Goal: Task Accomplishment & Management: Manage account settings

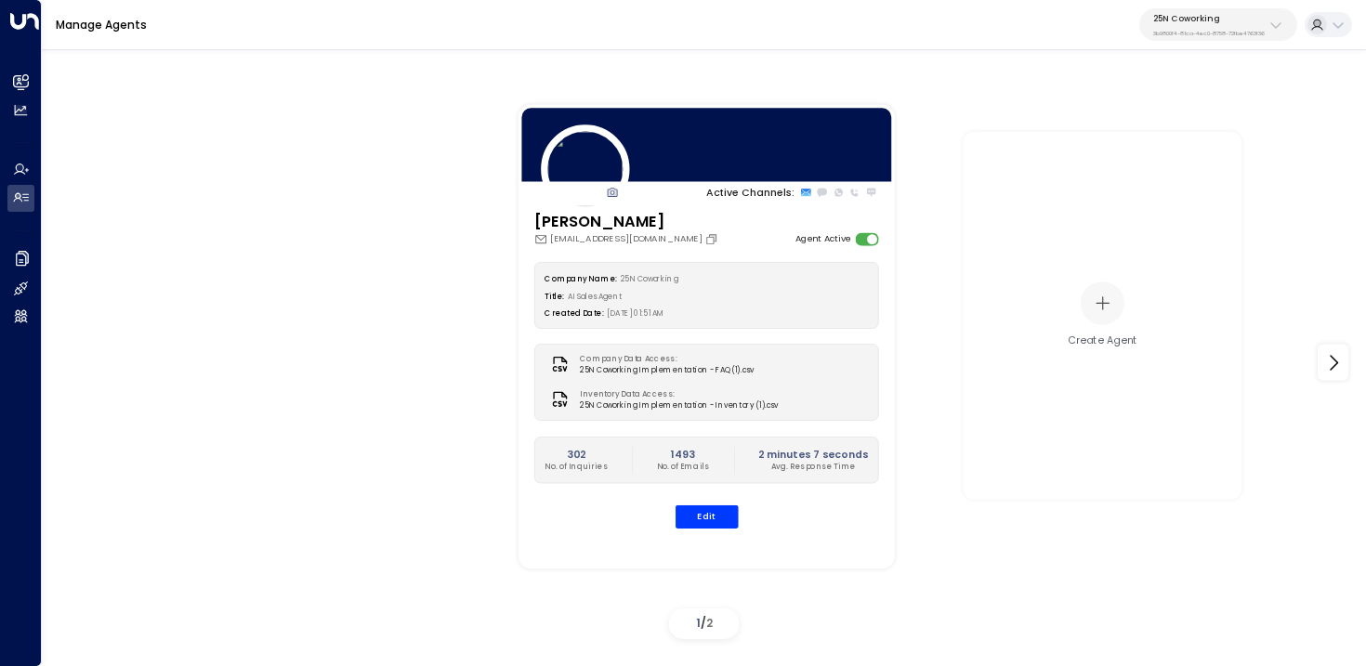
click at [1203, 33] on p "3b9800f4-81ca-4ec0-8758-72fbe4763f36" at bounding box center [1209, 33] width 112 height 7
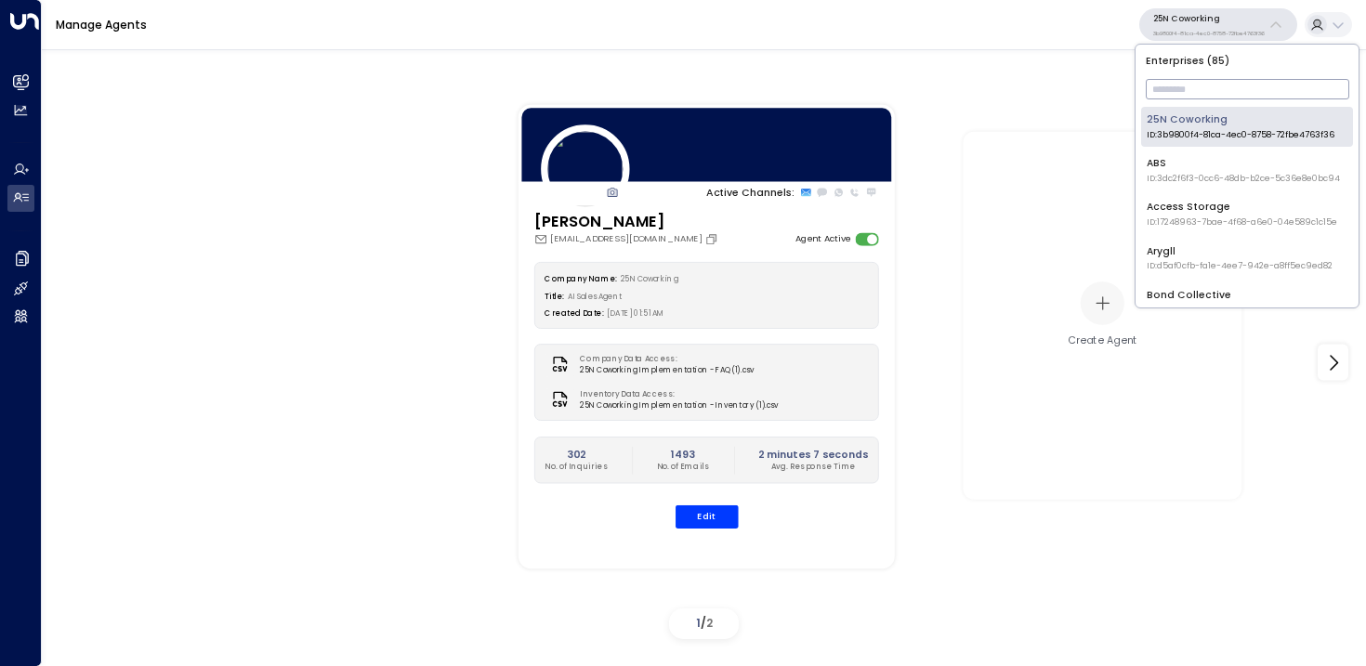
click at [1182, 103] on input "text" at bounding box center [1247, 89] width 203 height 30
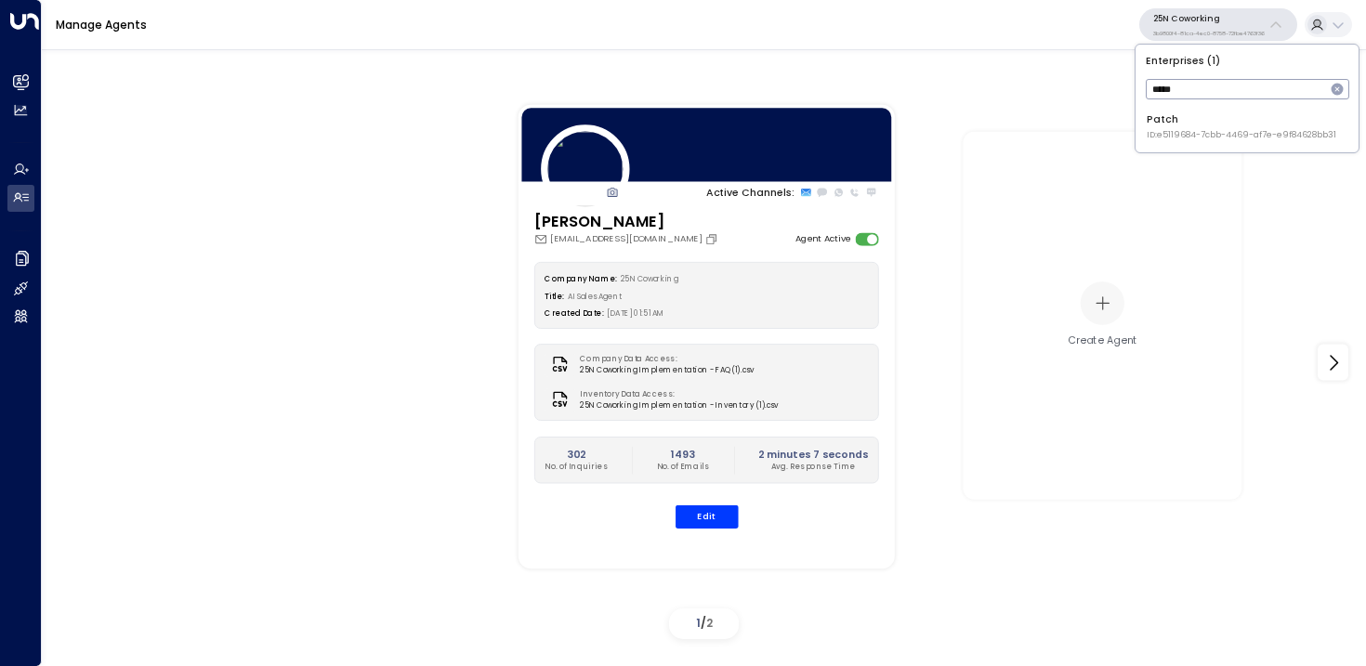
type input "*****"
click at [1137, 113] on div "Enterprises ( 1 ) ***** ​ Patch ID: e5119684-7cbb-4469-af7e-e9f84628bb31" at bounding box center [1246, 99] width 223 height 108
click at [1157, 126] on div "Patch ID: e5119684-7cbb-4469-af7e-e9f84628bb31" at bounding box center [1242, 126] width 190 height 29
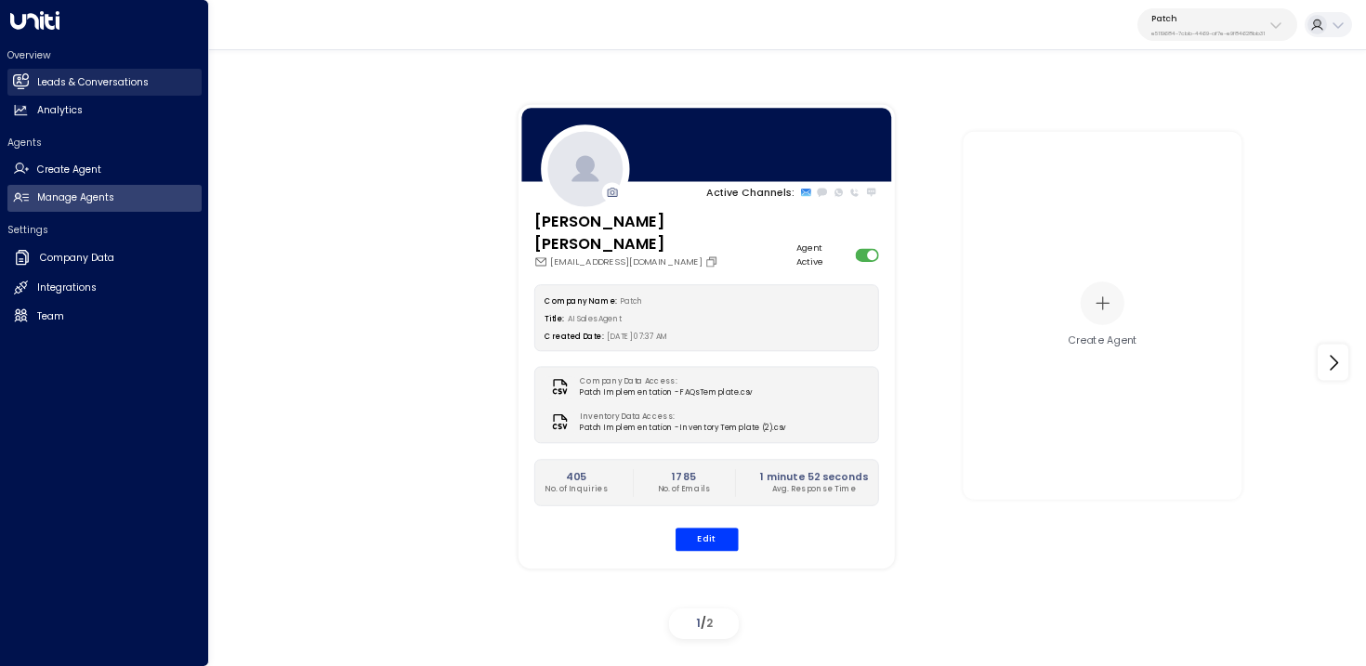
click at [26, 80] on icon at bounding box center [21, 81] width 16 height 16
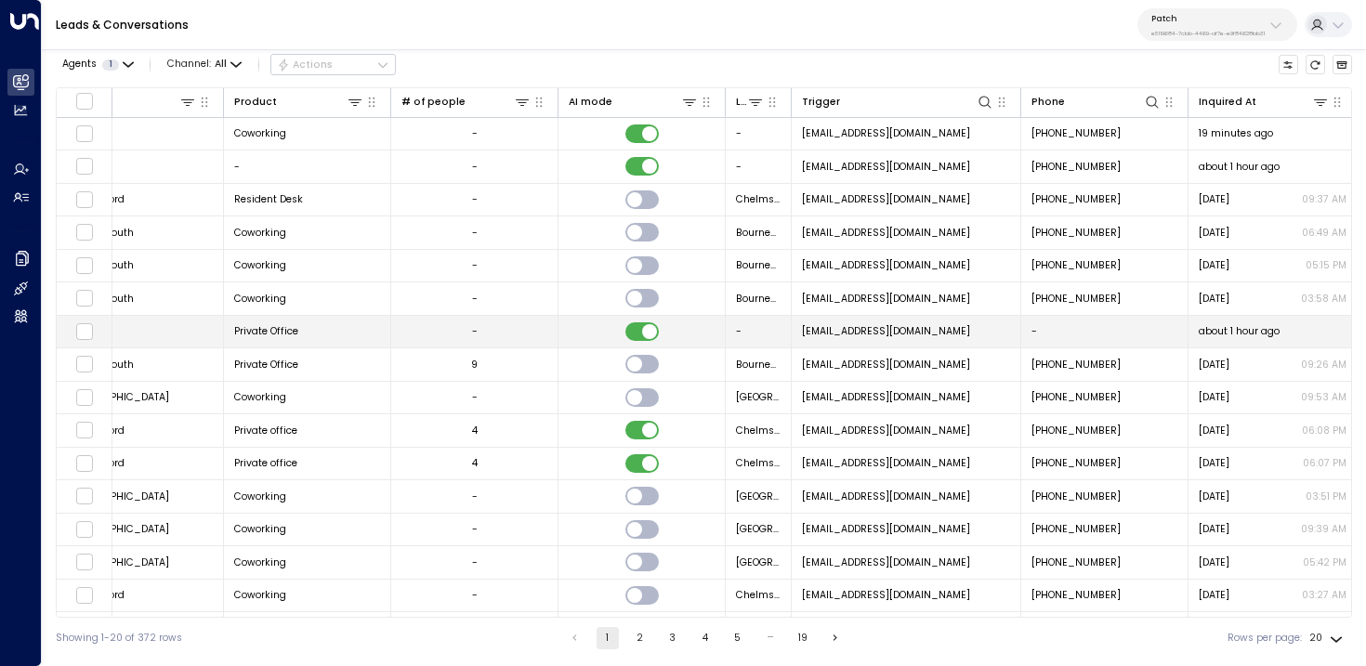
scroll to position [0, 906]
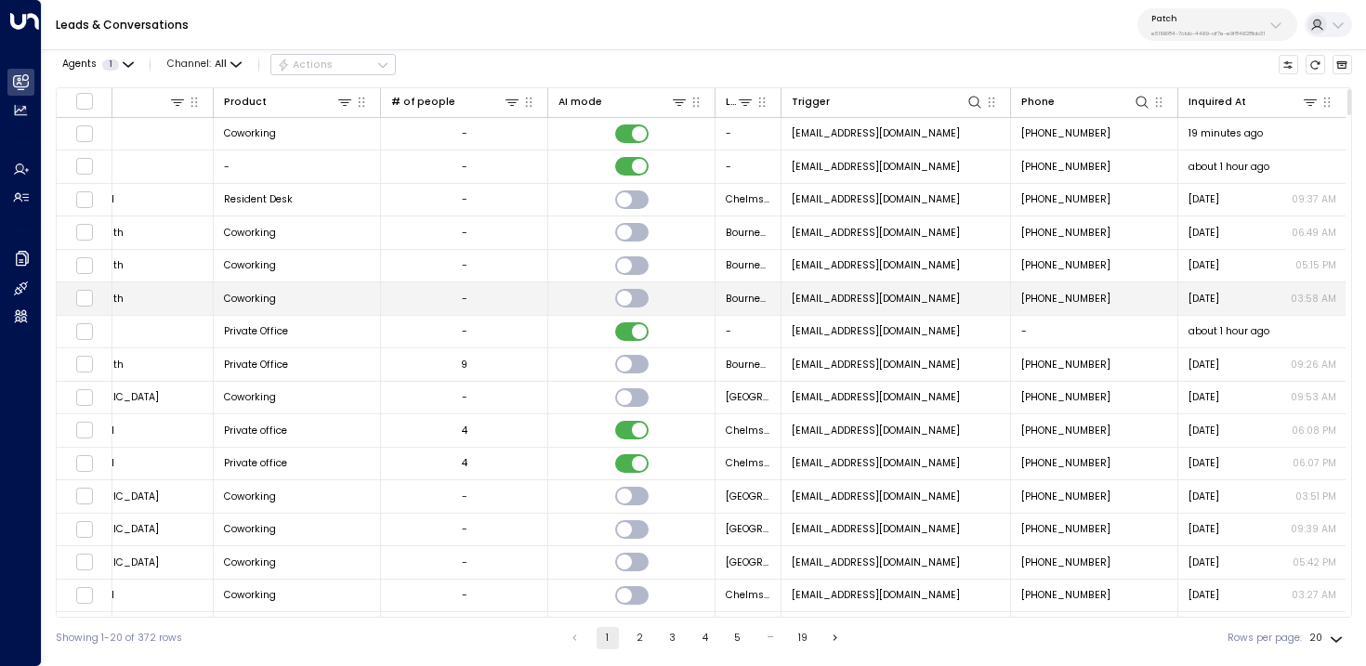
click at [841, 298] on span "noreply@notifications.hubspot.com" at bounding box center [876, 299] width 168 height 14
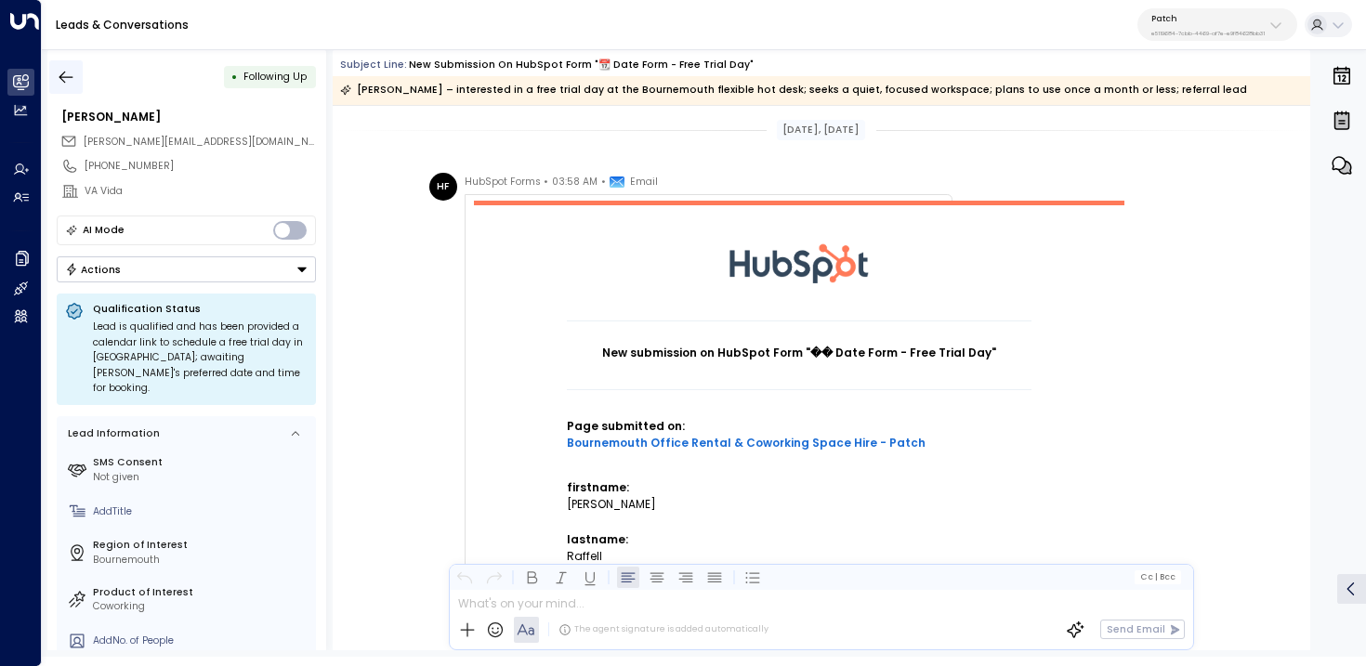
click at [54, 78] on button "button" at bounding box center [65, 76] width 33 height 33
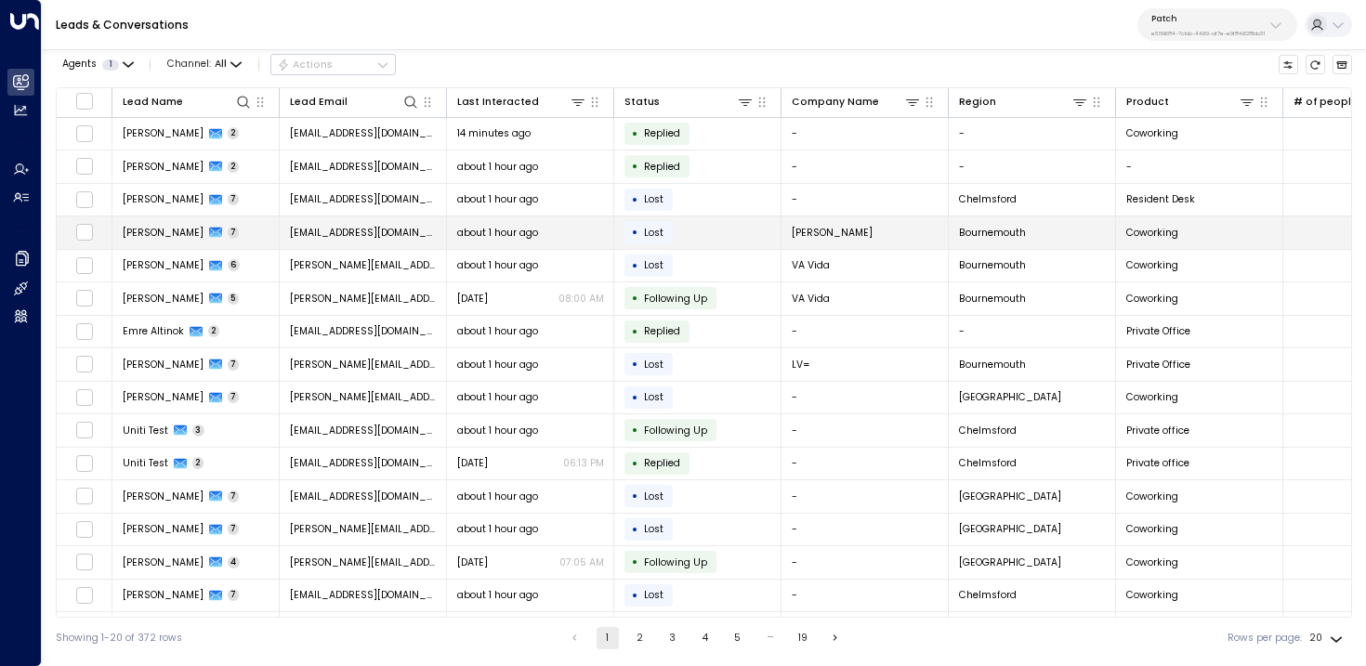
scroll to position [0, 906]
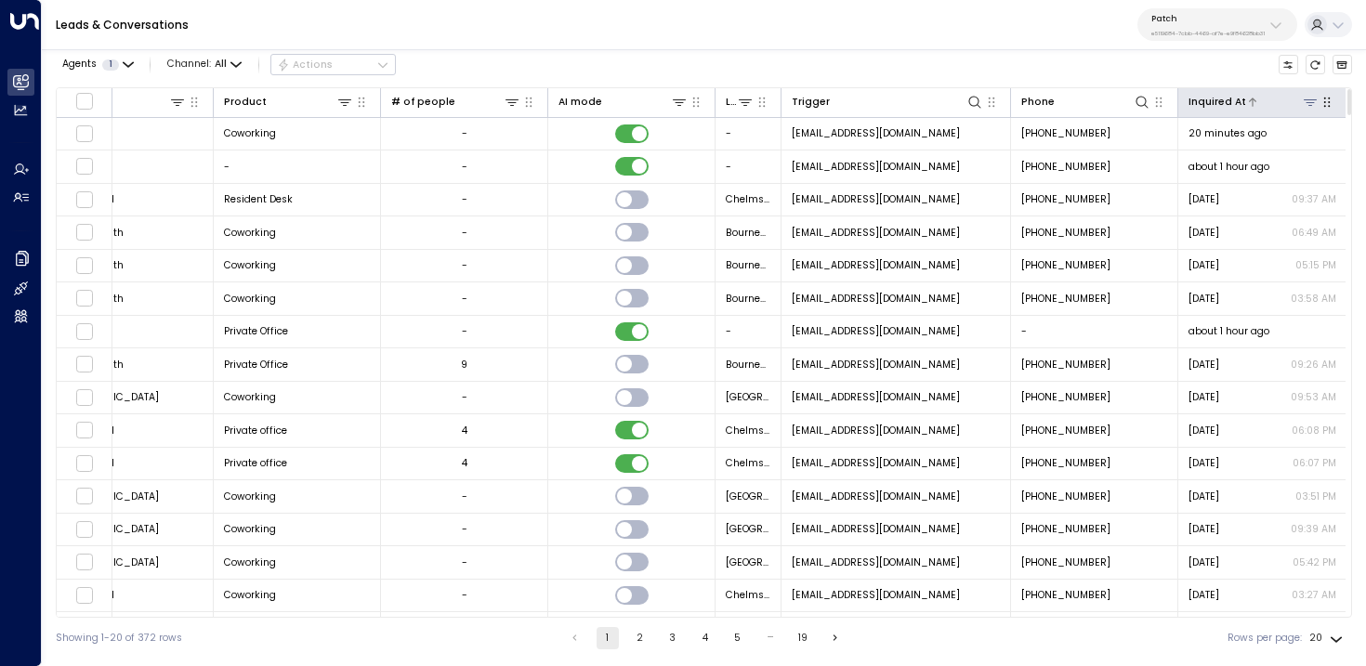
click at [1258, 100] on div at bounding box center [1282, 102] width 73 height 18
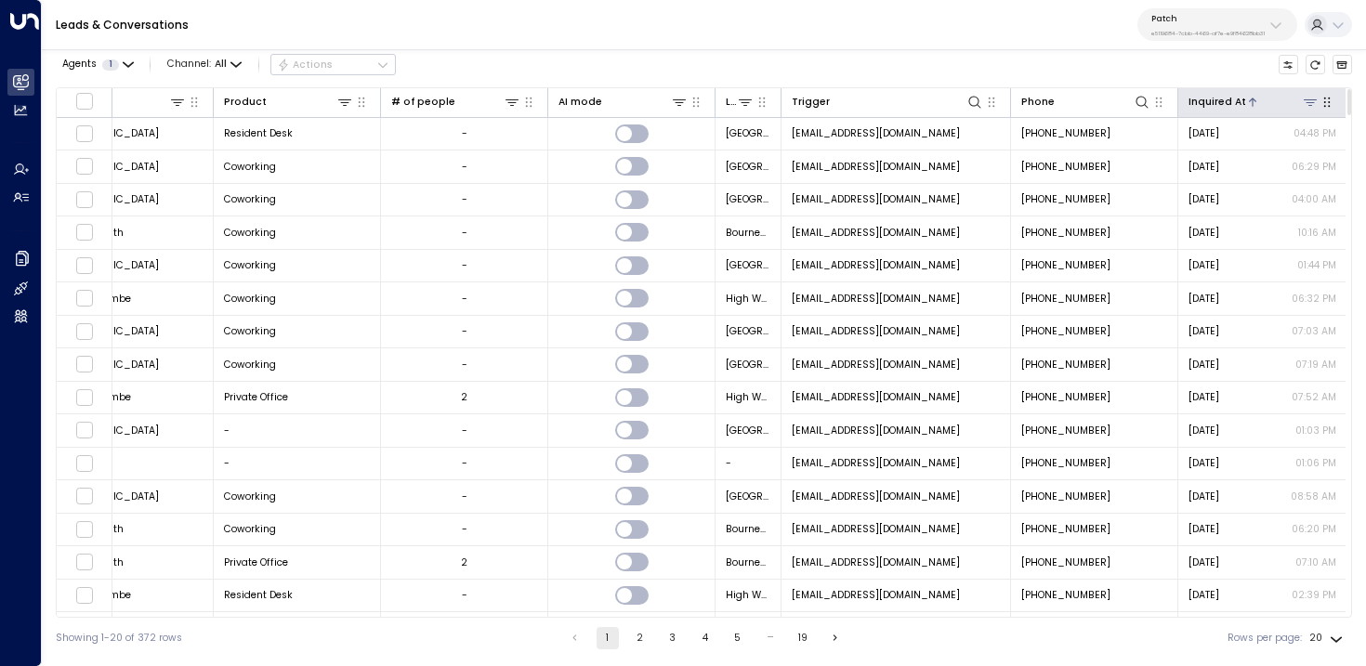
click at [1258, 100] on div at bounding box center [1282, 102] width 73 height 18
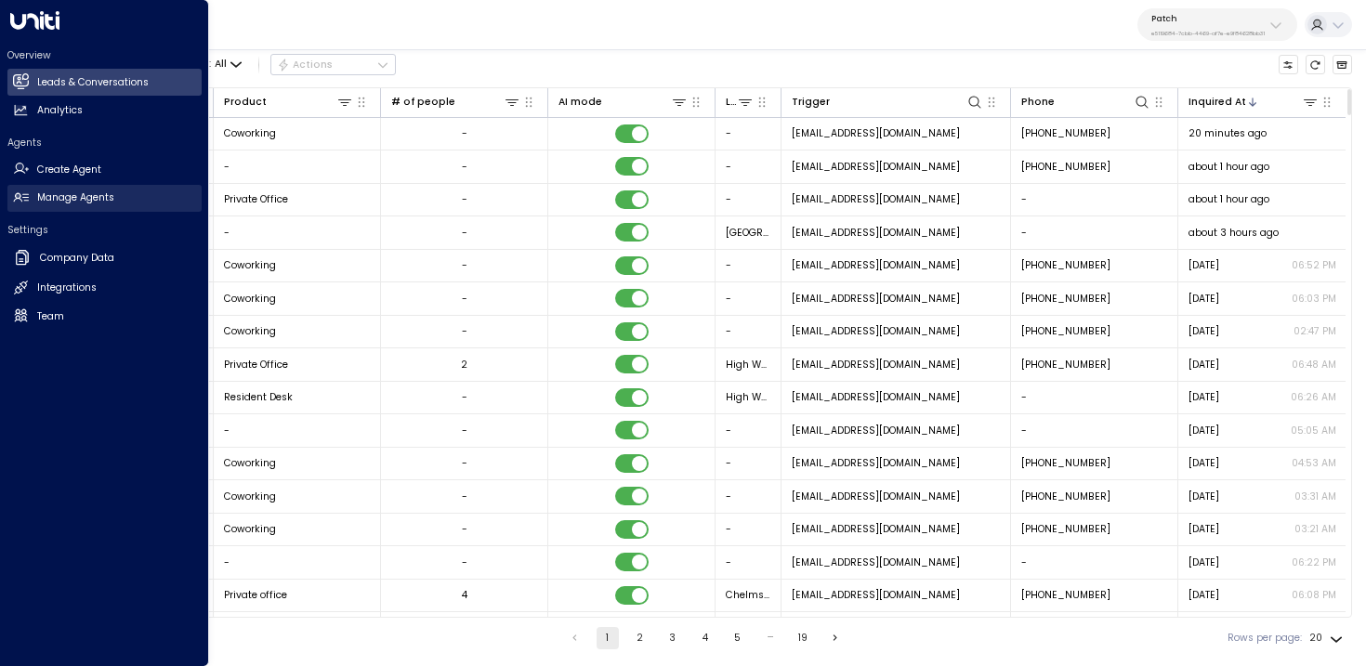
click at [122, 203] on link "Manage Agents Manage Agents" at bounding box center [104, 198] width 194 height 27
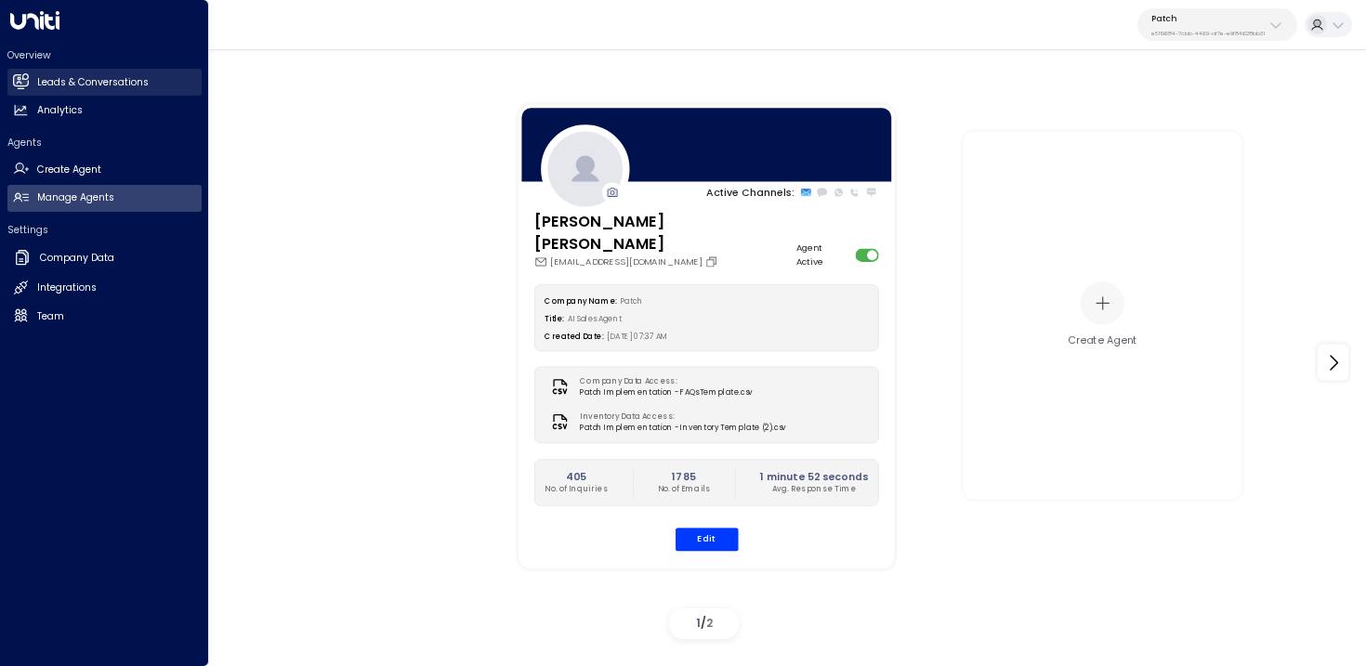
click at [37, 79] on h2 "Leads & Conversations" at bounding box center [93, 82] width 112 height 15
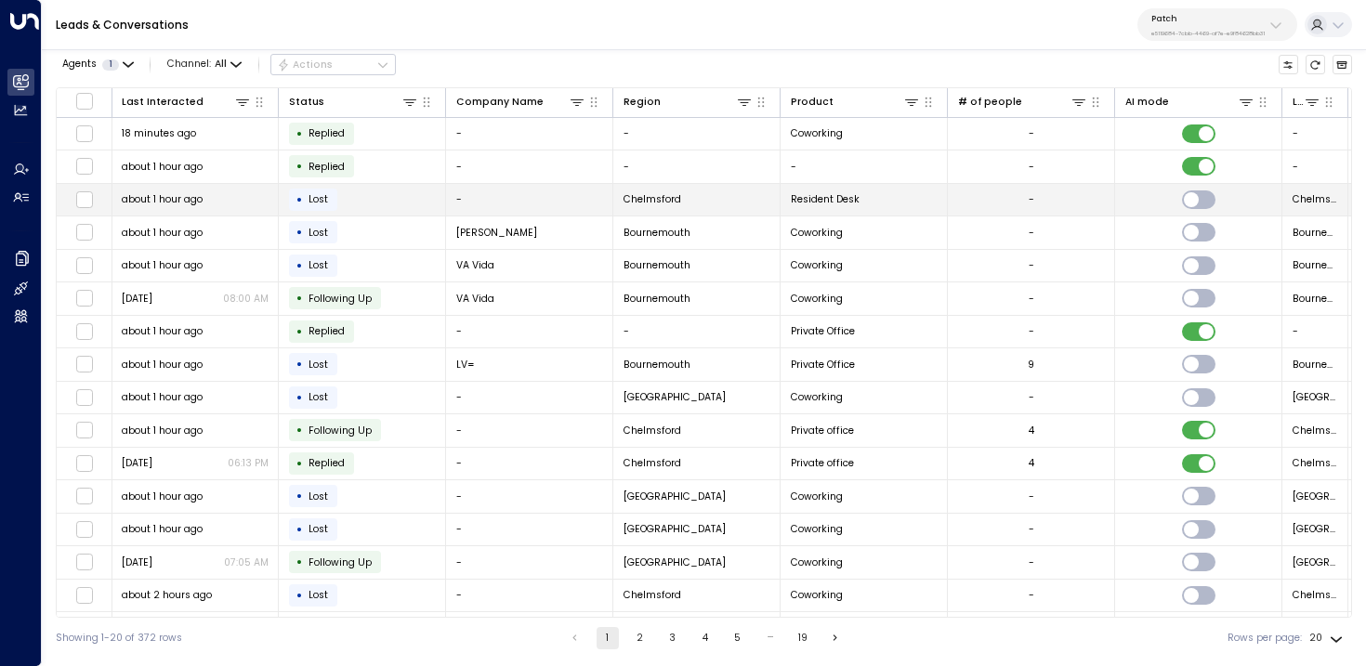
scroll to position [0, 906]
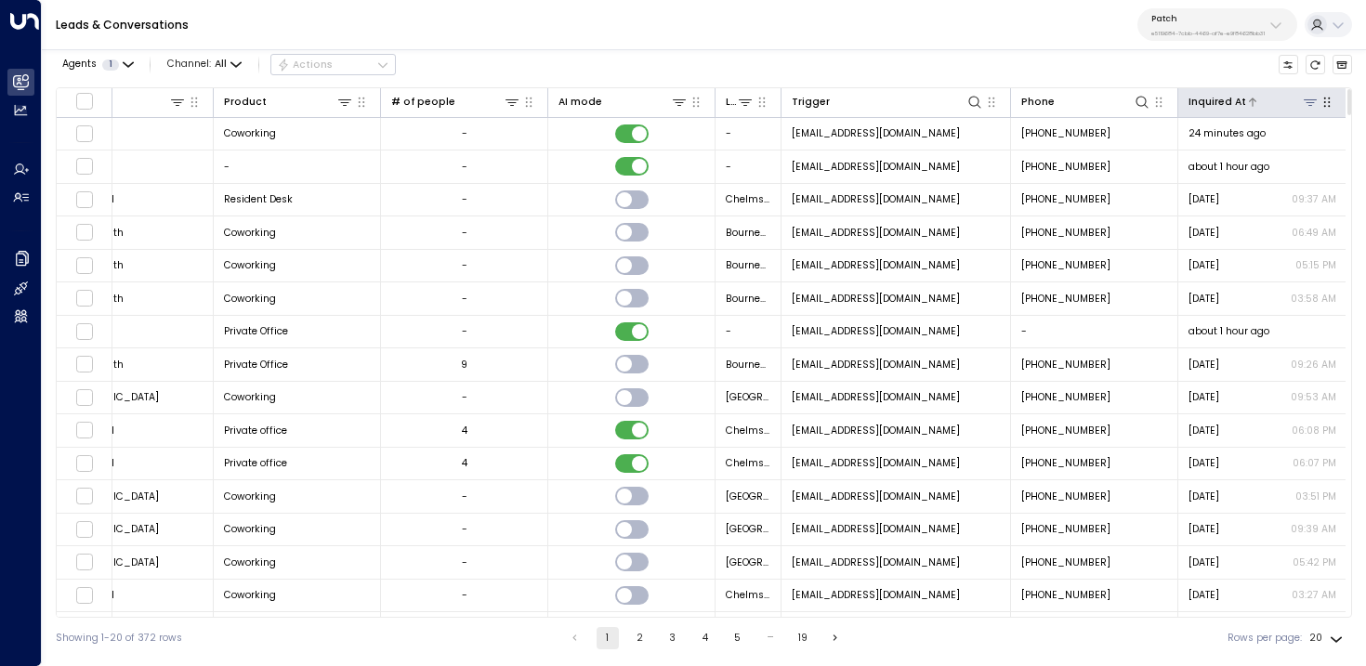
click at [1246, 93] on div at bounding box center [1282, 102] width 73 height 18
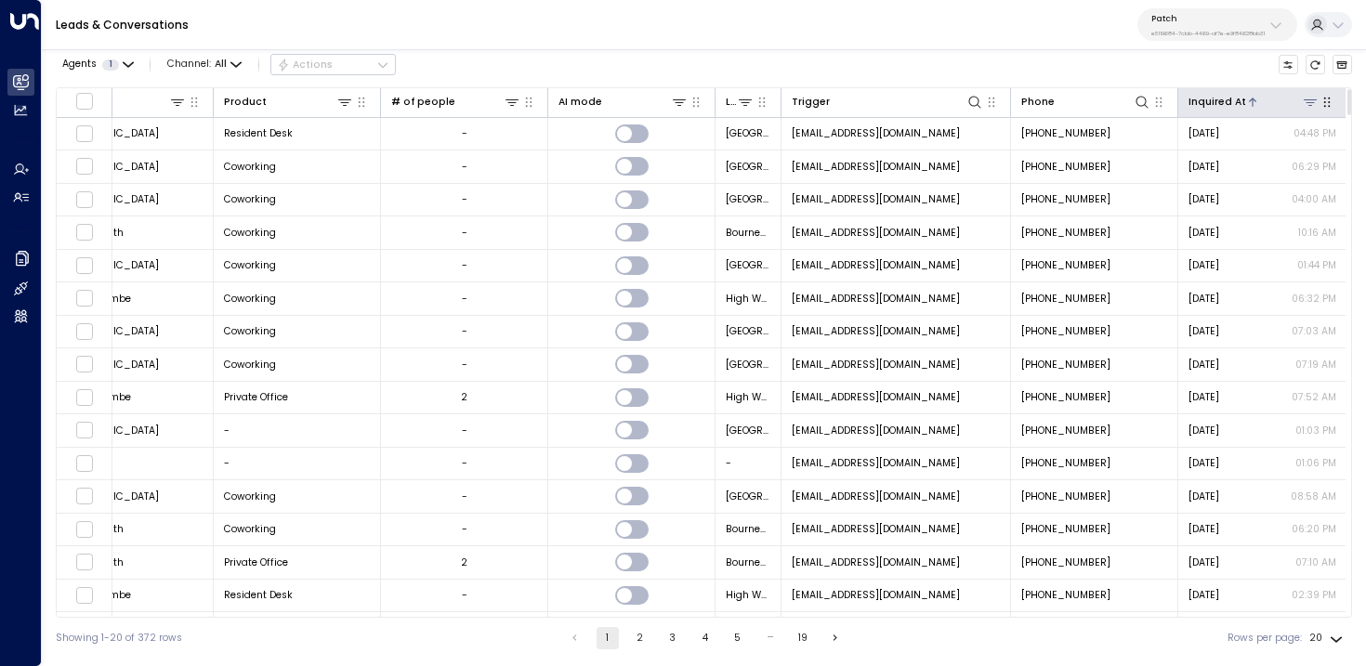
click at [1234, 101] on div "Inquired At" at bounding box center [1217, 102] width 58 height 17
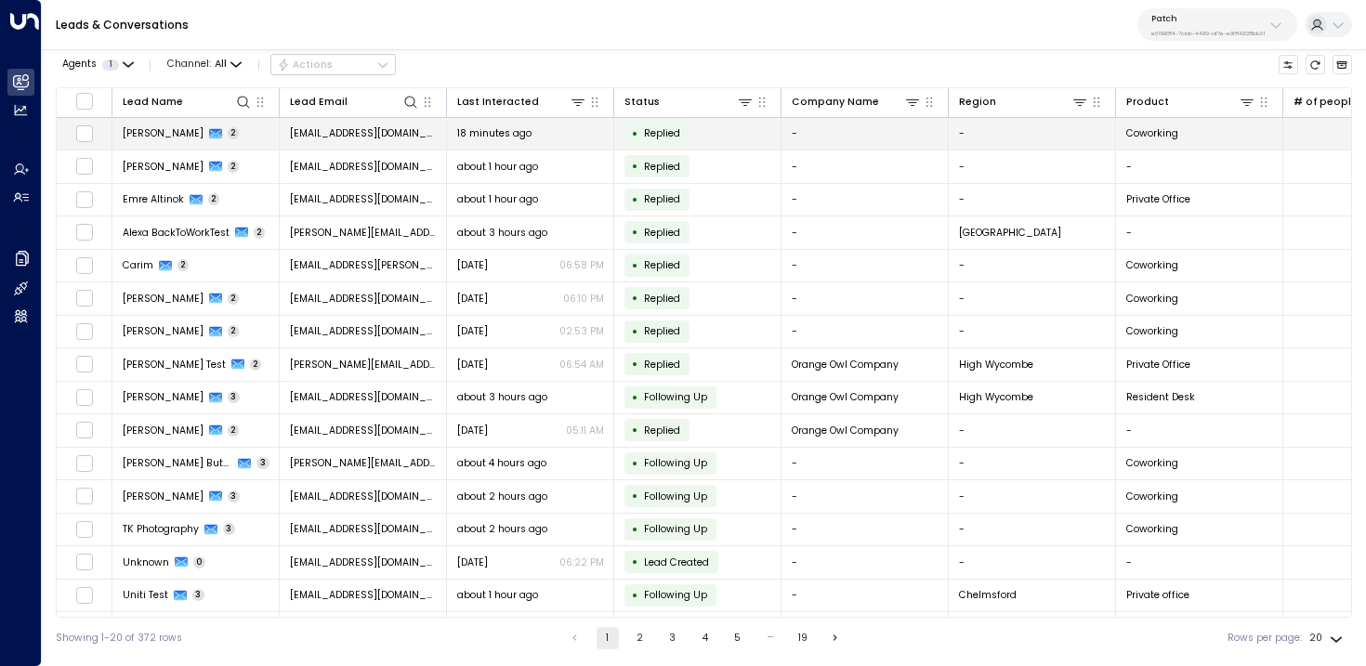
click at [243, 134] on td "Charlie Pipe 2" at bounding box center [195, 134] width 167 height 33
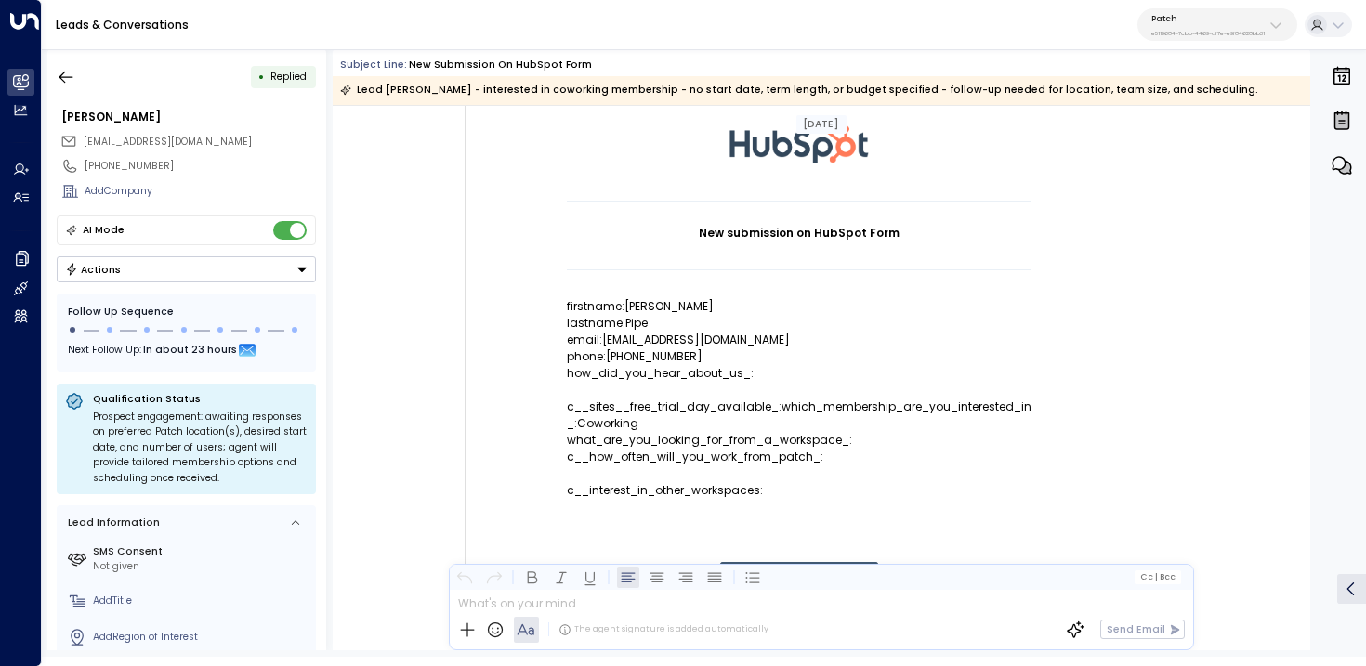
scroll to position [117, 0]
click at [69, 85] on button "button" at bounding box center [65, 76] width 33 height 33
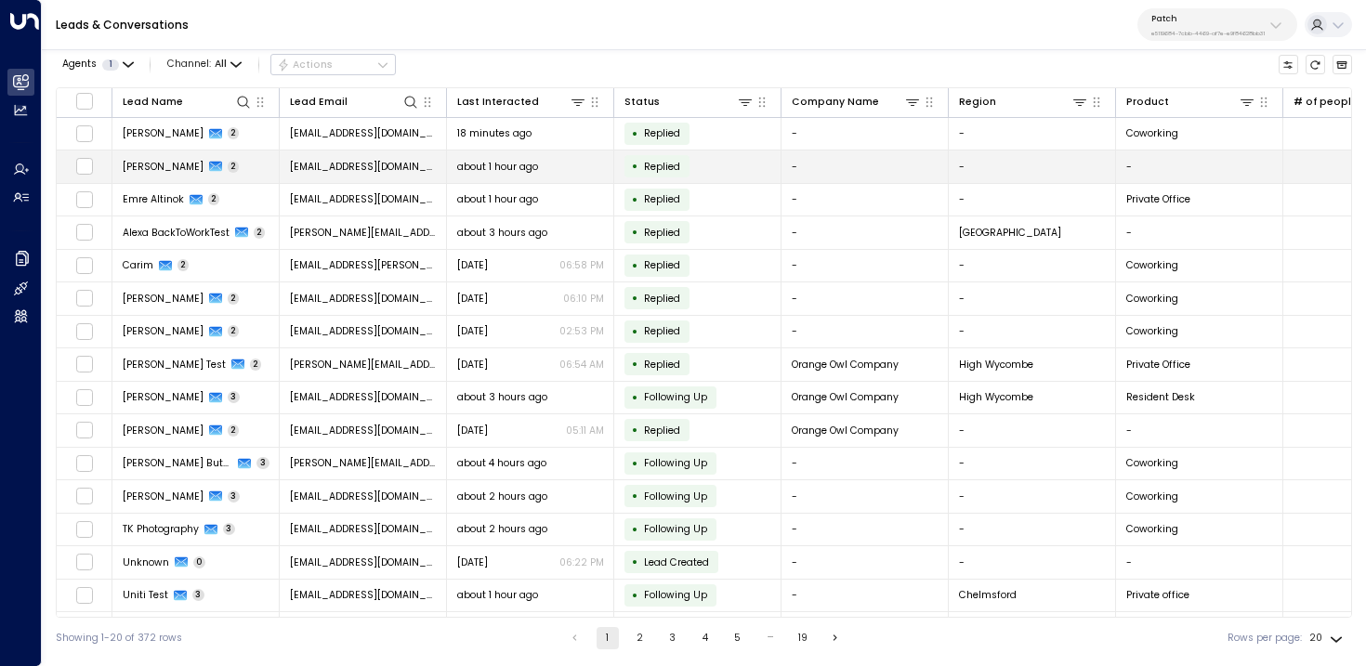
click at [245, 166] on td "Charlie Pipe 2" at bounding box center [195, 167] width 167 height 33
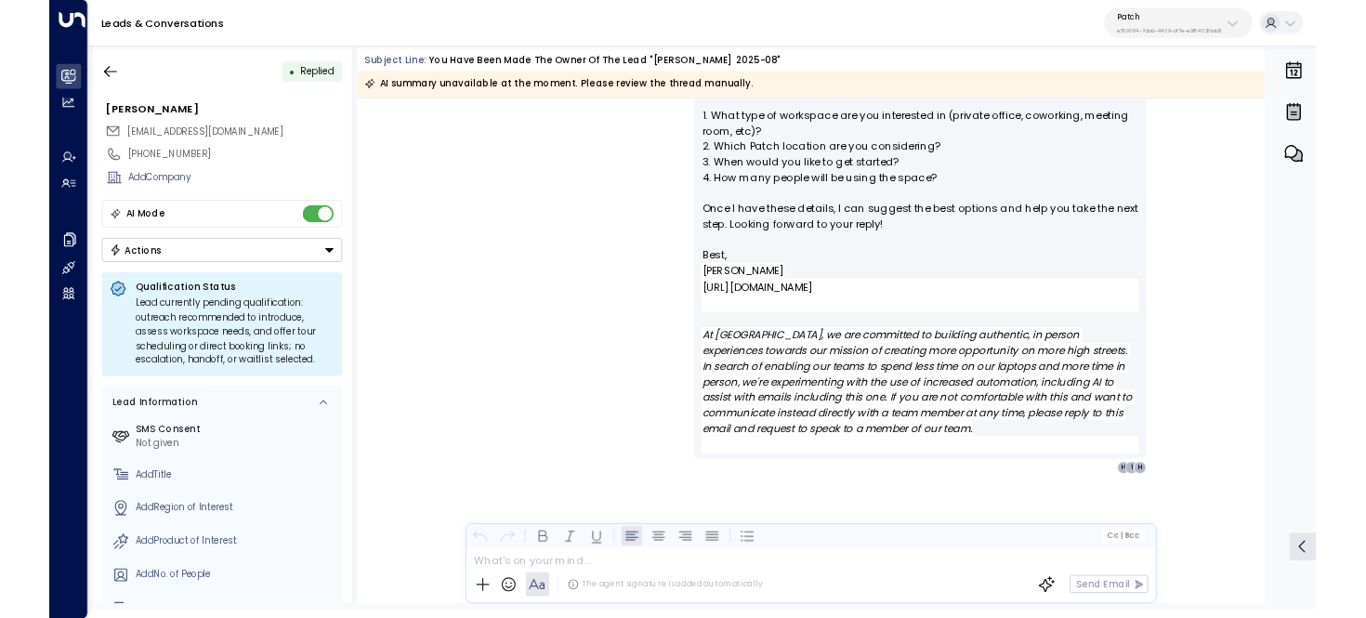
scroll to position [939, 0]
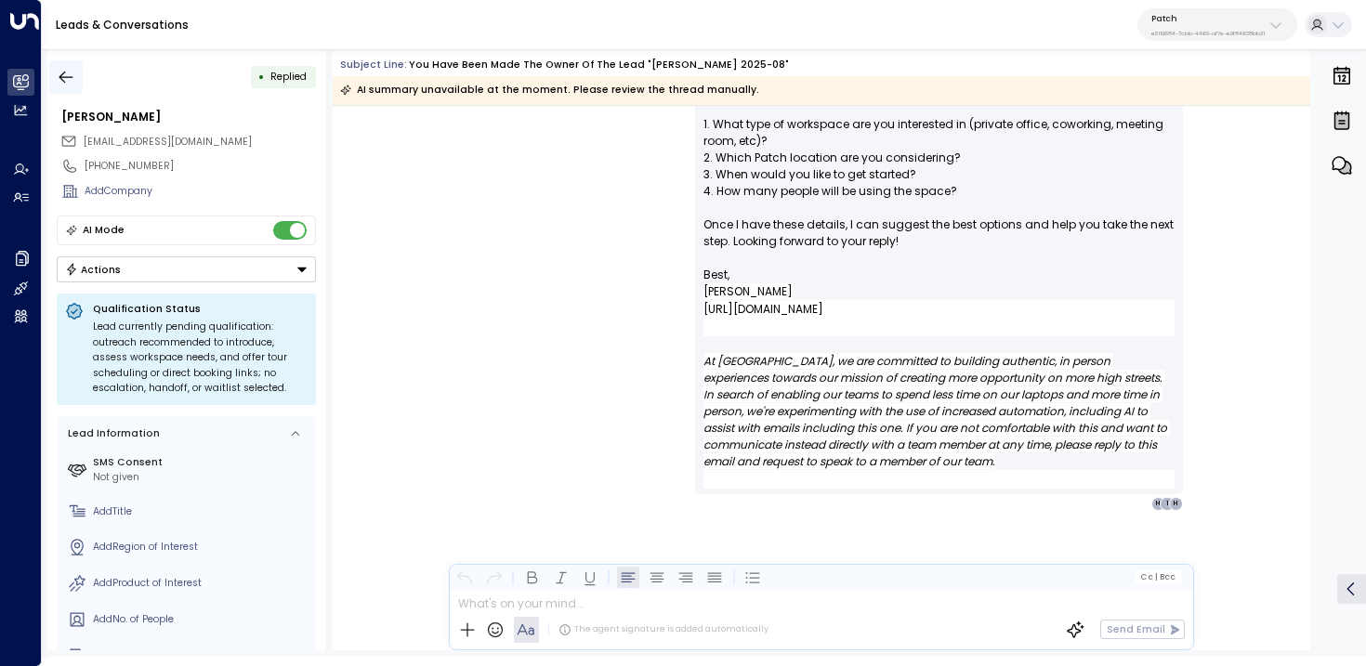
click at [70, 82] on icon "button" at bounding box center [66, 77] width 19 height 19
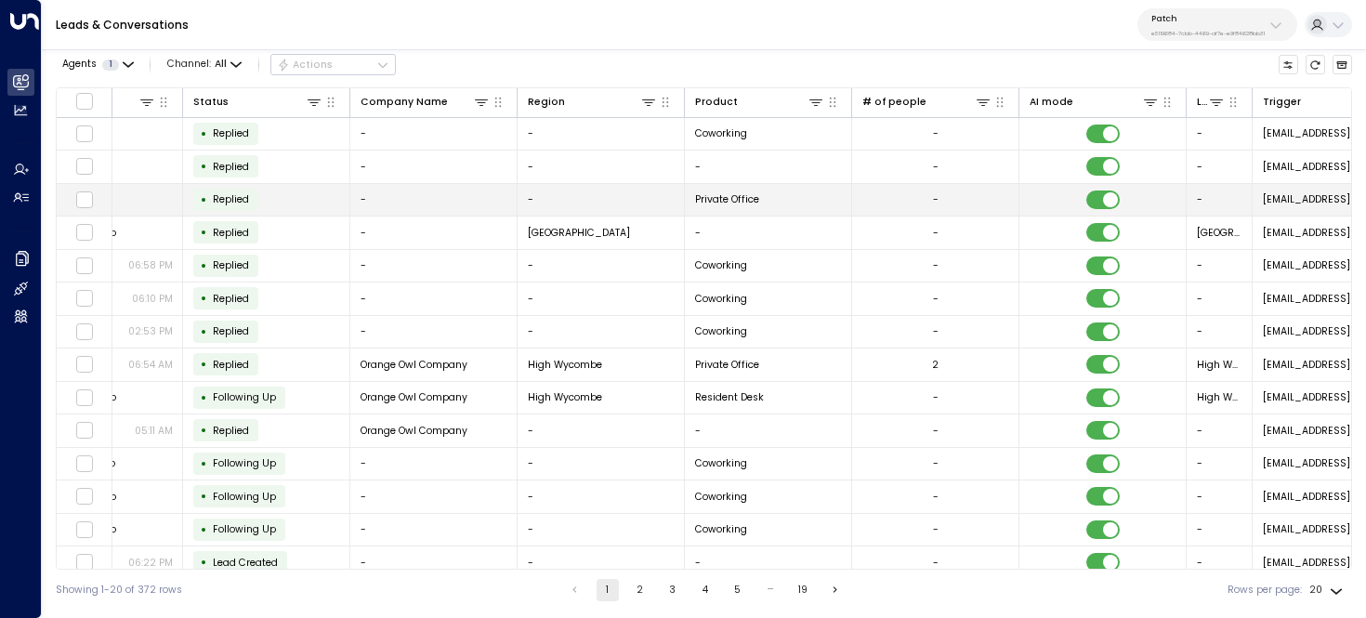
scroll to position [0, 906]
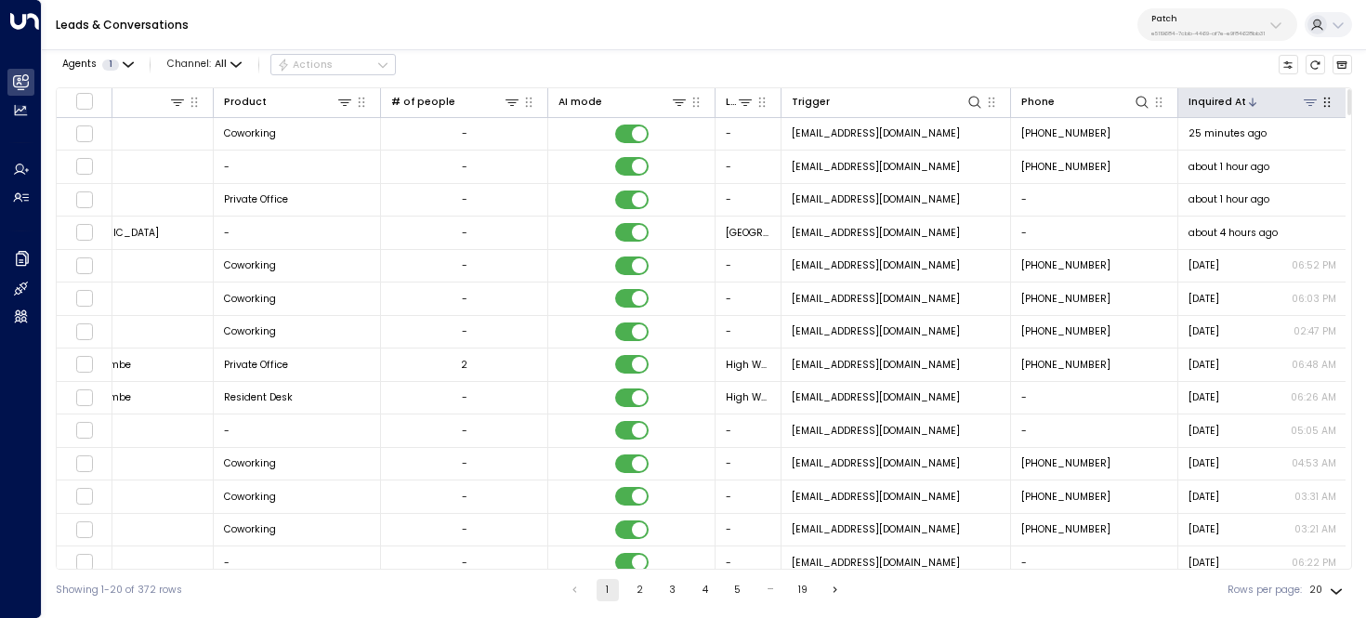
click at [1249, 101] on icon at bounding box center [1252, 102] width 7 height 8
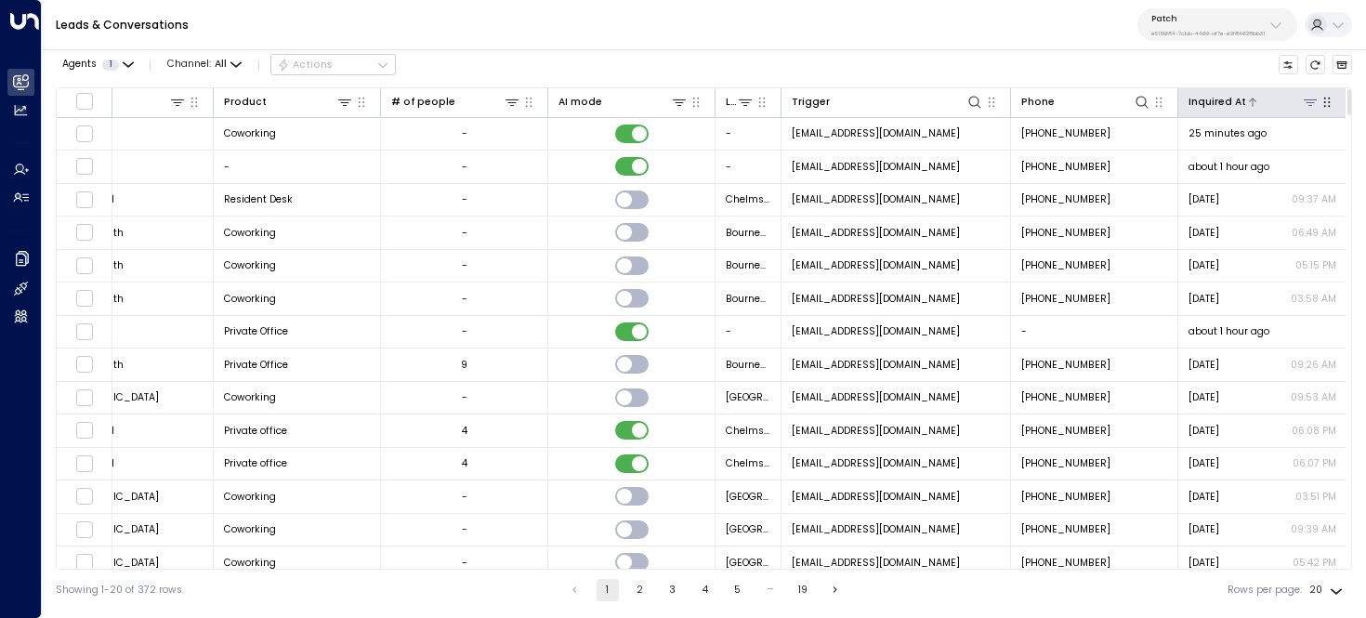
click at [1249, 101] on icon at bounding box center [1252, 102] width 7 height 8
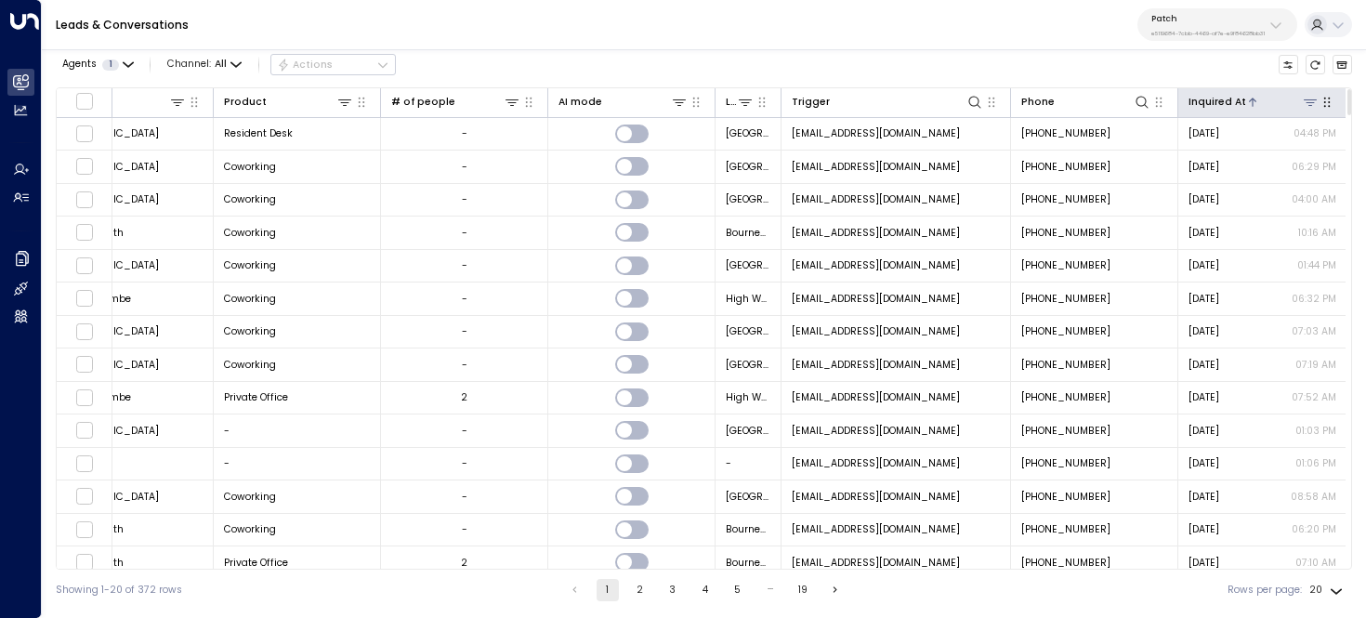
click at [1249, 100] on icon at bounding box center [1252, 102] width 7 height 8
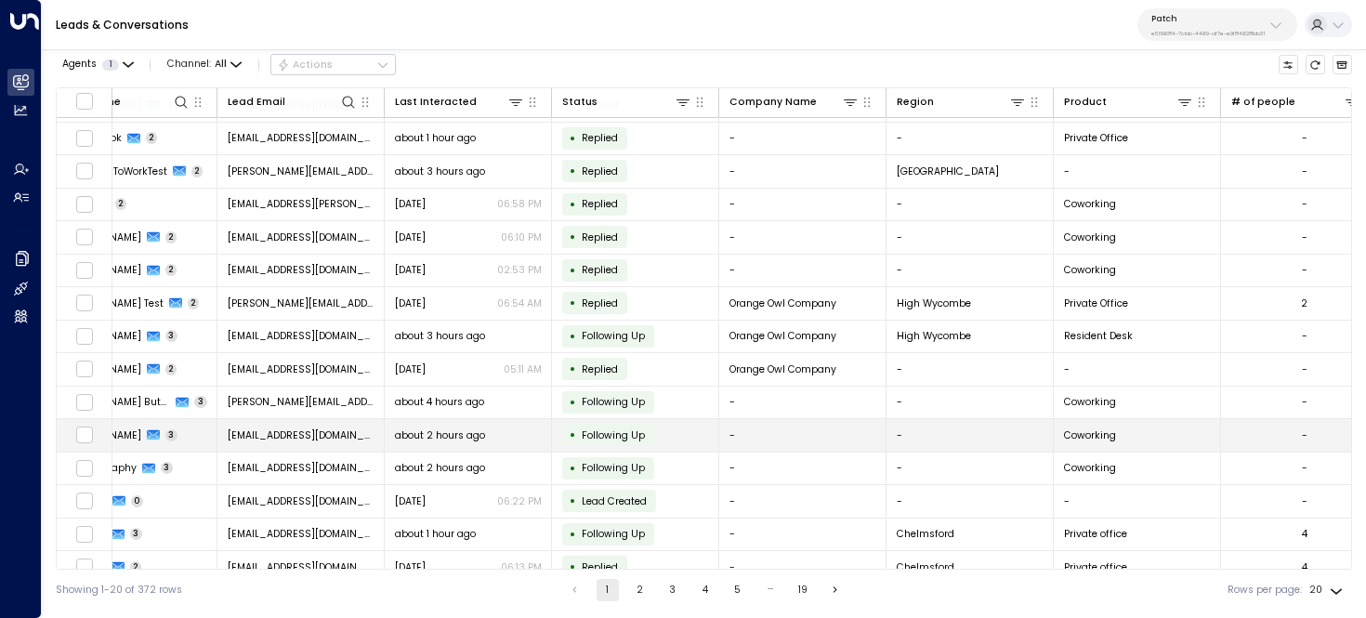
scroll to position [61, 0]
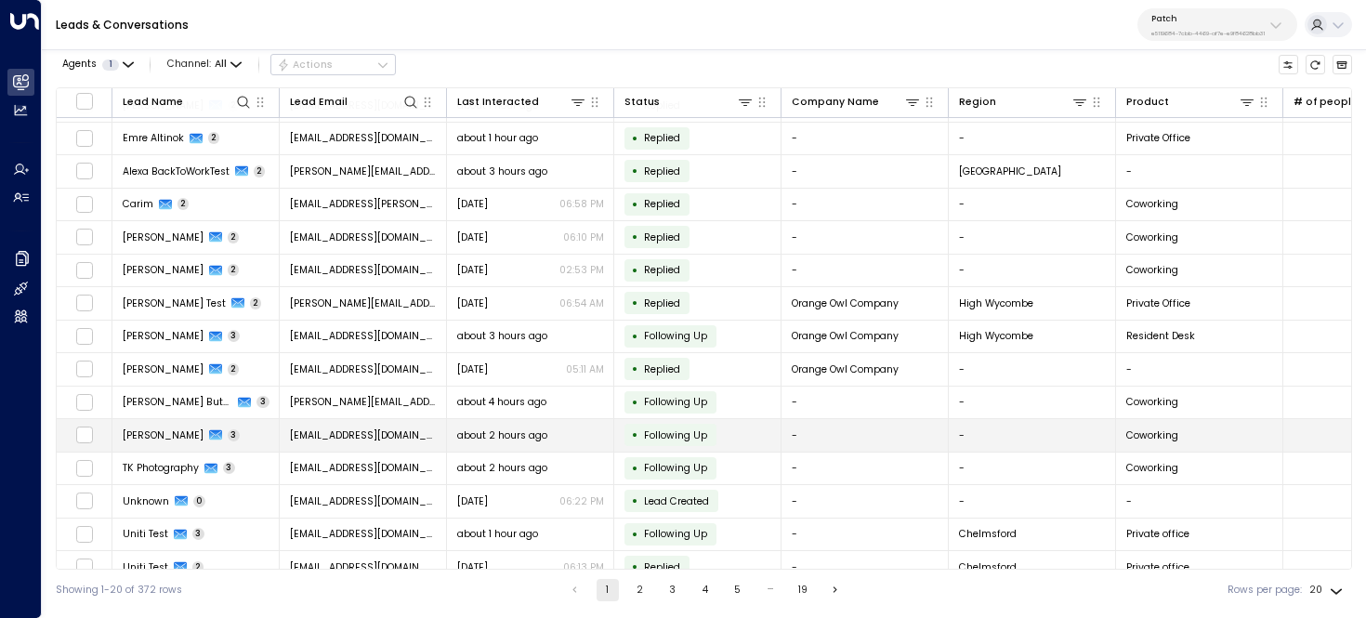
click at [250, 421] on td "Tom Bridge 3" at bounding box center [195, 435] width 167 height 33
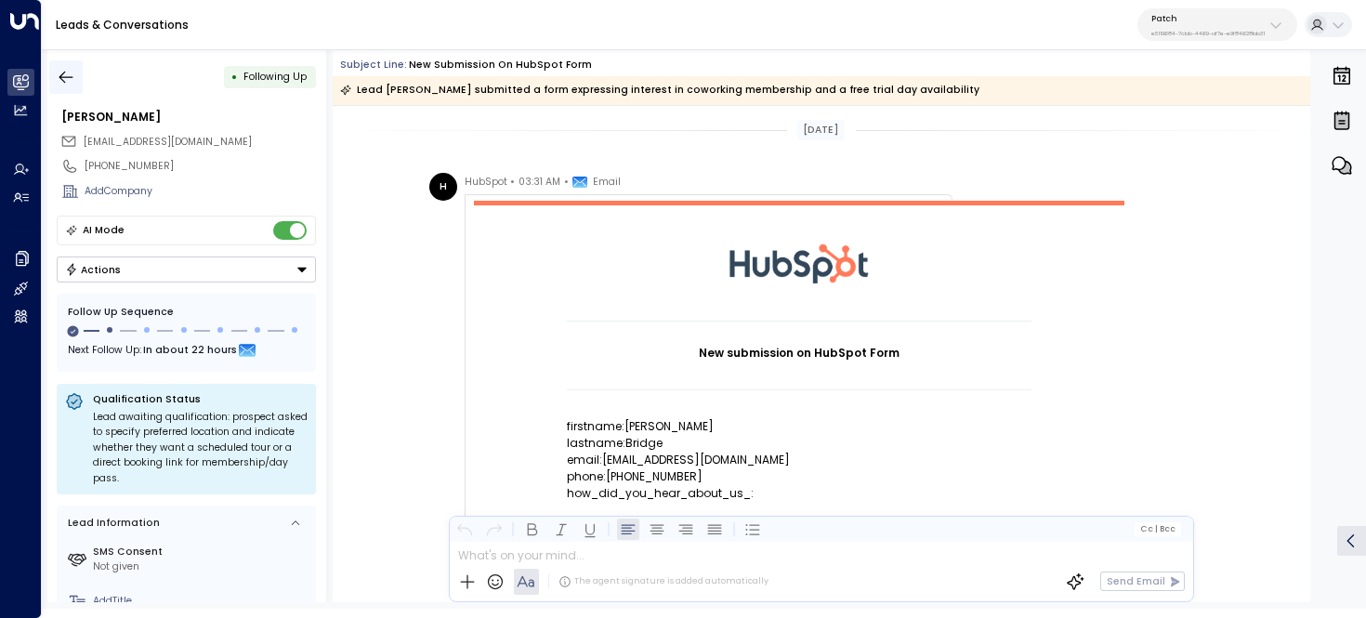
click at [62, 74] on icon "button" at bounding box center [66, 77] width 19 height 19
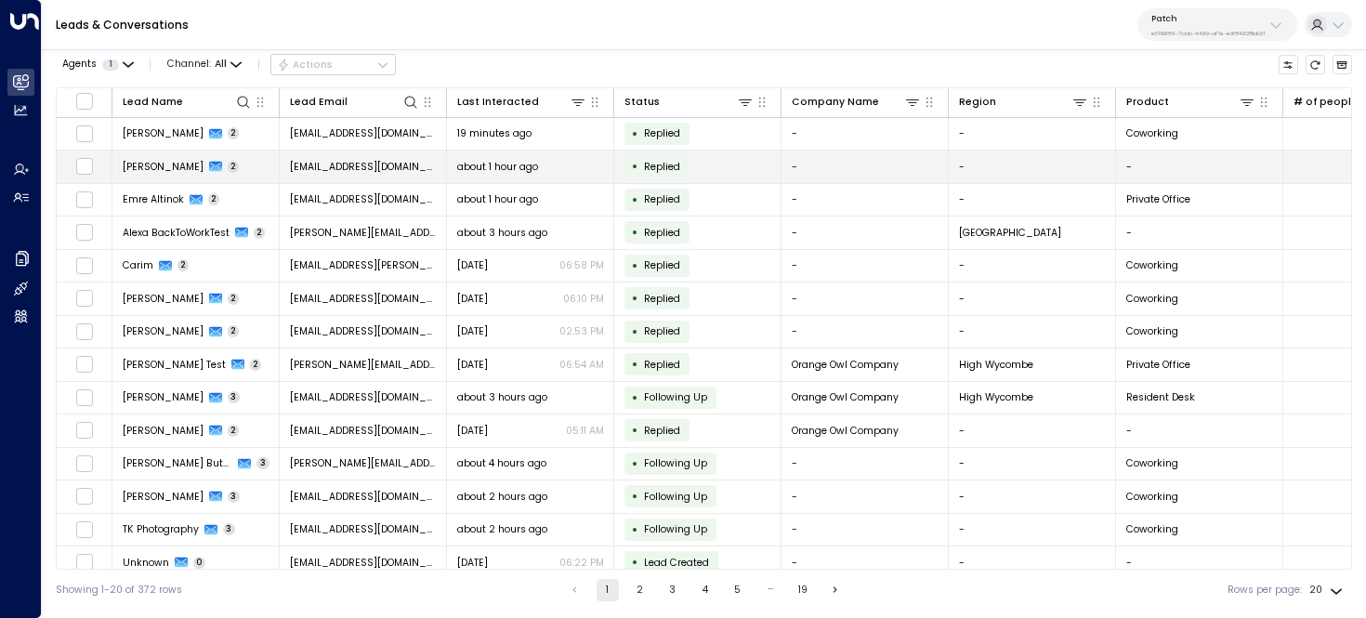
click at [218, 161] on td "Charlie Pipe 2" at bounding box center [195, 167] width 167 height 33
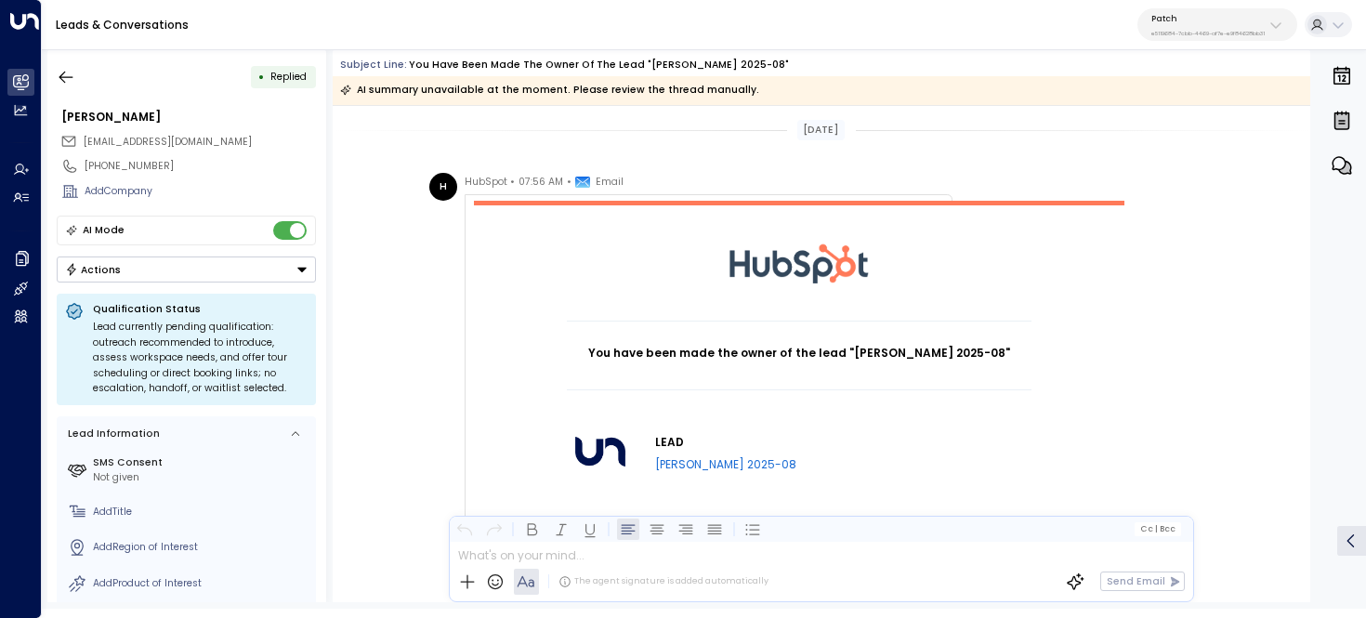
scroll to position [55, 0]
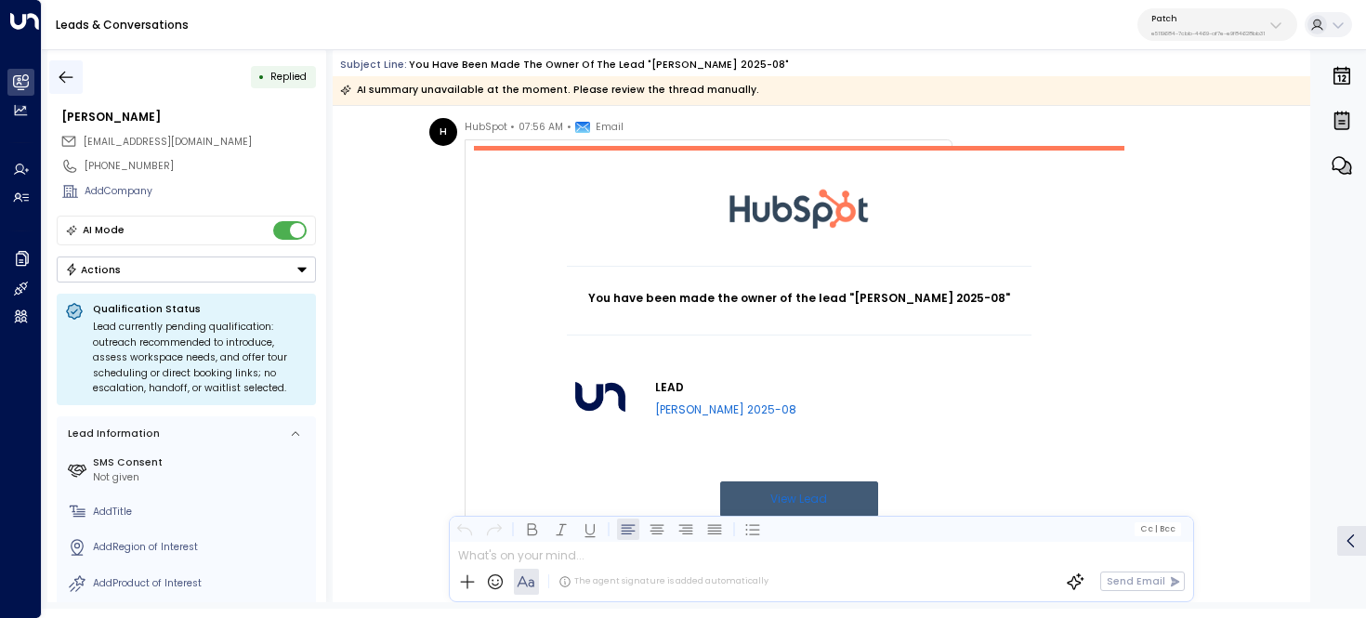
click at [60, 80] on icon "button" at bounding box center [66, 77] width 19 height 19
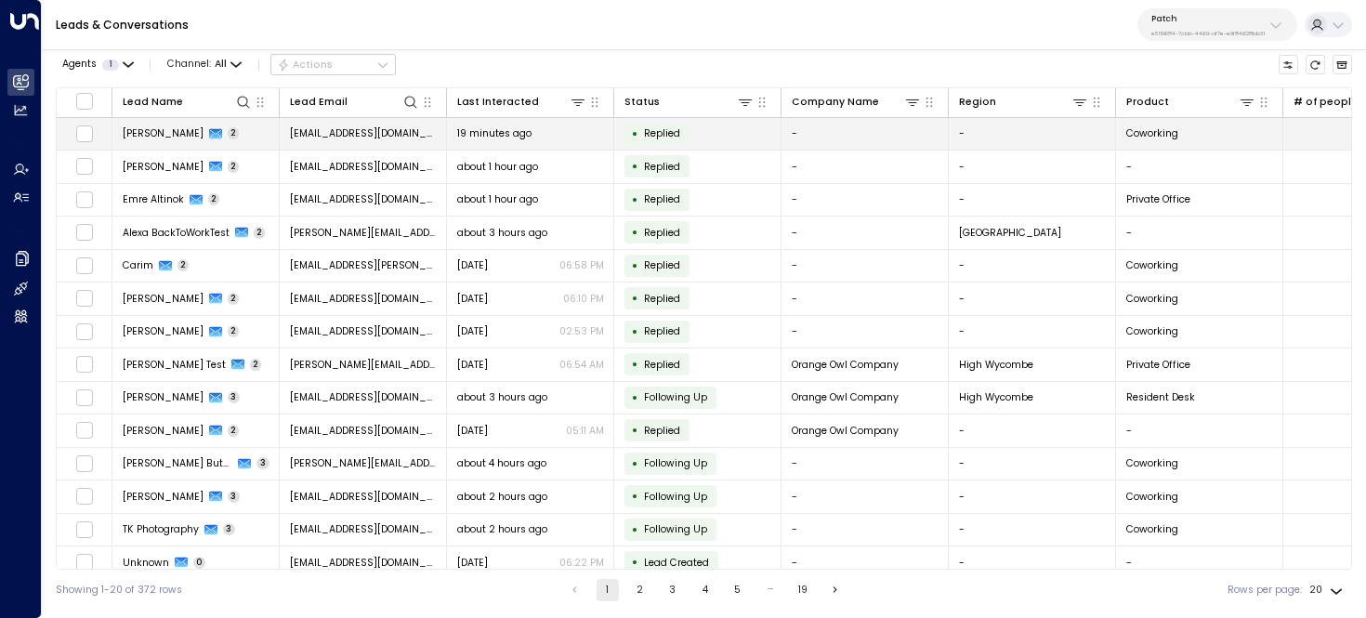
click at [232, 136] on td "Charlie Pipe 2" at bounding box center [195, 134] width 167 height 33
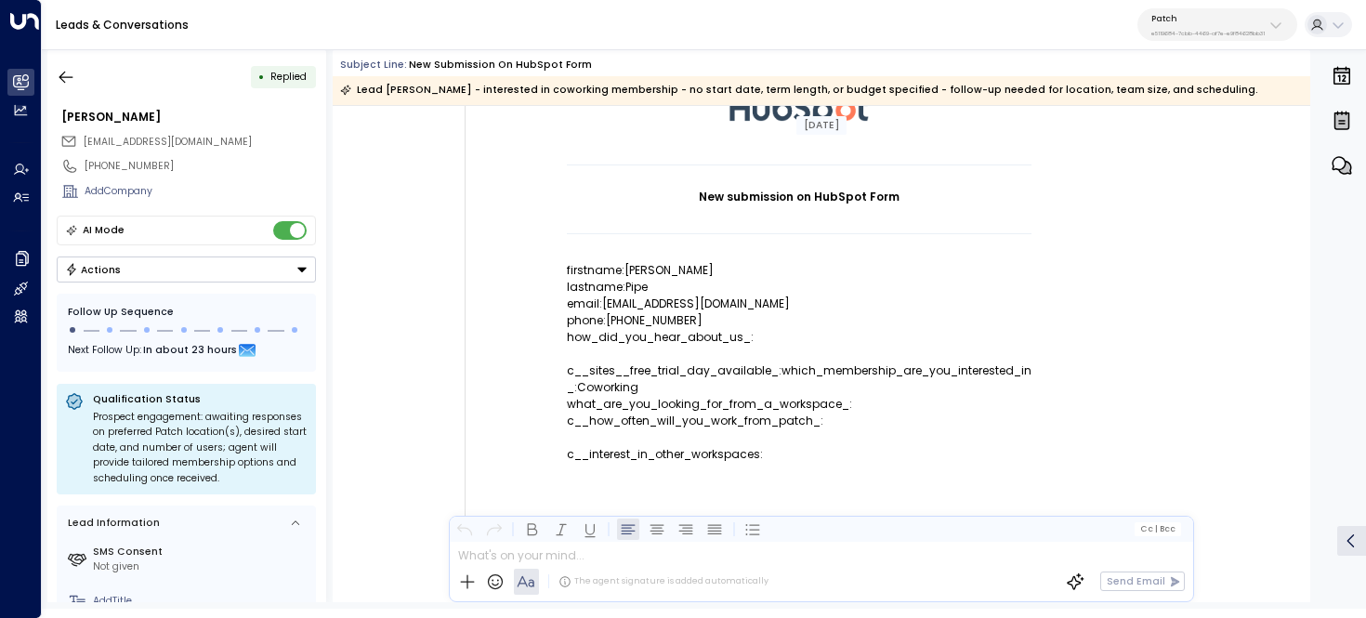
scroll to position [149, 0]
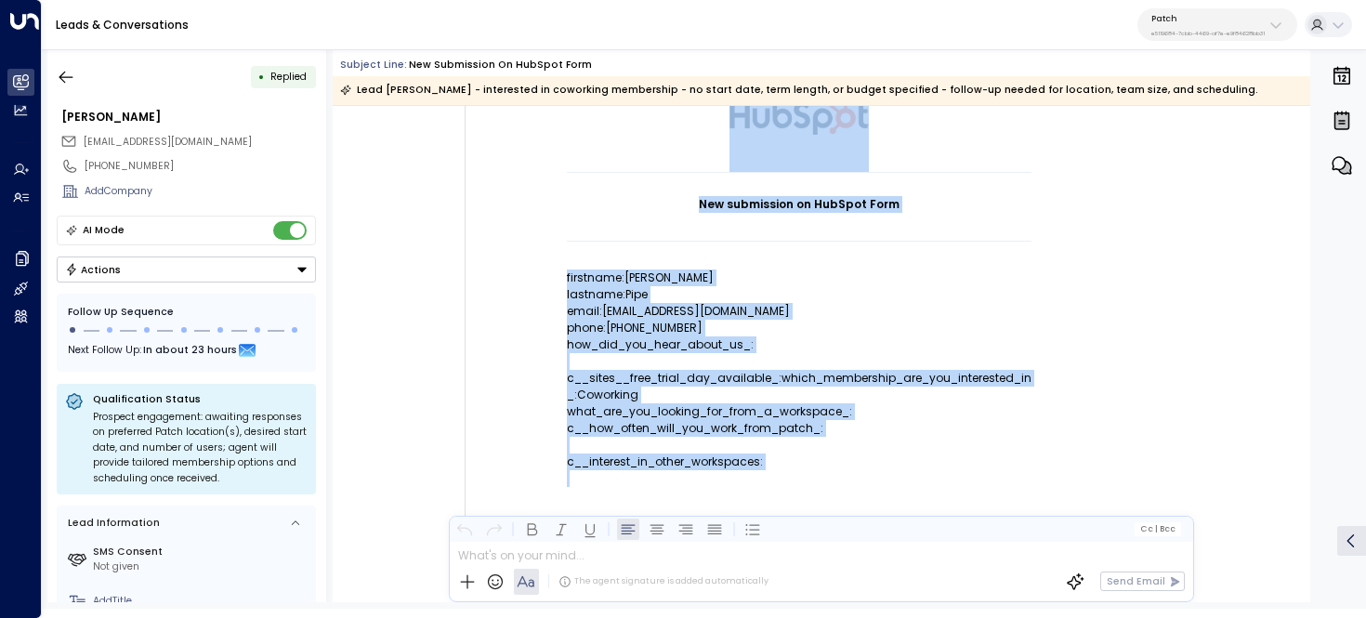
drag, startPoint x: 550, startPoint y: 268, endPoint x: 821, endPoint y: 504, distance: 359.6
click at [821, 504] on td "New submission on HubSpot Form firstname:Charlie lastname:Pipe email:charliepip…" at bounding box center [799, 351] width 650 height 598
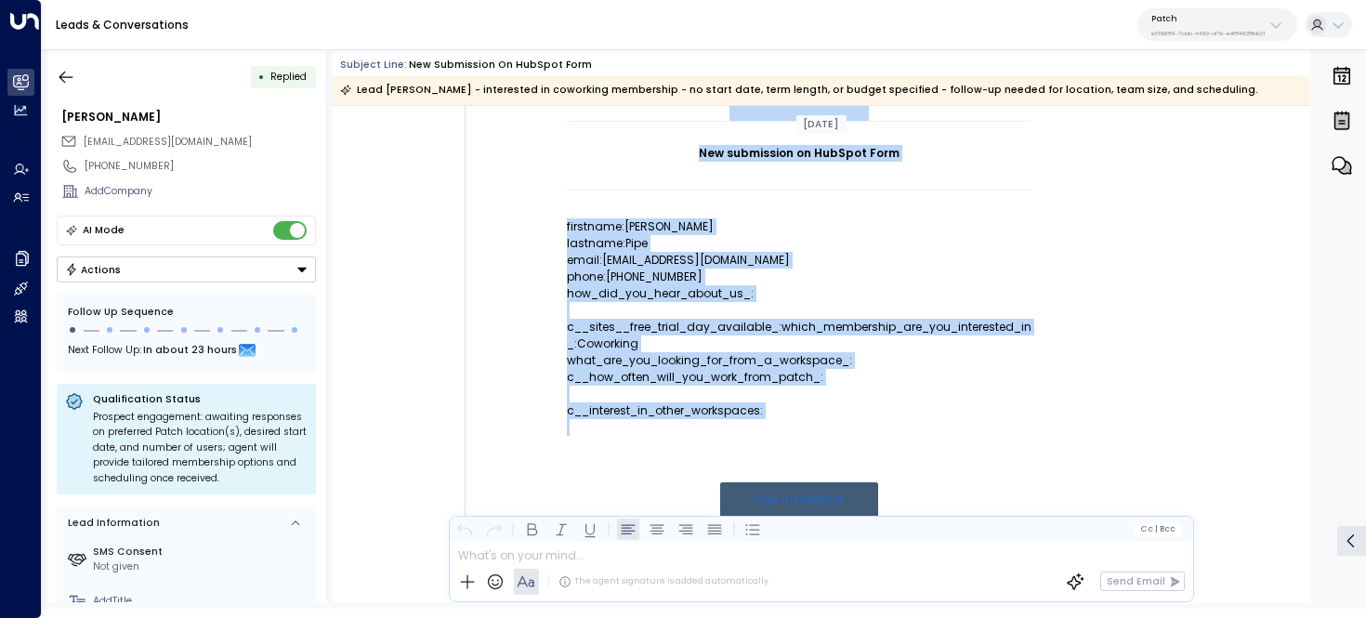
scroll to position [199, 0]
click at [75, 80] on button "button" at bounding box center [65, 76] width 33 height 33
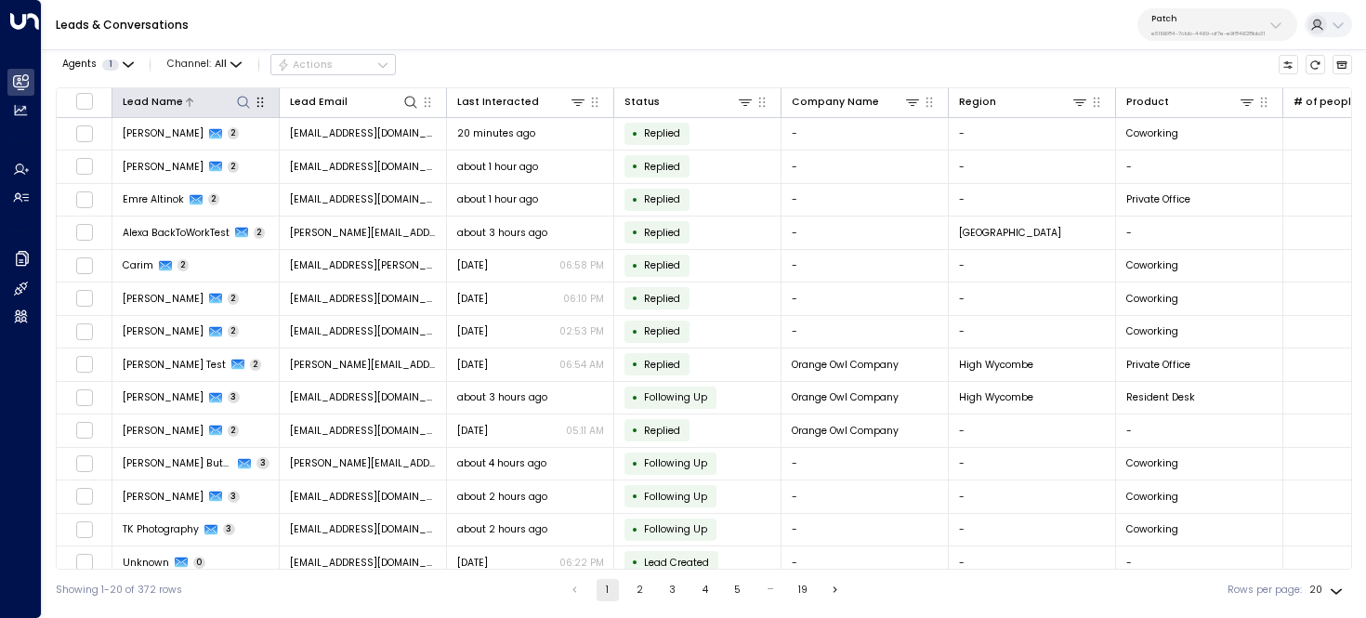
click at [246, 99] on icon at bounding box center [243, 102] width 12 height 12
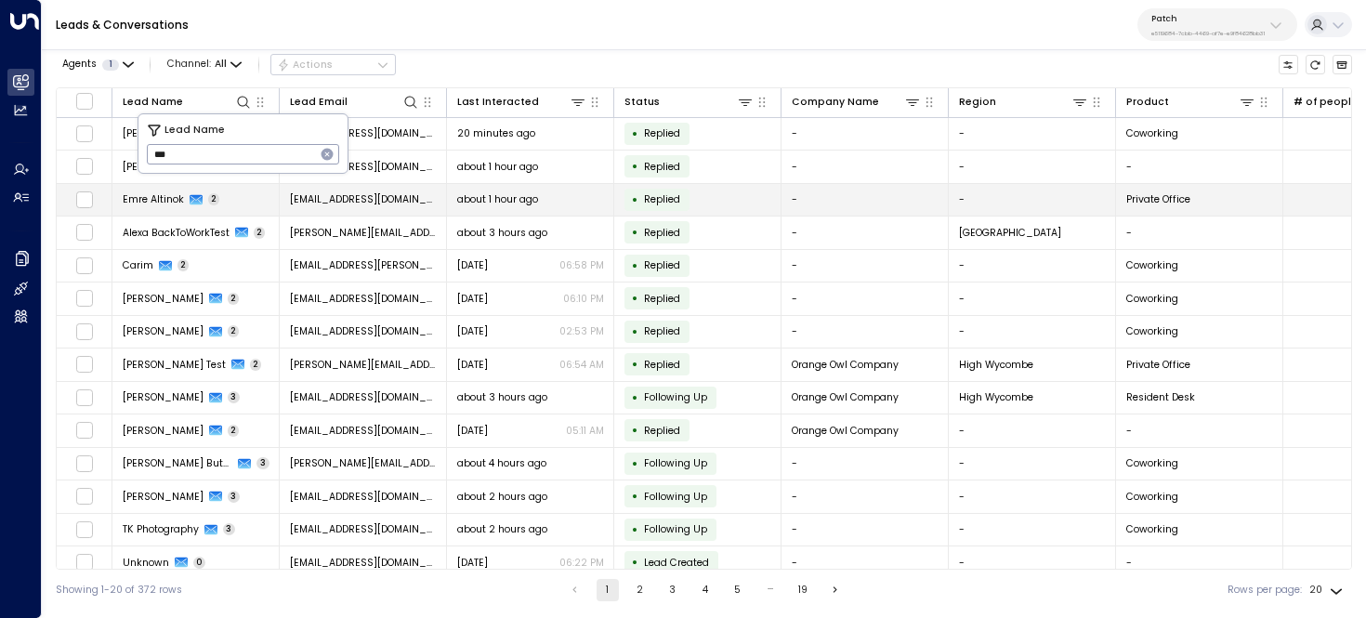
type input "***"
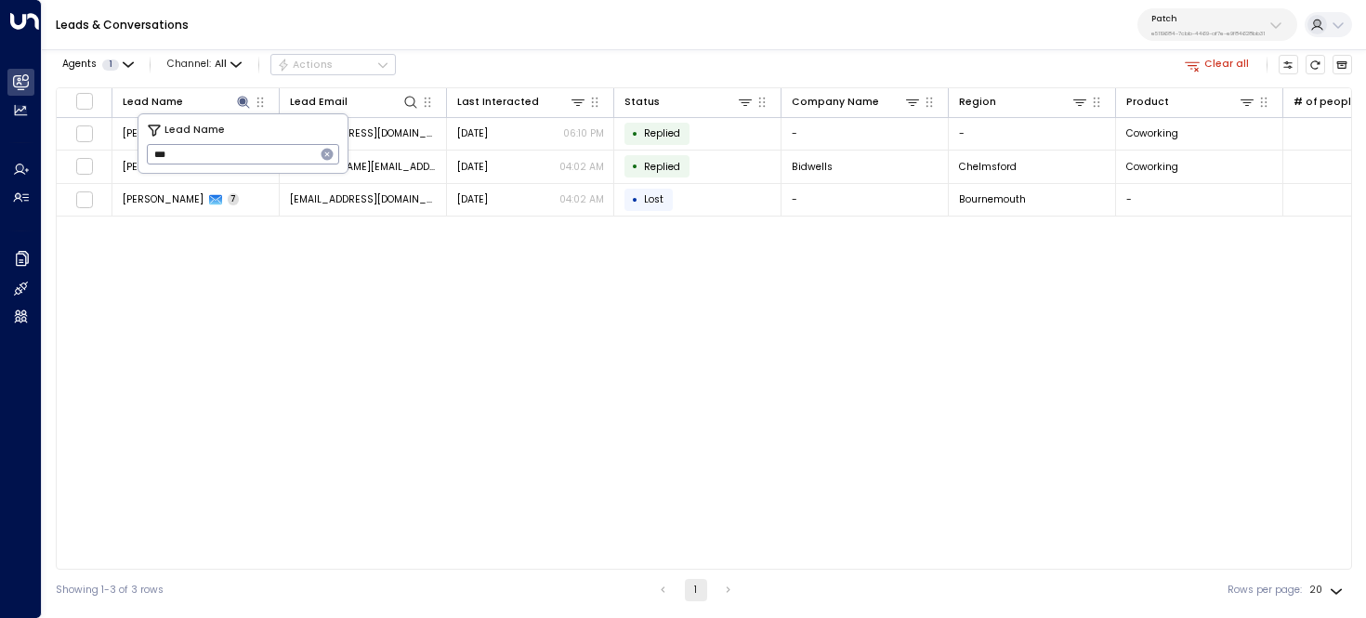
click at [136, 587] on div "Showing 1-3 of 3 rows" at bounding box center [110, 590] width 108 height 15
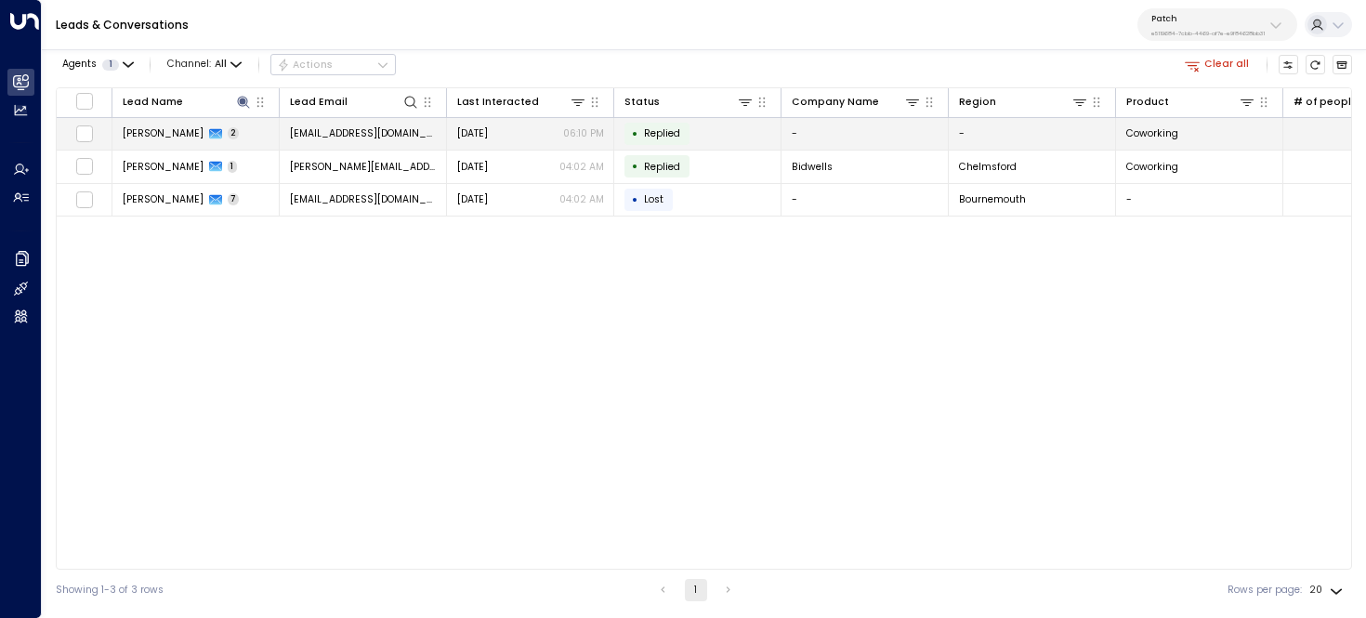
click at [227, 138] on td "Mays Ali 2" at bounding box center [195, 134] width 167 height 33
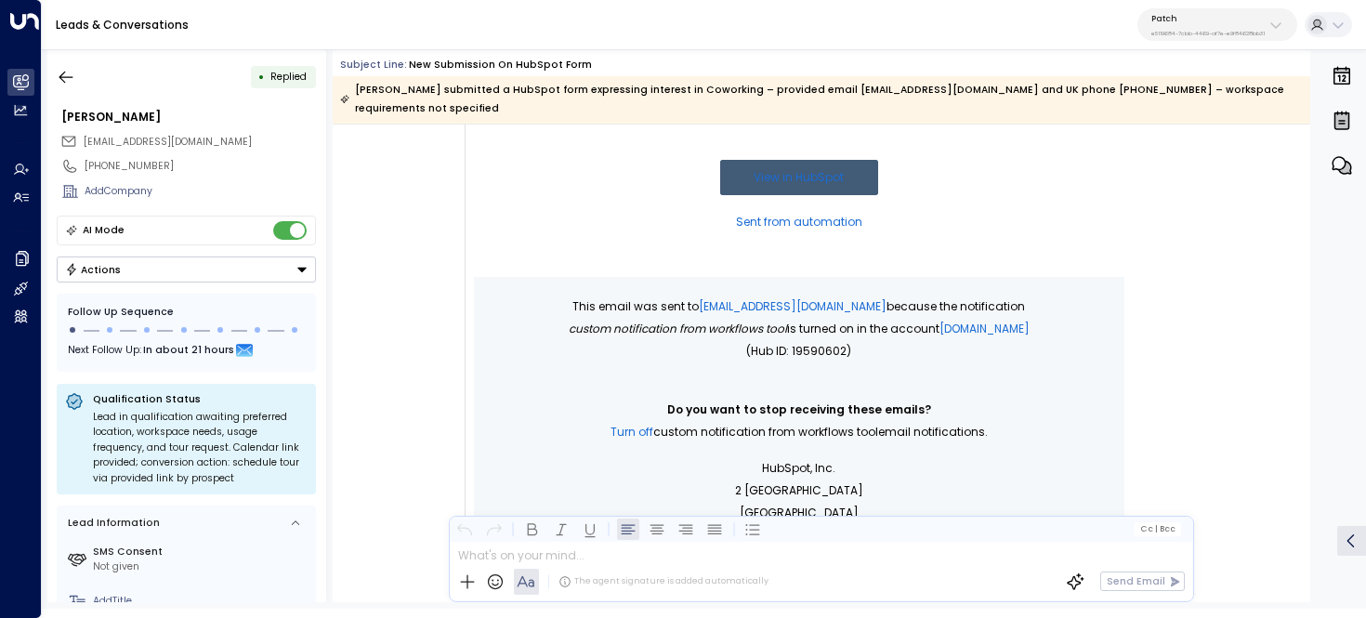
scroll to position [913, 0]
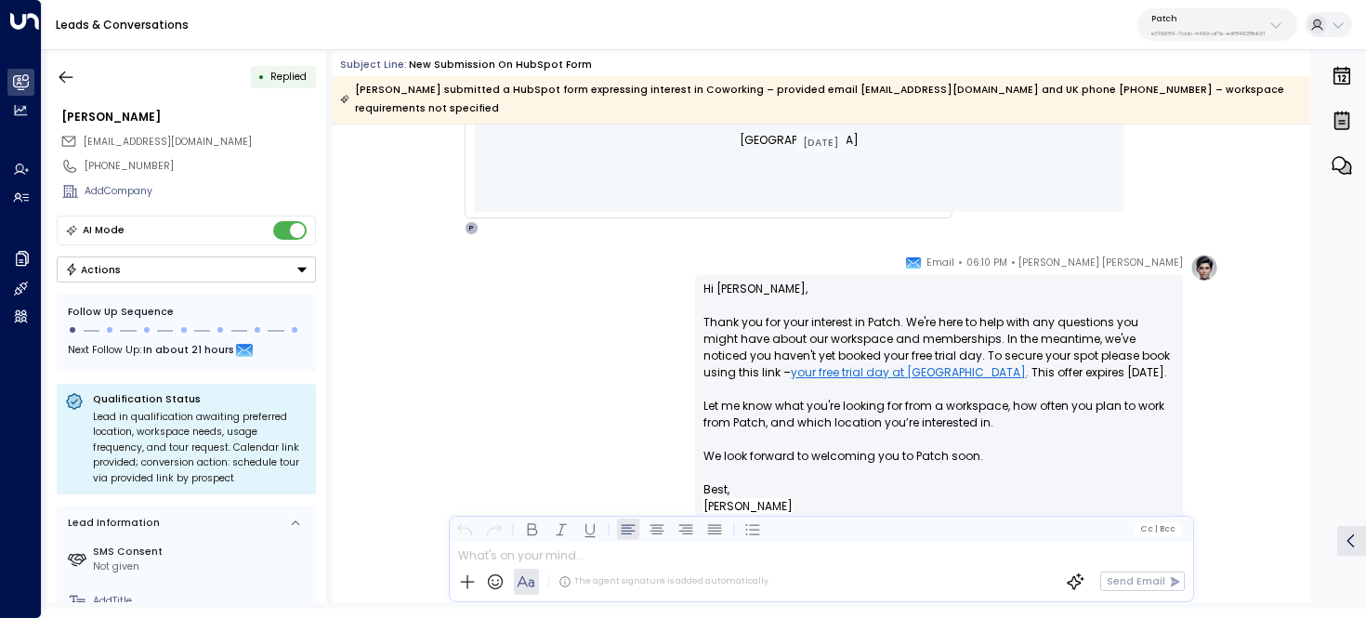
click at [664, 350] on div "Pat Cooper Hart • 06:10 PM • Email Hi Mays, Thank you for your interest in Patc…" at bounding box center [821, 490] width 794 height 472
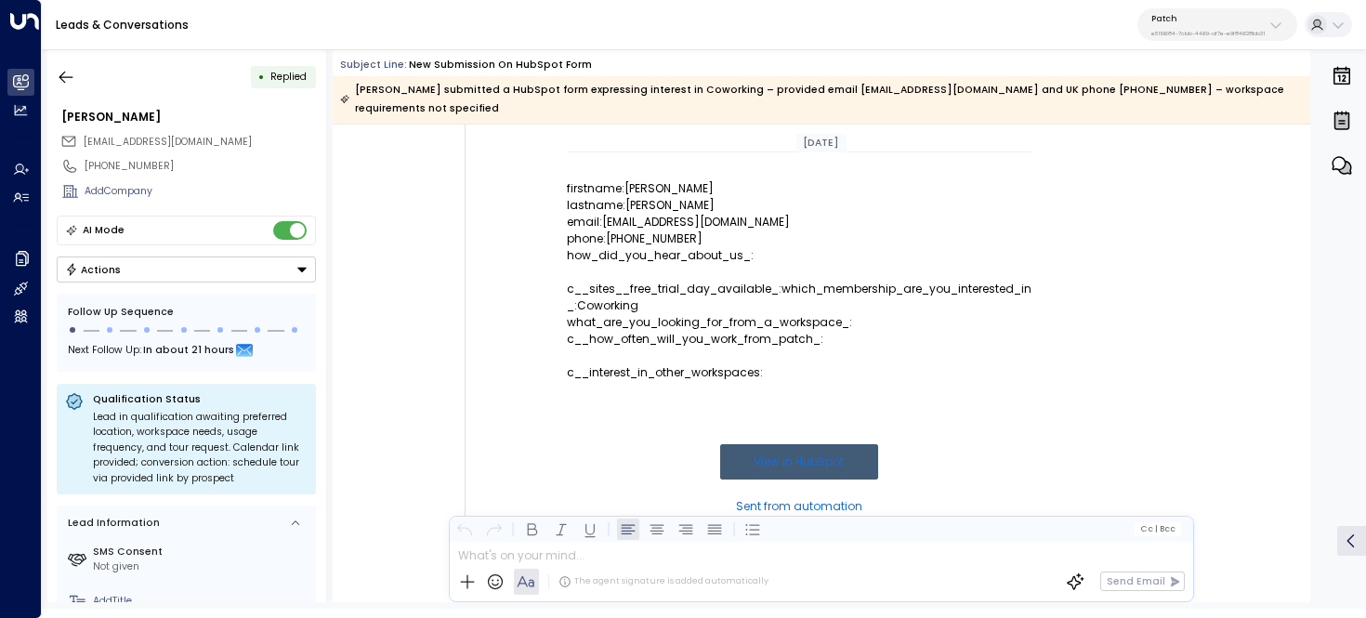
scroll to position [248, 0]
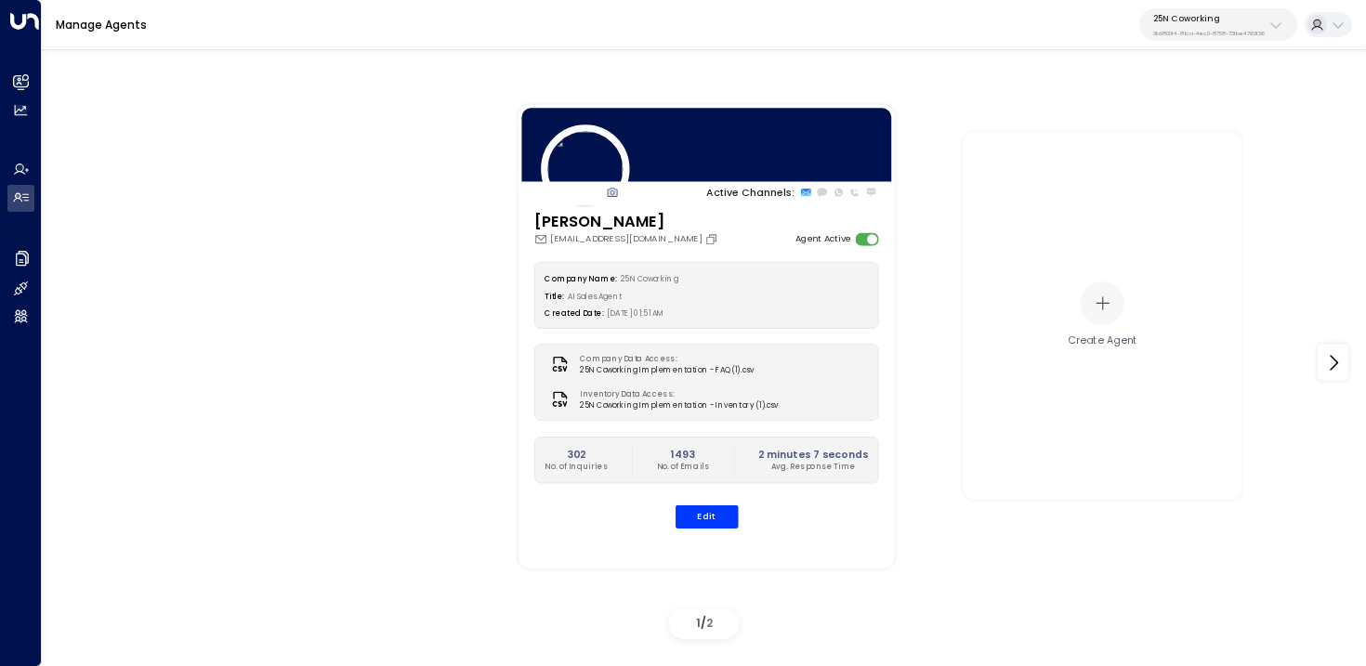
click at [1223, 20] on p "25N Coworking" at bounding box center [1209, 18] width 112 height 11
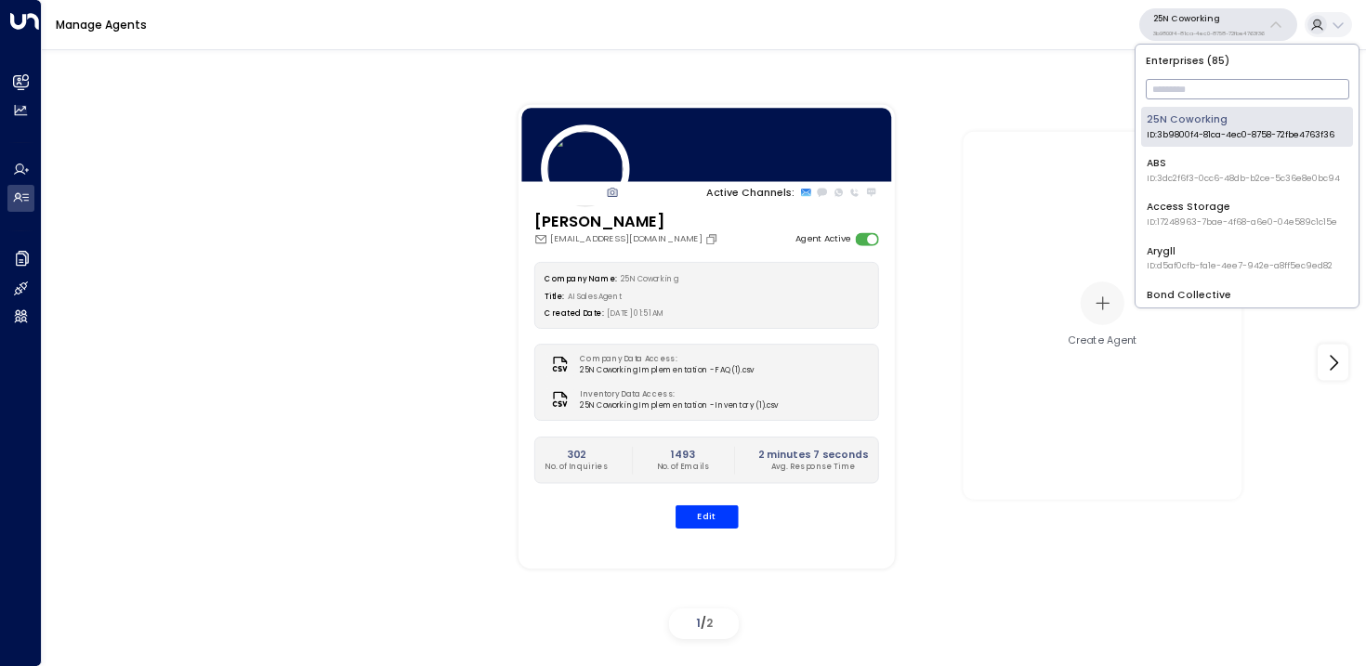
click at [1215, 91] on input "text" at bounding box center [1247, 89] width 203 height 30
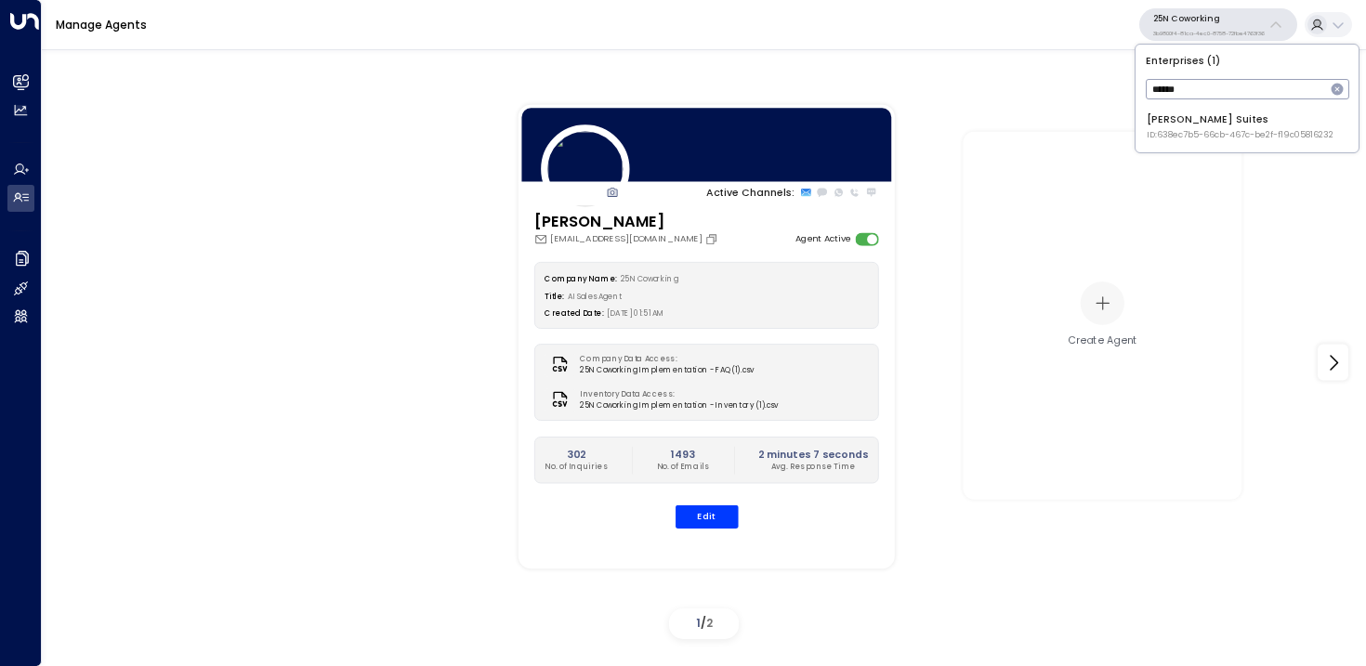
type input "******"
click at [1165, 138] on span "ID: 638ec7b5-66cb-467c-be2f-f19c05816232" at bounding box center [1240, 135] width 187 height 13
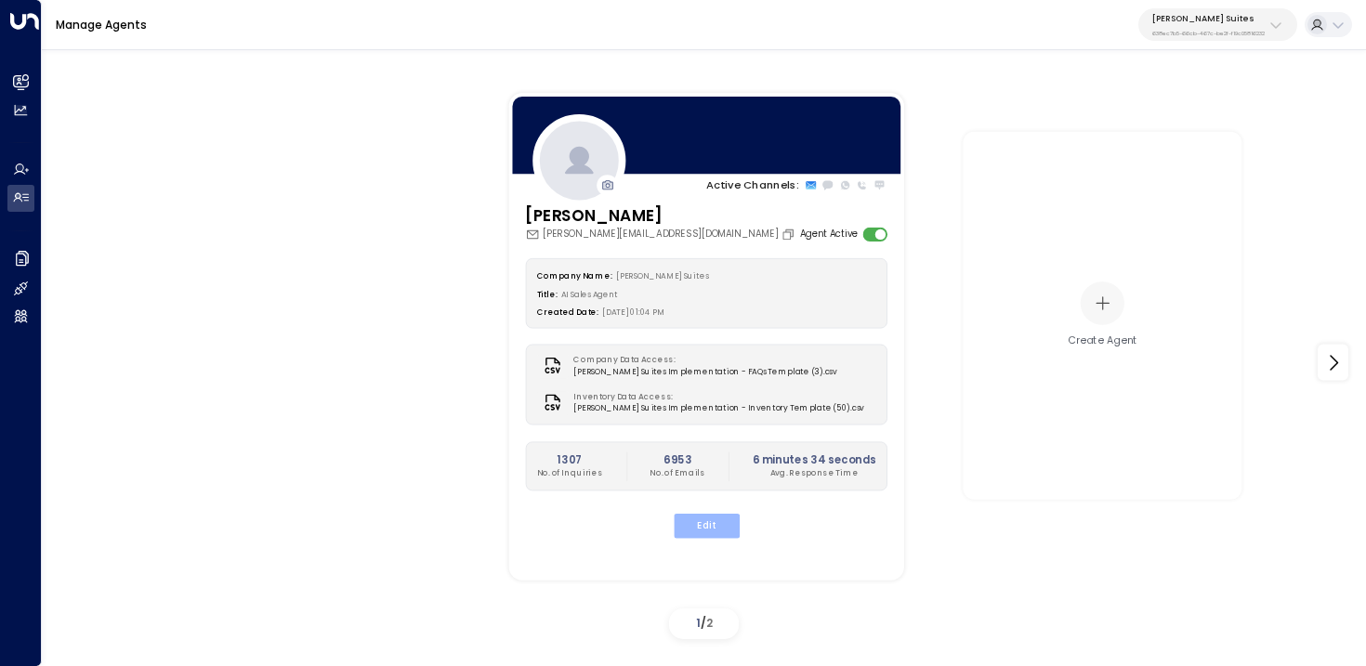
click at [716, 525] on button "Edit" at bounding box center [706, 526] width 66 height 24
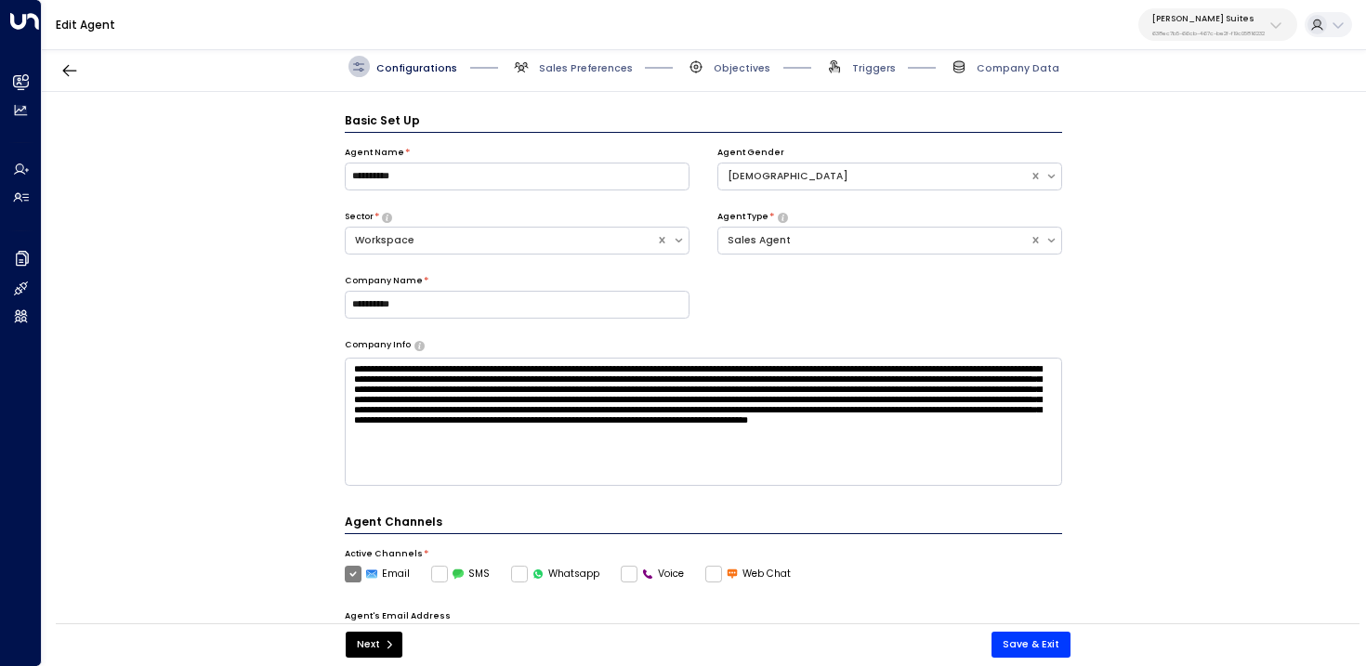
scroll to position [20, 0]
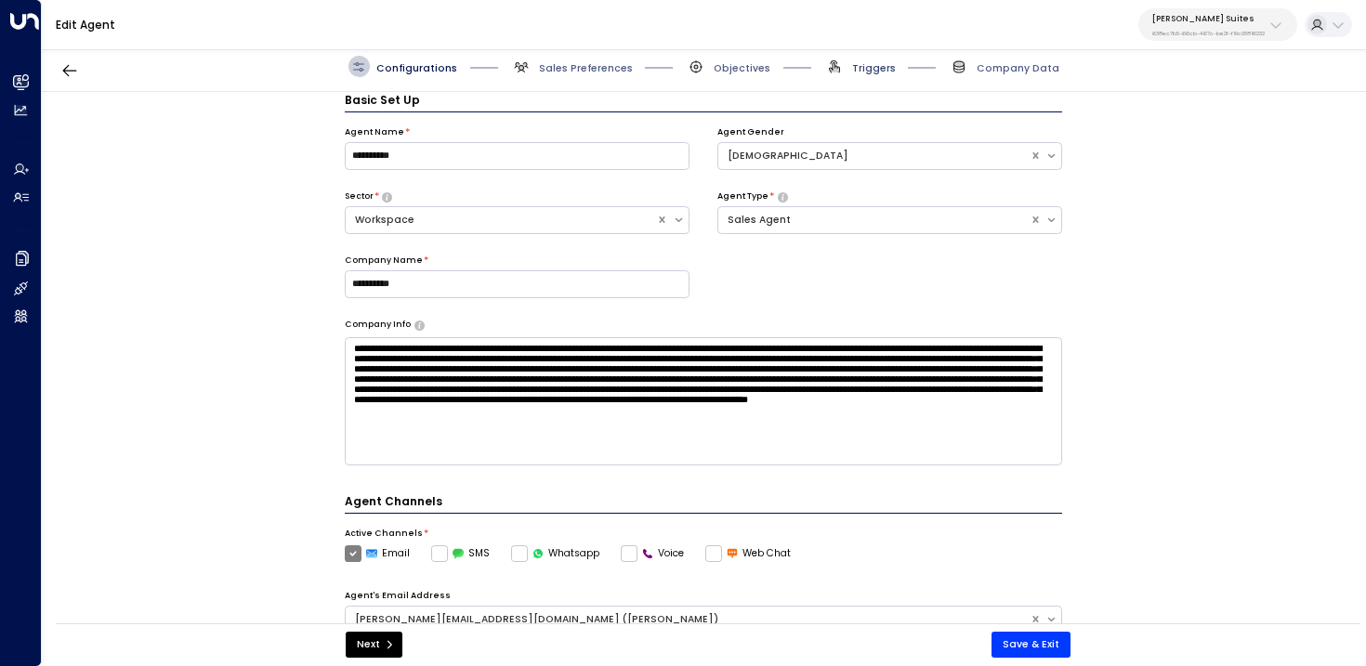
click at [882, 66] on span "Triggers" at bounding box center [874, 68] width 44 height 14
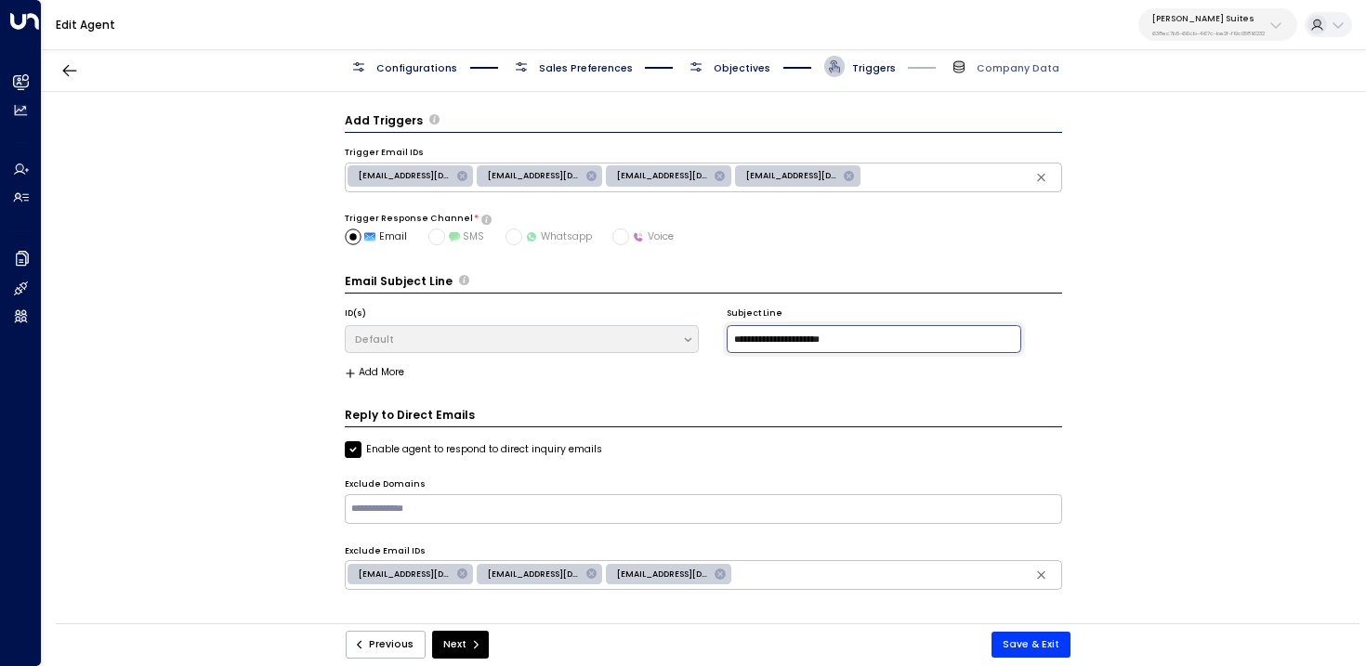
drag, startPoint x: 876, startPoint y: 342, endPoint x: 580, endPoint y: 338, distance: 296.4
click at [580, 338] on div "**********" at bounding box center [704, 332] width 718 height 49
click at [232, 343] on div "Add Triggers Trigger Email IDs info@jaysuites.com team@commercialedge.com leads…" at bounding box center [703, 362] width 1323 height 541
click at [466, 652] on button "Next" at bounding box center [460, 645] width 57 height 28
click at [463, 644] on button "Next" at bounding box center [460, 645] width 57 height 28
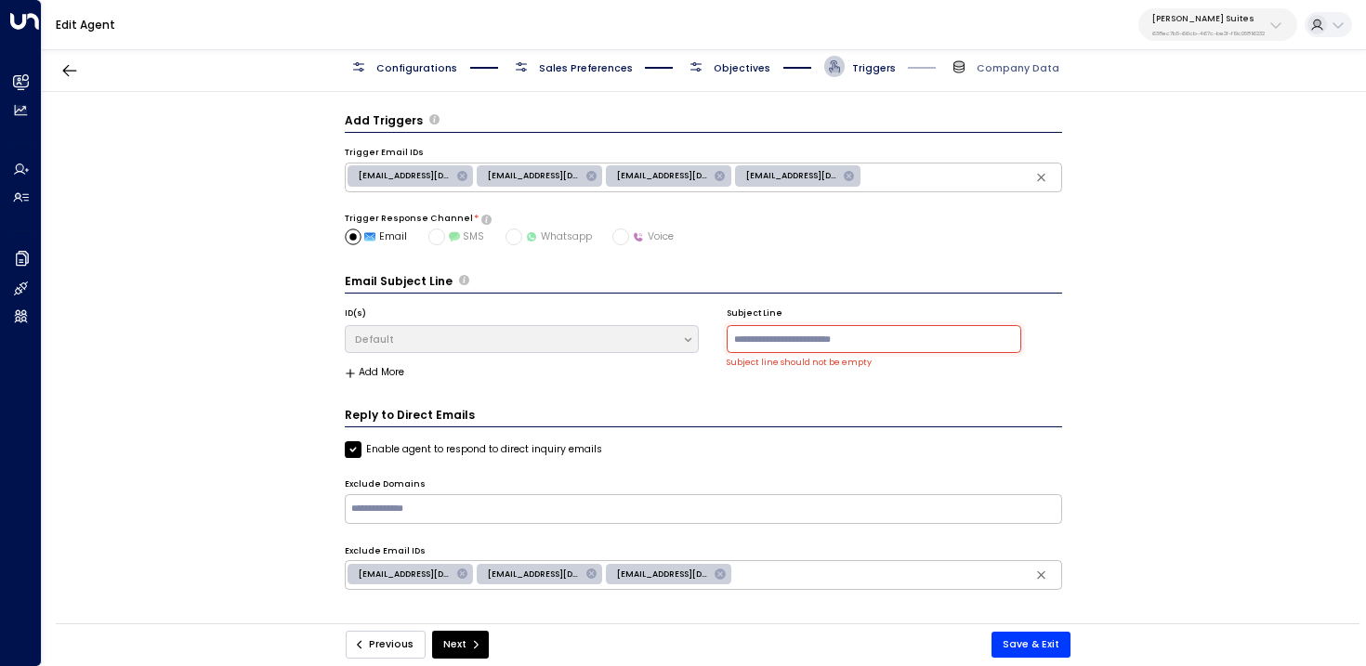
click at [390, 641] on button "Previous" at bounding box center [386, 645] width 80 height 28
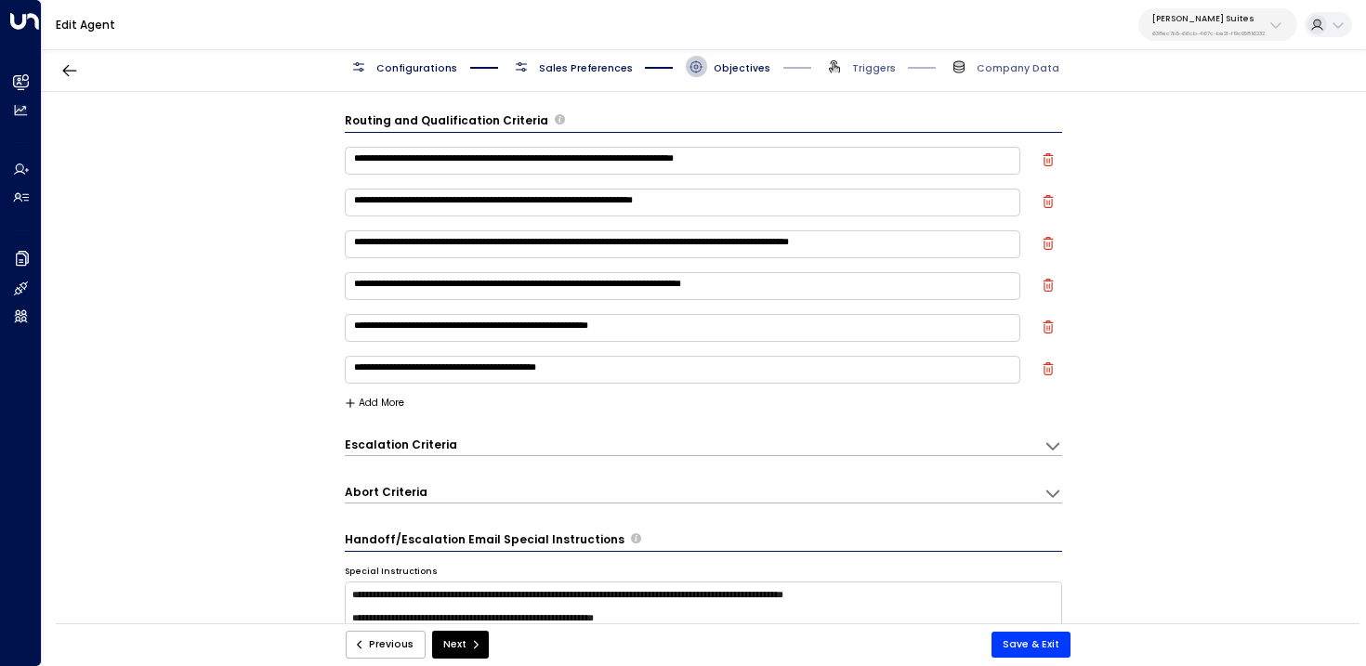
scroll to position [20, 0]
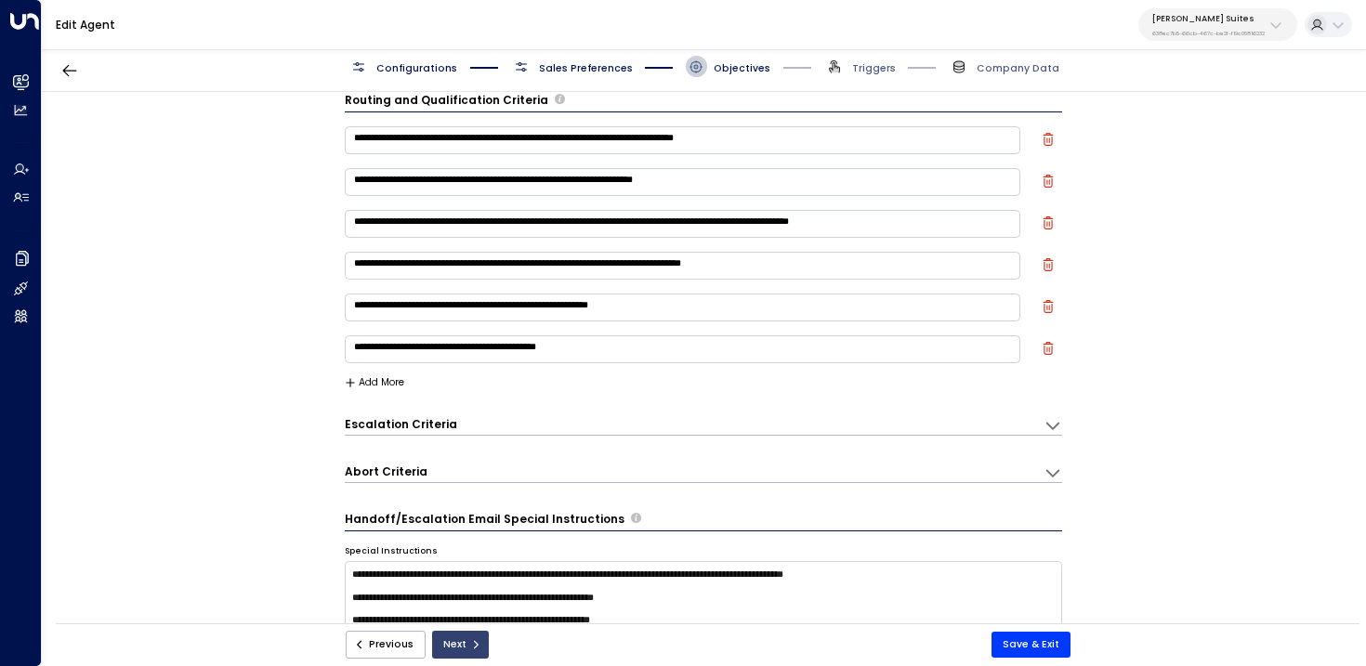
click at [448, 648] on button "Next" at bounding box center [460, 645] width 57 height 28
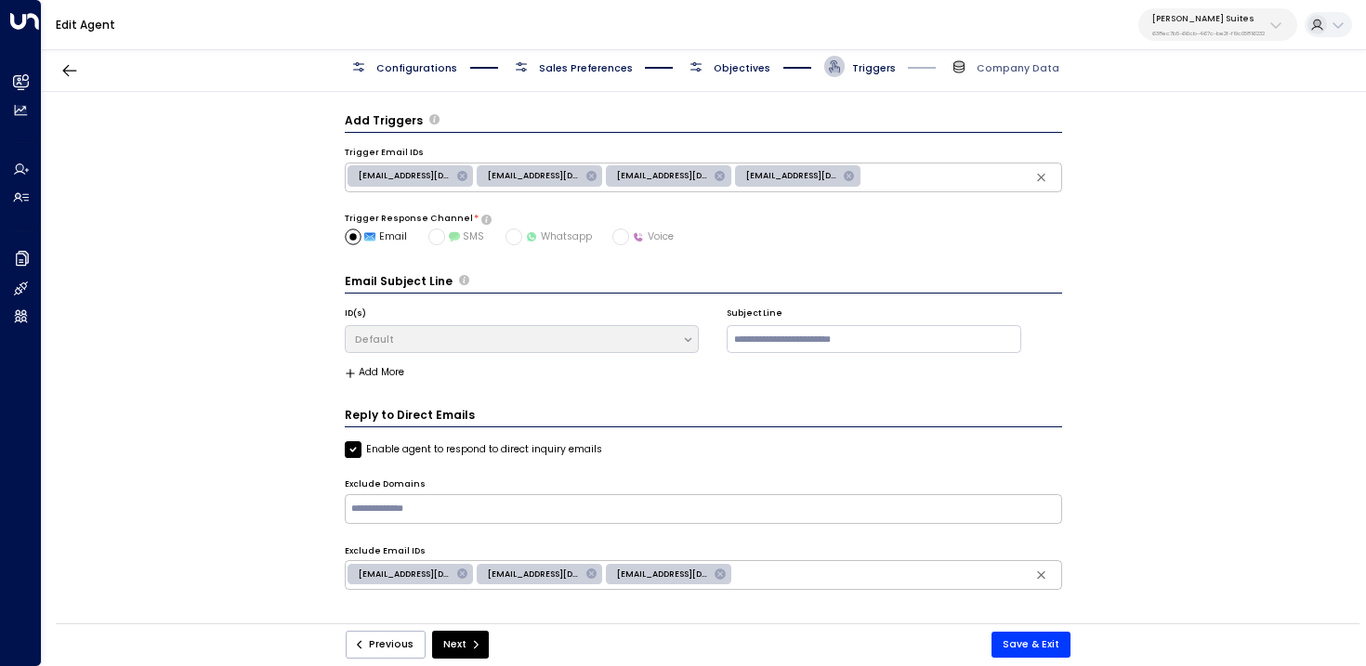
click at [448, 648] on button "Next" at bounding box center [460, 645] width 57 height 28
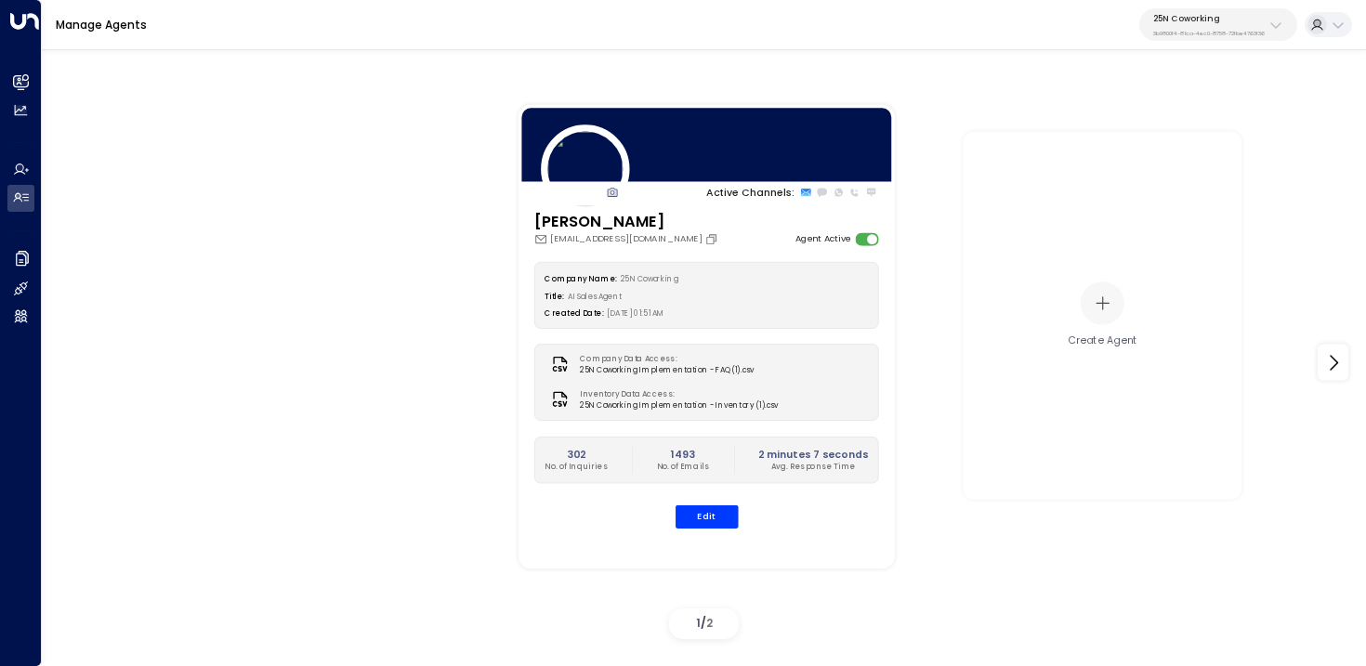
click at [1219, 19] on p "25N Coworking" at bounding box center [1209, 18] width 112 height 11
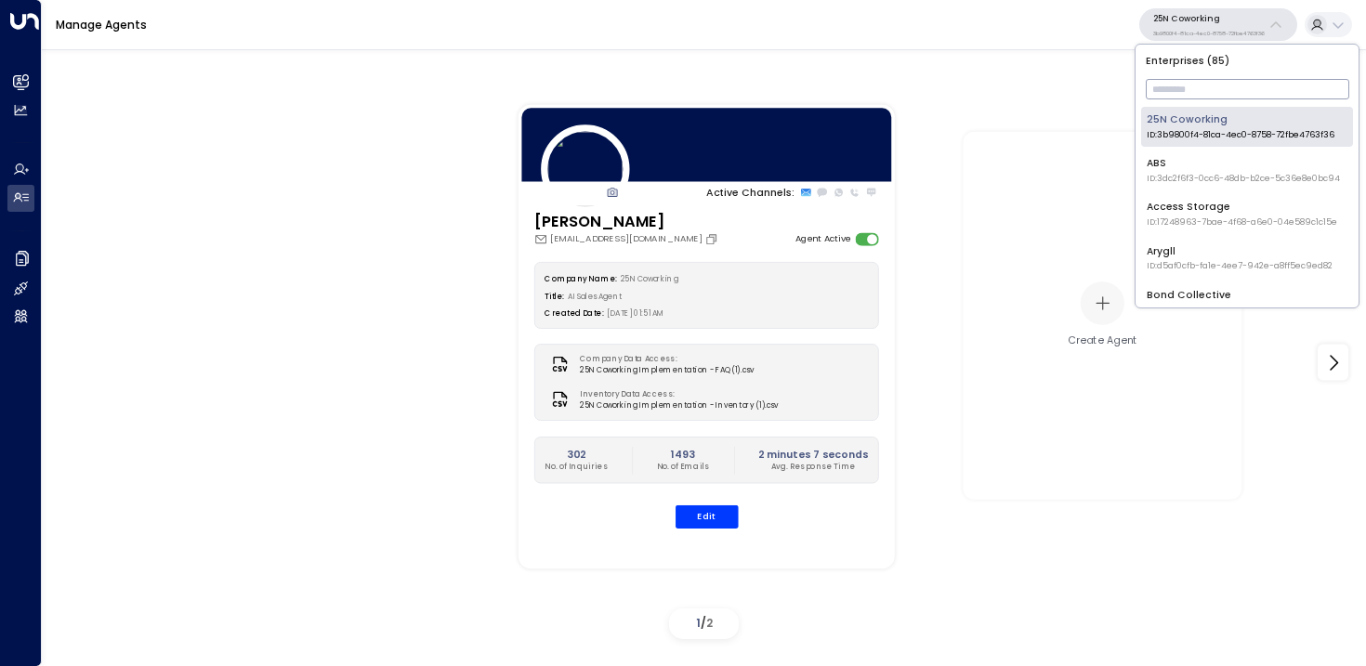
click at [1214, 92] on input "text" at bounding box center [1247, 89] width 203 height 30
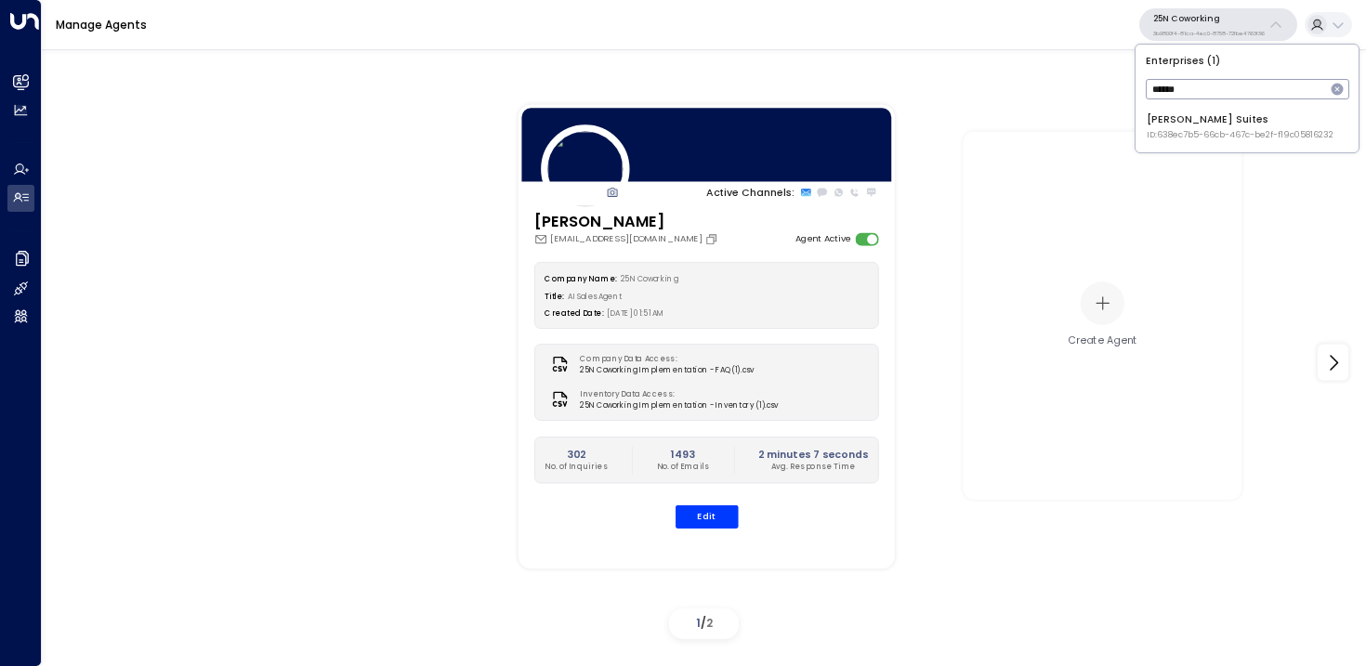
type input "******"
click at [1177, 126] on div "Jay Suites ID: 638ec7b5-66cb-467c-be2f-f19c05816232" at bounding box center [1240, 126] width 187 height 29
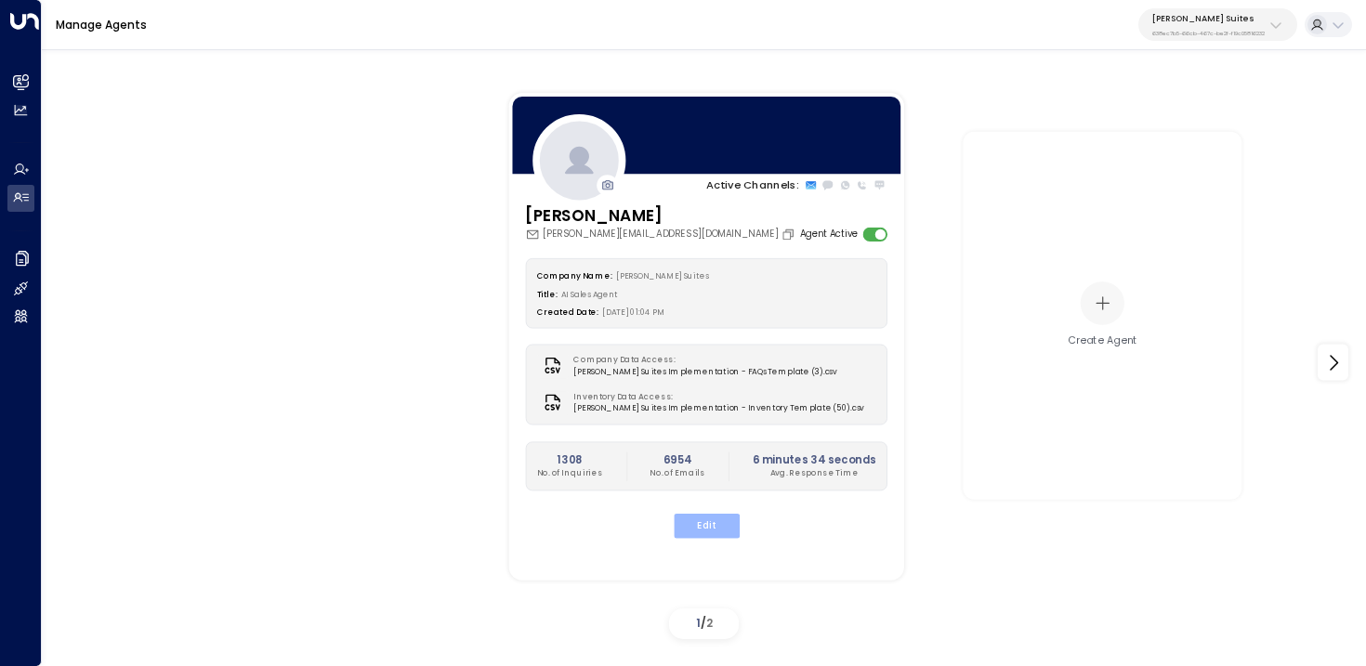
click at [715, 528] on button "Edit" at bounding box center [706, 526] width 66 height 24
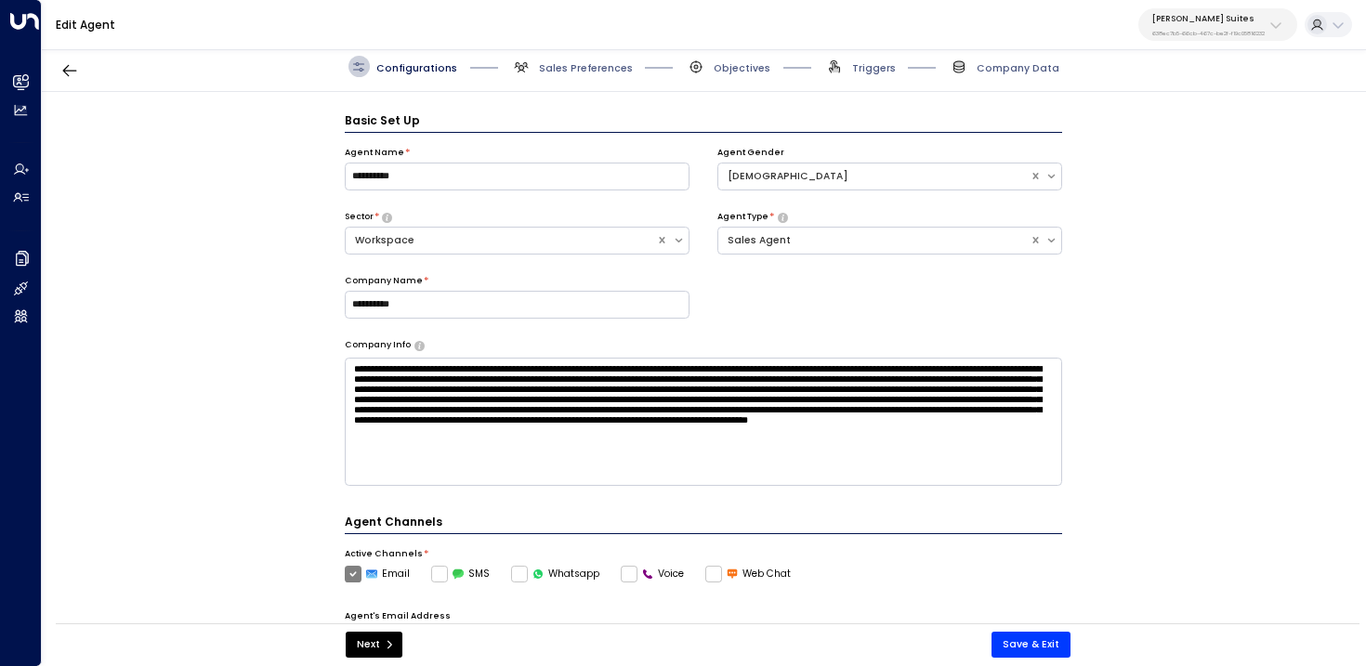
scroll to position [20, 0]
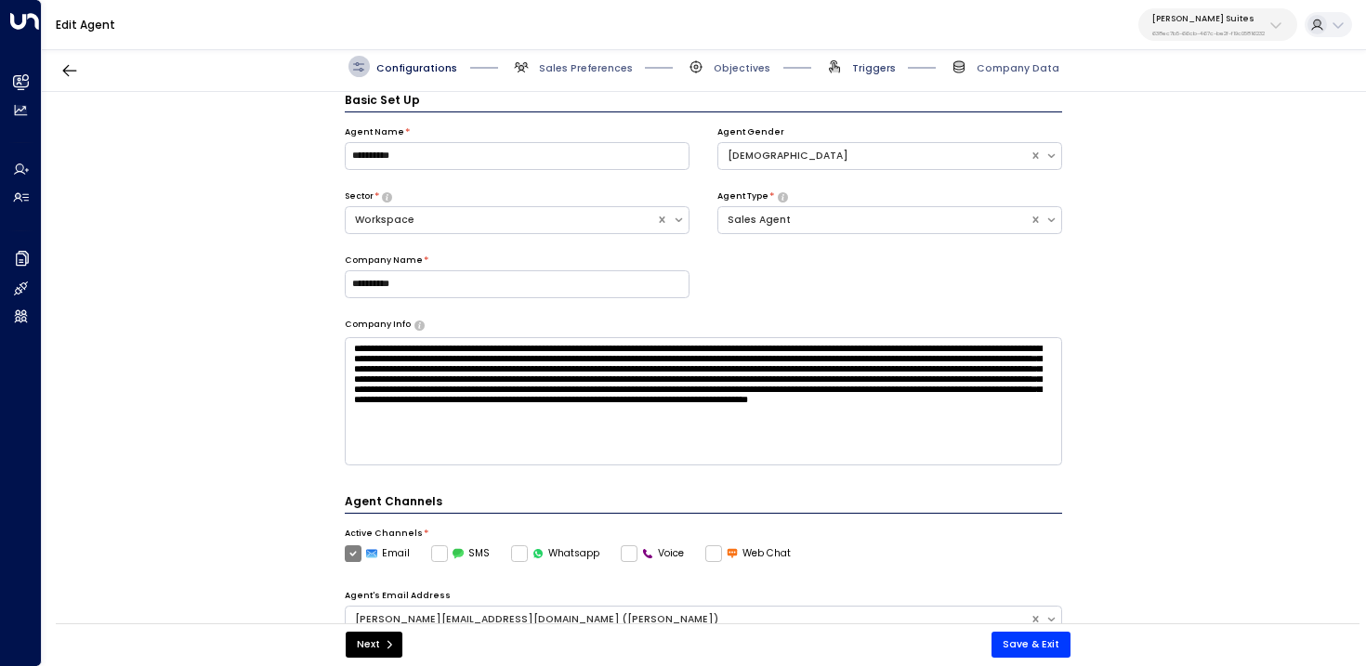
click at [863, 63] on span "Triggers" at bounding box center [874, 68] width 44 height 14
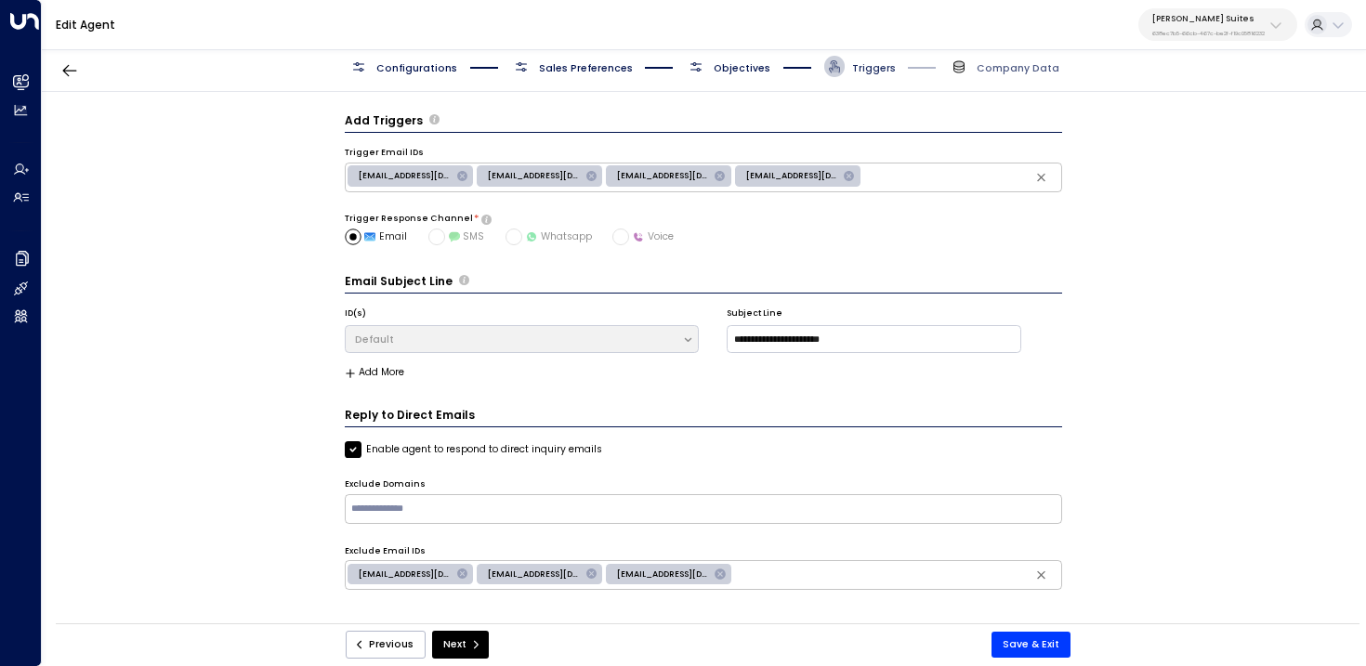
scroll to position [0, 0]
click at [751, 63] on span "Objectives" at bounding box center [742, 68] width 57 height 14
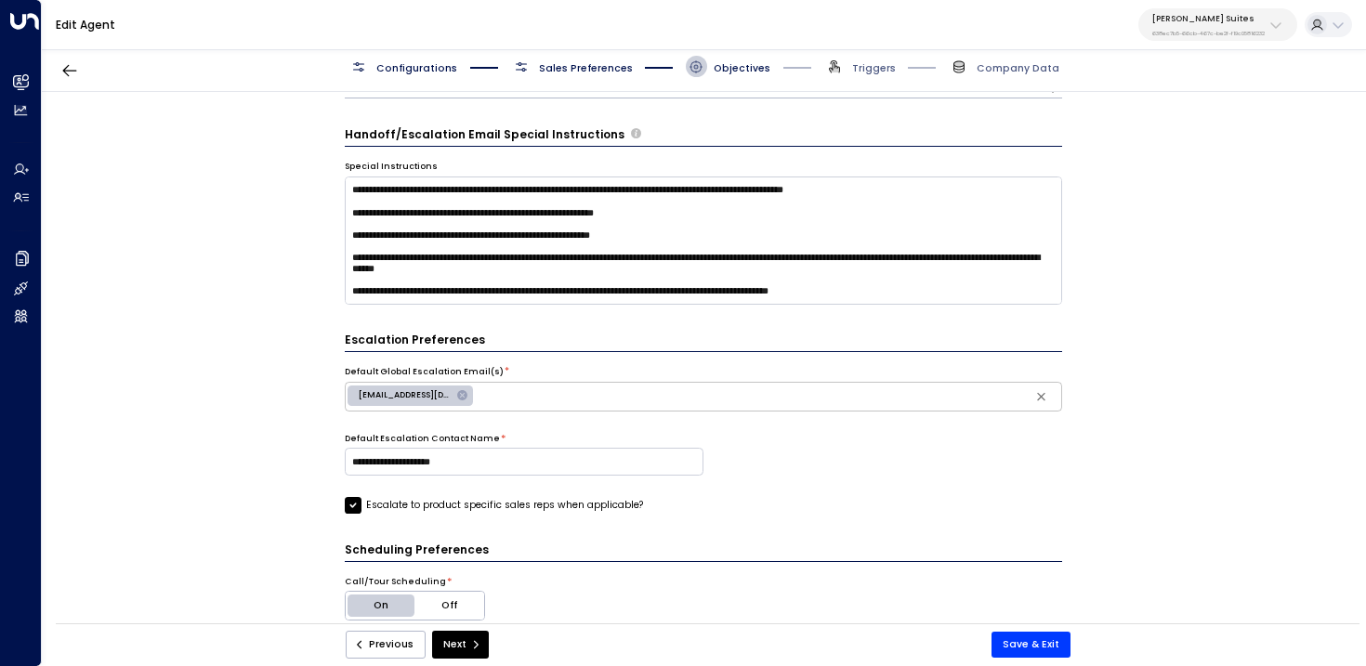
scroll to position [493, 0]
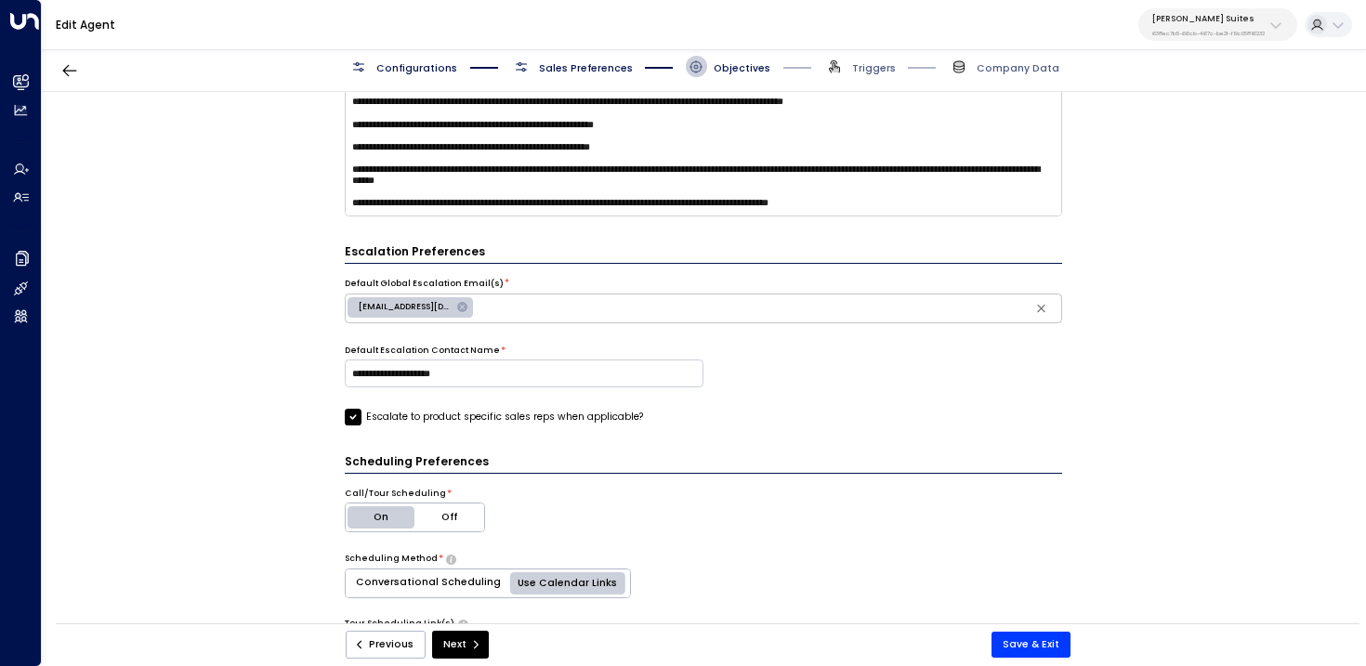
click at [574, 57] on span "Sales Preferences" at bounding box center [572, 66] width 122 height 21
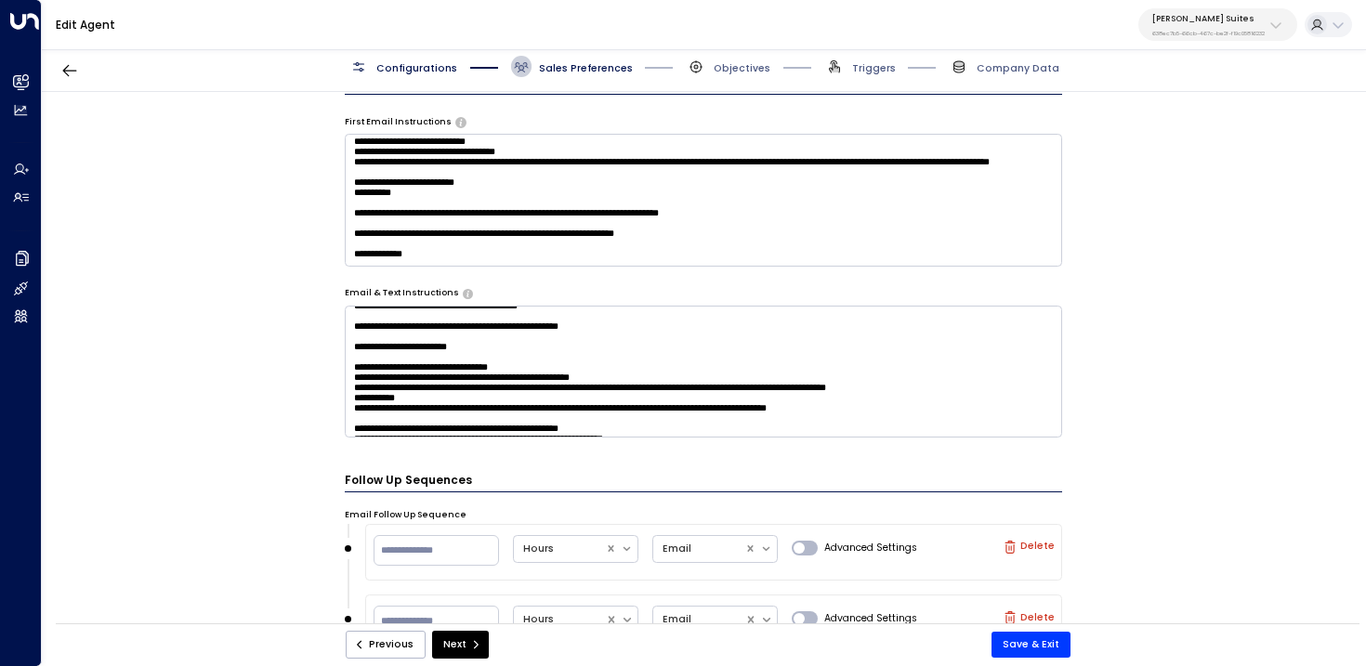
scroll to position [0, 0]
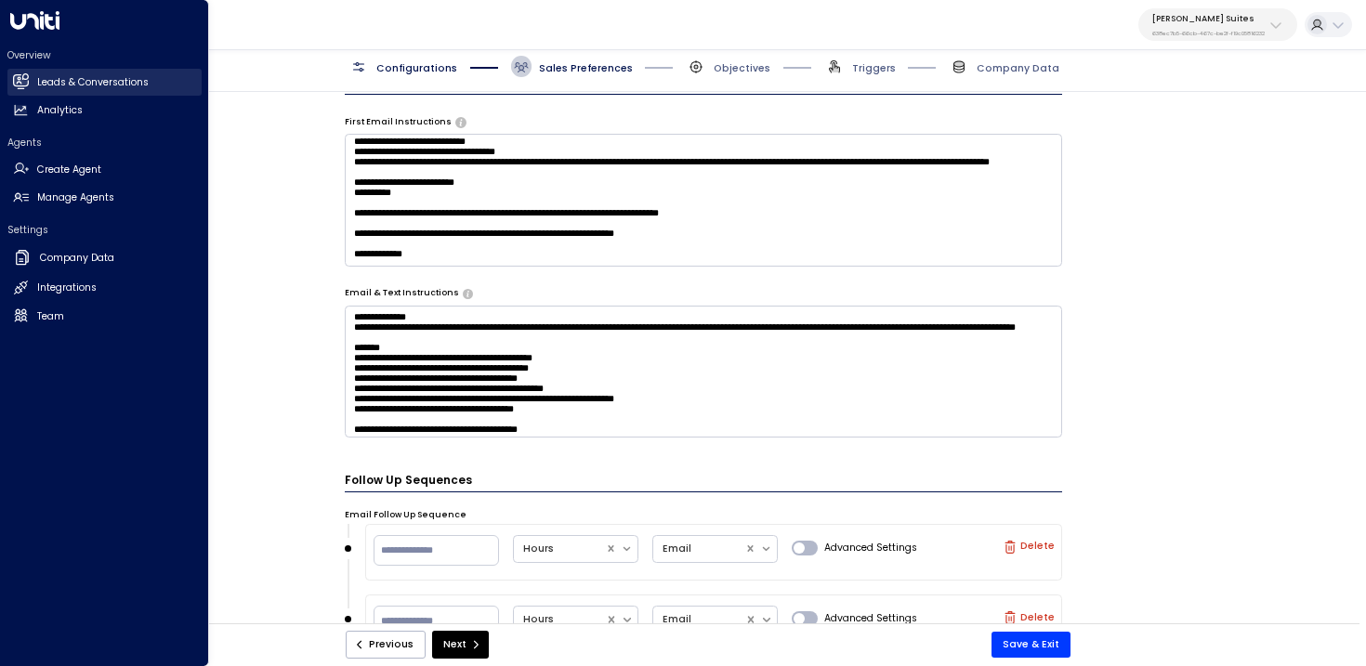
click at [19, 83] on icon at bounding box center [20, 80] width 15 height 11
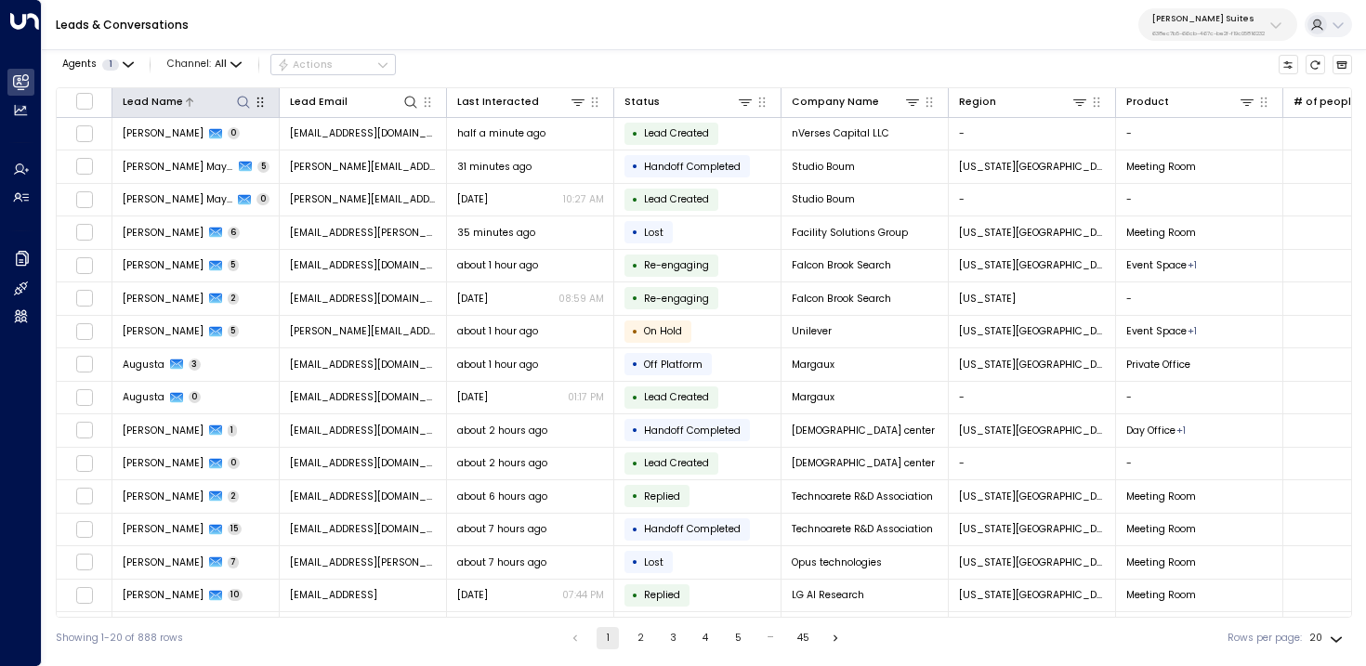
click at [238, 106] on icon at bounding box center [243, 102] width 15 height 15
type input "*****"
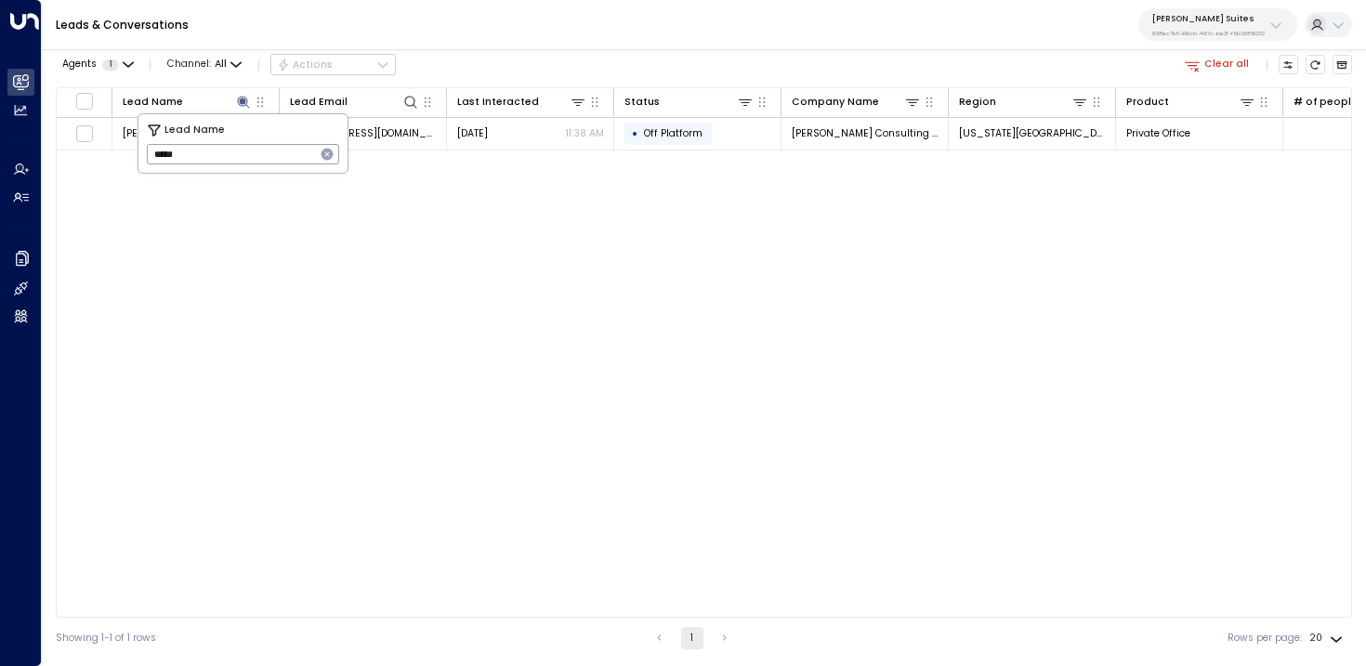
click at [648, 31] on div "Leads & Conversations Jay Suites 638ec7b5-66cb-467c-be2f-f19c05816232" at bounding box center [704, 25] width 1324 height 50
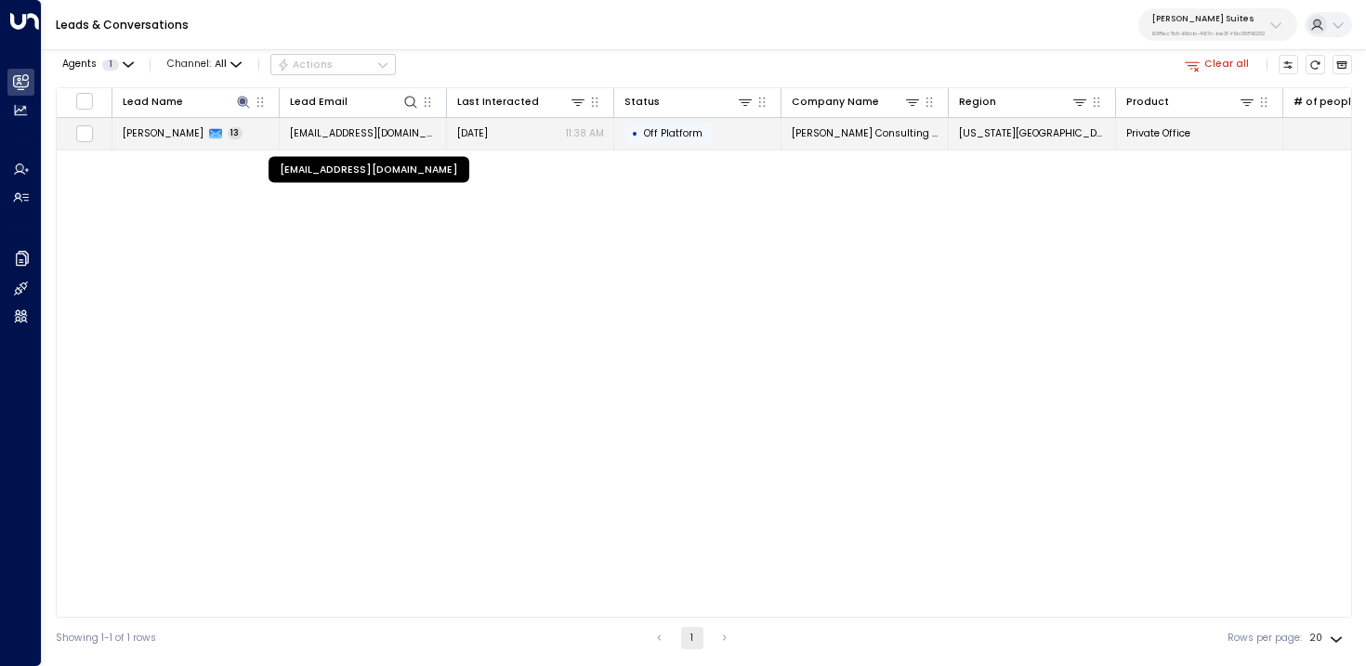
click at [389, 135] on span "JHAConsultingGroup@gmail.com" at bounding box center [363, 133] width 147 height 14
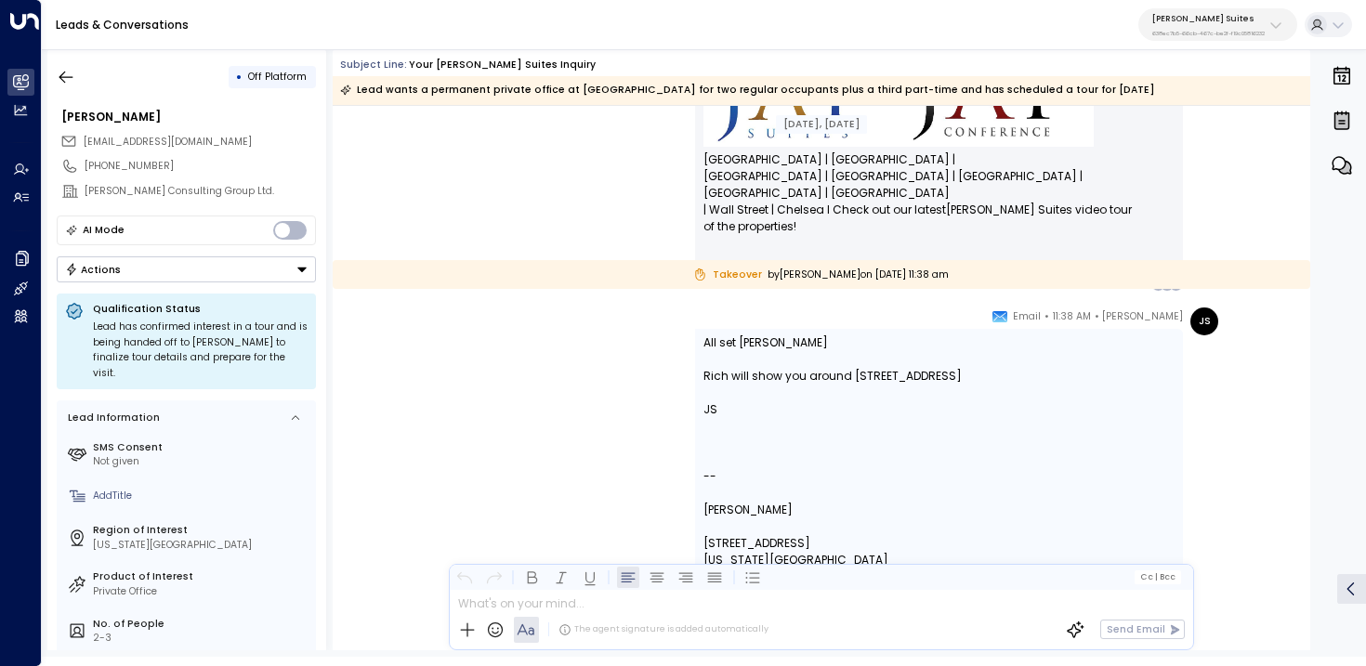
scroll to position [7137, 0]
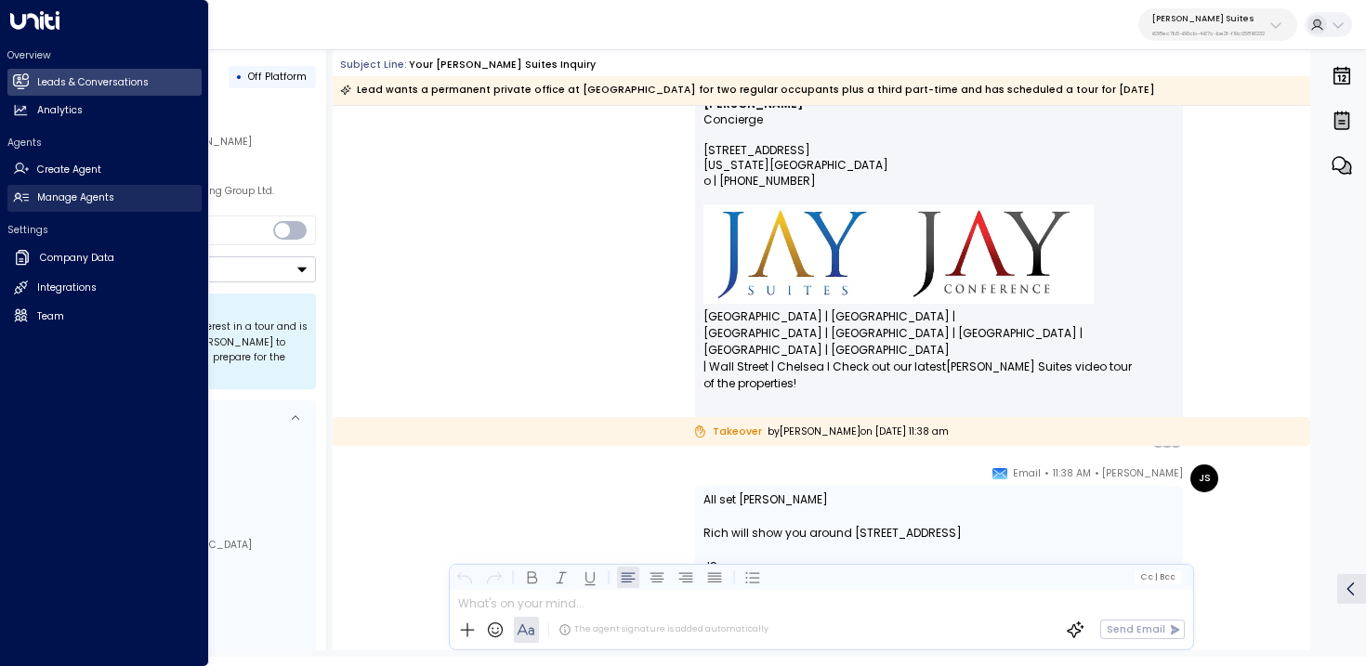
click at [27, 206] on link "Manage Agents Manage Agents" at bounding box center [104, 198] width 194 height 27
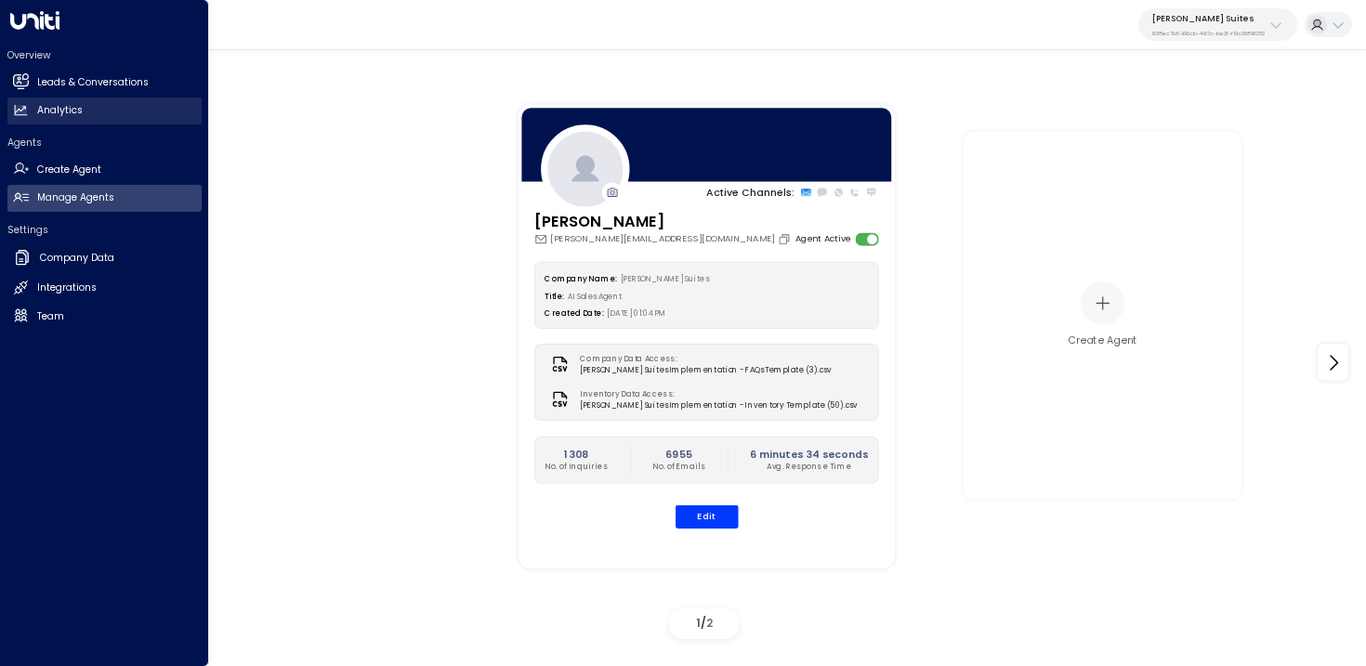
click at [34, 101] on link "Analytics Analytics" at bounding box center [104, 111] width 194 height 27
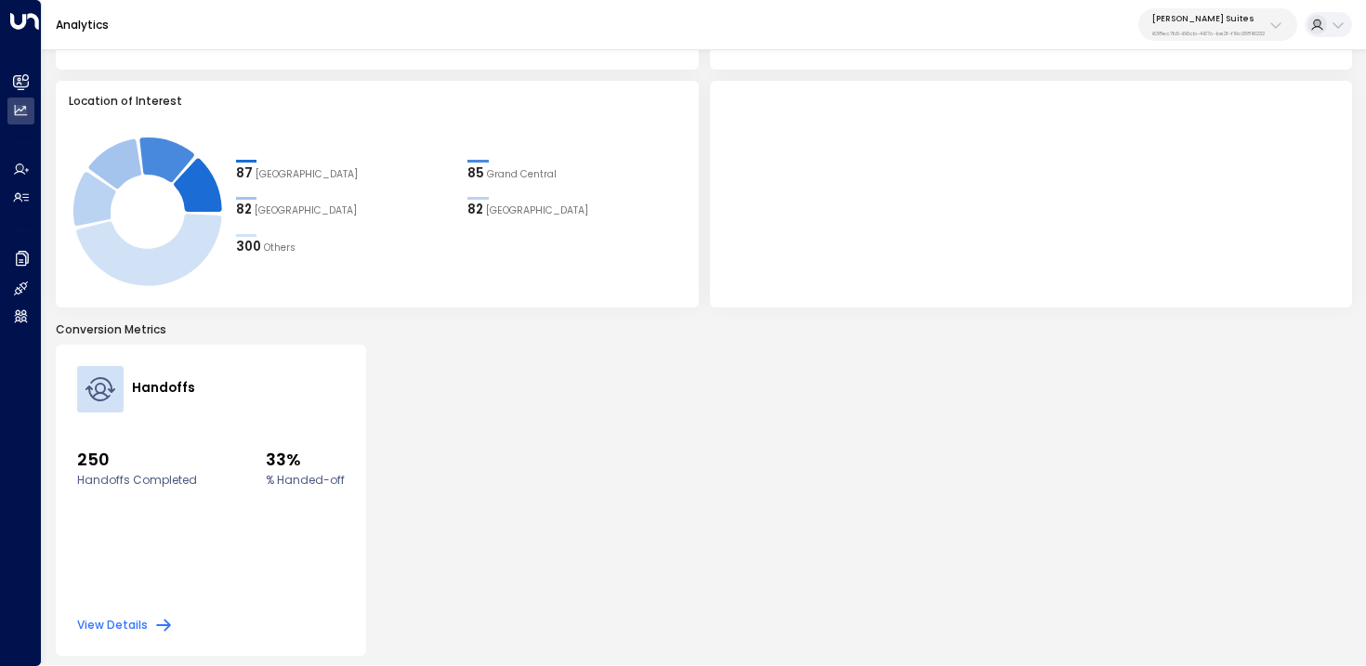
scroll to position [501, 0]
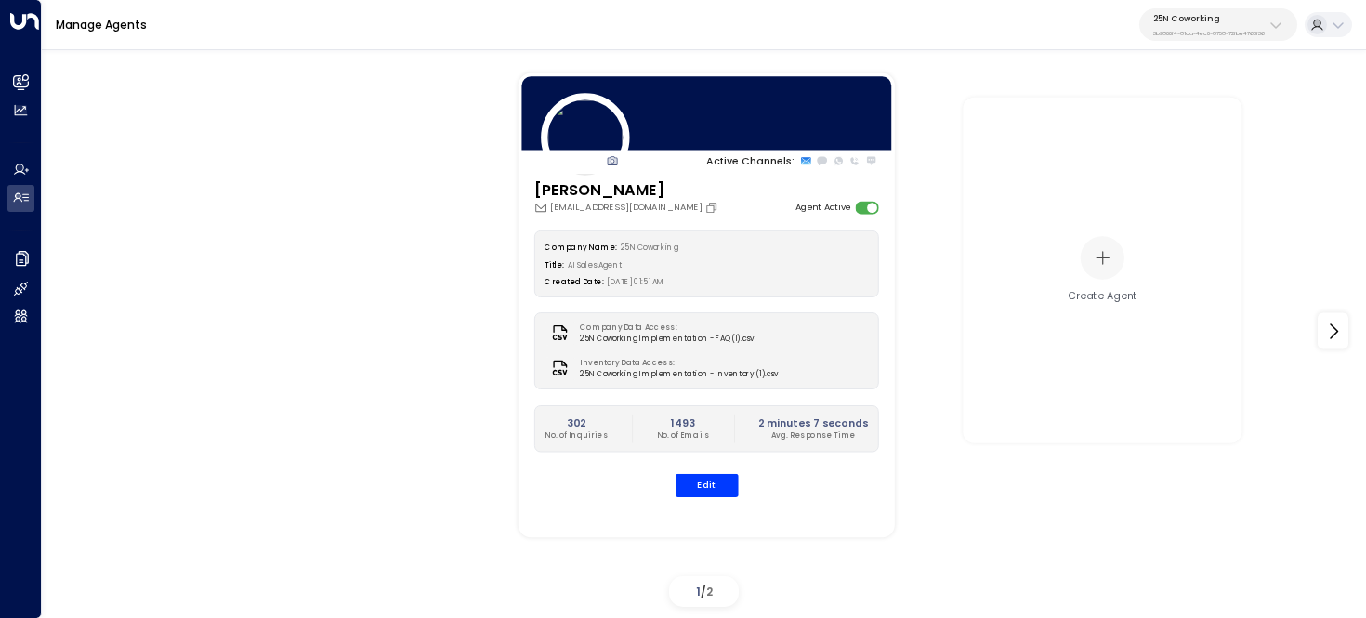
click at [1190, 23] on div "25N Coworking 3b9800f4-81ca-4ec0-8758-72fbe4763f36" at bounding box center [1209, 25] width 112 height 24
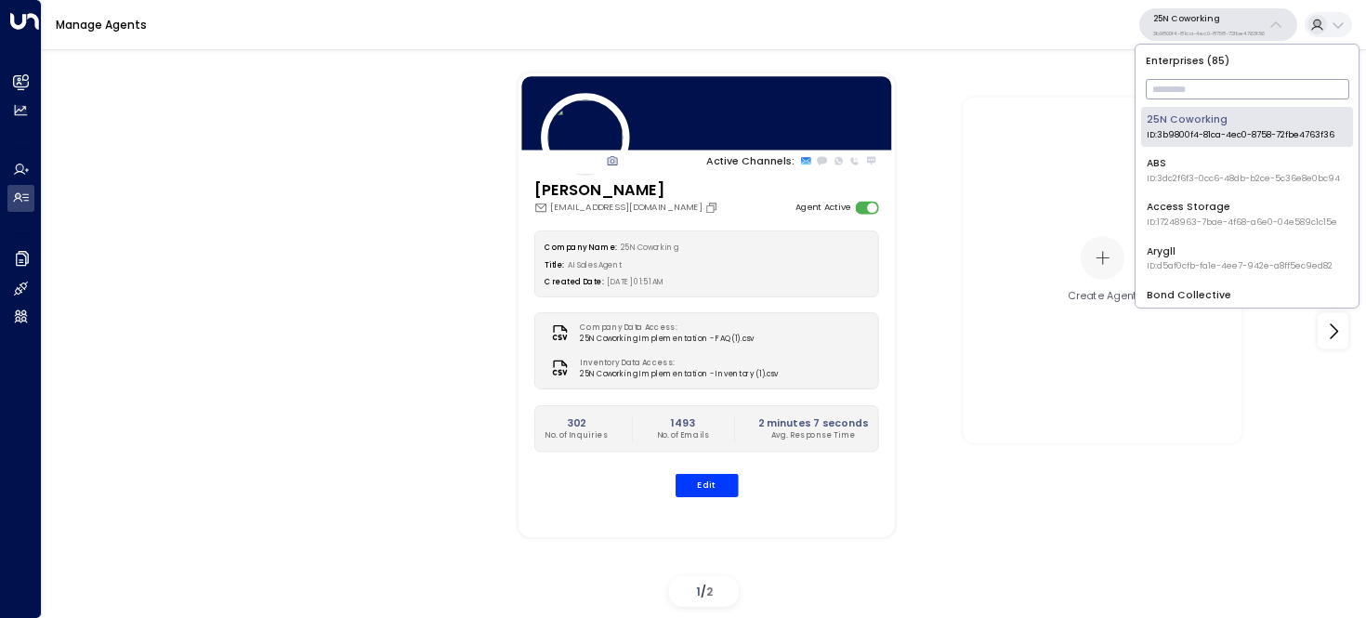
click at [1188, 85] on input "text" at bounding box center [1247, 89] width 203 height 30
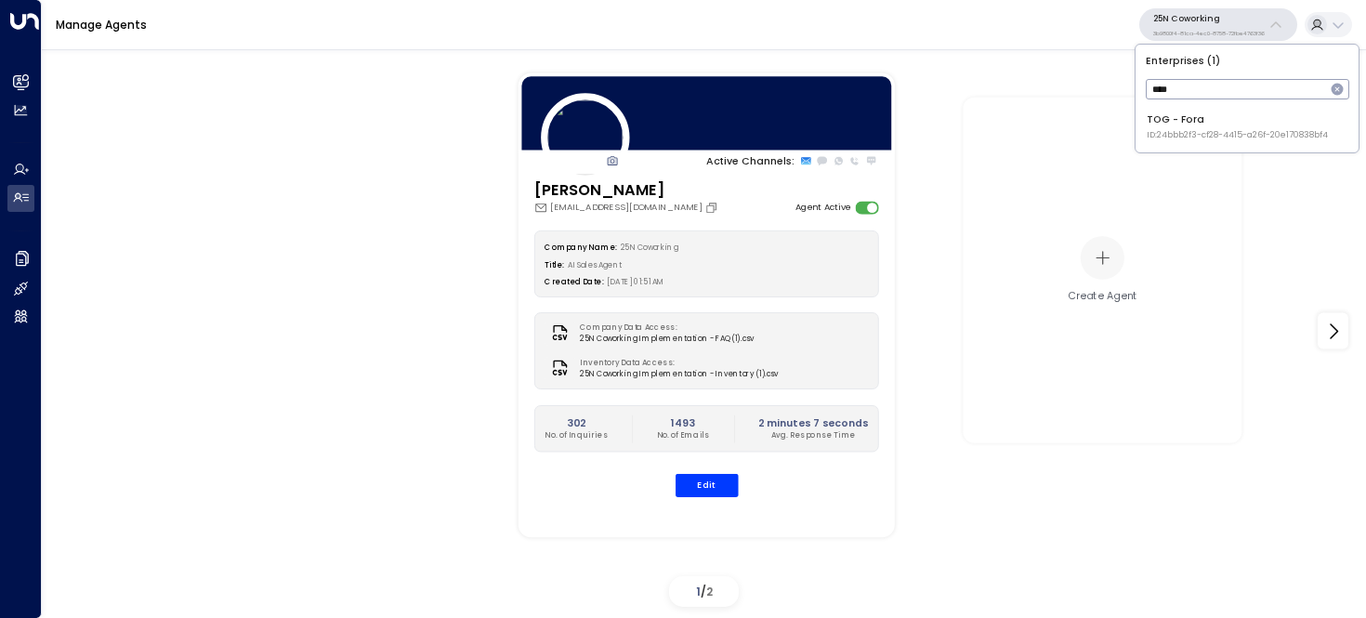
type input "****"
click at [1190, 118] on div "TOG - Fora ID: 24bbb2f3-cf28-4415-a26f-20e170838bf4" at bounding box center [1237, 126] width 181 height 29
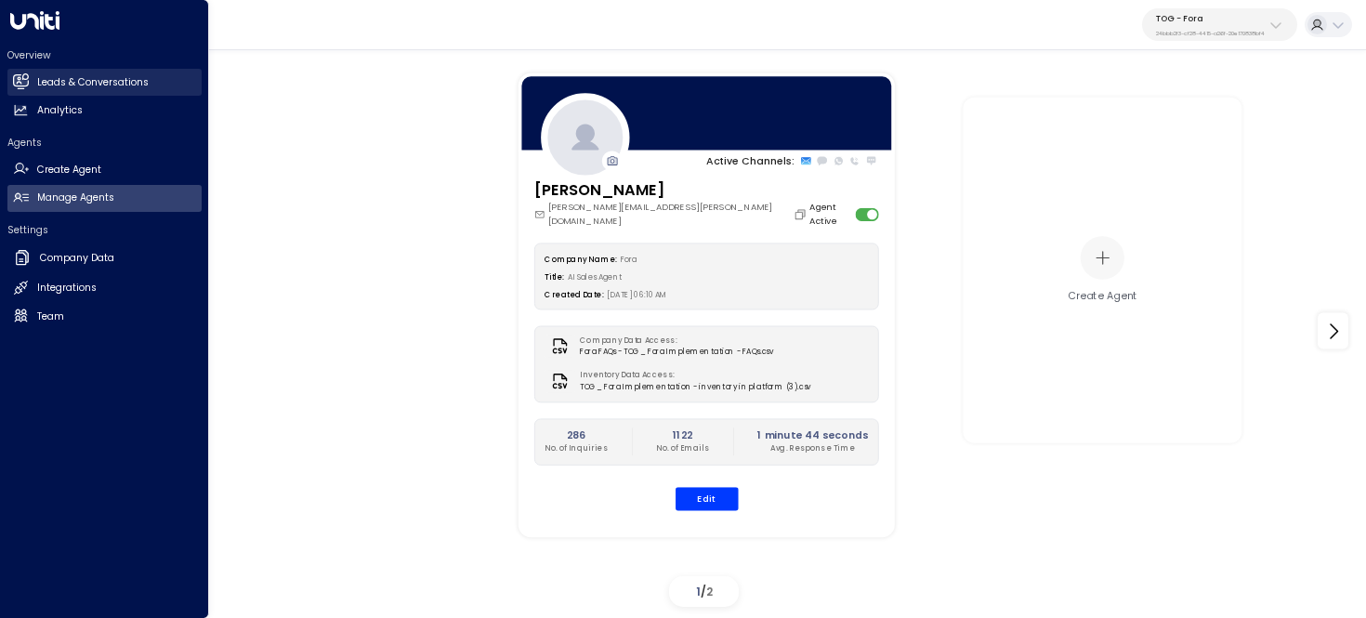
click at [23, 72] on link "Leads & Conversations Leads & Conversations" at bounding box center [104, 82] width 194 height 27
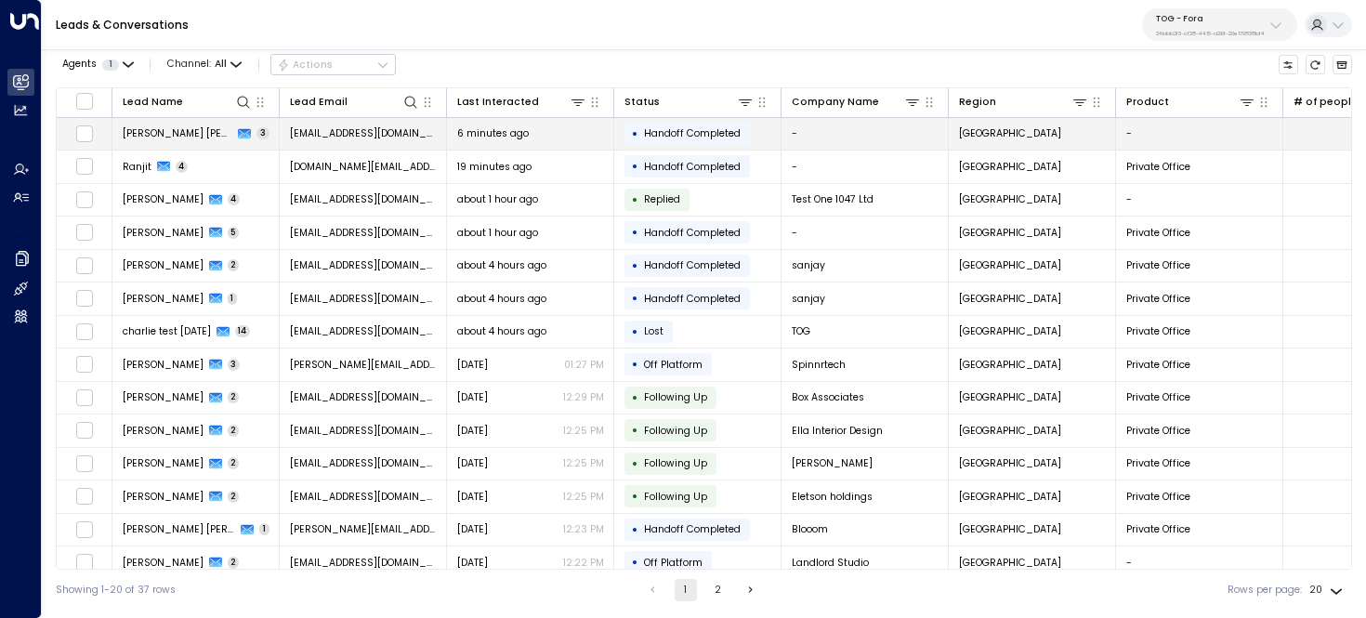
click at [250, 148] on td "Charli Lucy 3" at bounding box center [195, 134] width 167 height 33
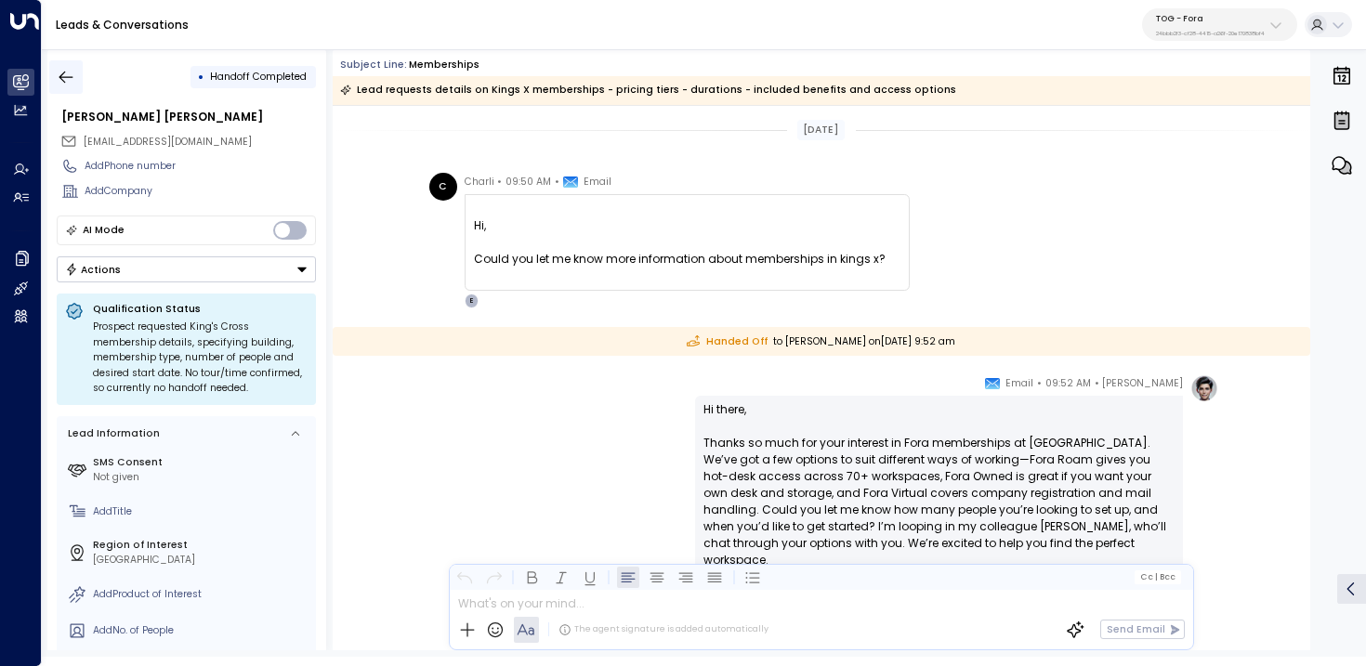
click at [74, 79] on icon "button" at bounding box center [66, 77] width 19 height 19
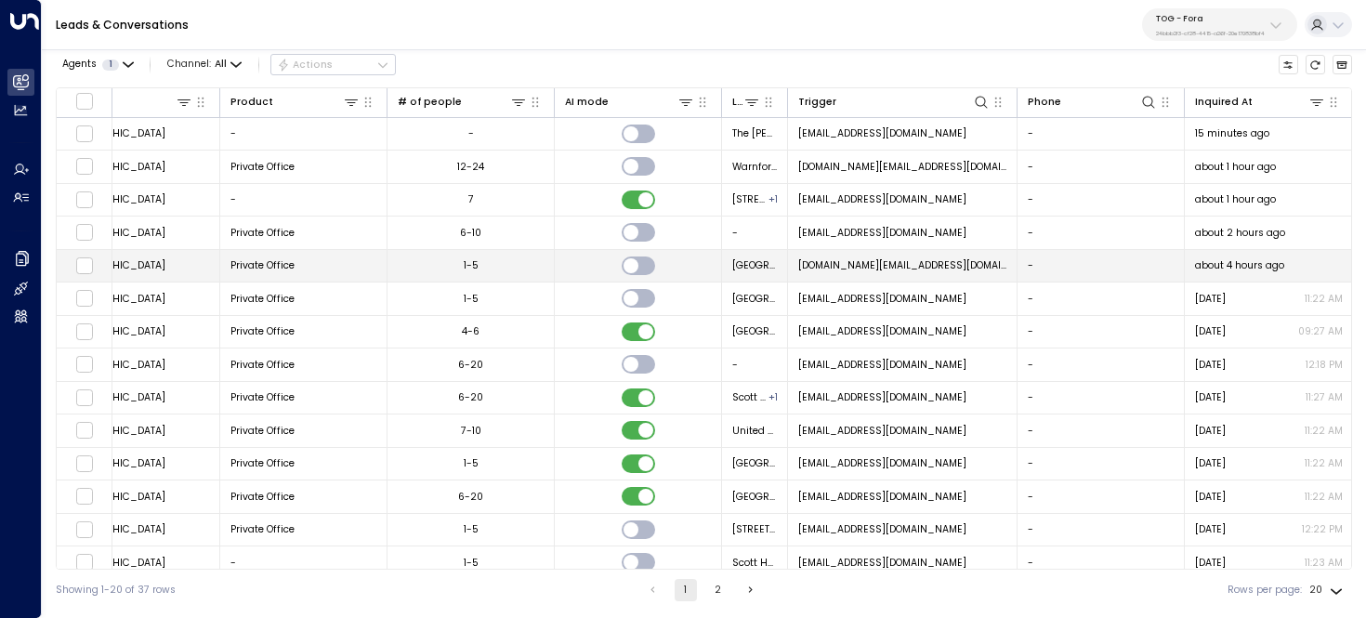
scroll to position [0, 906]
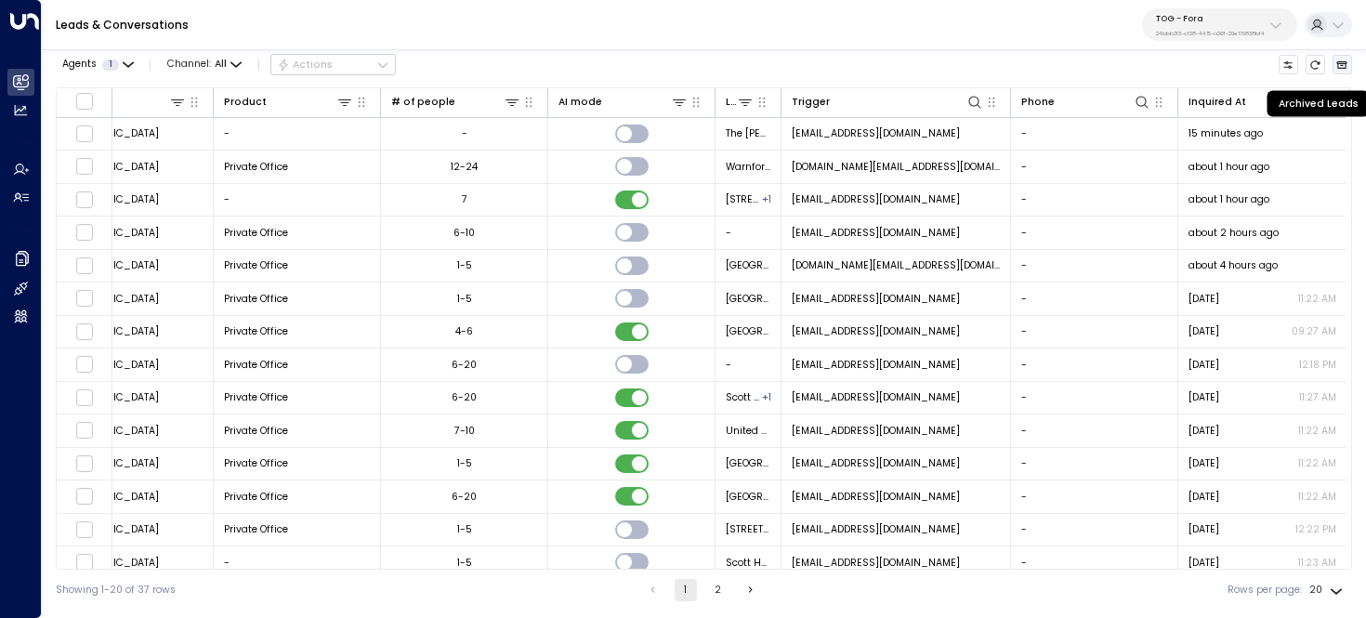
click at [1342, 64] on icon "Archived Leads" at bounding box center [1341, 64] width 11 height 11
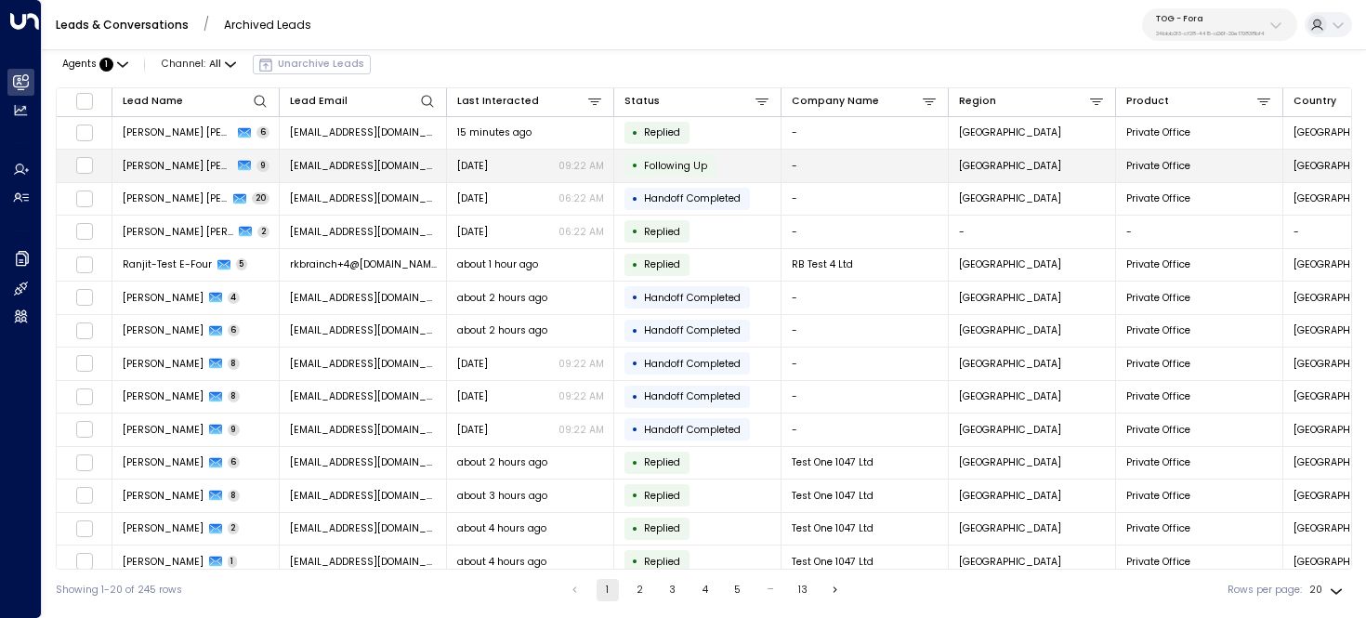
scroll to position [0, 321]
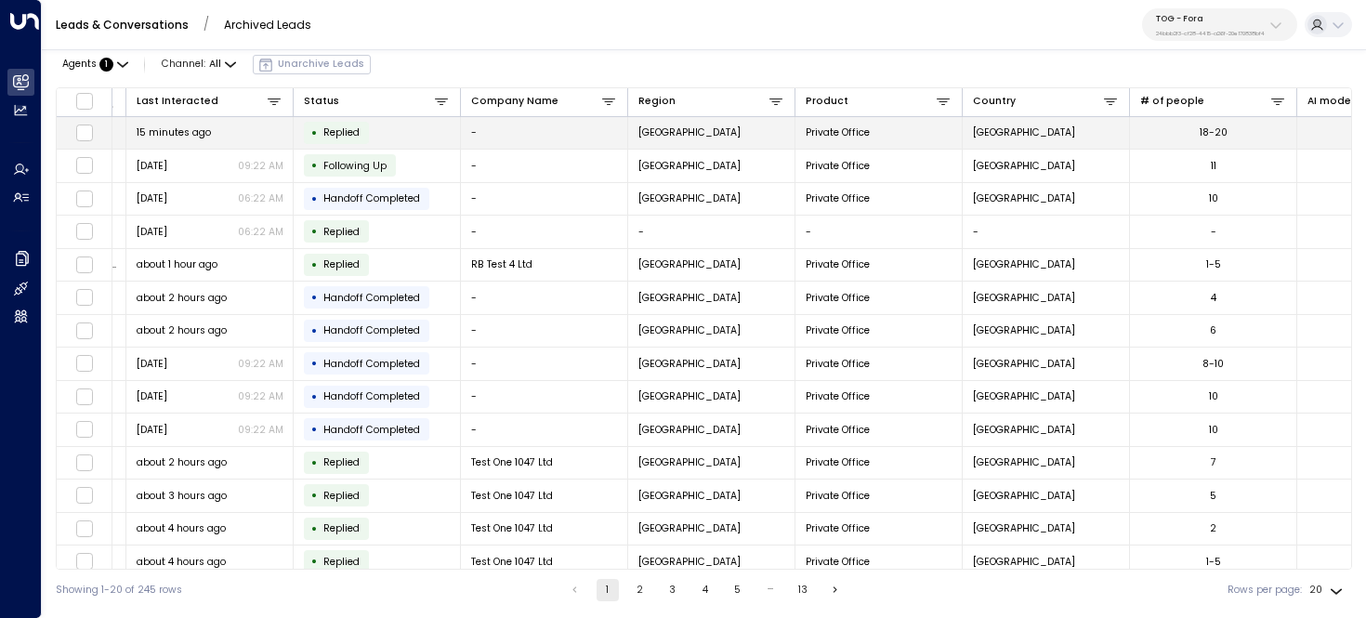
click at [790, 142] on td "London" at bounding box center [711, 133] width 167 height 33
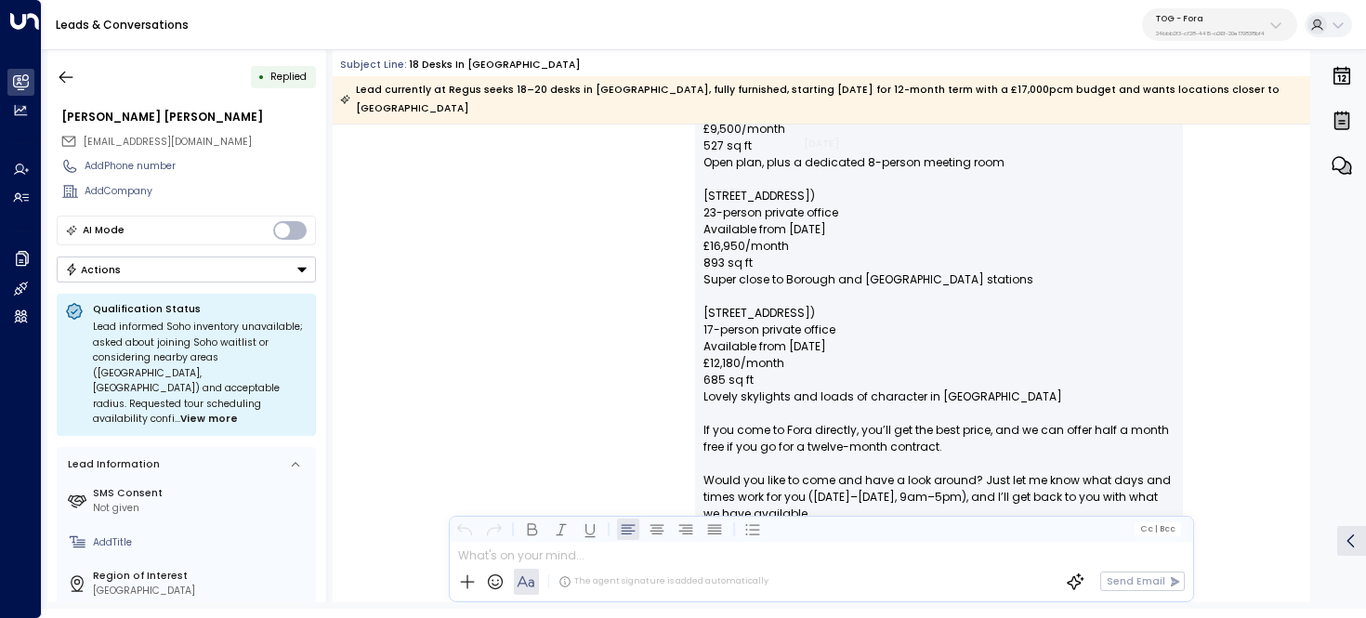
scroll to position [2413, 0]
drag, startPoint x: 873, startPoint y: 329, endPoint x: 638, endPoint y: 337, distance: 235.2
click at [638, 337] on div "Eva Fitzgerald • 09:26 AM • Email Hi Charli, thanks so much for sending those d…" at bounding box center [821, 577] width 794 height 1198
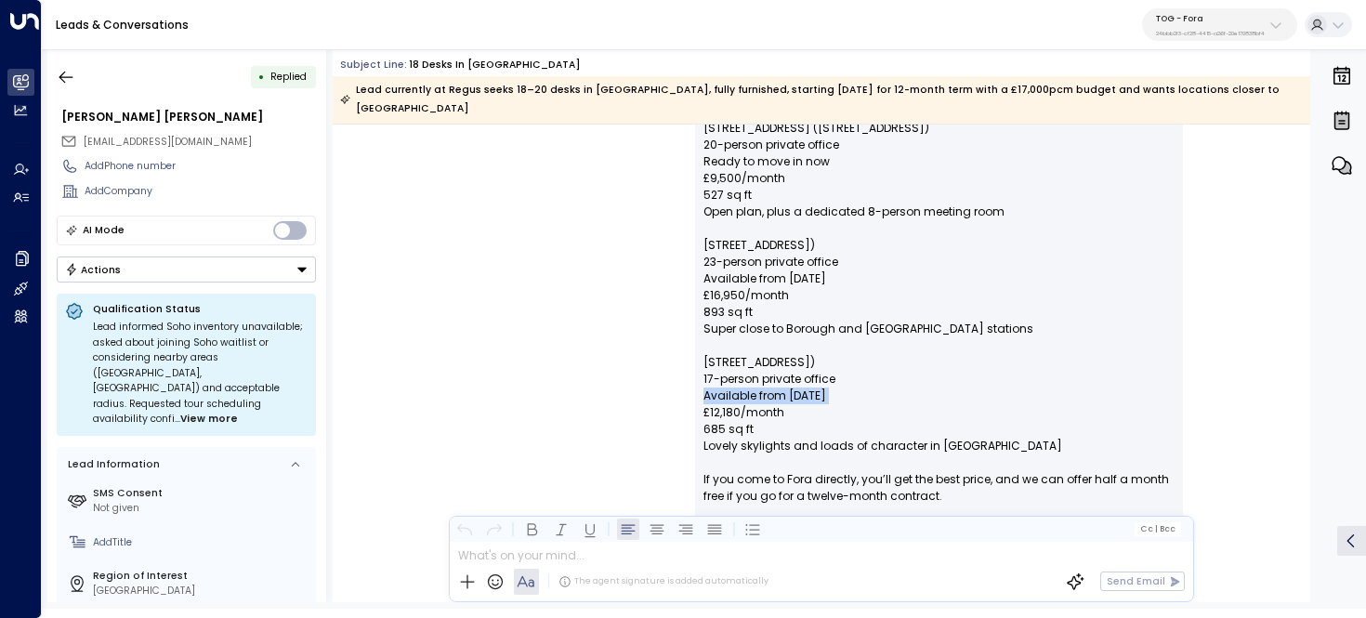
scroll to position [2330, 0]
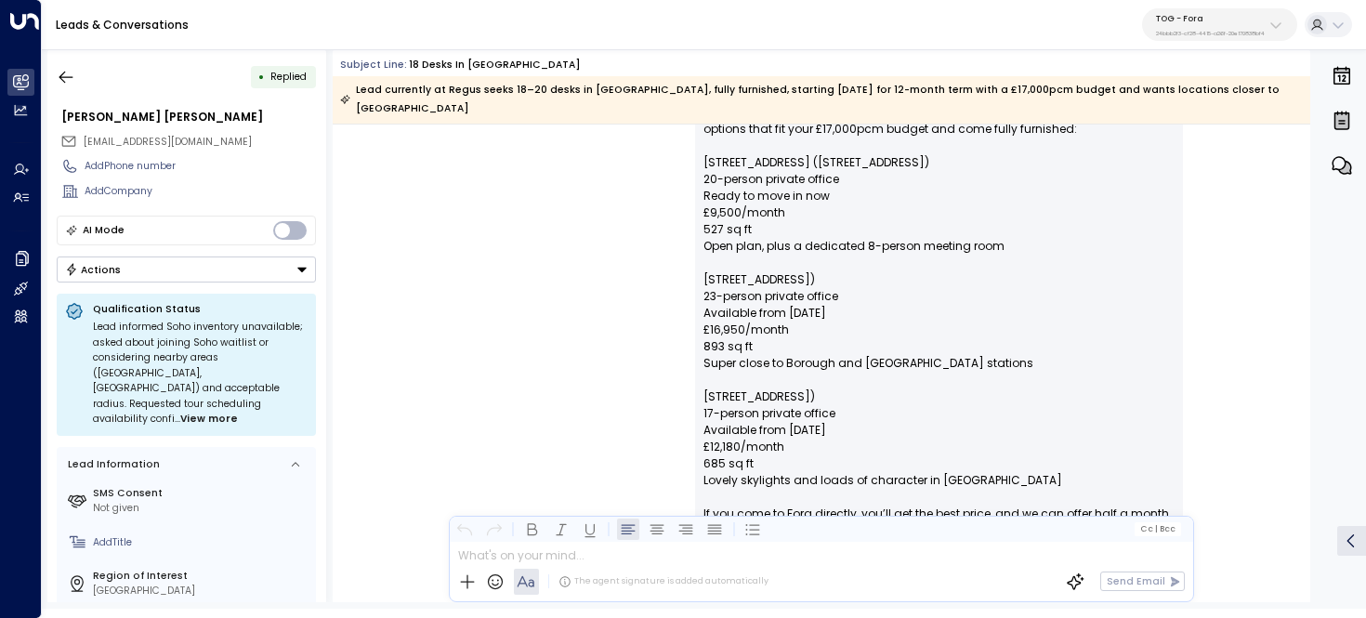
click at [815, 288] on p "Hi Charli, thanks so much for sending those details over. We don’t have a Soho …" at bounding box center [938, 463] width 471 height 753
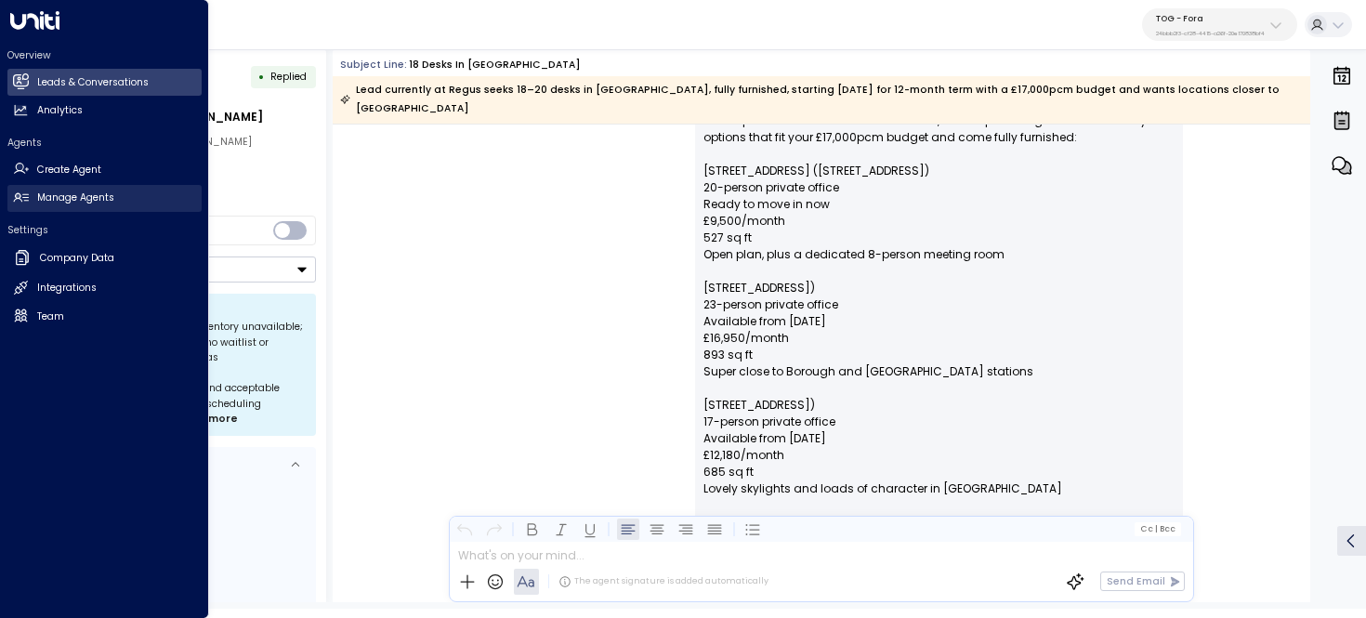
click at [75, 198] on h2 "Manage Agents" at bounding box center [75, 197] width 77 height 15
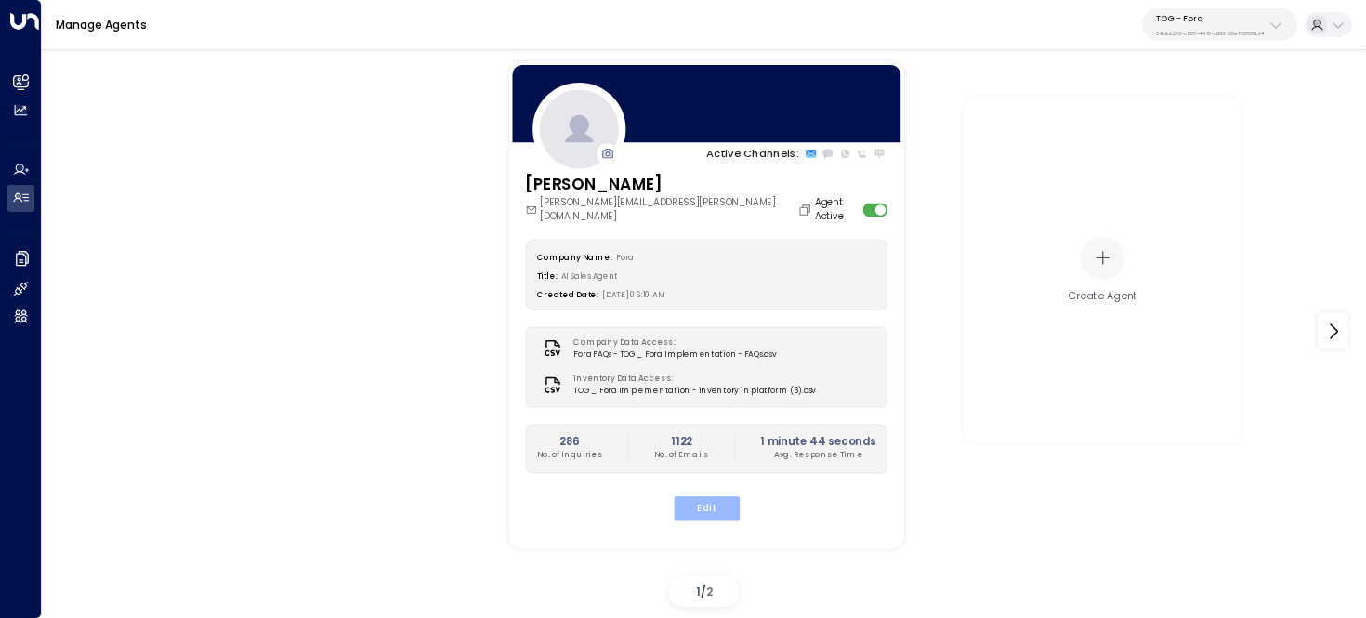
click at [713, 496] on button "Edit" at bounding box center [706, 508] width 66 height 24
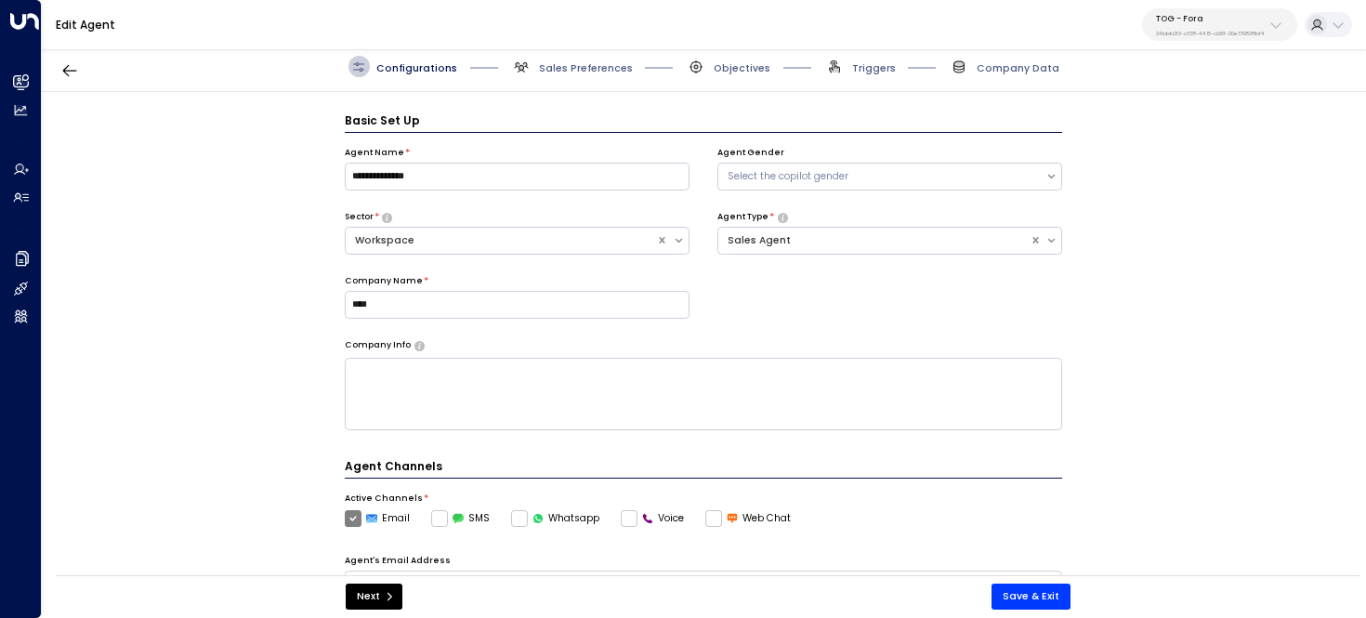
scroll to position [20, 0]
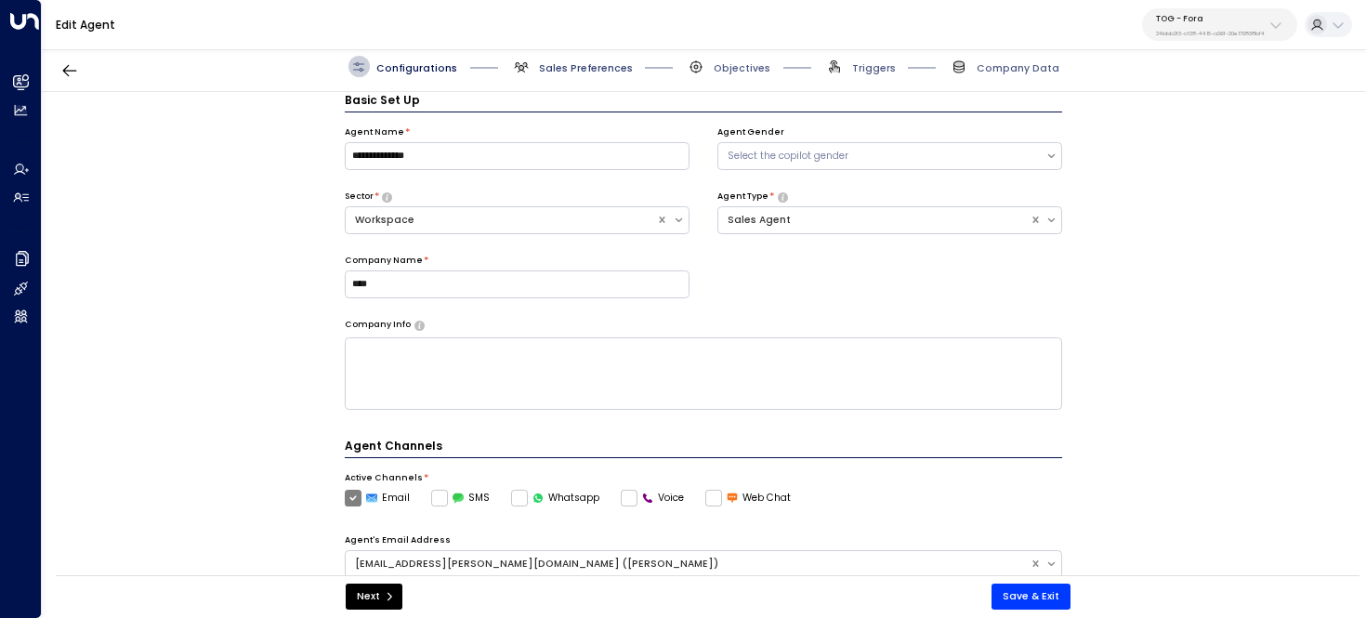
click at [591, 64] on span "Sales Preferences" at bounding box center [586, 68] width 94 height 14
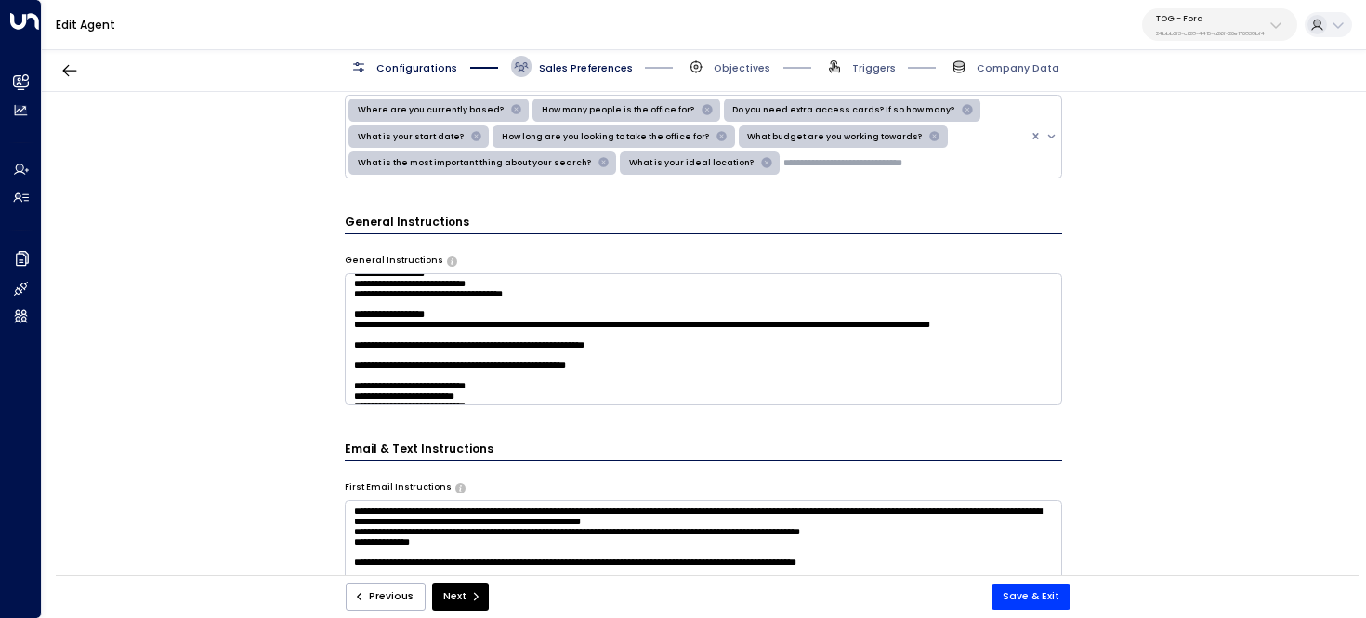
scroll to position [380, 0]
click at [470, 596] on icon "submit" at bounding box center [475, 596] width 11 height 11
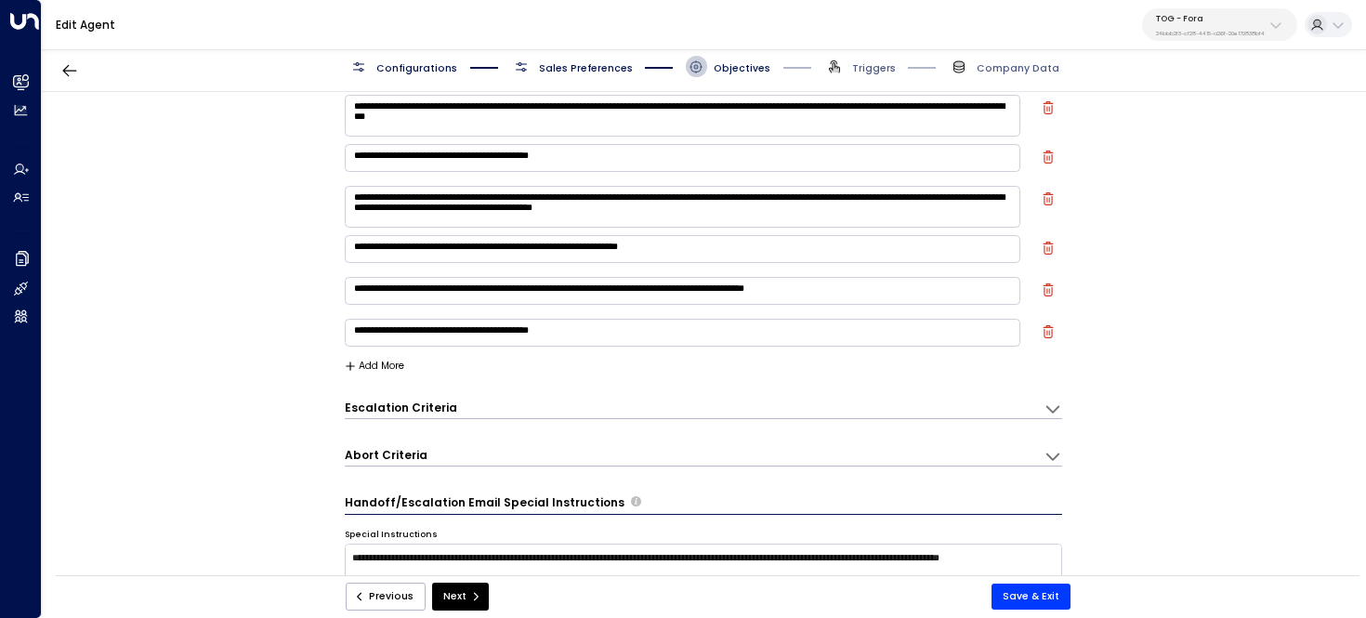
scroll to position [20, 0]
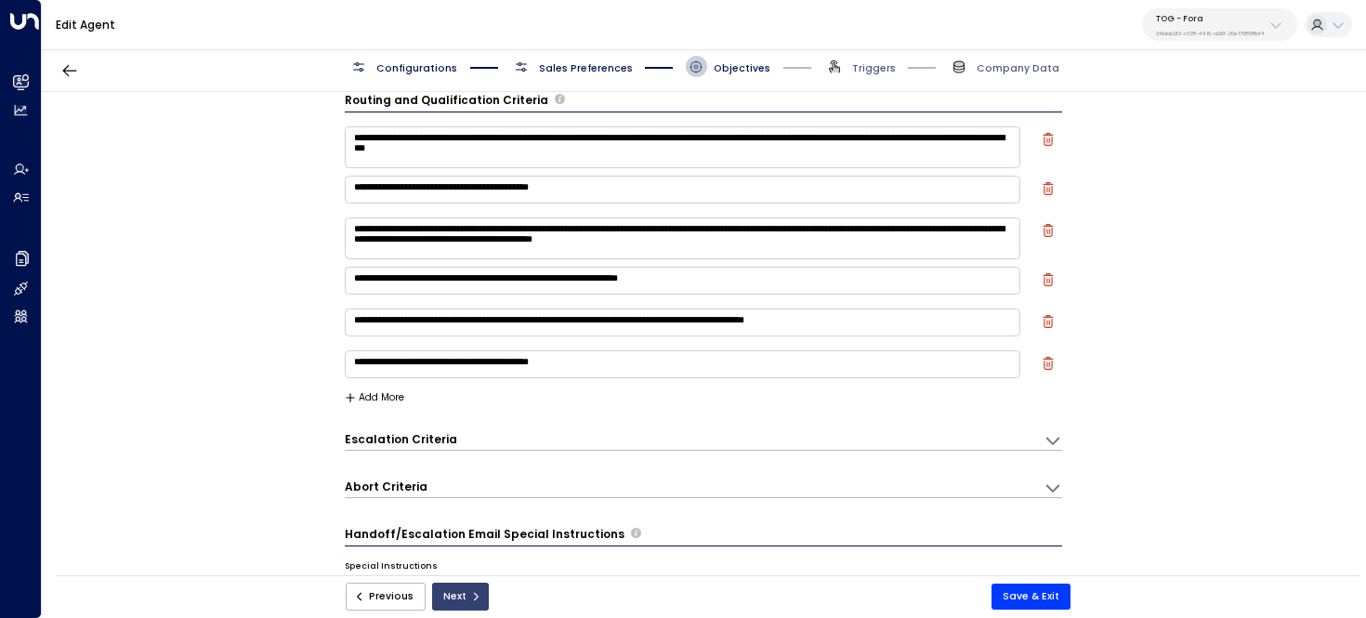
click at [470, 594] on icon "submit" at bounding box center [475, 596] width 11 height 11
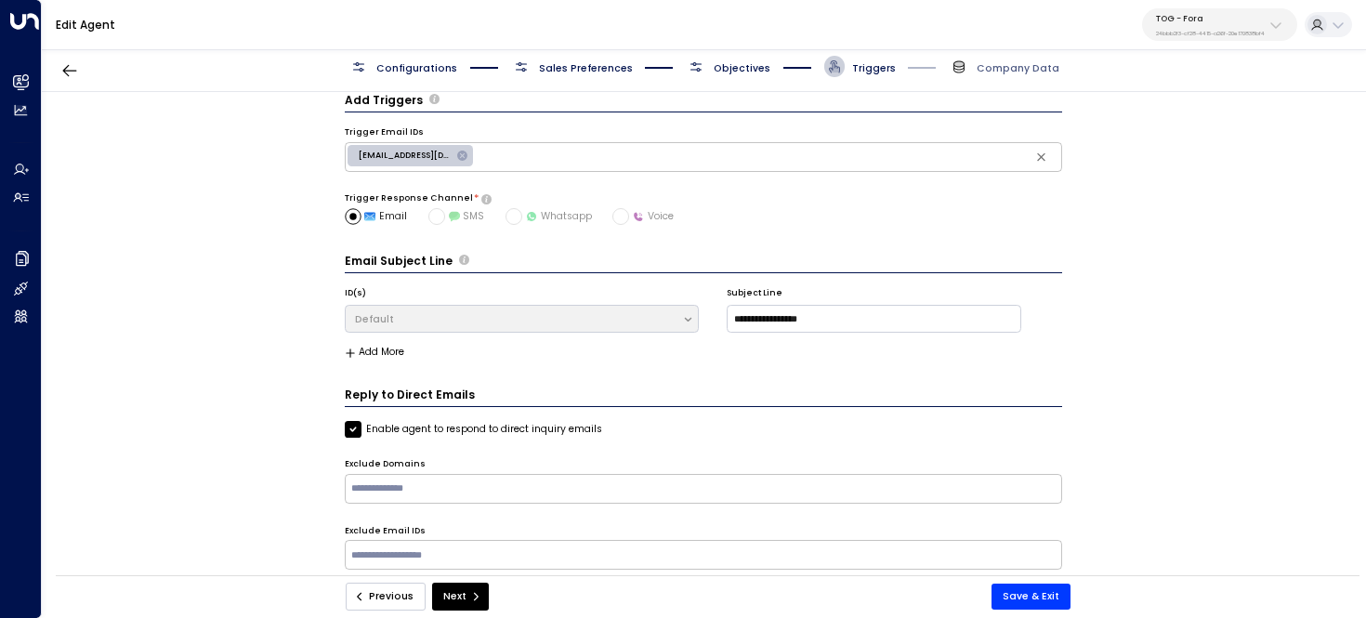
click at [400, 595] on button "Previous" at bounding box center [386, 597] width 80 height 28
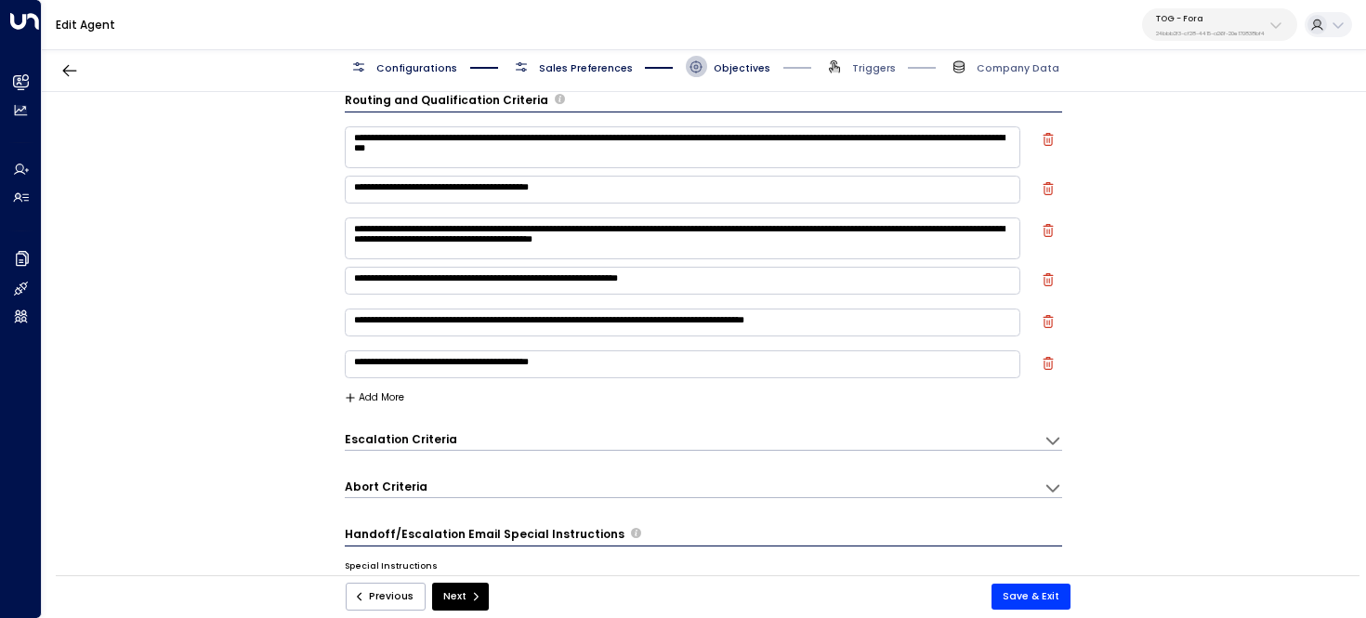
click at [400, 595] on button "Previous" at bounding box center [386, 597] width 80 height 28
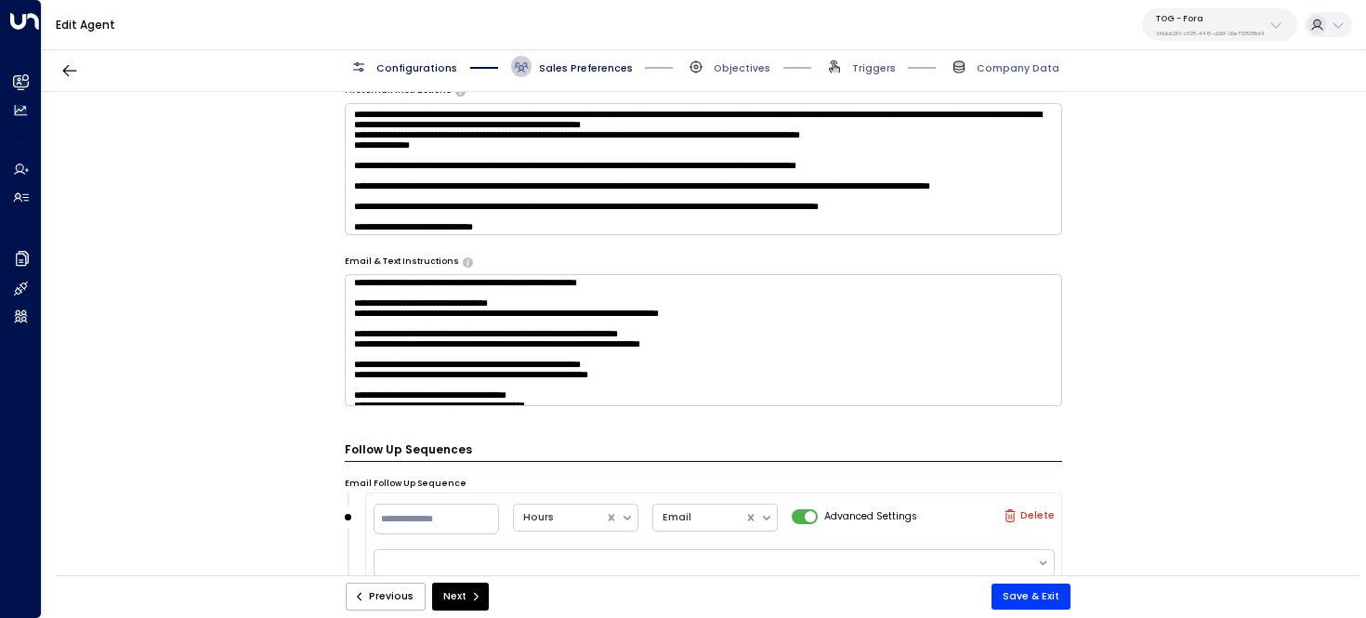
scroll to position [190, 0]
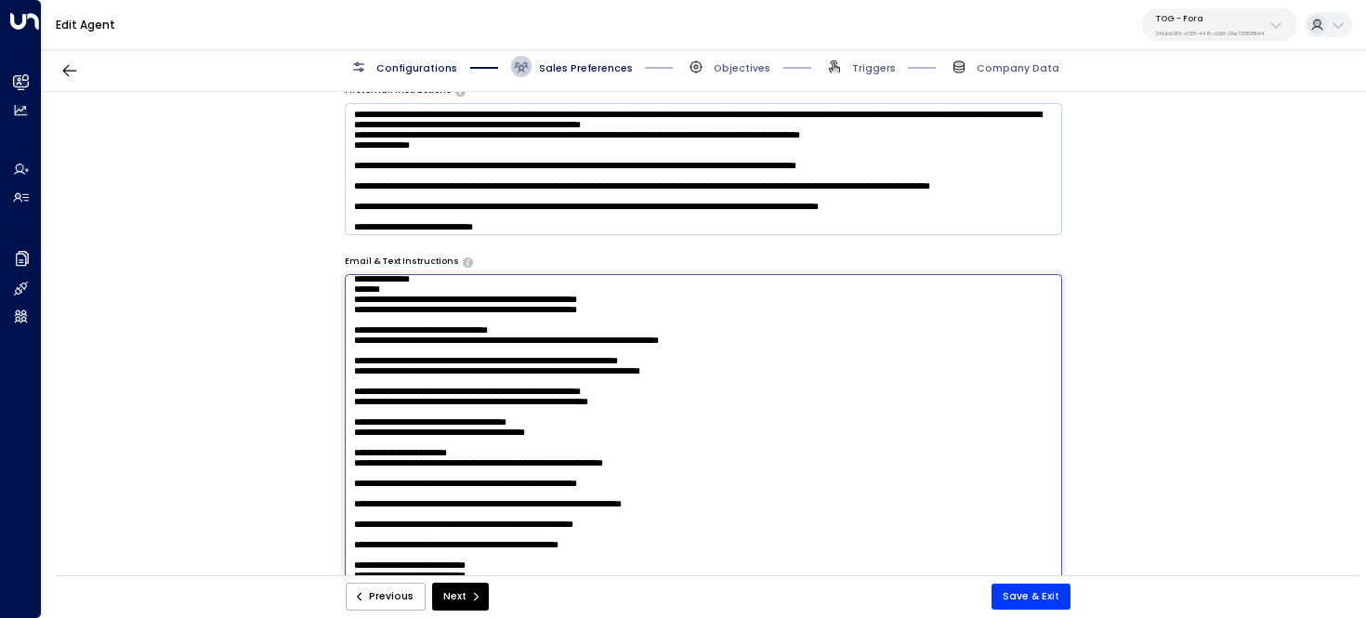
drag, startPoint x: 544, startPoint y: 354, endPoint x: 347, endPoint y: 360, distance: 197.1
click at [347, 360] on textarea at bounding box center [704, 459] width 718 height 370
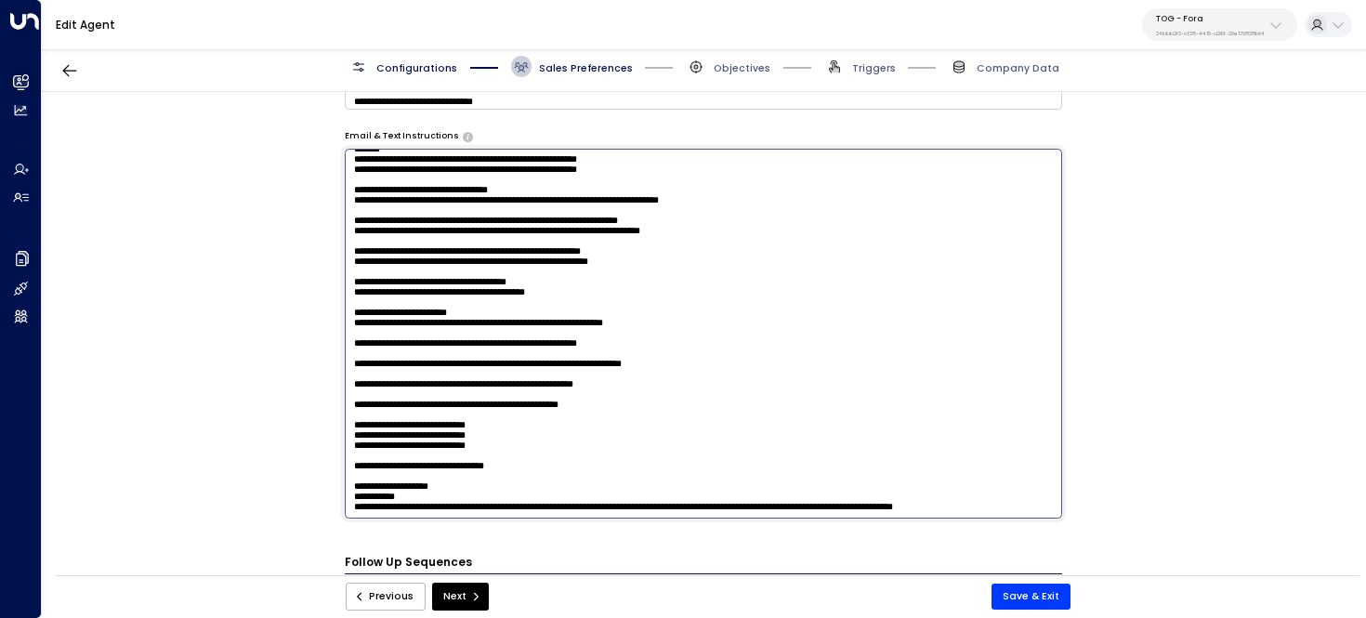
scroll to position [961, 0]
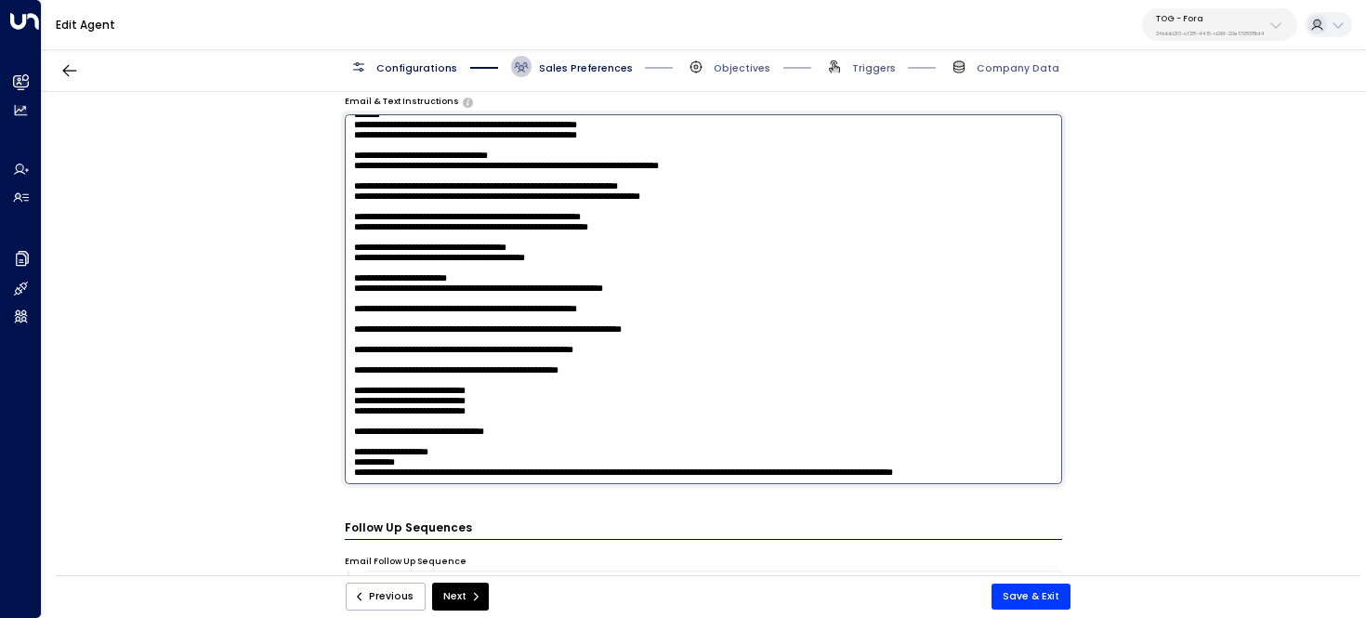
click at [1161, 185] on div "**********" at bounding box center [703, 338] width 1323 height 492
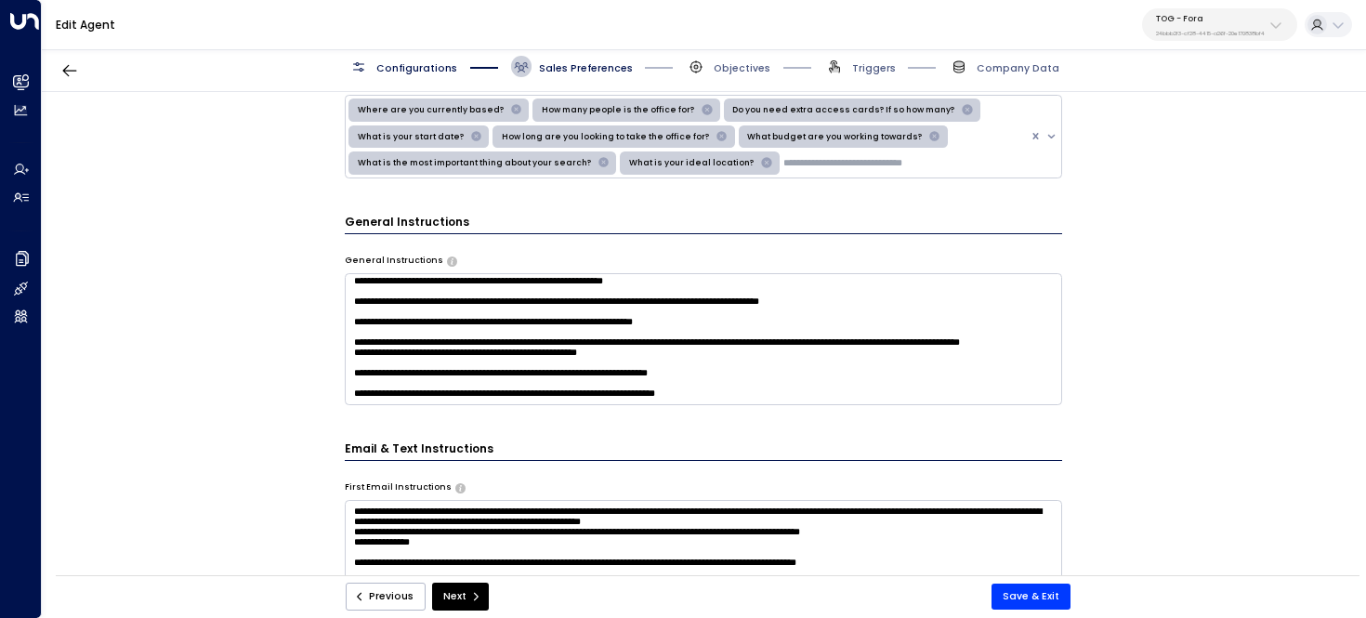
scroll to position [1443, 0]
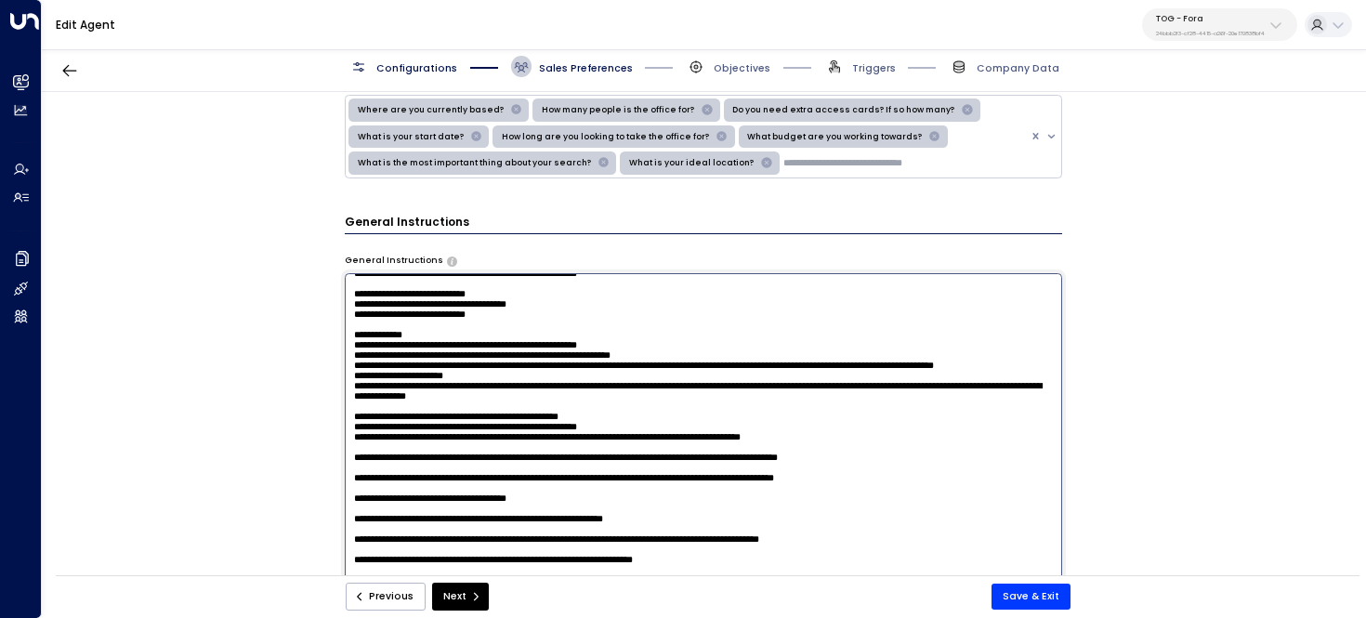
drag, startPoint x: 786, startPoint y: 366, endPoint x: 237, endPoint y: 361, distance: 549.2
click at [237, 360] on div "**********" at bounding box center [703, 338] width 1323 height 492
drag, startPoint x: 771, startPoint y: 362, endPoint x: 364, endPoint y: 367, distance: 407.0
click at [364, 367] on textarea at bounding box center [704, 458] width 718 height 370
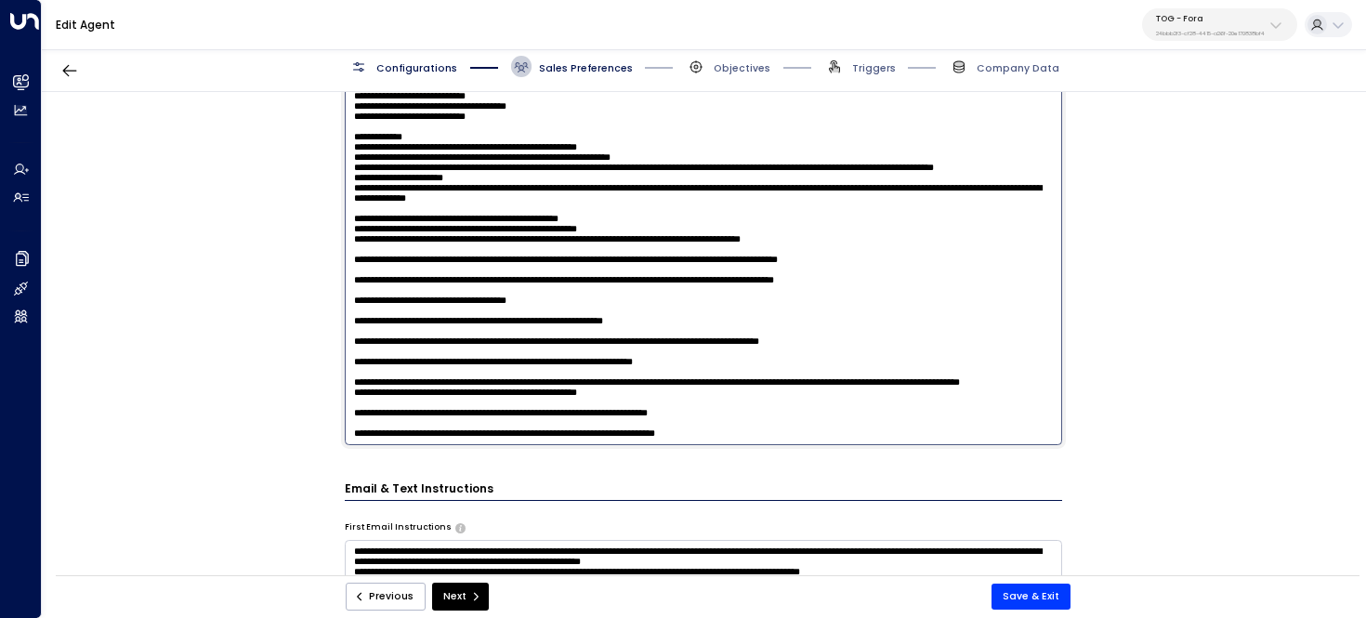
scroll to position [605, 0]
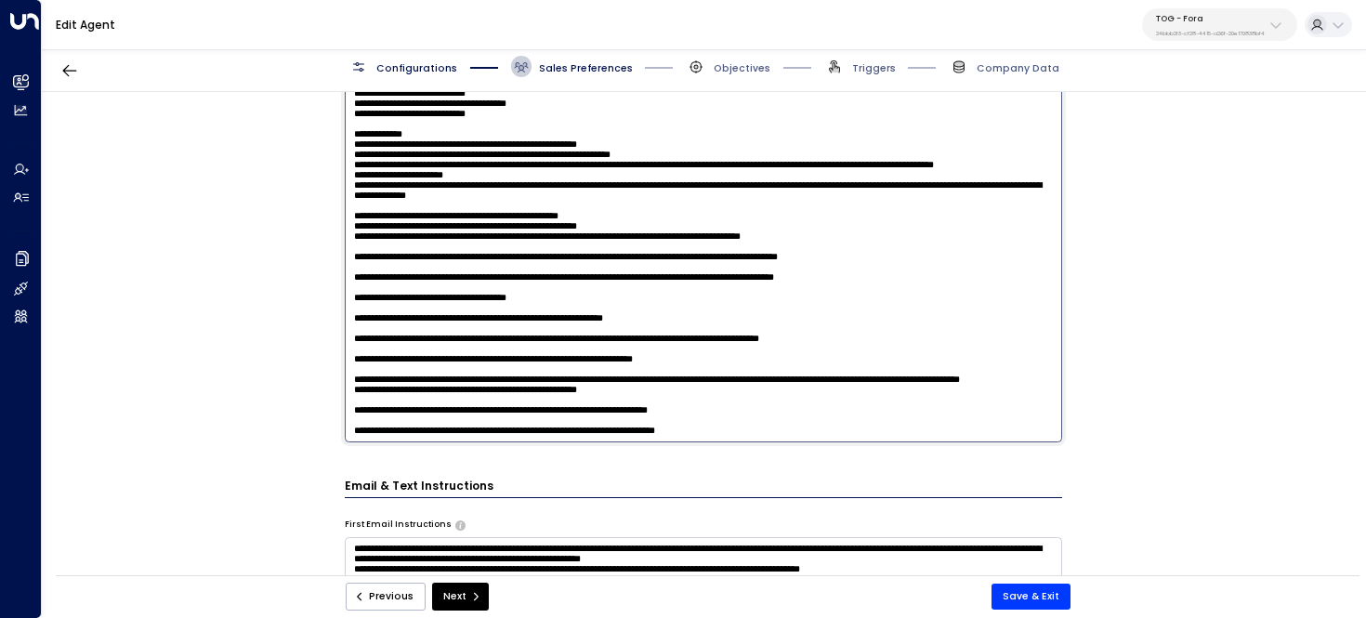
drag, startPoint x: 765, startPoint y: 398, endPoint x: 288, endPoint y: 396, distance: 476.7
click at [288, 396] on div "**********" at bounding box center [703, 338] width 1323 height 492
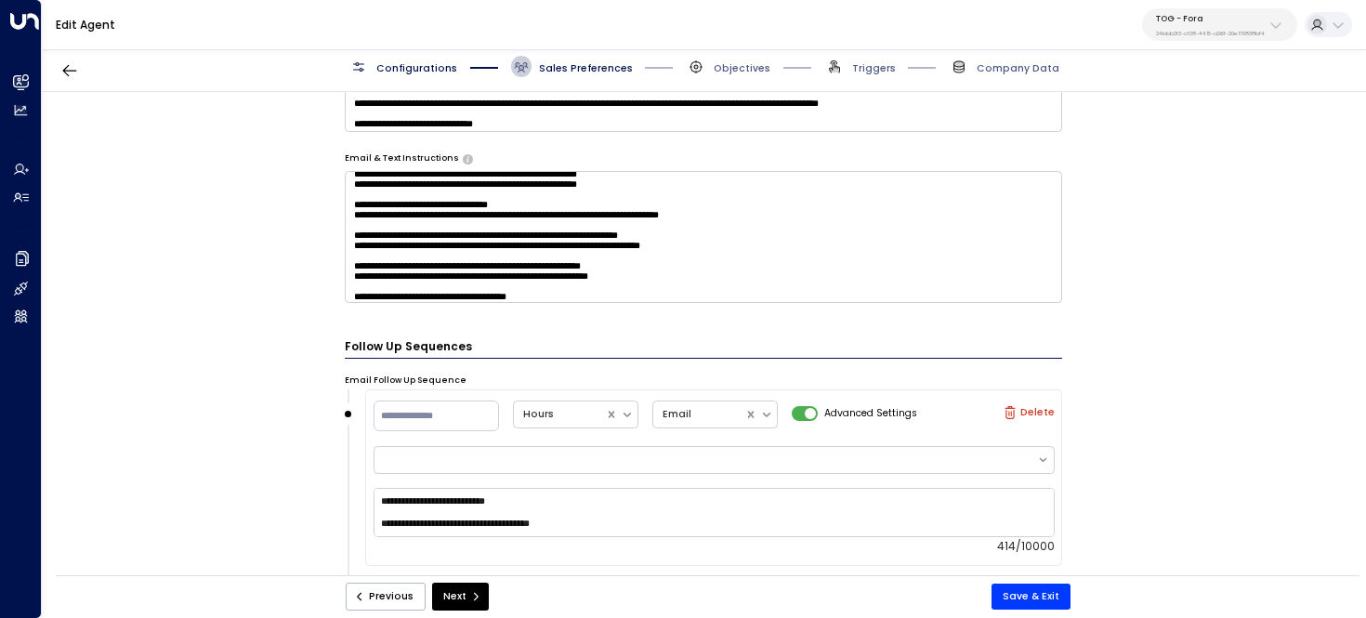
scroll to position [203, 0]
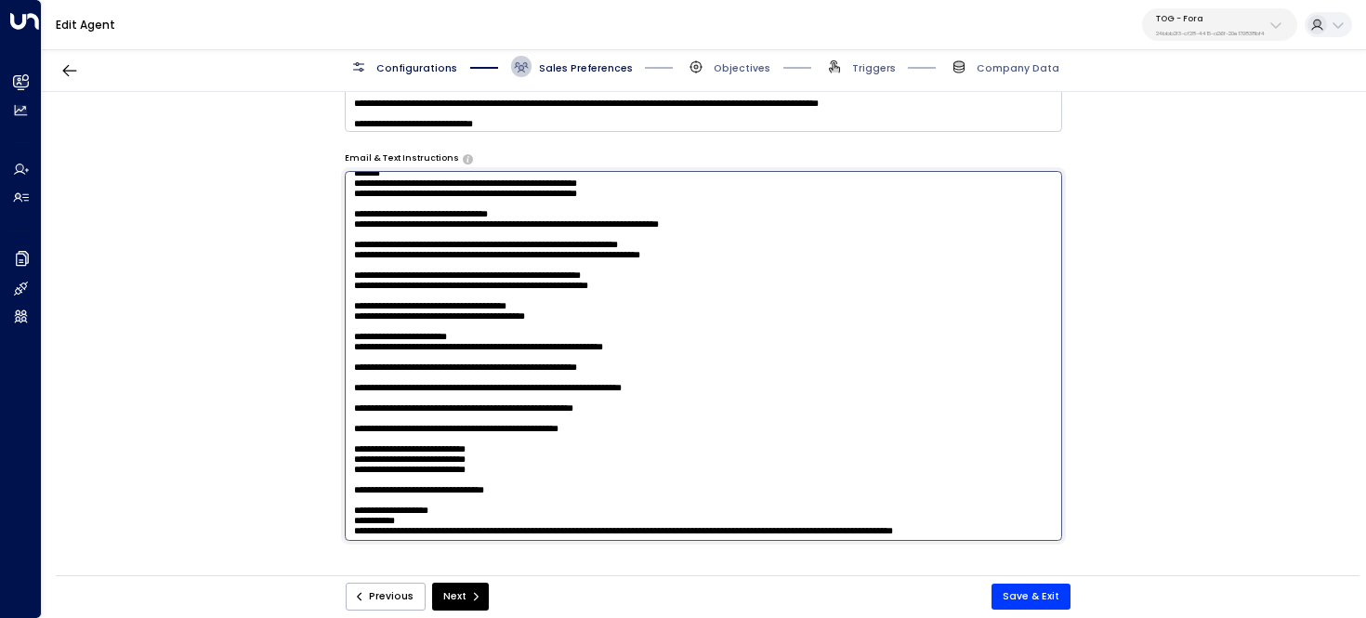
click at [511, 210] on textarea at bounding box center [704, 356] width 718 height 370
type textarea "**********"
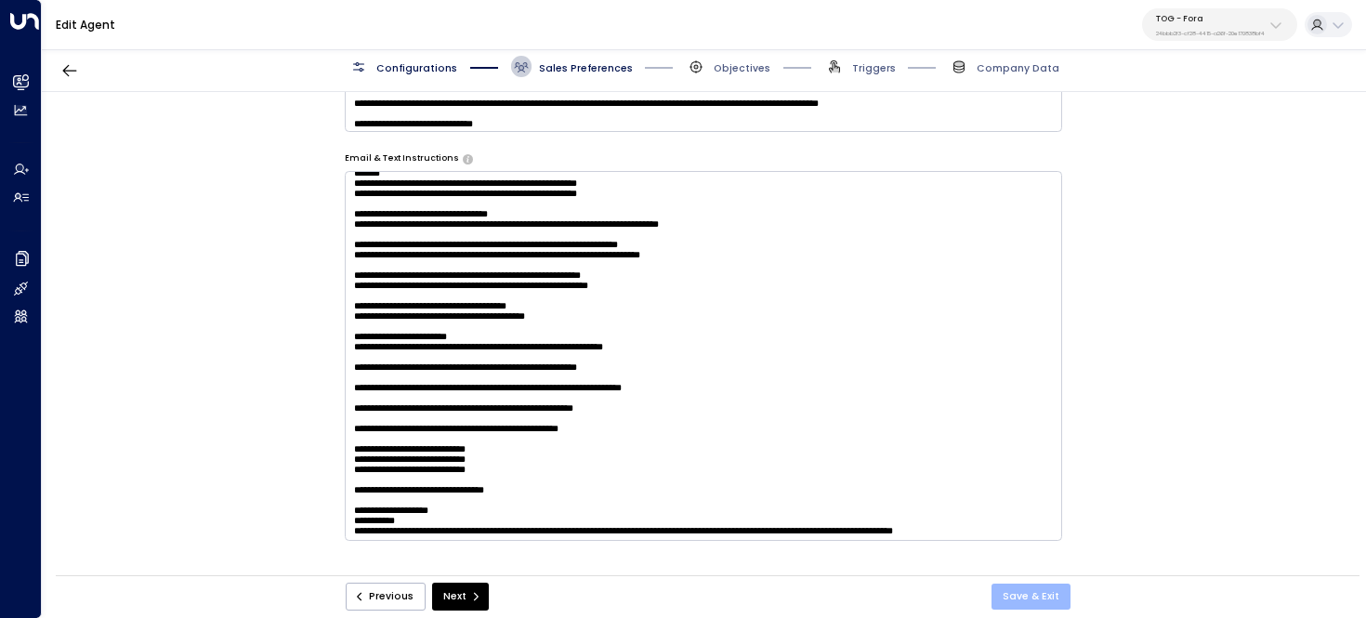
click at [1031, 587] on button "Save & Exit" at bounding box center [1030, 597] width 79 height 26
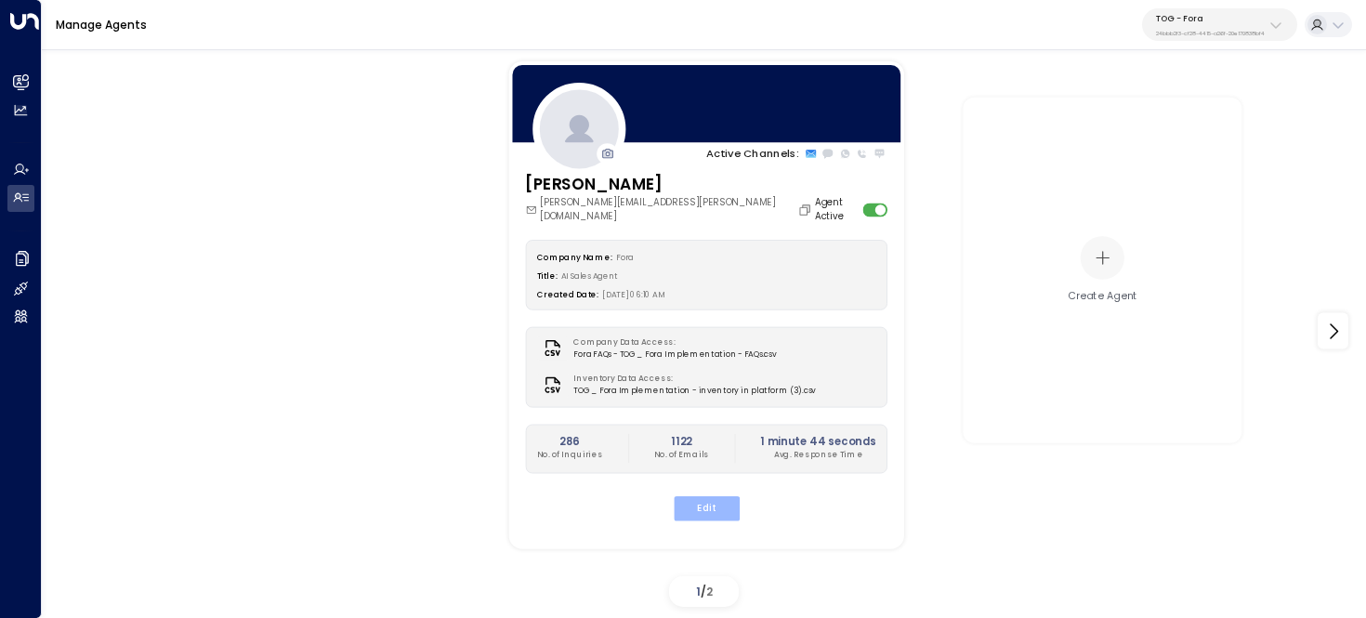
click at [716, 504] on button "Edit" at bounding box center [706, 508] width 66 height 24
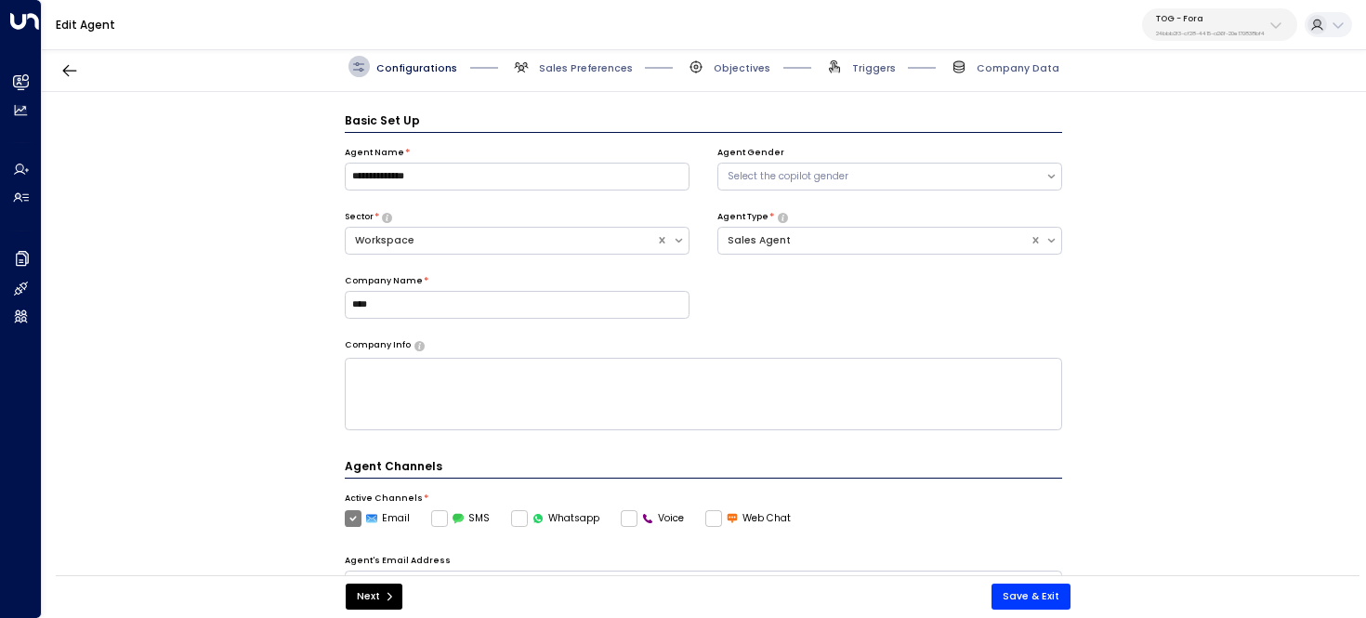
scroll to position [20, 0]
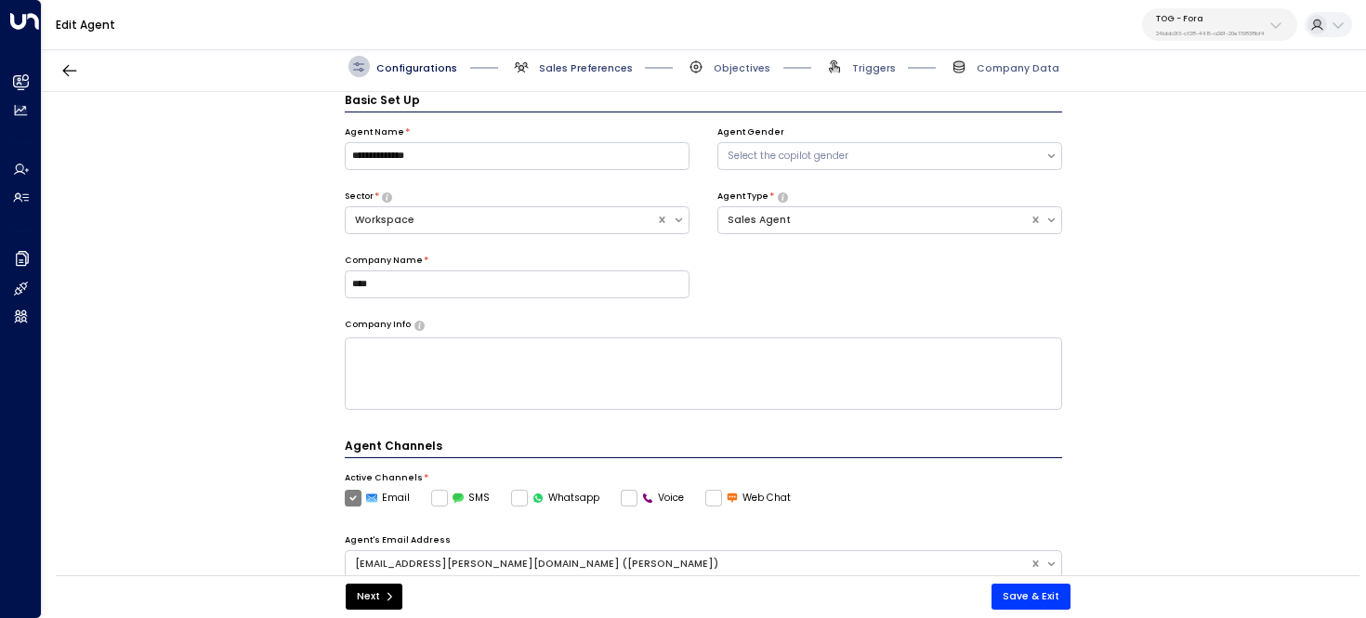
click at [588, 67] on span "Sales Preferences" at bounding box center [586, 68] width 94 height 14
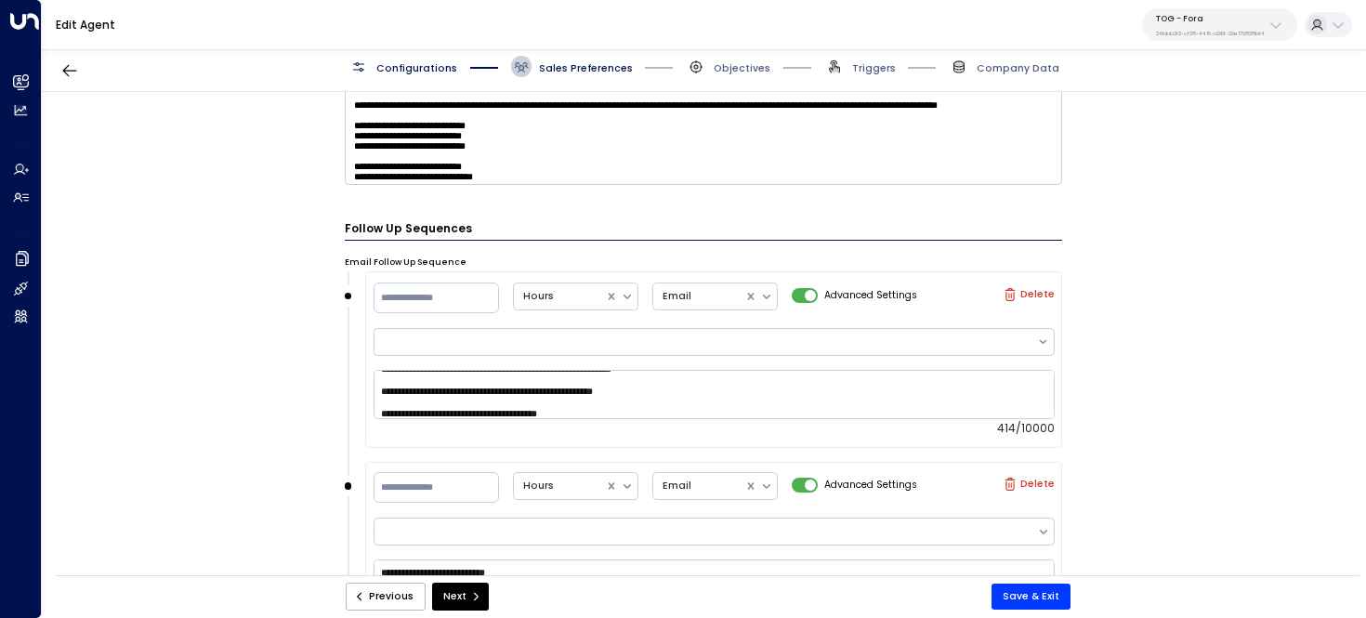
scroll to position [112, 0]
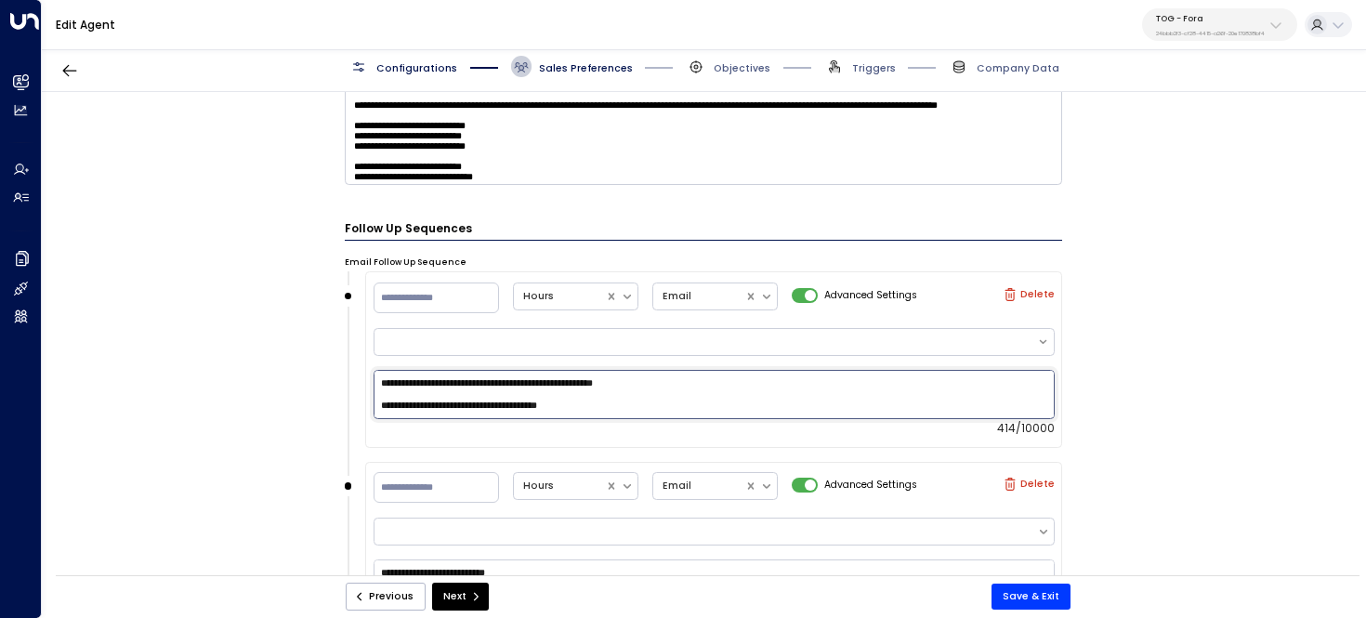
click at [639, 412] on textarea "**********" at bounding box center [714, 394] width 681 height 49
paste textarea "**********"
drag, startPoint x: 842, startPoint y: 402, endPoint x: 432, endPoint y: 397, distance: 409.8
click at [428, 396] on textarea "**********" at bounding box center [714, 394] width 681 height 49
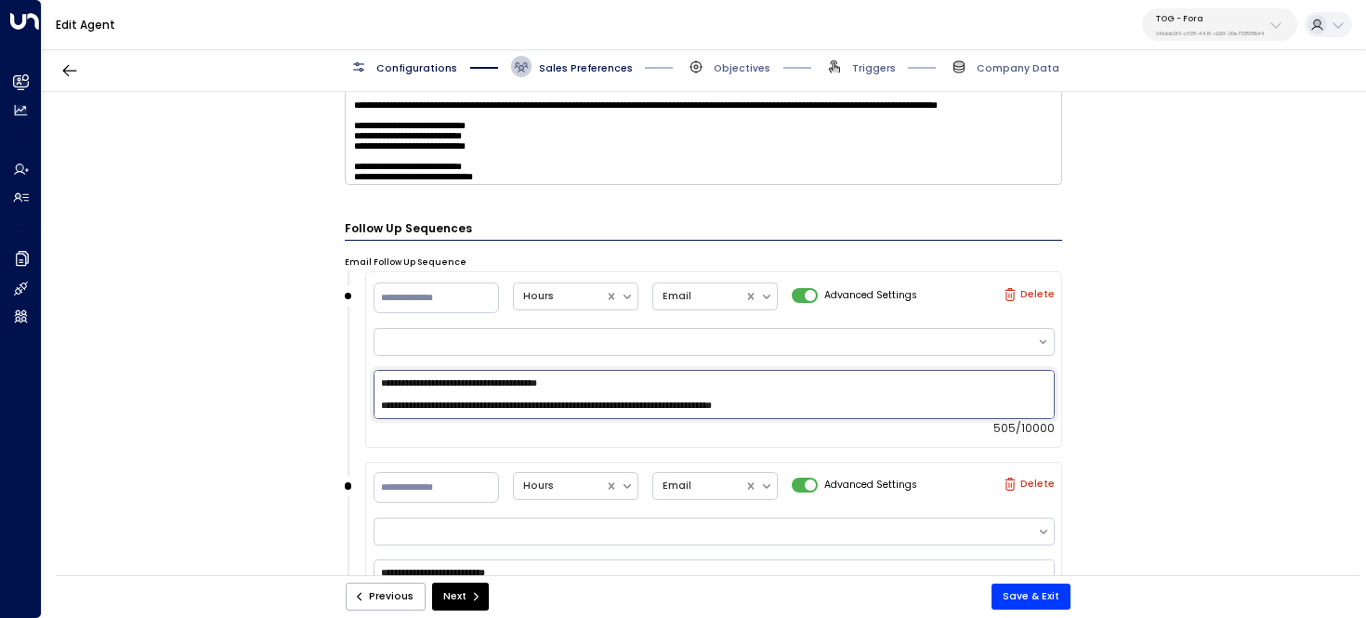
click at [579, 400] on textarea "**********" at bounding box center [714, 394] width 681 height 49
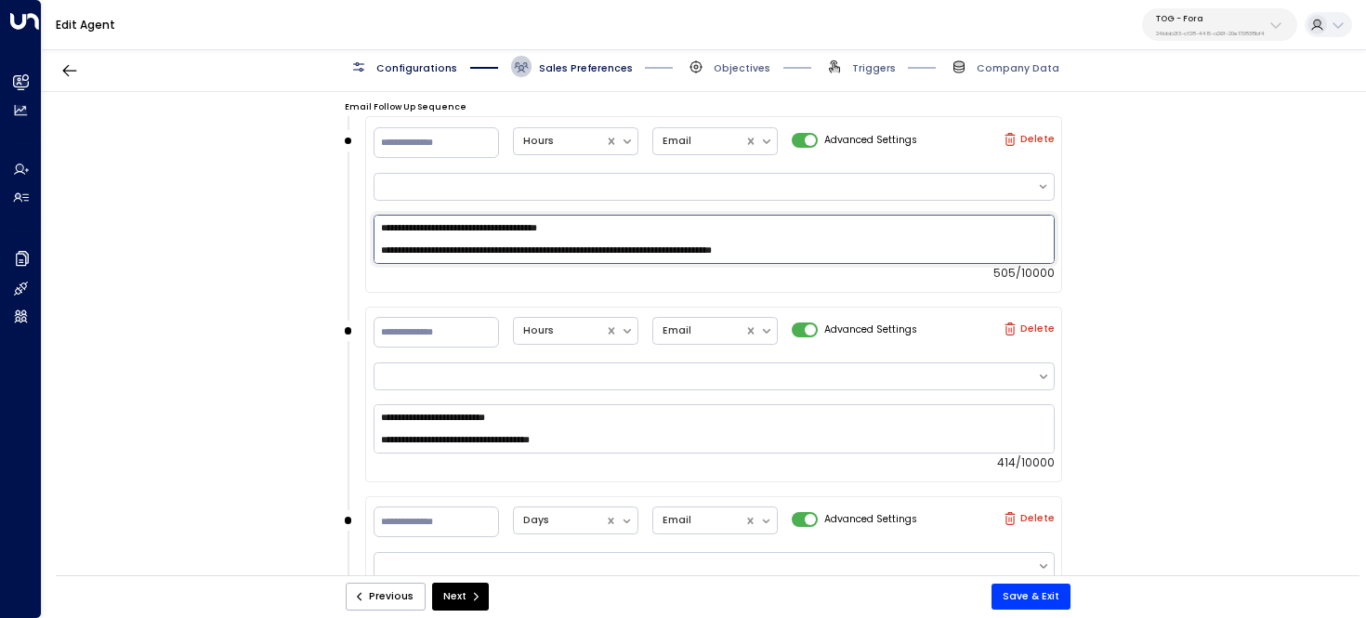
scroll to position [1181, 0]
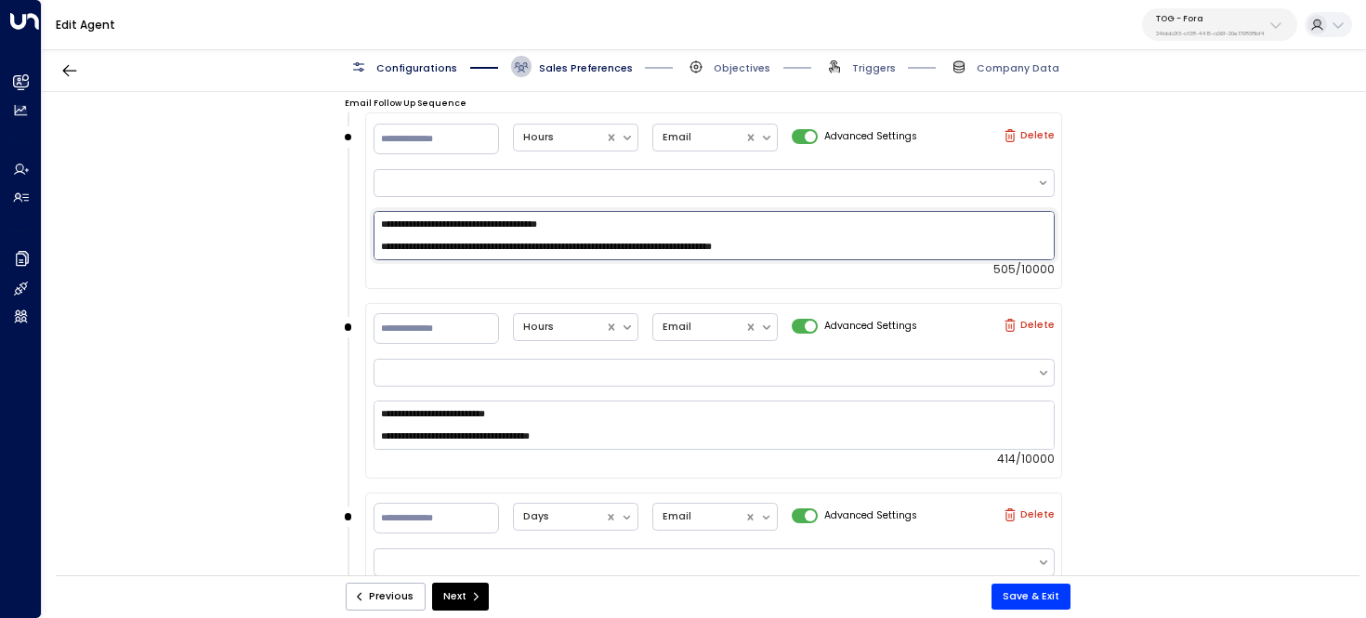
type textarea "**********"
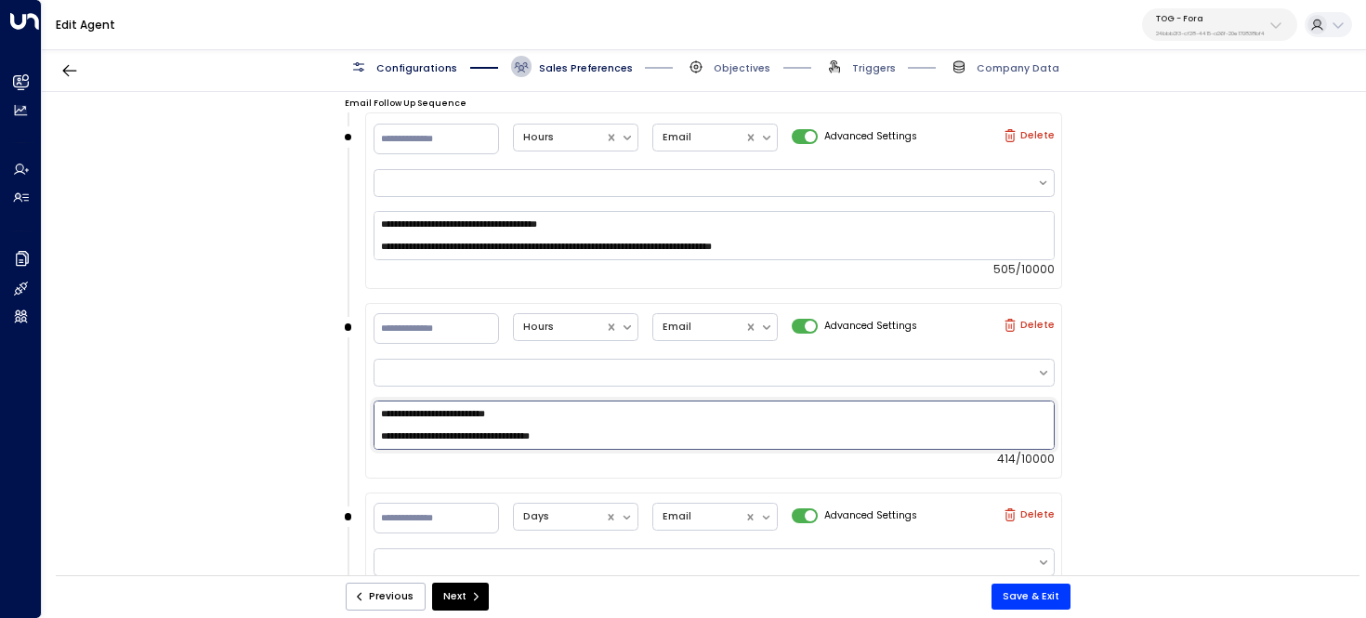
click at [650, 424] on textarea "**********" at bounding box center [714, 424] width 681 height 49
paste textarea "**********"
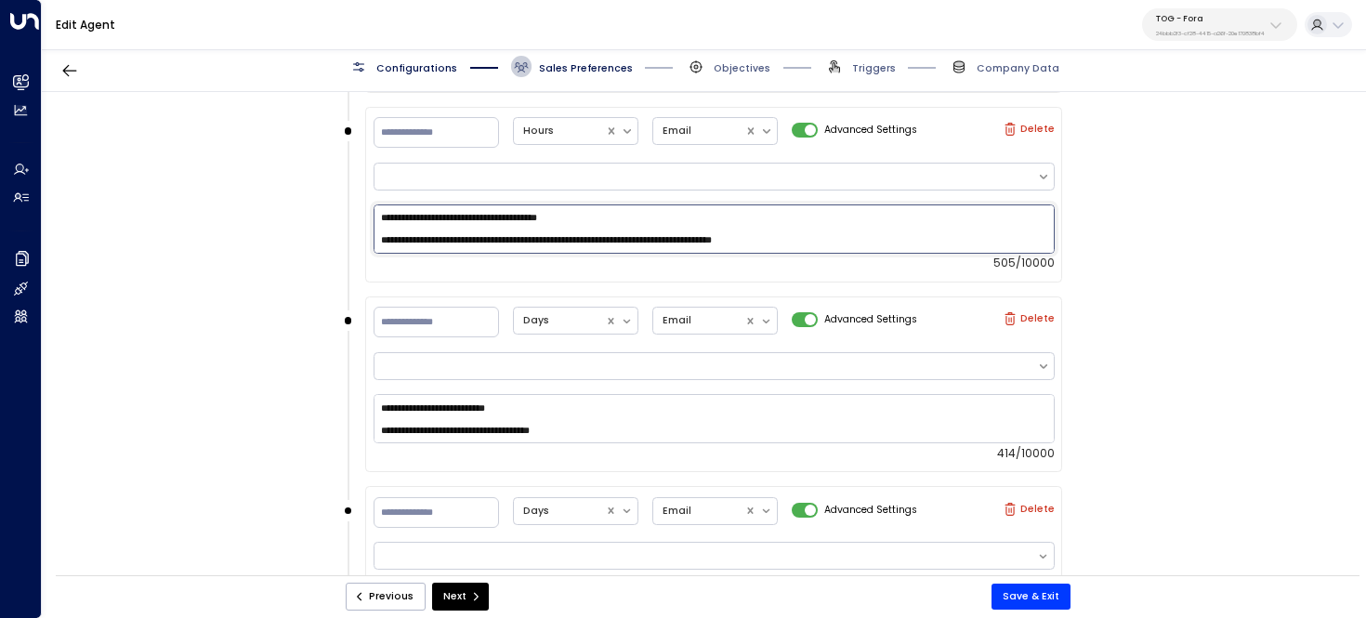
type textarea "**********"
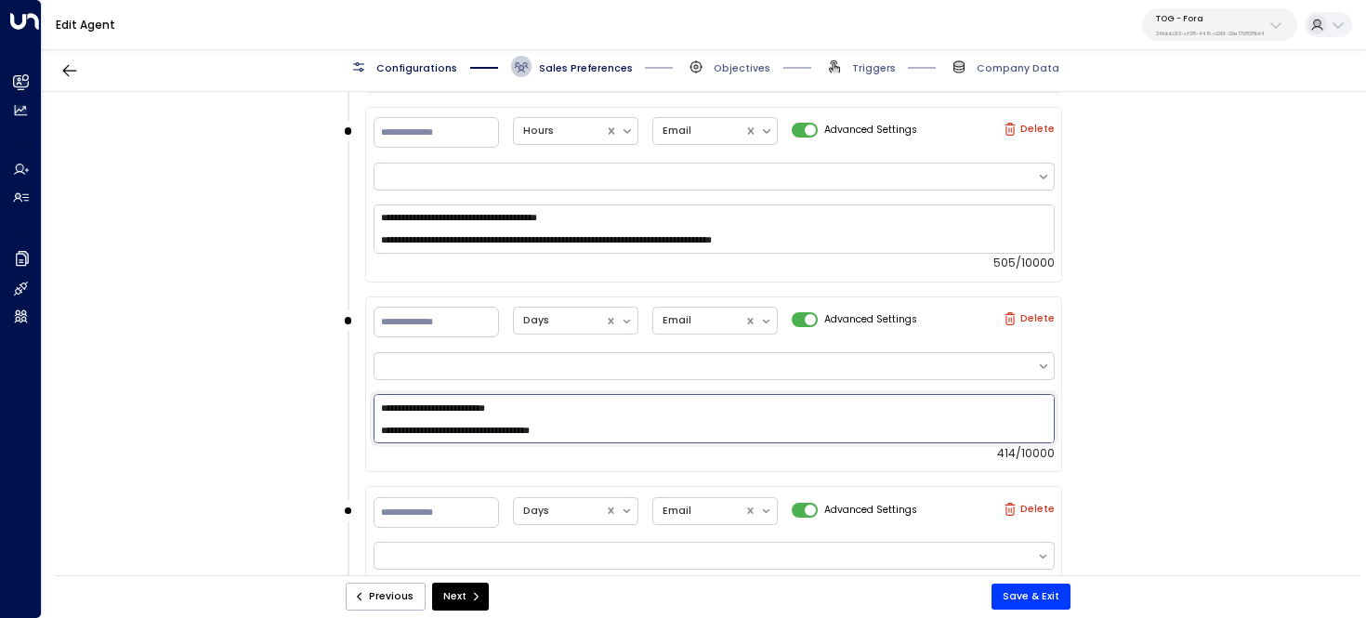
click at [679, 409] on textarea "**********" at bounding box center [714, 418] width 681 height 49
paste textarea "**********"
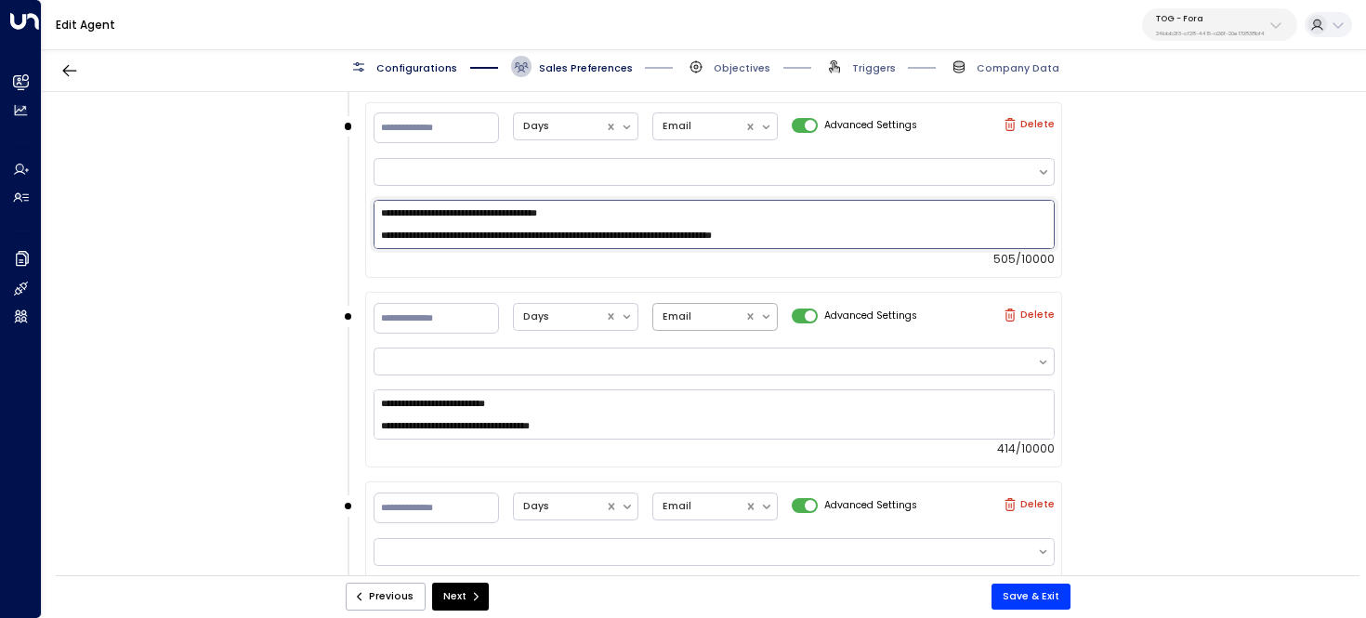
scroll to position [1572, 0]
type textarea "**********"
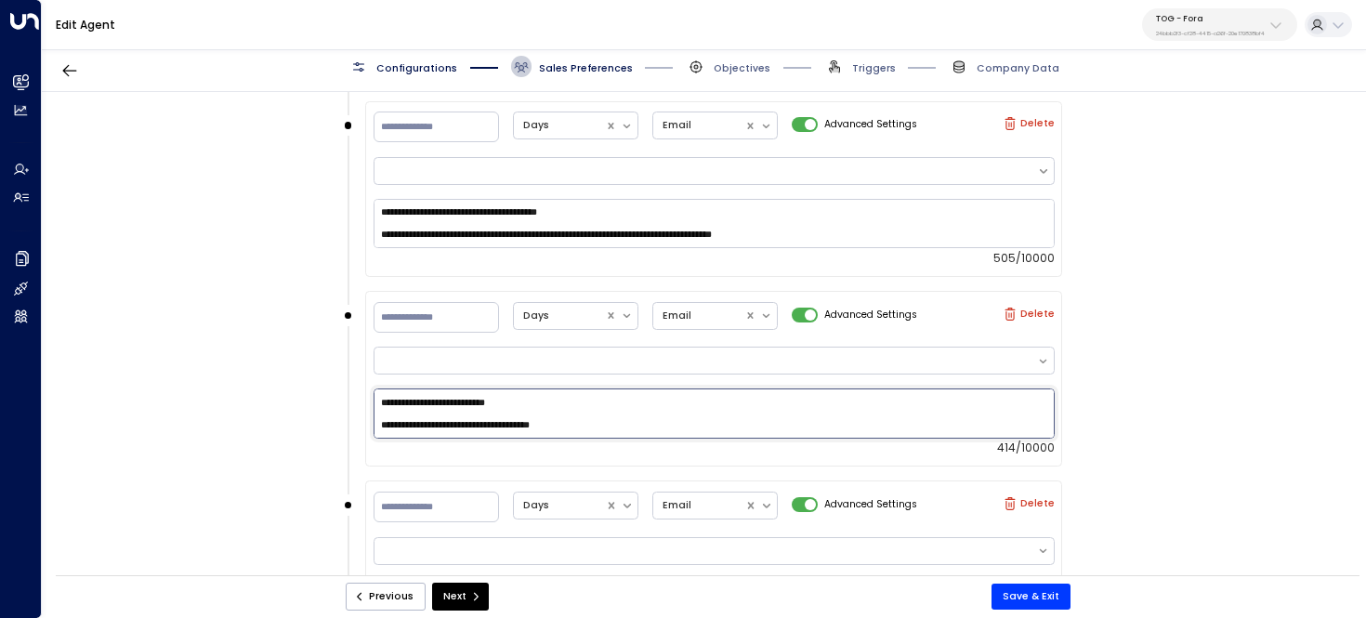
click at [698, 411] on textarea "**********" at bounding box center [714, 412] width 681 height 49
paste textarea "**********"
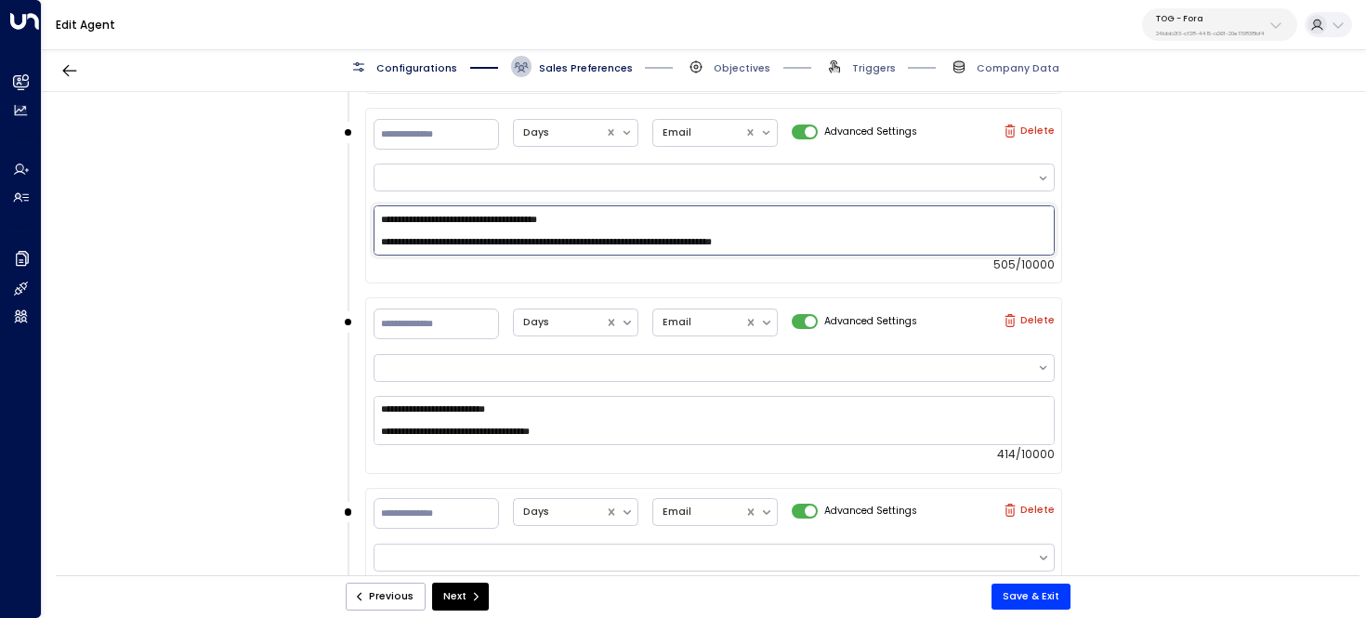
scroll to position [1761, 0]
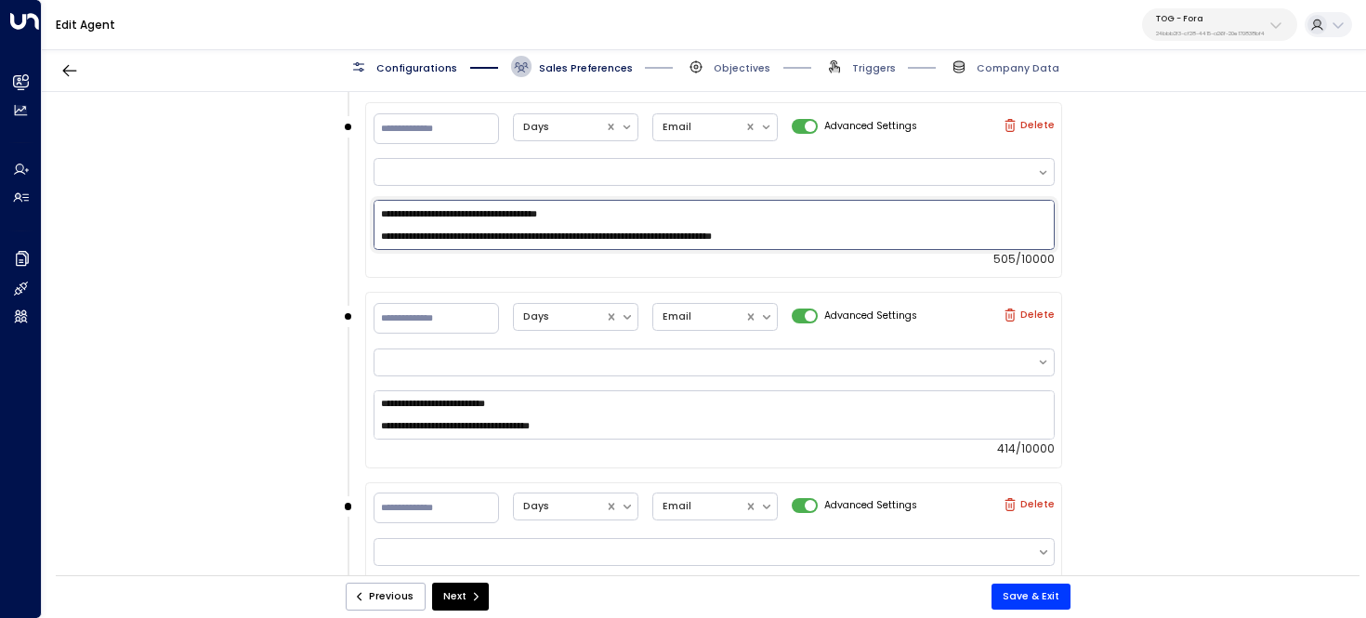
type textarea "**********"
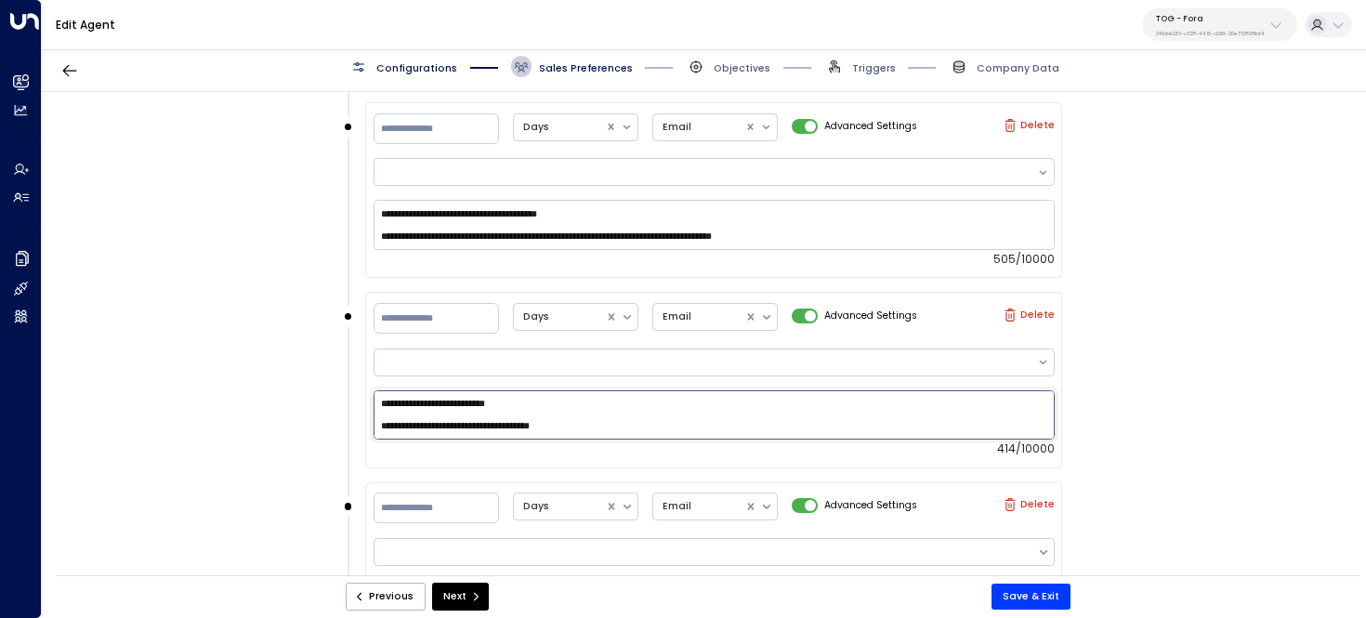
click at [693, 423] on textarea "**********" at bounding box center [714, 414] width 681 height 49
paste textarea "**********"
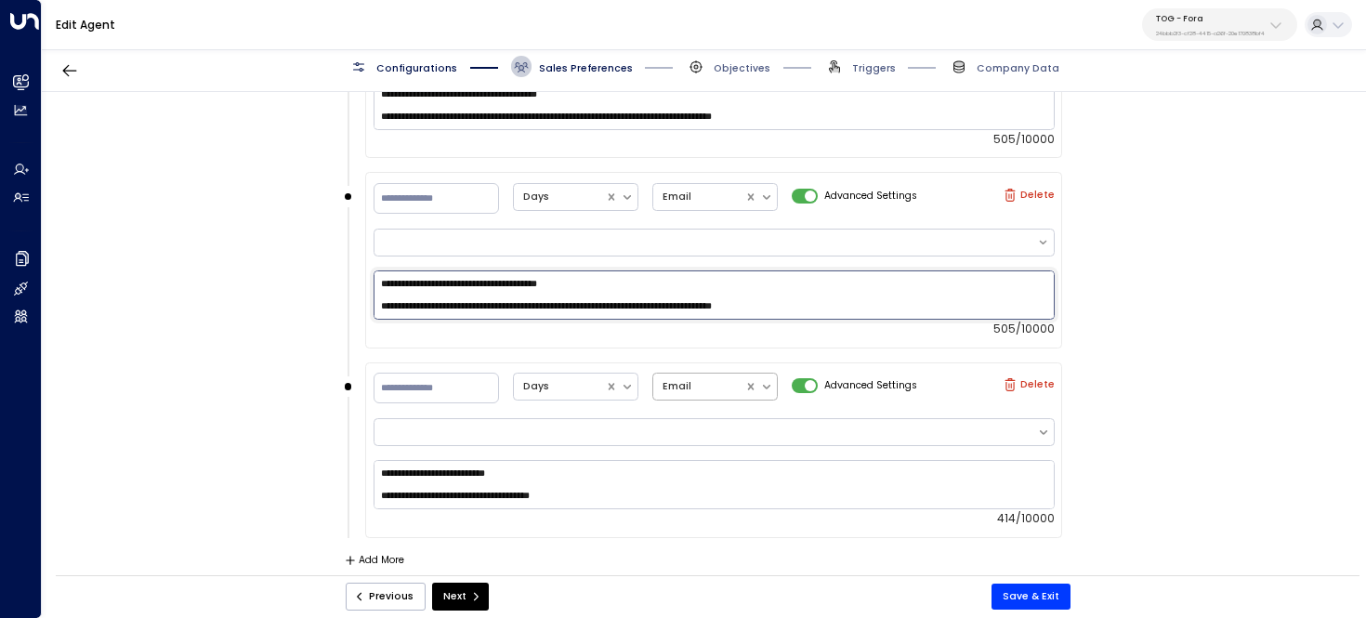
type textarea "**********"
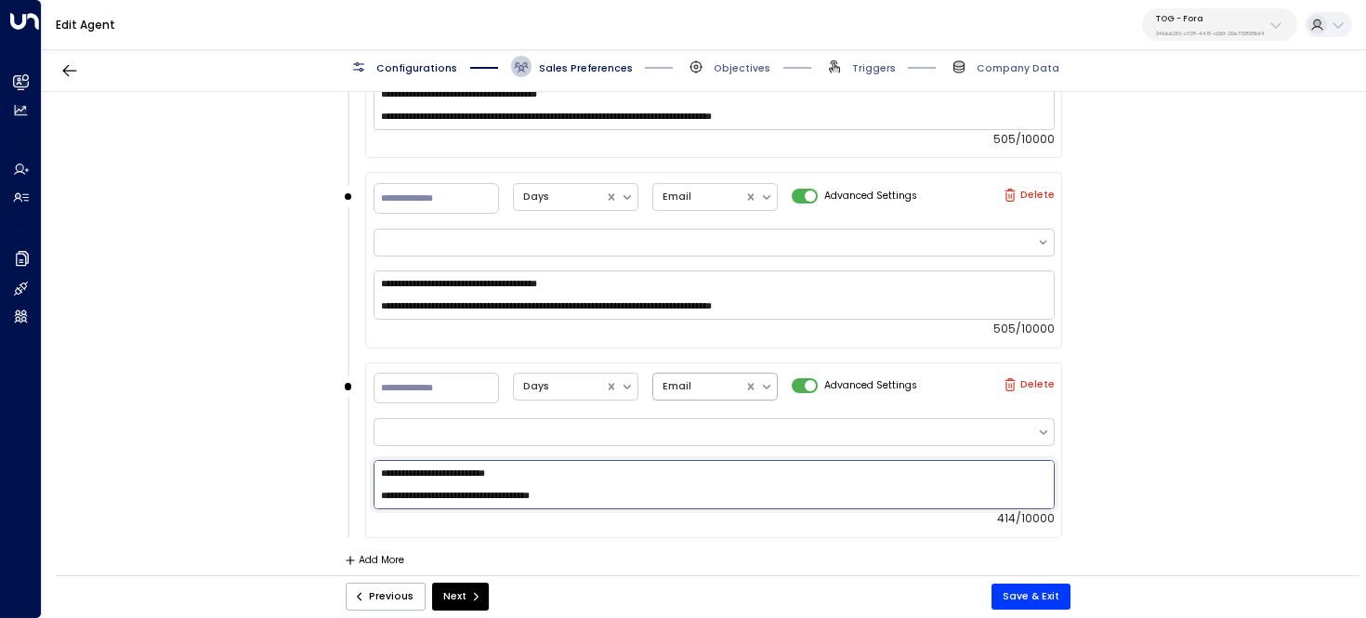
click at [693, 494] on textarea "**********" at bounding box center [714, 484] width 681 height 49
paste textarea "**********"
type textarea "**********"
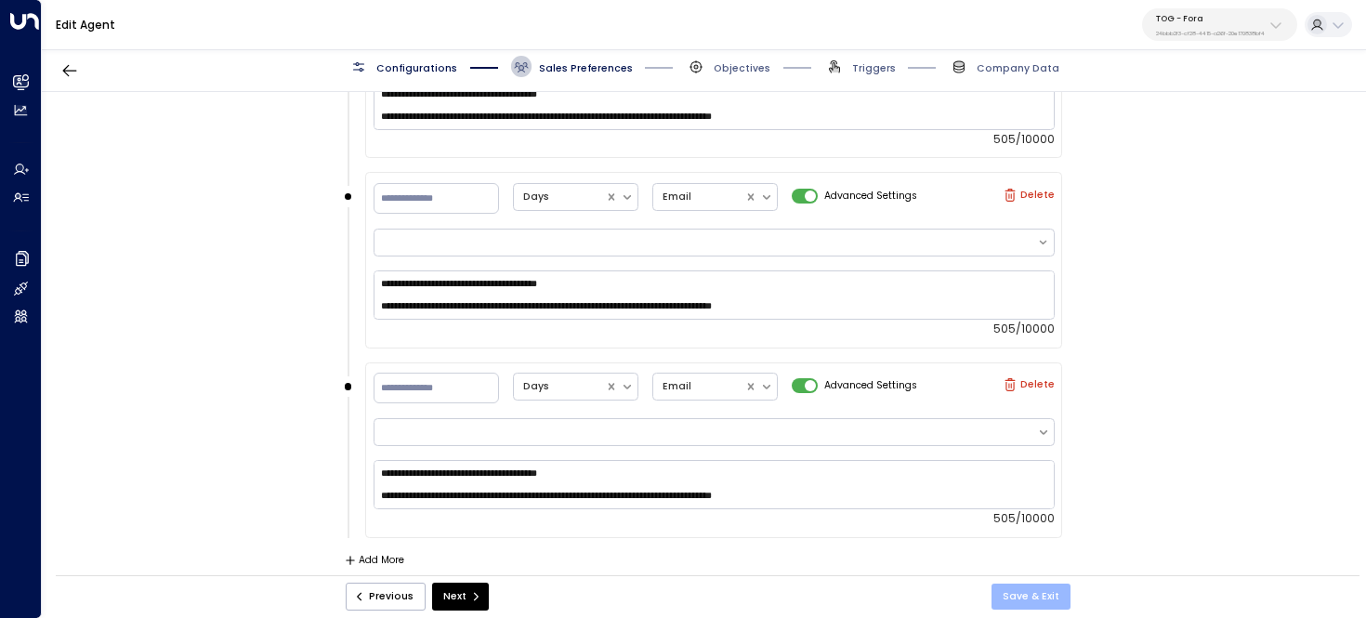
click at [1034, 591] on button "Save & Exit" at bounding box center [1030, 597] width 79 height 26
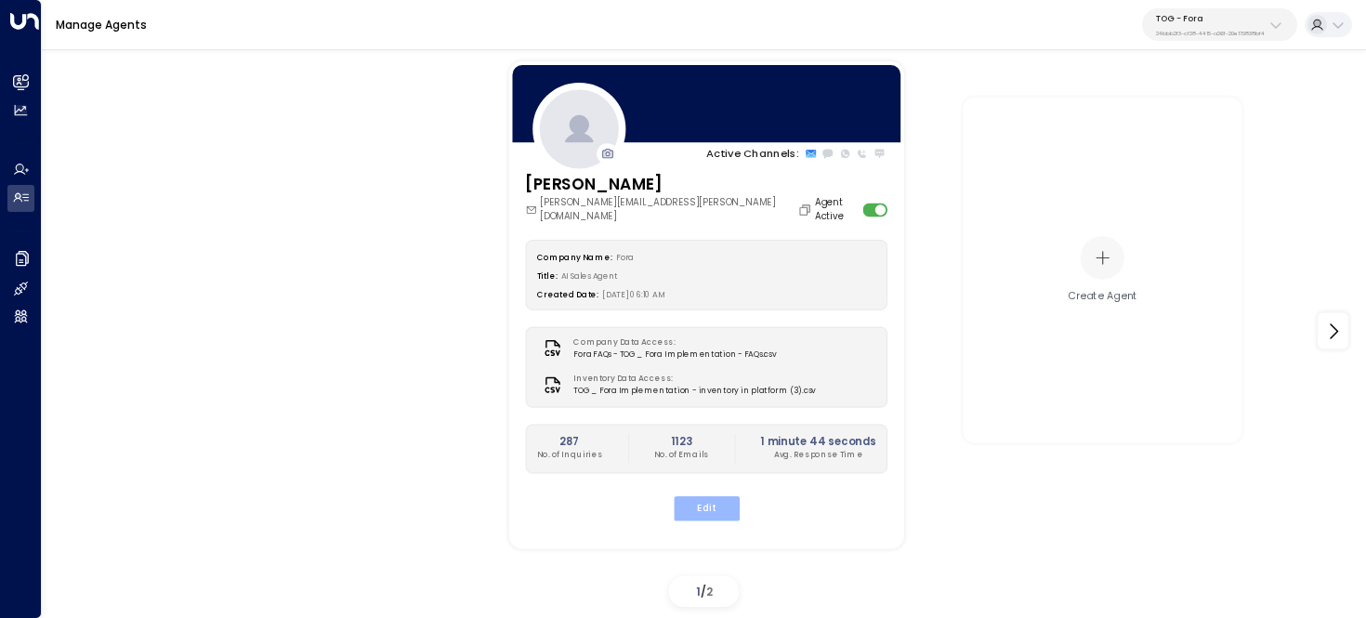
click at [712, 504] on button "Edit" at bounding box center [706, 508] width 66 height 24
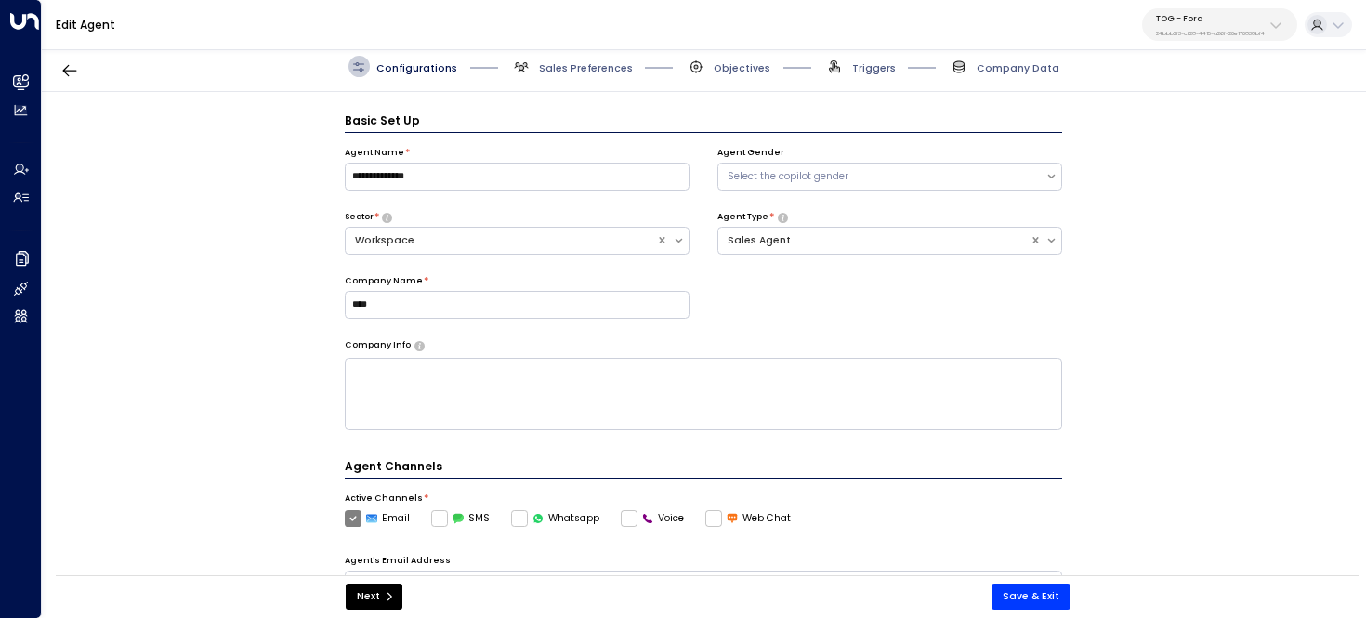
scroll to position [20, 0]
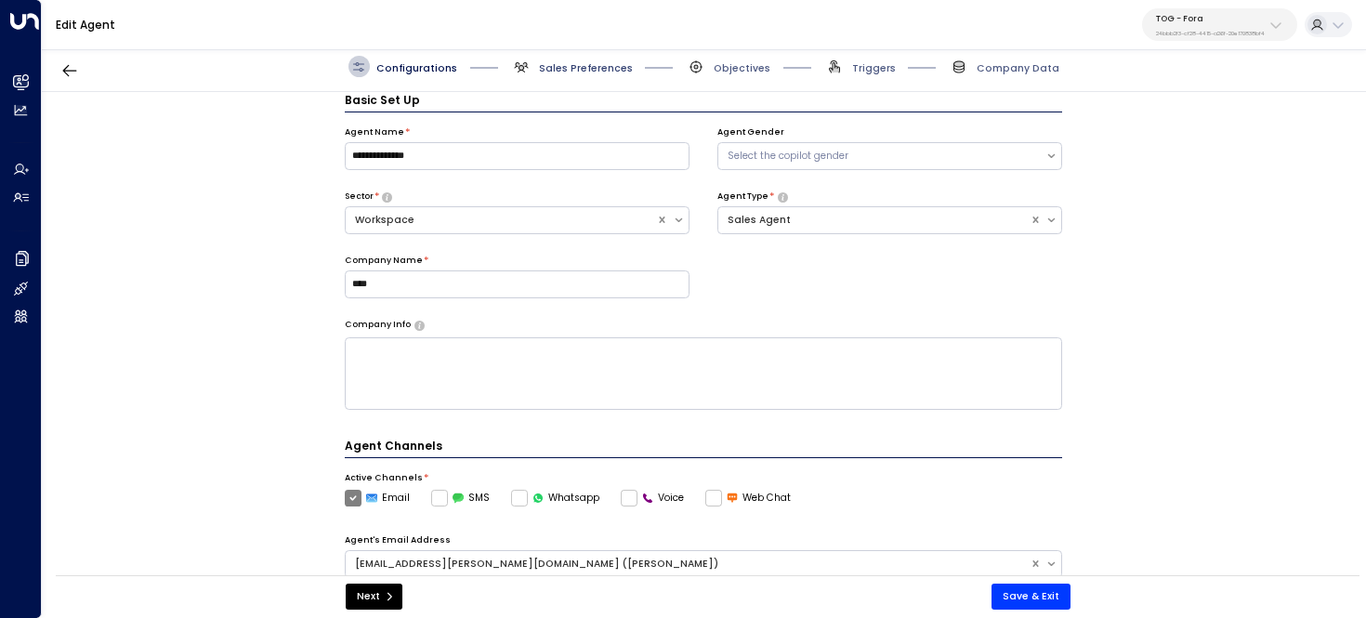
click at [557, 63] on span "Sales Preferences" at bounding box center [586, 68] width 94 height 14
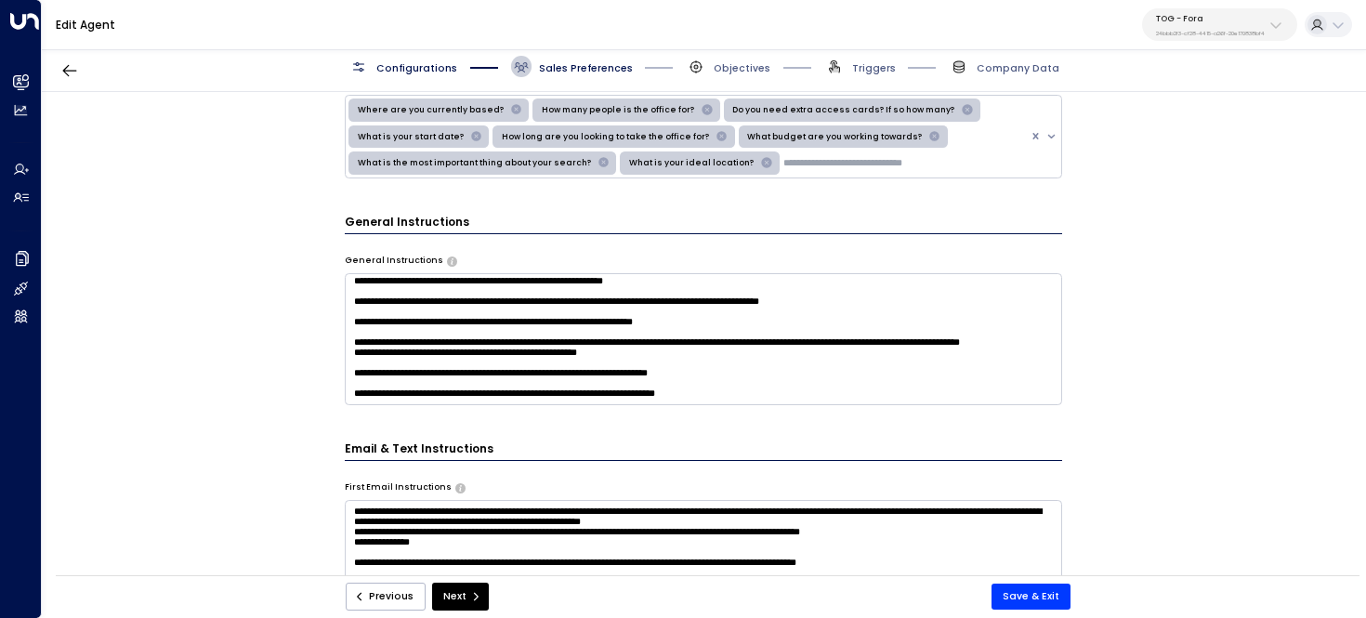
scroll to position [1417, 0]
click at [622, 338] on textarea at bounding box center [704, 339] width 718 height 132
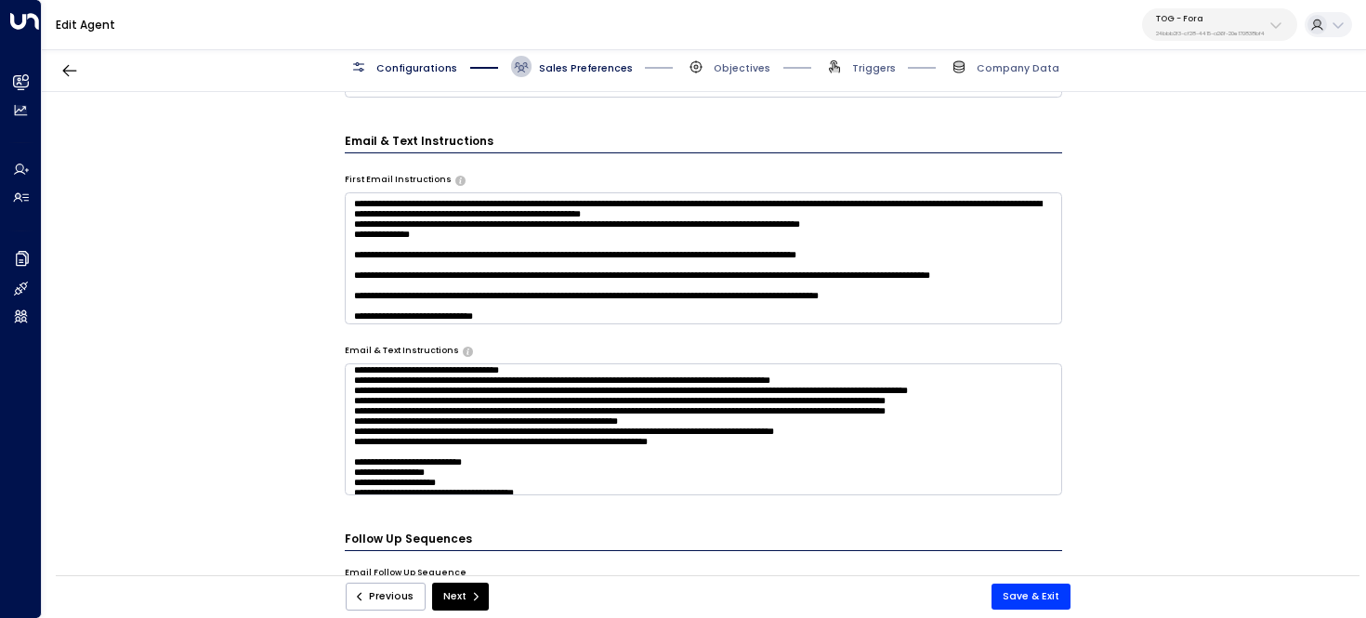
scroll to position [1203, 0]
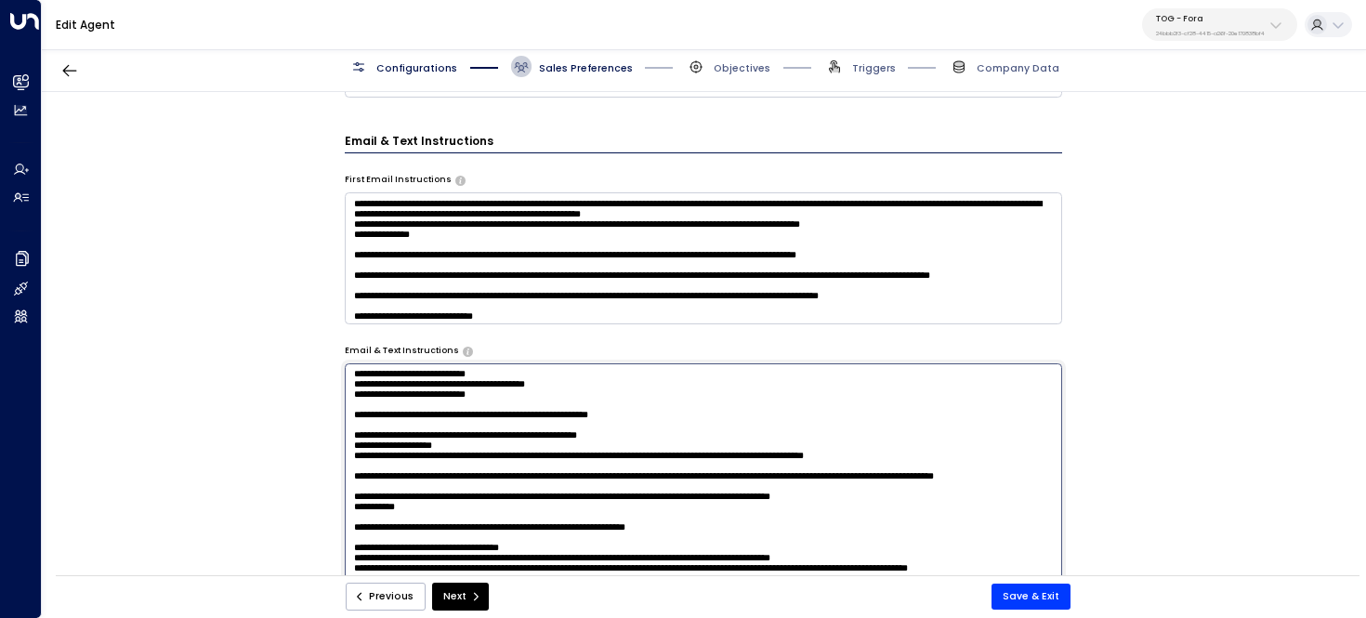
drag, startPoint x: 544, startPoint y: 413, endPoint x: 330, endPoint y: 413, distance: 213.7
click at [330, 413] on div "**********" at bounding box center [703, 338] width 1323 height 492
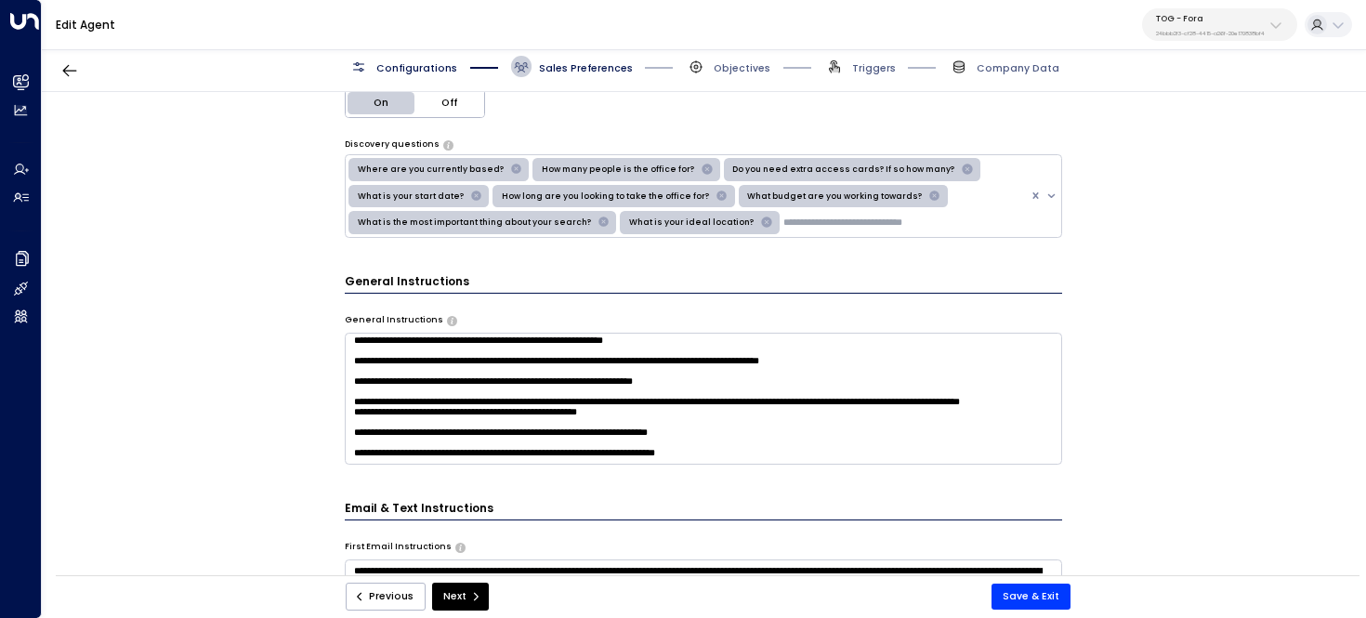
scroll to position [1311, 0]
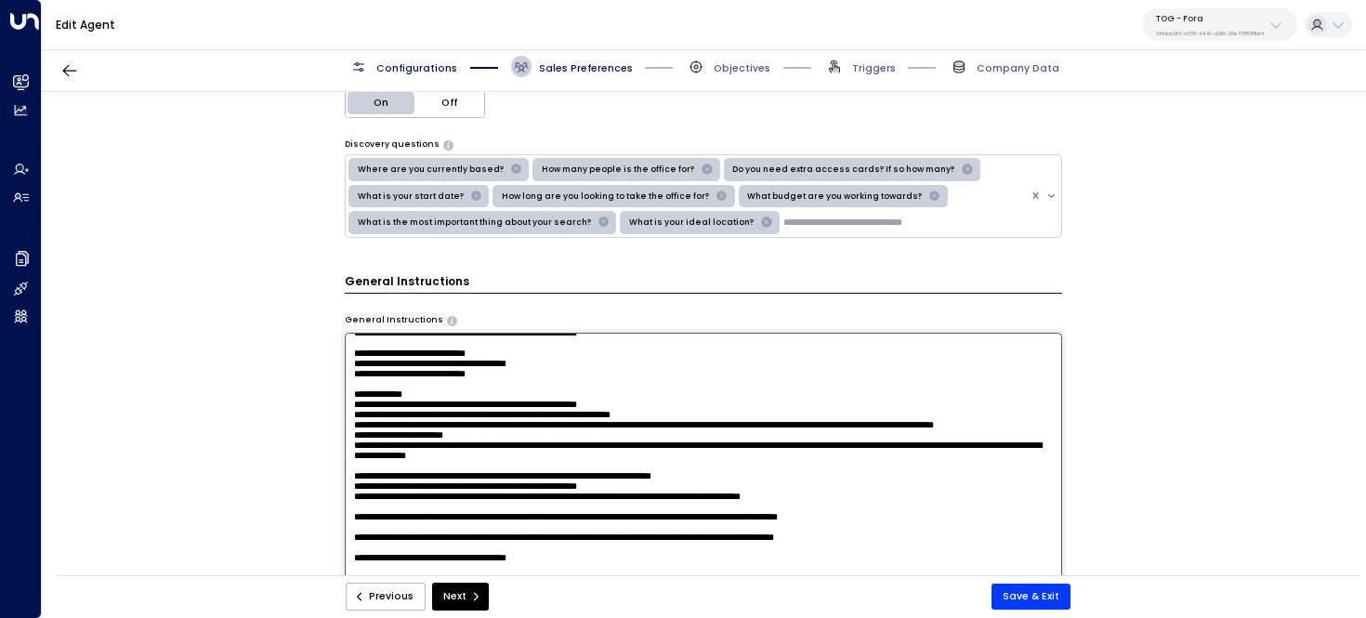
click at [418, 373] on textarea at bounding box center [704, 518] width 718 height 370
paste textarea "**********"
click at [436, 368] on textarea at bounding box center [704, 518] width 718 height 370
type textarea "**********"
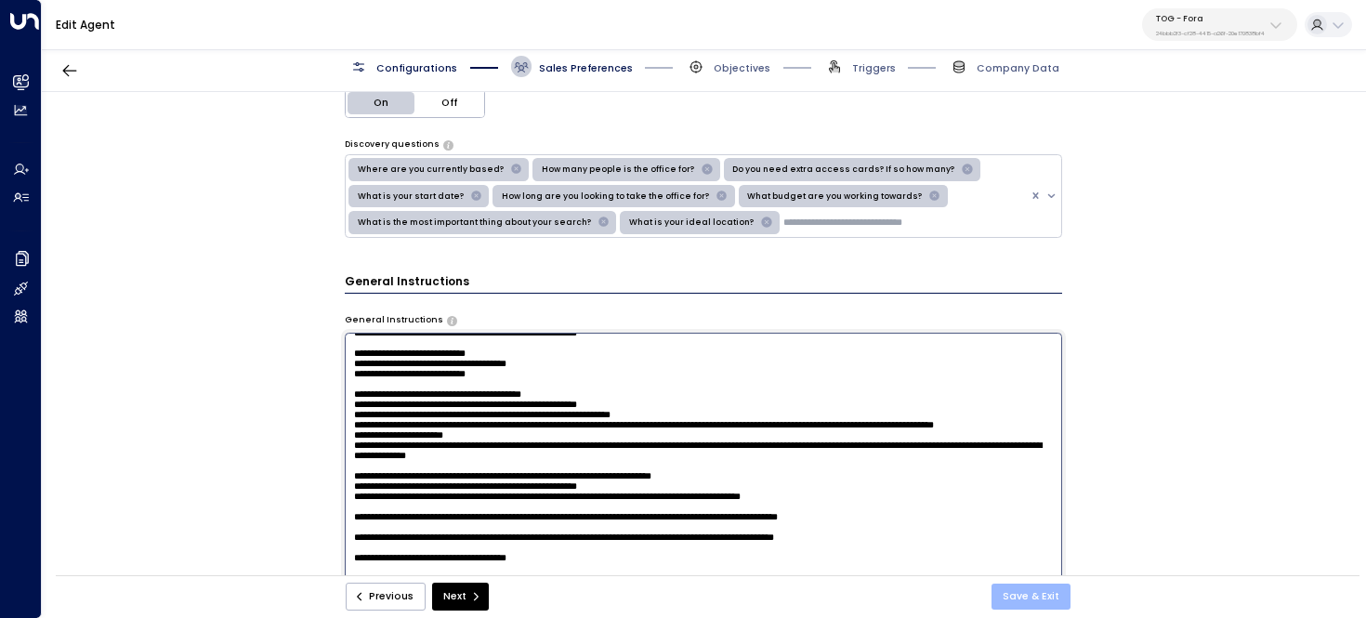
click at [1053, 600] on button "Save & Exit" at bounding box center [1030, 597] width 79 height 26
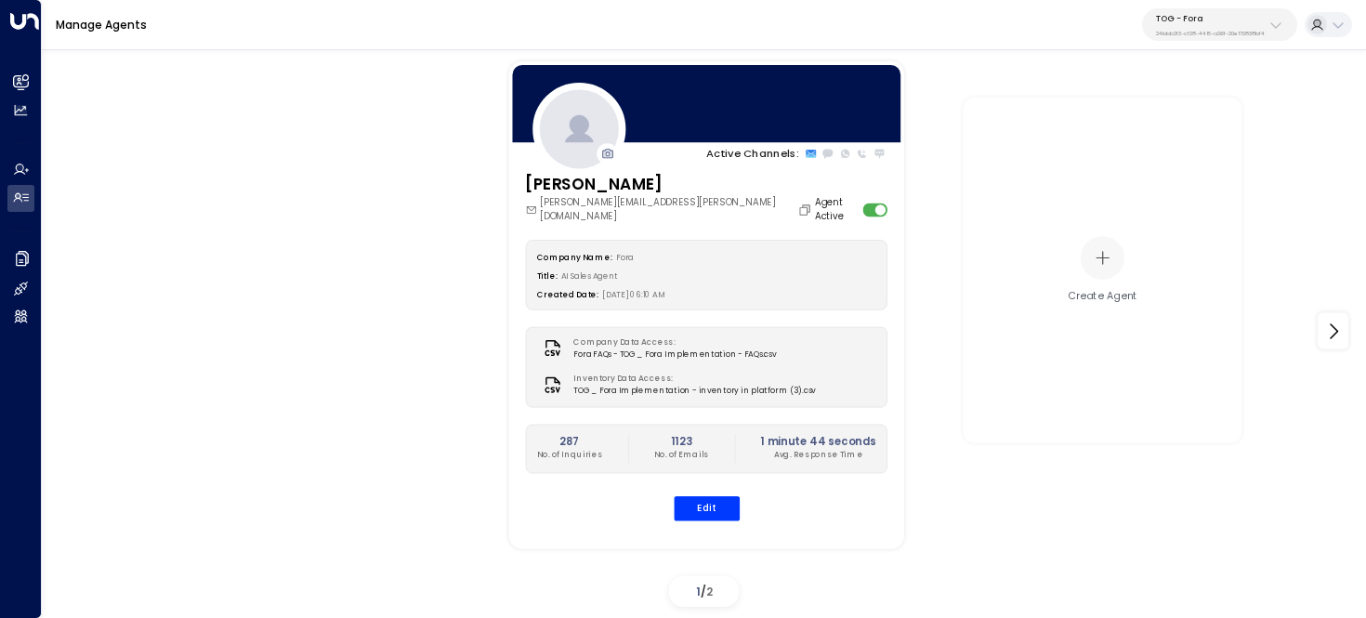
click at [707, 509] on div "Eva Fitzgerald eva.fitzgerald@theofficegroup.com Agent Active Company Name: For…" at bounding box center [705, 354] width 395 height 365
click at [725, 496] on button "Edit" at bounding box center [706, 508] width 66 height 24
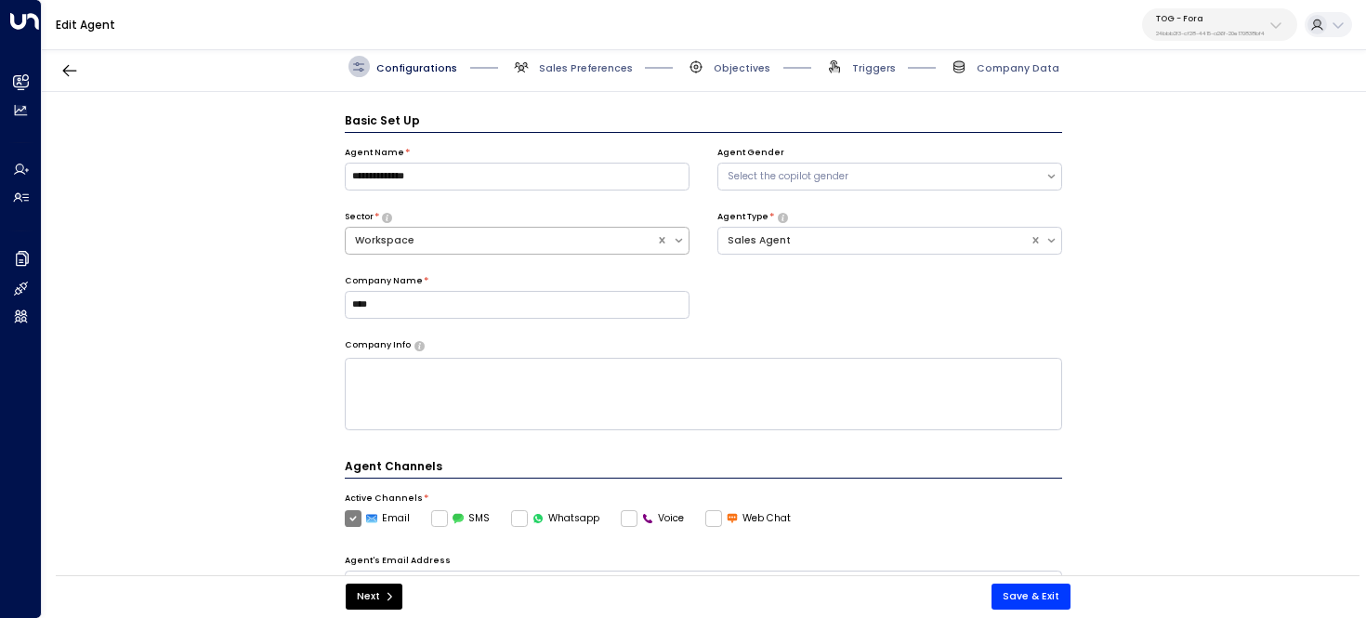
scroll to position [20, 0]
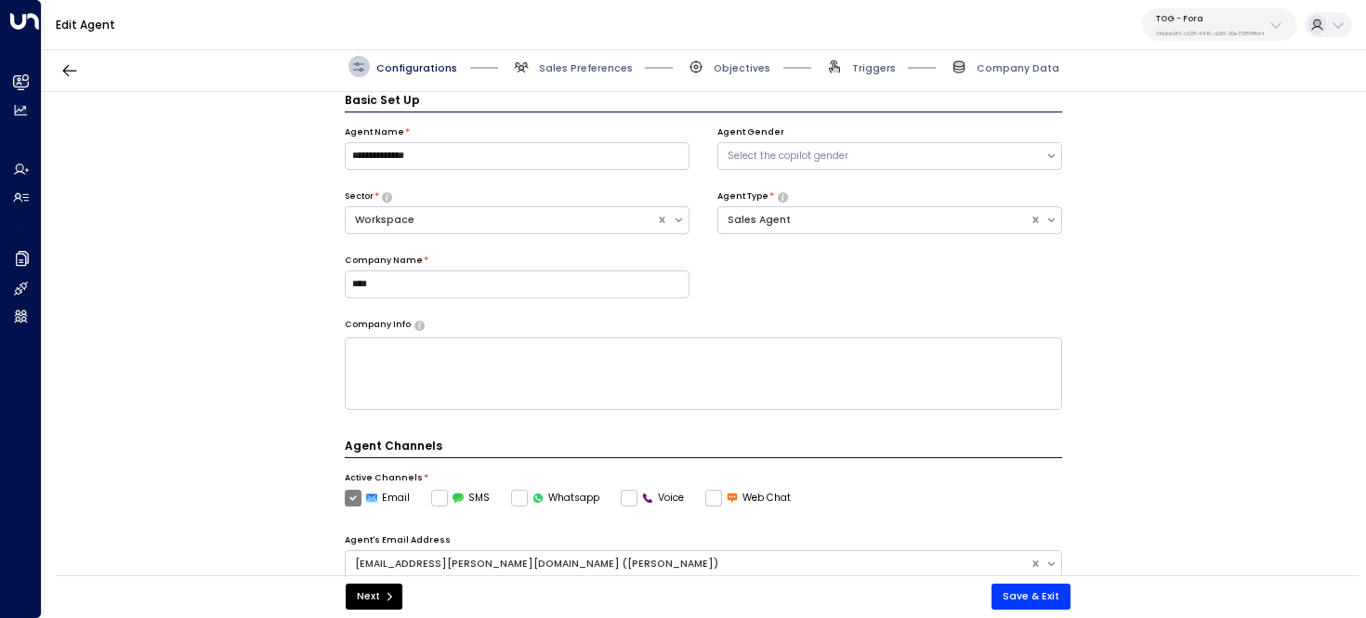
click at [576, 54] on div "Configurations Sales Preferences Objectives Triggers Company Data" at bounding box center [704, 67] width 1324 height 50
click at [576, 64] on span "Sales Preferences" at bounding box center [586, 68] width 94 height 14
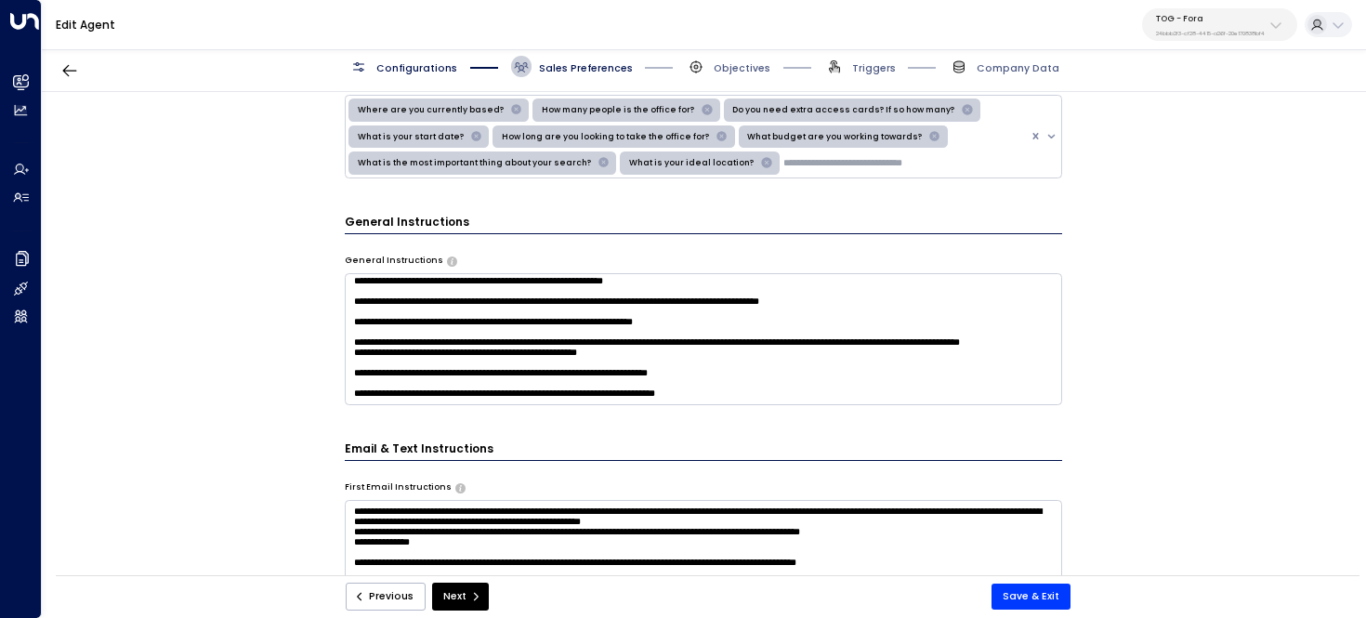
scroll to position [1443, 0]
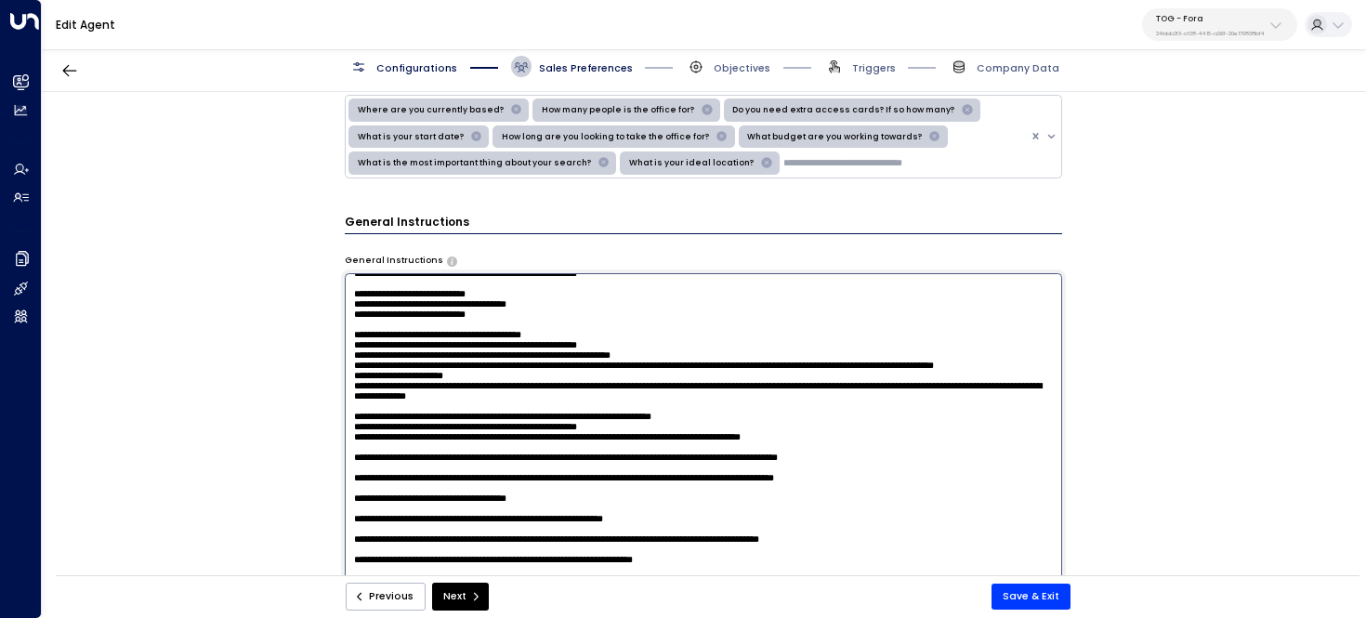
click at [541, 342] on textarea at bounding box center [704, 458] width 718 height 370
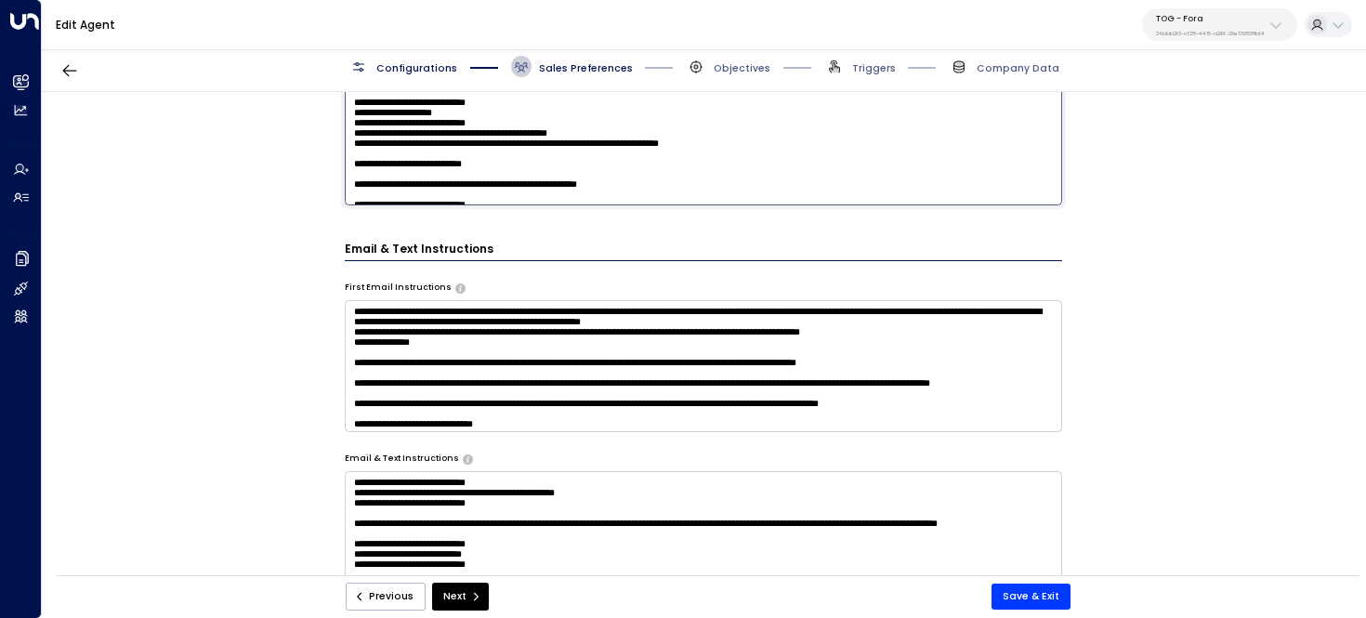
scroll to position [1087, 0]
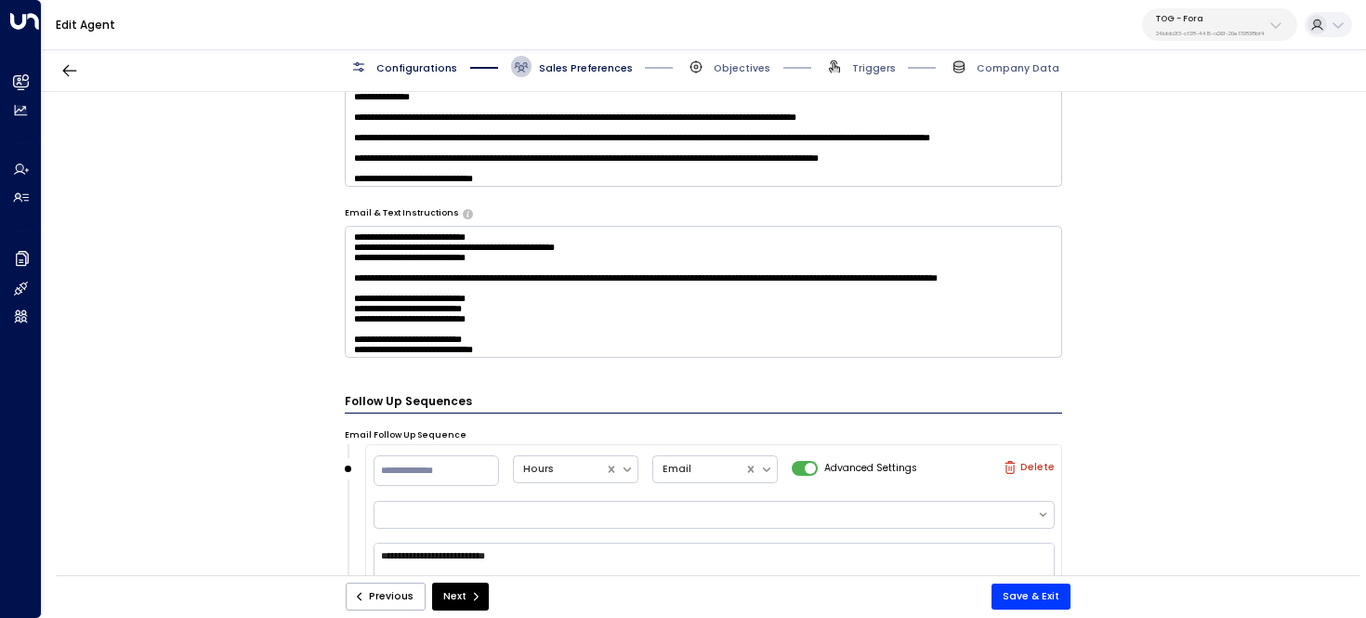
type textarea "**********"
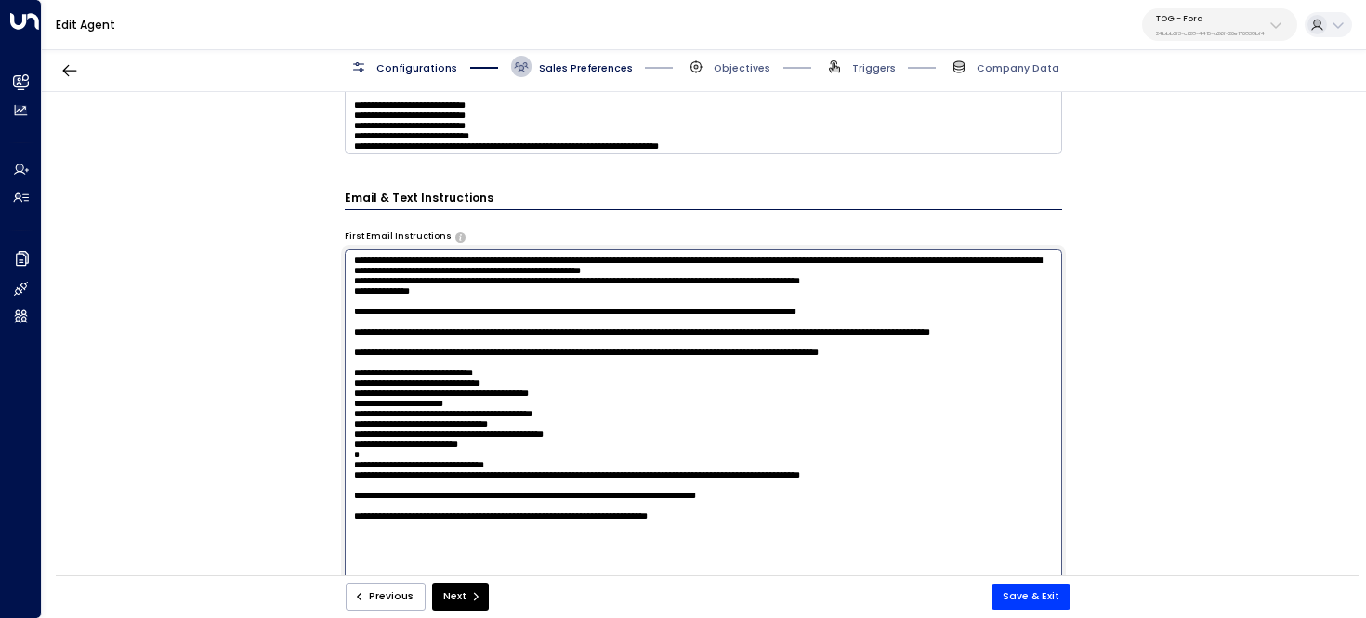
scroll to position [32, 0]
drag, startPoint x: 356, startPoint y: 256, endPoint x: 422, endPoint y: 276, distance: 69.1
click at [422, 276] on textarea at bounding box center [704, 434] width 718 height 370
drag, startPoint x: 550, startPoint y: 530, endPoint x: 327, endPoint y: 266, distance: 345.5
click at [327, 266] on div "**********" at bounding box center [703, 338] width 1323 height 492
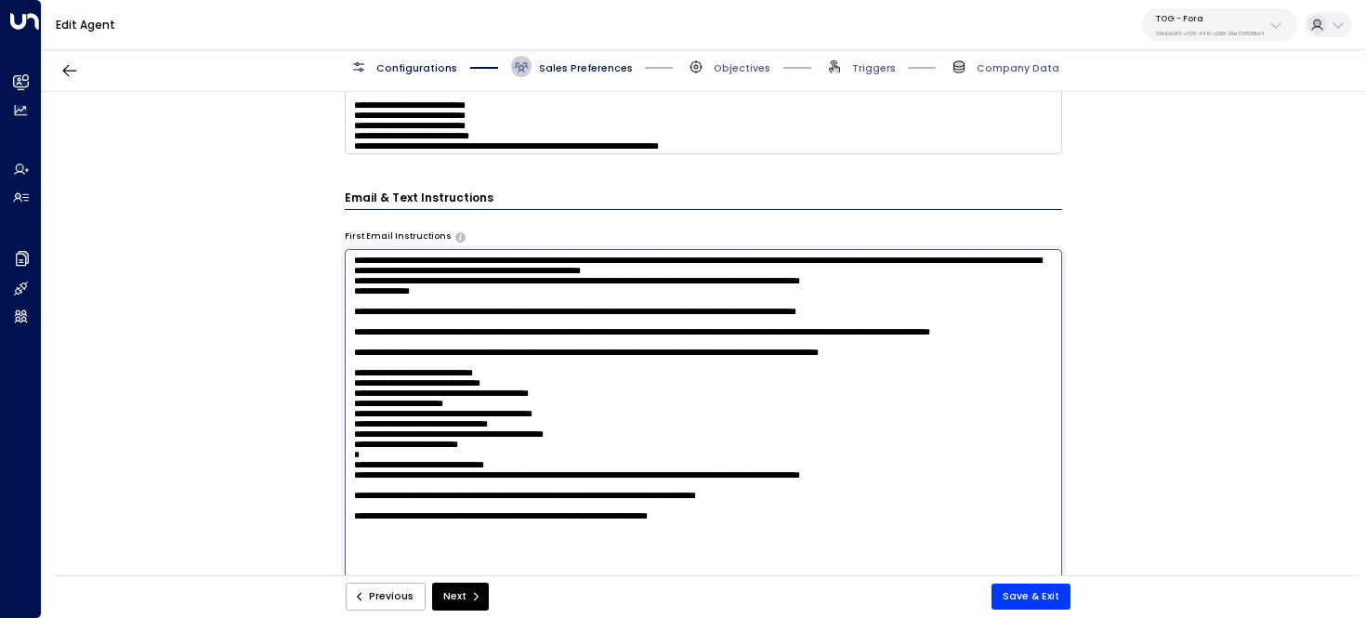
click at [628, 445] on textarea at bounding box center [704, 434] width 718 height 370
click at [498, 343] on textarea at bounding box center [704, 434] width 718 height 370
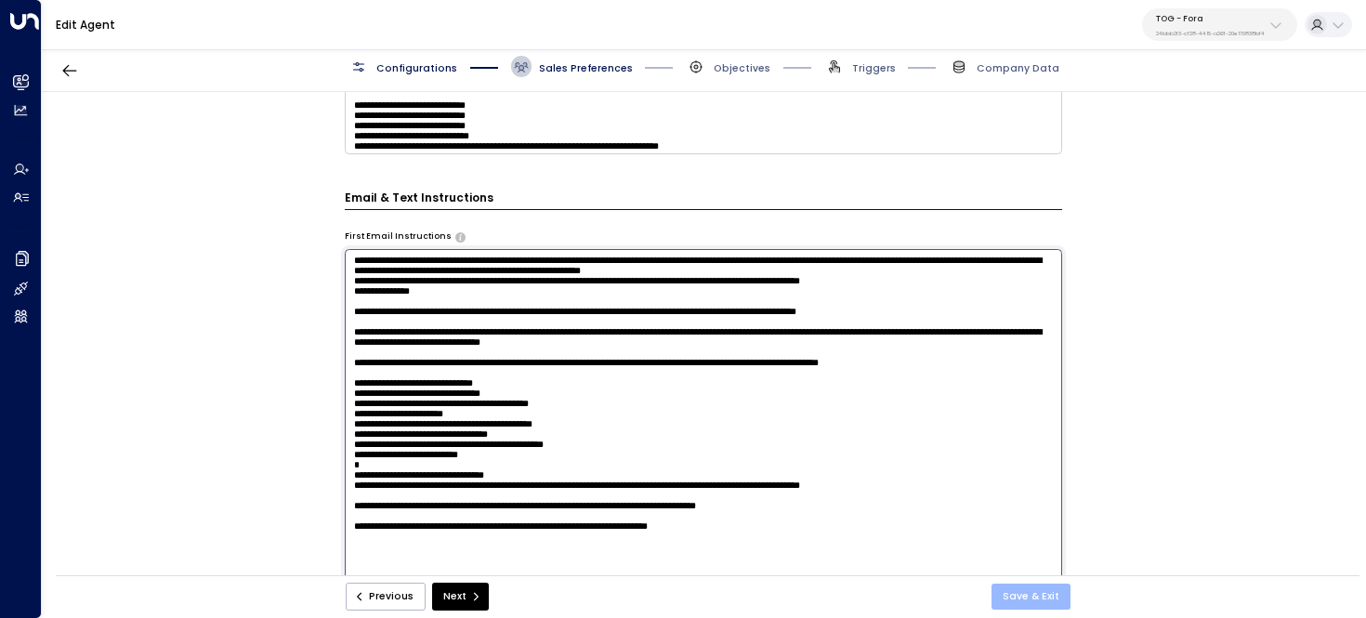
type textarea "**********"
click at [1020, 584] on button "Save & Exit" at bounding box center [1030, 597] width 79 height 26
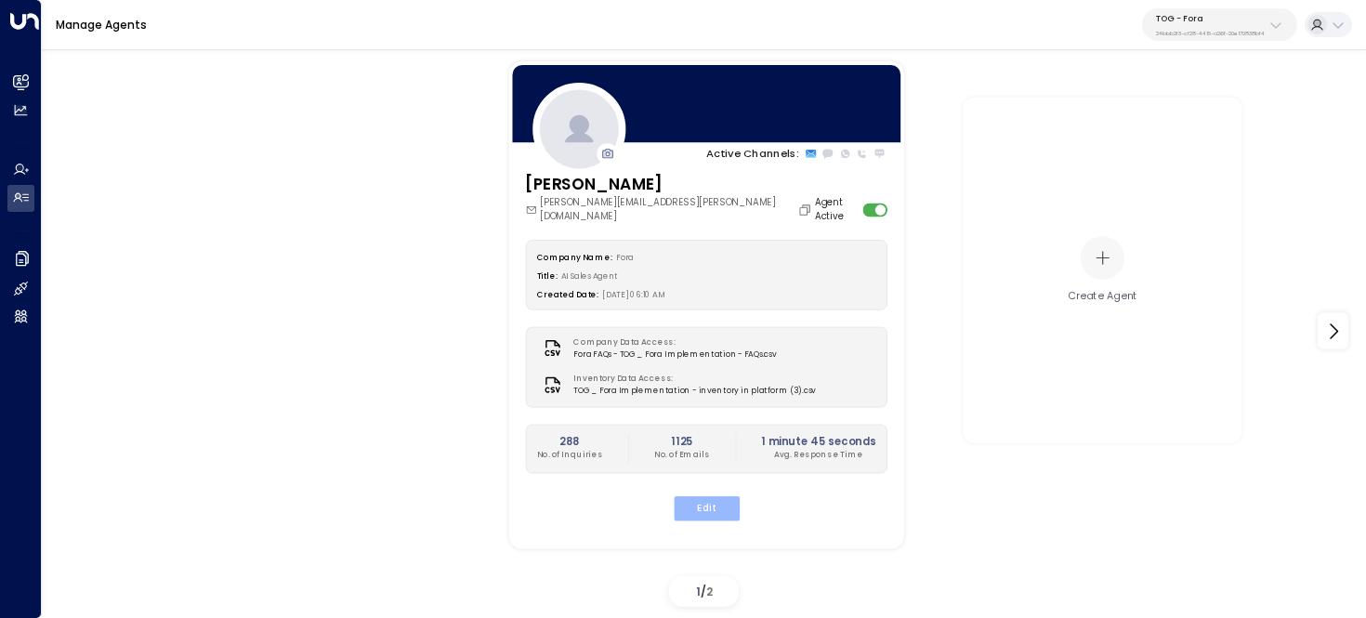
click at [718, 496] on button "Edit" at bounding box center [706, 508] width 66 height 24
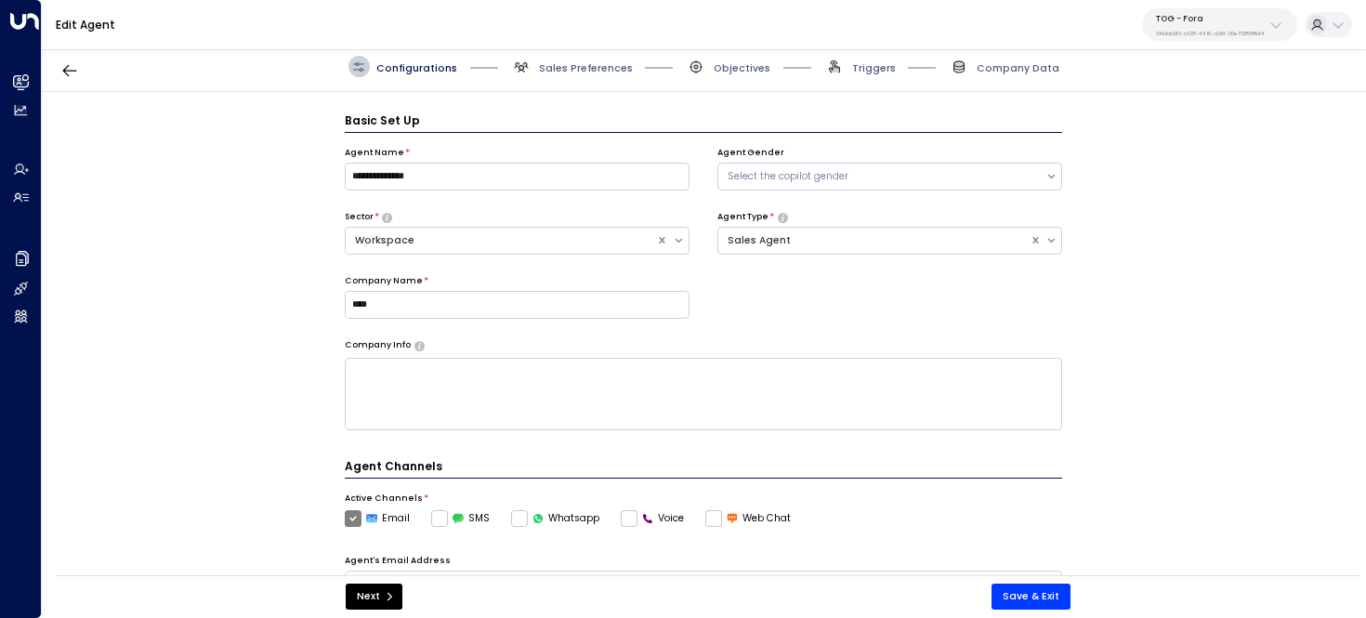
scroll to position [20, 0]
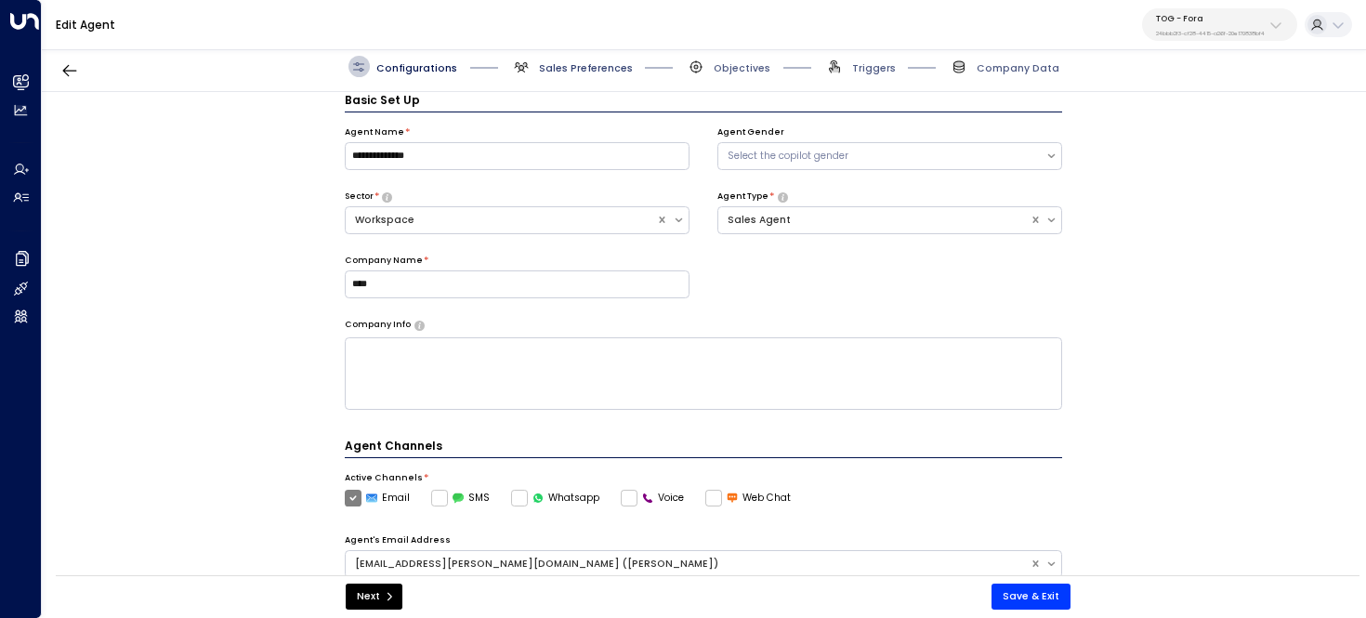
click at [589, 63] on span "Sales Preferences" at bounding box center [586, 68] width 94 height 14
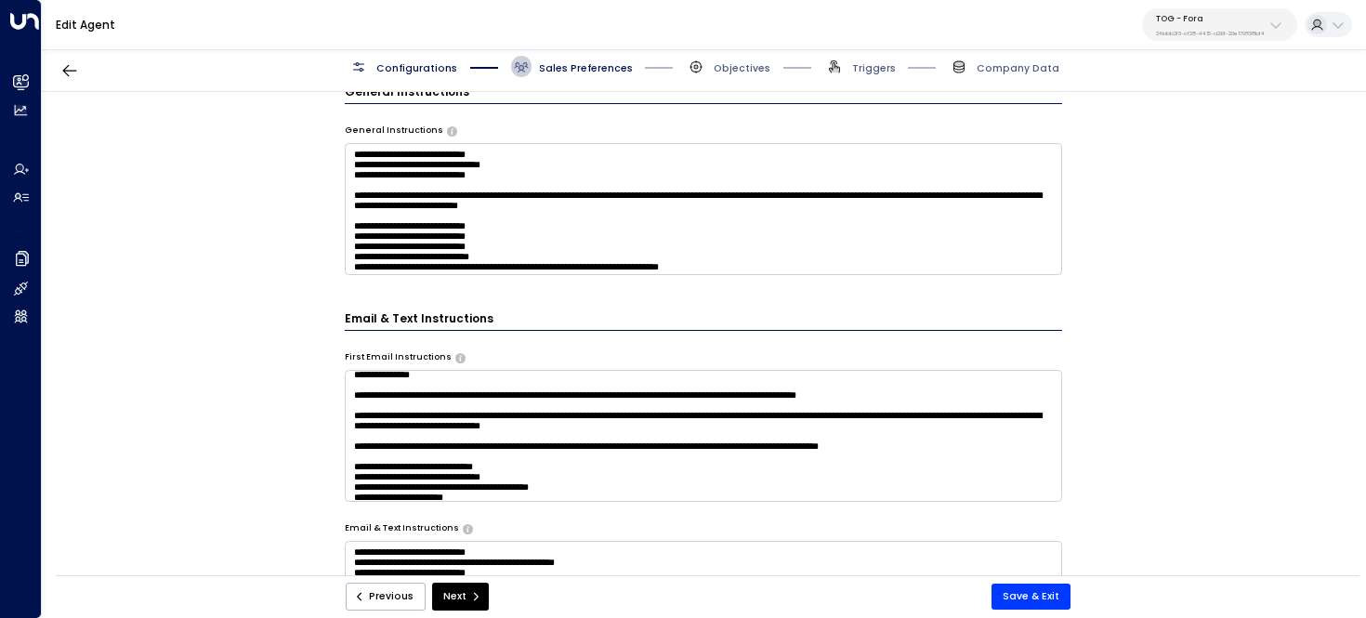
scroll to position [0, 0]
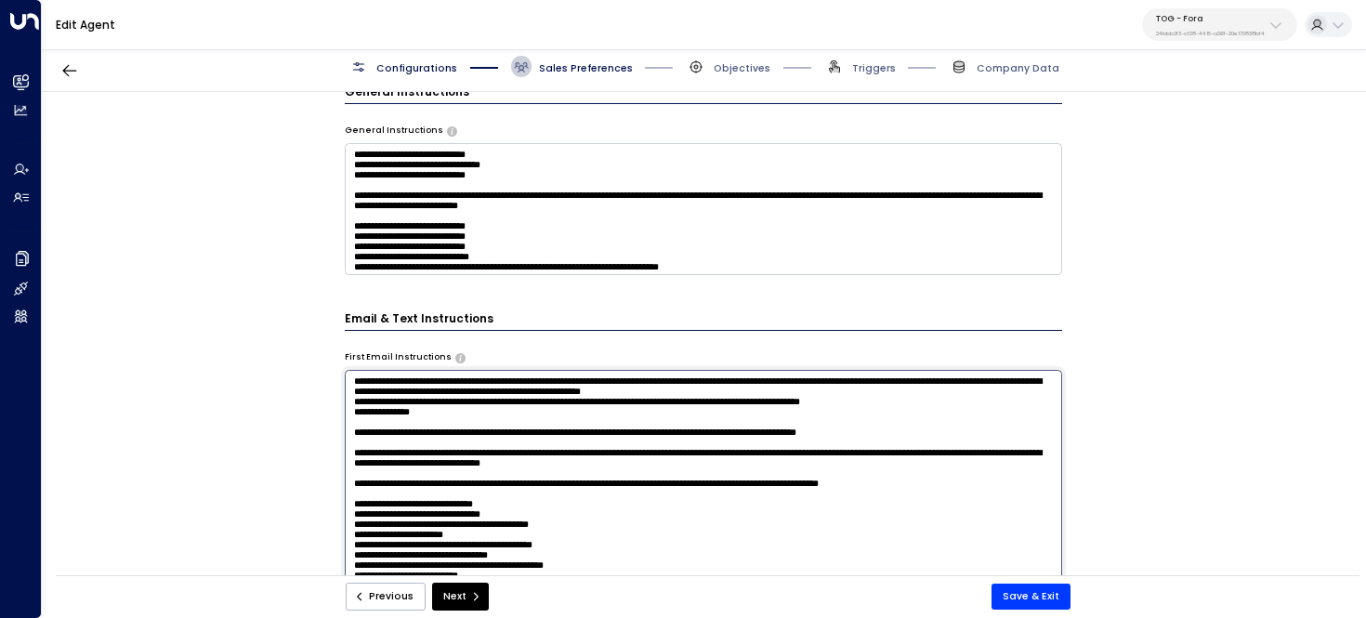
drag, startPoint x: 833, startPoint y: 379, endPoint x: 289, endPoint y: 376, distance: 544.5
click at [289, 376] on div "**********" at bounding box center [703, 338] width 1323 height 492
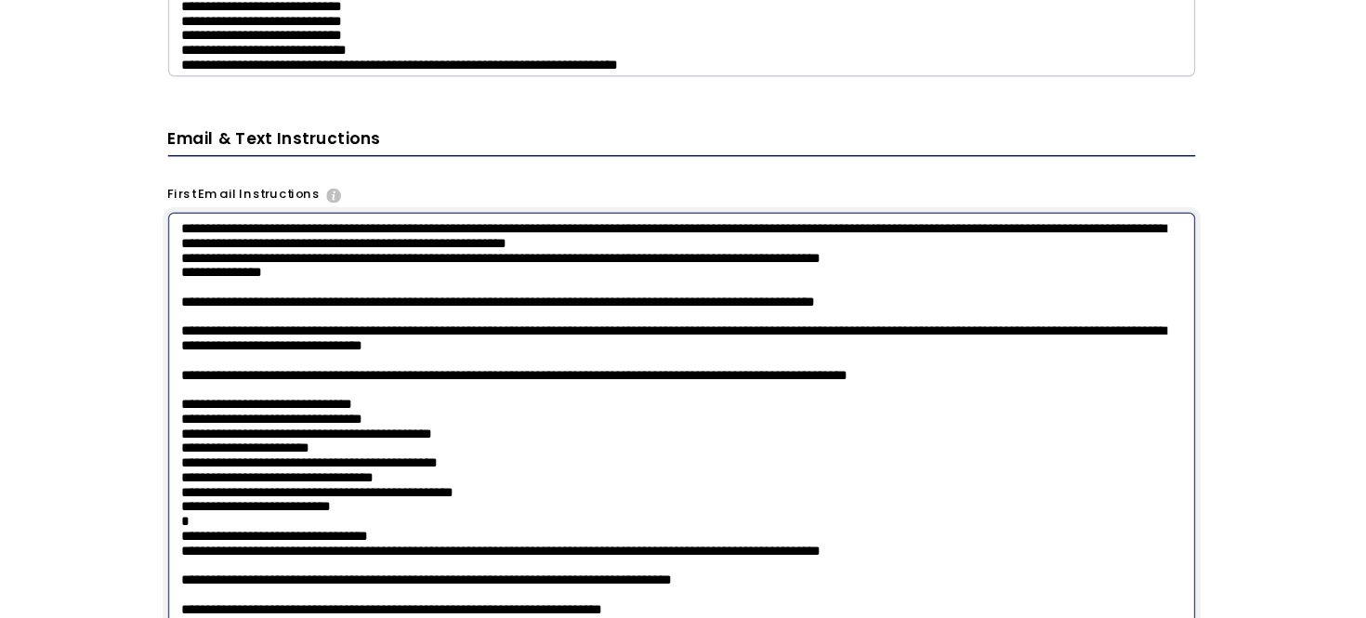
scroll to position [635, 0]
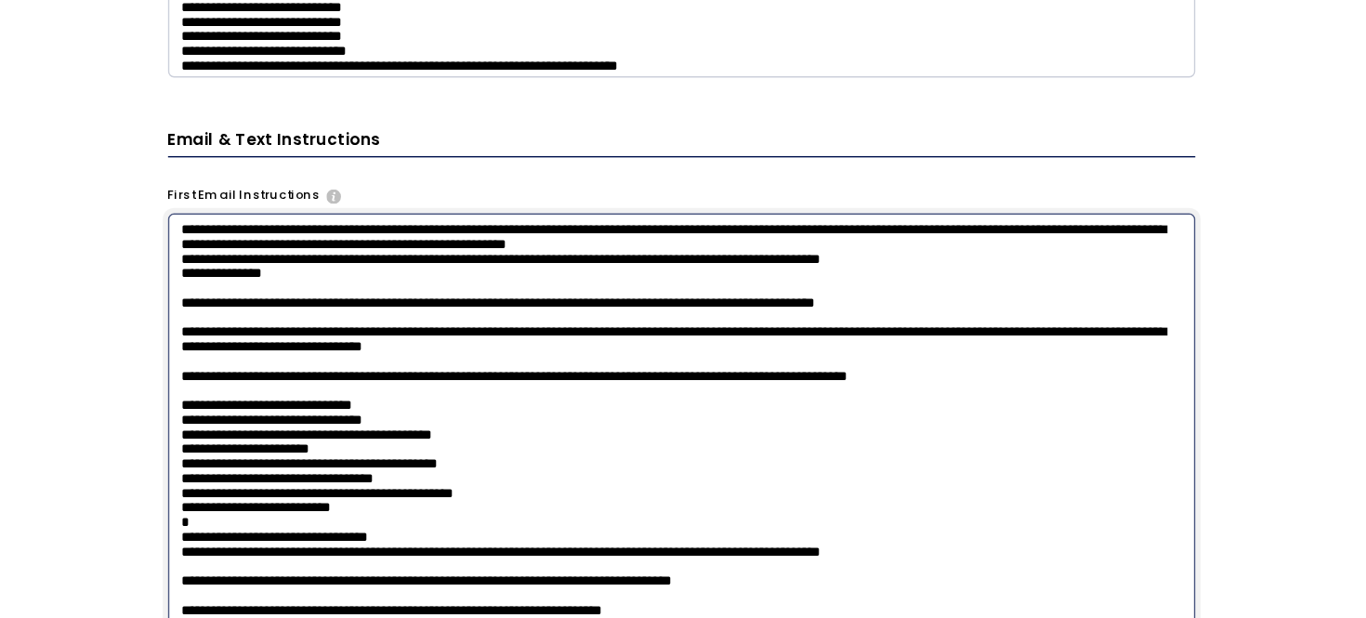
drag, startPoint x: 962, startPoint y: 297, endPoint x: 843, endPoint y: 280, distance: 120.2
click at [843, 280] on textarea at bounding box center [704, 454] width 718 height 370
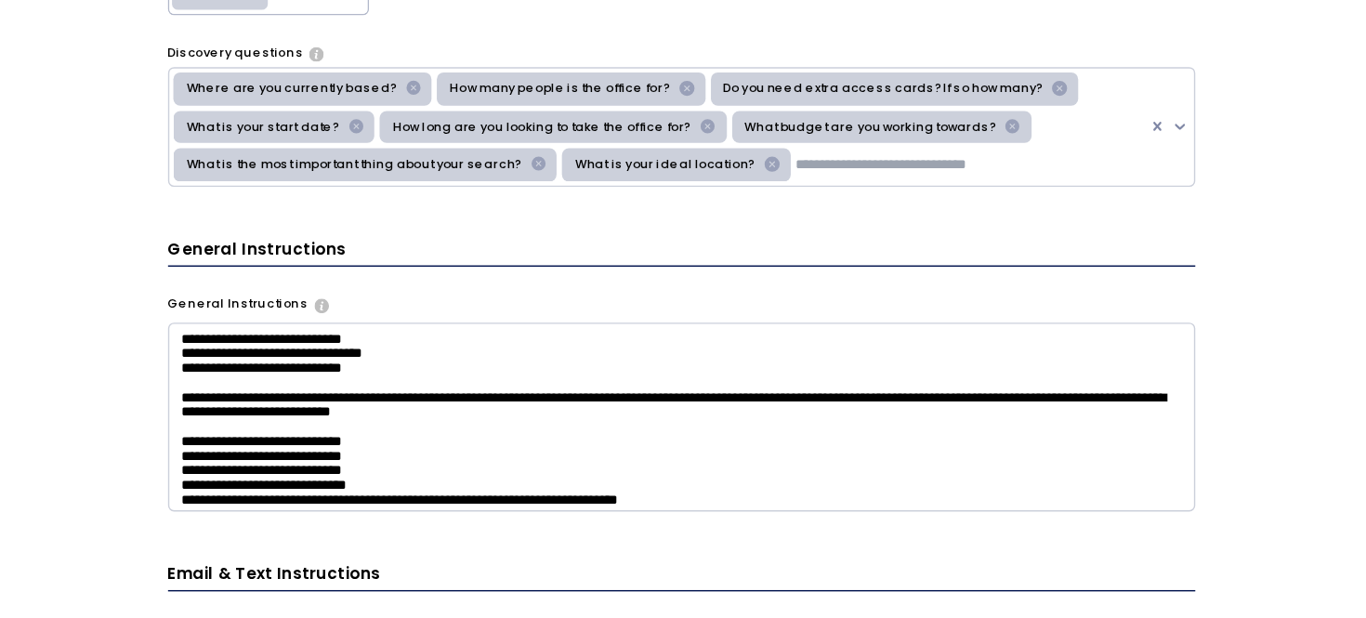
scroll to position [297, 0]
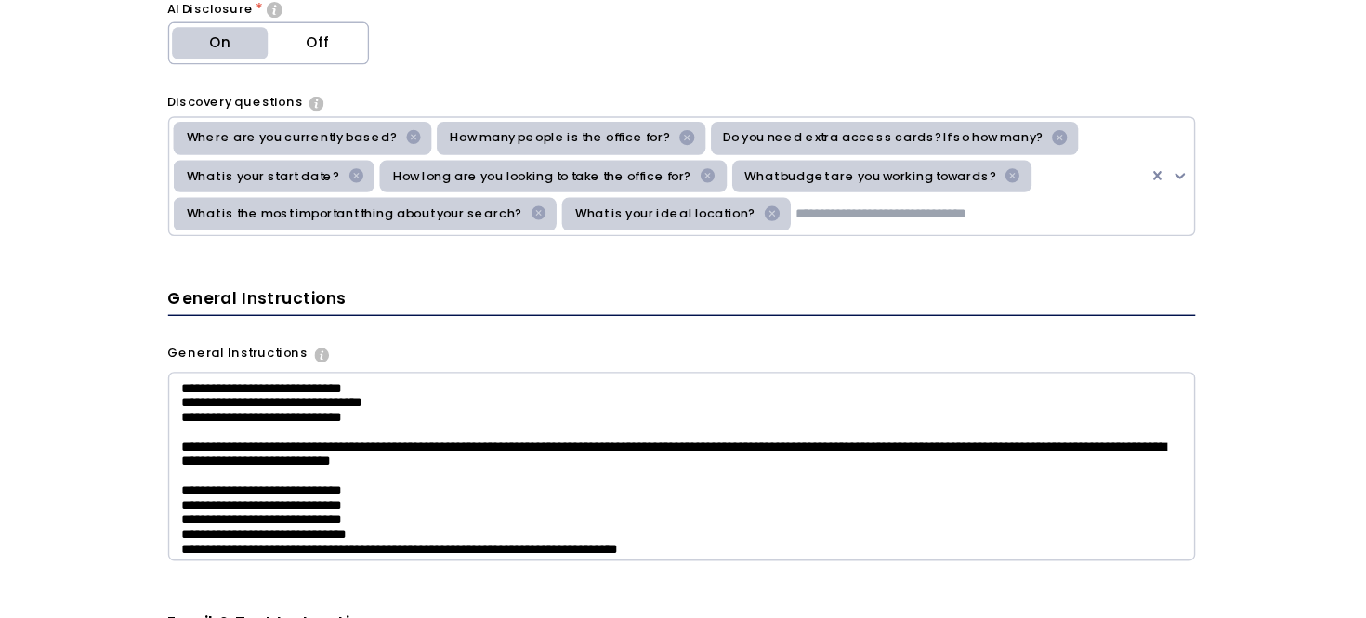
click at [443, 196] on icon "Select the types of questions the agent should use to engage leads in initial e…" at bounding box center [448, 193] width 10 height 10
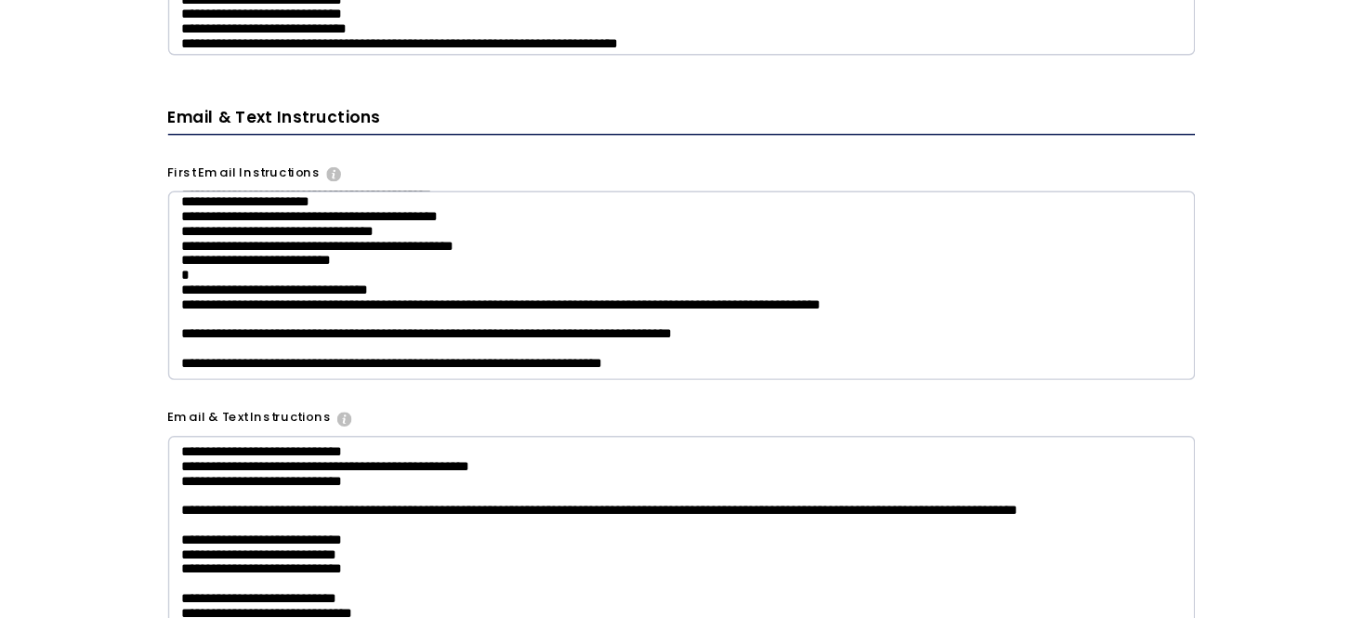
scroll to position [32, 0]
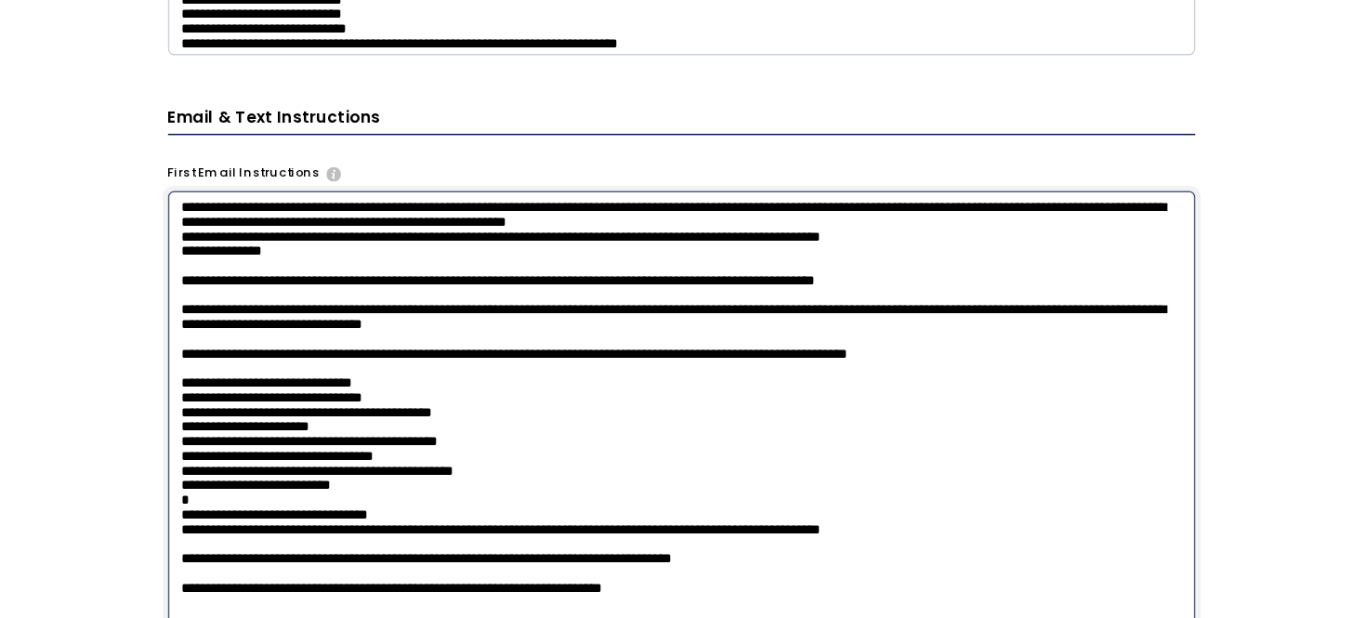
drag, startPoint x: 505, startPoint y: 374, endPoint x: 388, endPoint y: 309, distance: 133.5
click at [388, 308] on textarea at bounding box center [704, 439] width 718 height 370
drag, startPoint x: 491, startPoint y: 505, endPoint x: 349, endPoint y: 410, distance: 170.1
click at [349, 410] on textarea at bounding box center [704, 439] width 718 height 370
paste textarea "**********"
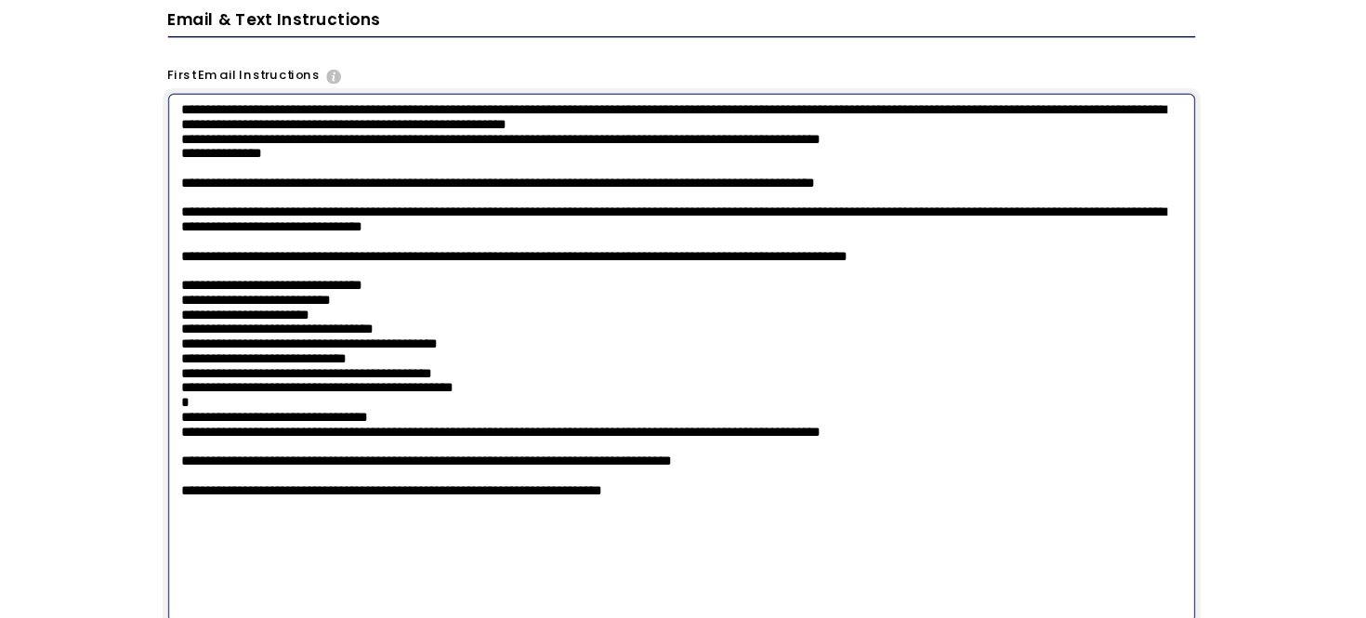
scroll to position [721, 0]
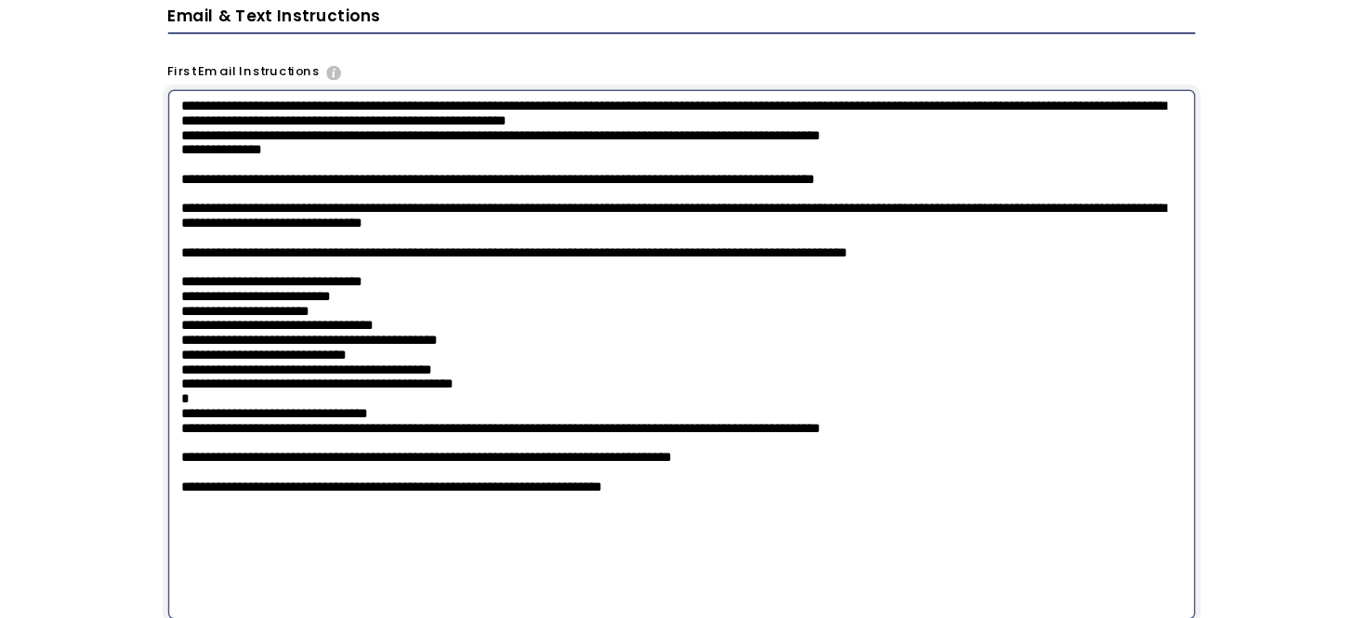
drag, startPoint x: 636, startPoint y: 442, endPoint x: 322, endPoint y: 332, distance: 332.1
click at [322, 332] on div "**********" at bounding box center [703, 338] width 1323 height 492
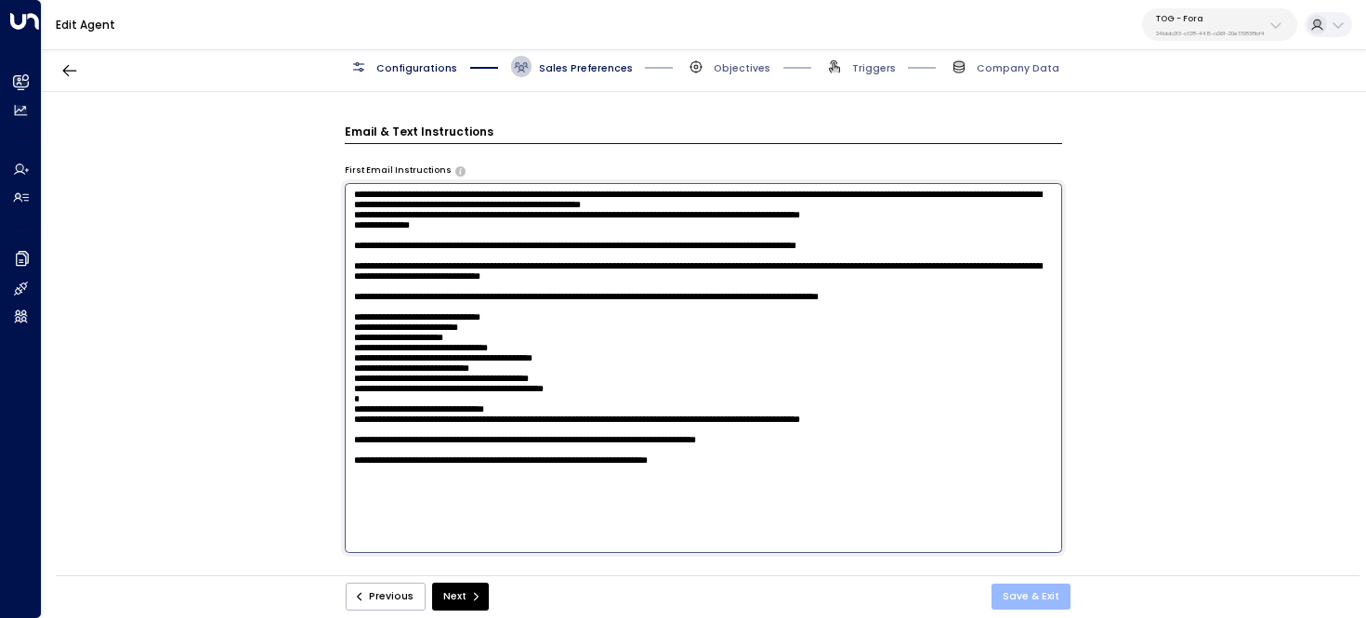
type textarea "**********"
click at [1021, 598] on button "Save & Exit" at bounding box center [1030, 597] width 79 height 26
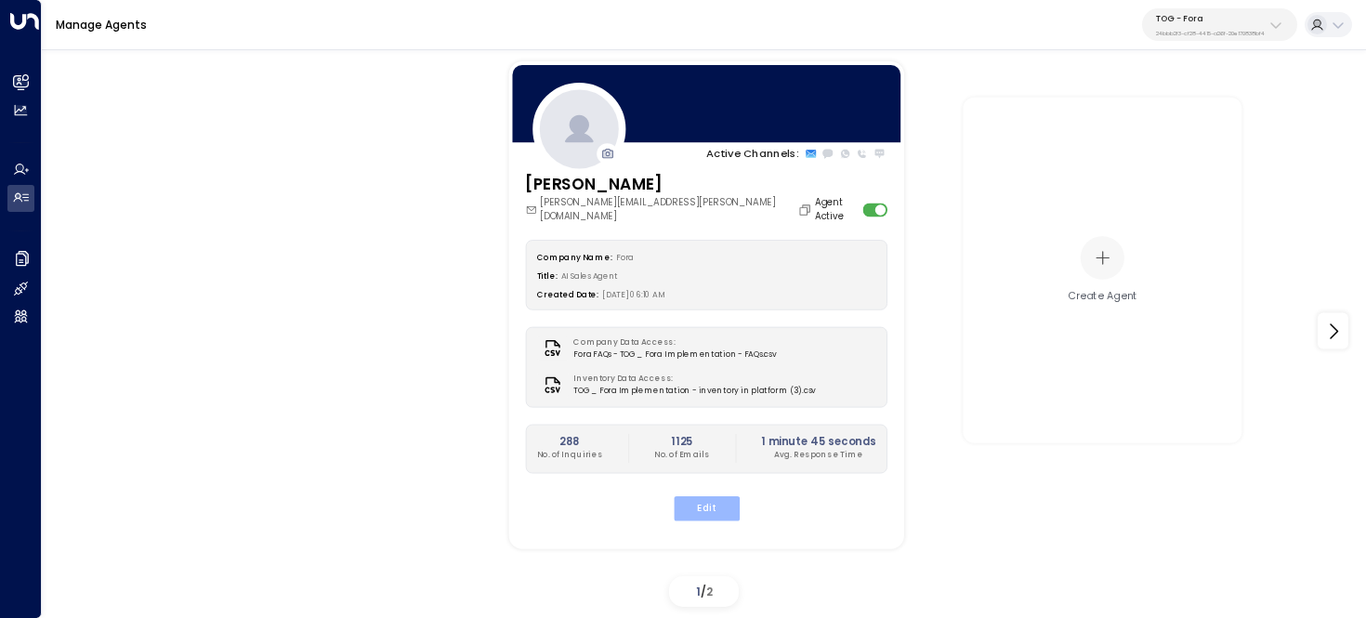
click at [707, 499] on button "Edit" at bounding box center [706, 508] width 66 height 24
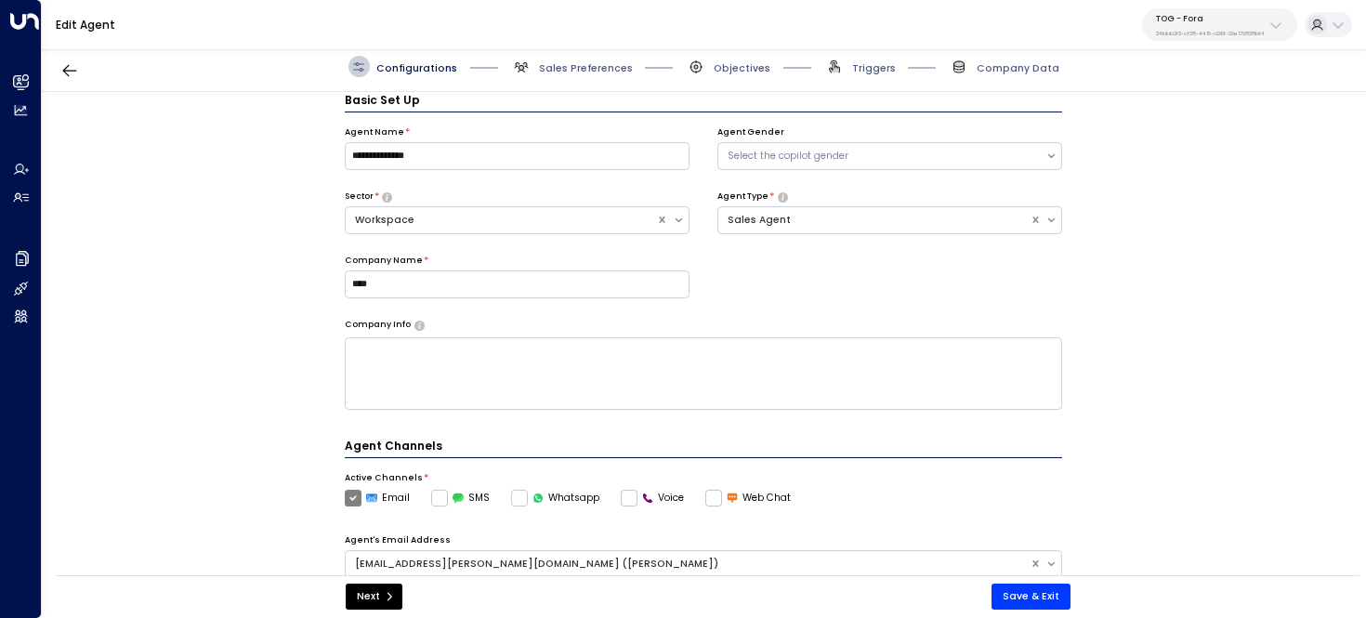
scroll to position [516, 0]
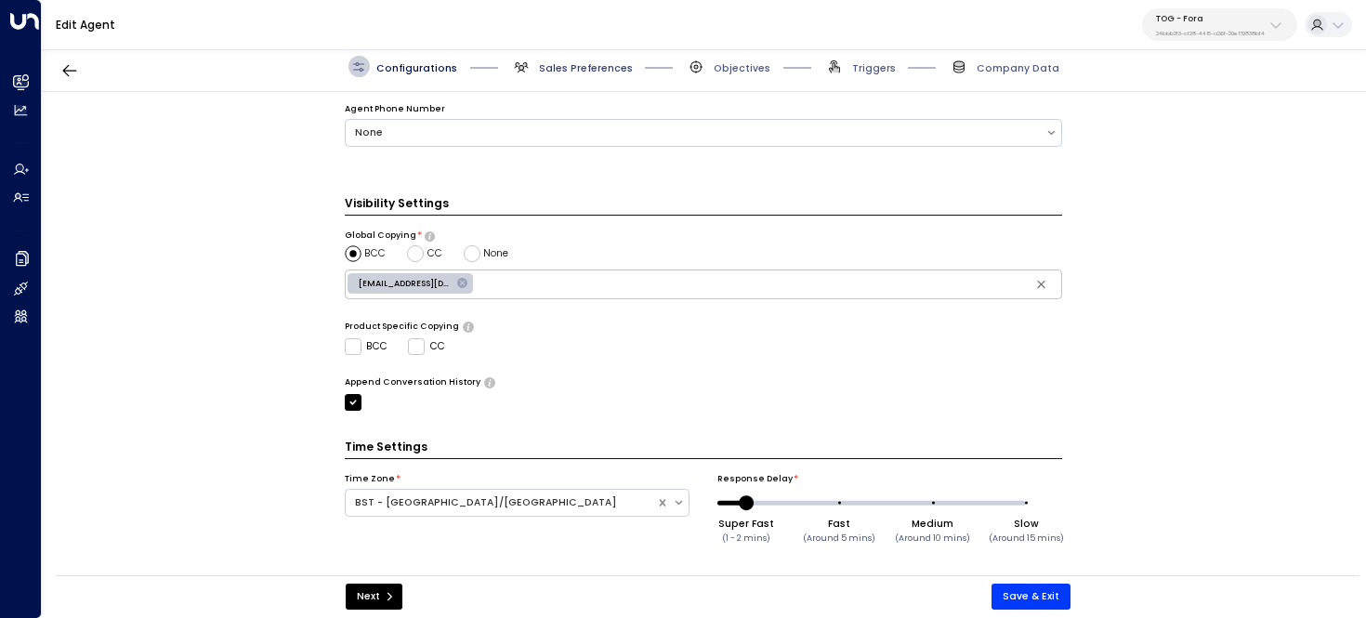
click at [610, 72] on span "Sales Preferences" at bounding box center [586, 68] width 94 height 14
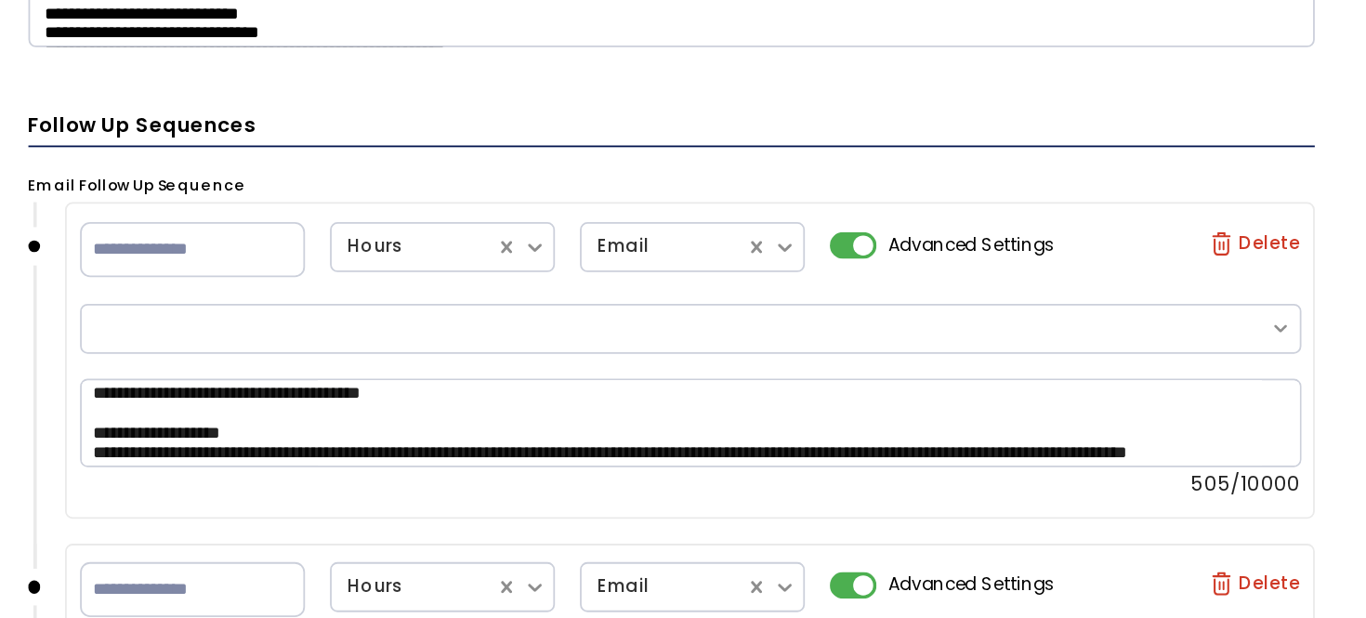
scroll to position [980, 0]
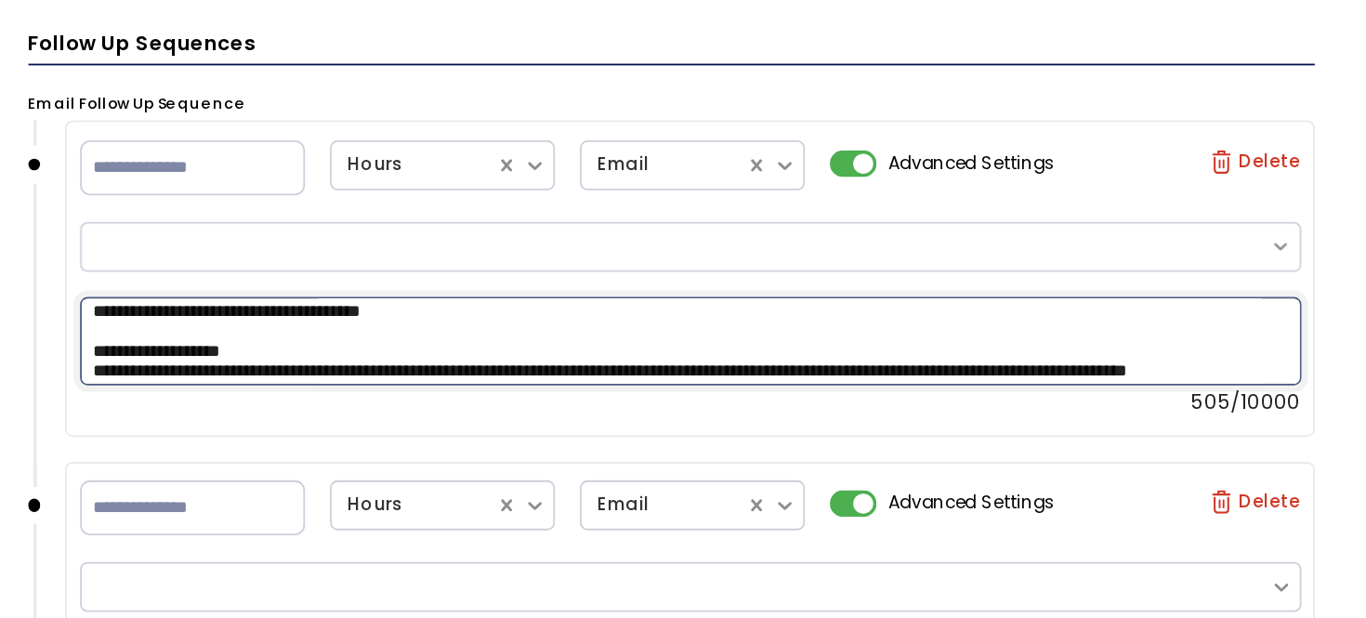
click at [598, 369] on textarea "**********" at bounding box center [714, 372] width 681 height 49
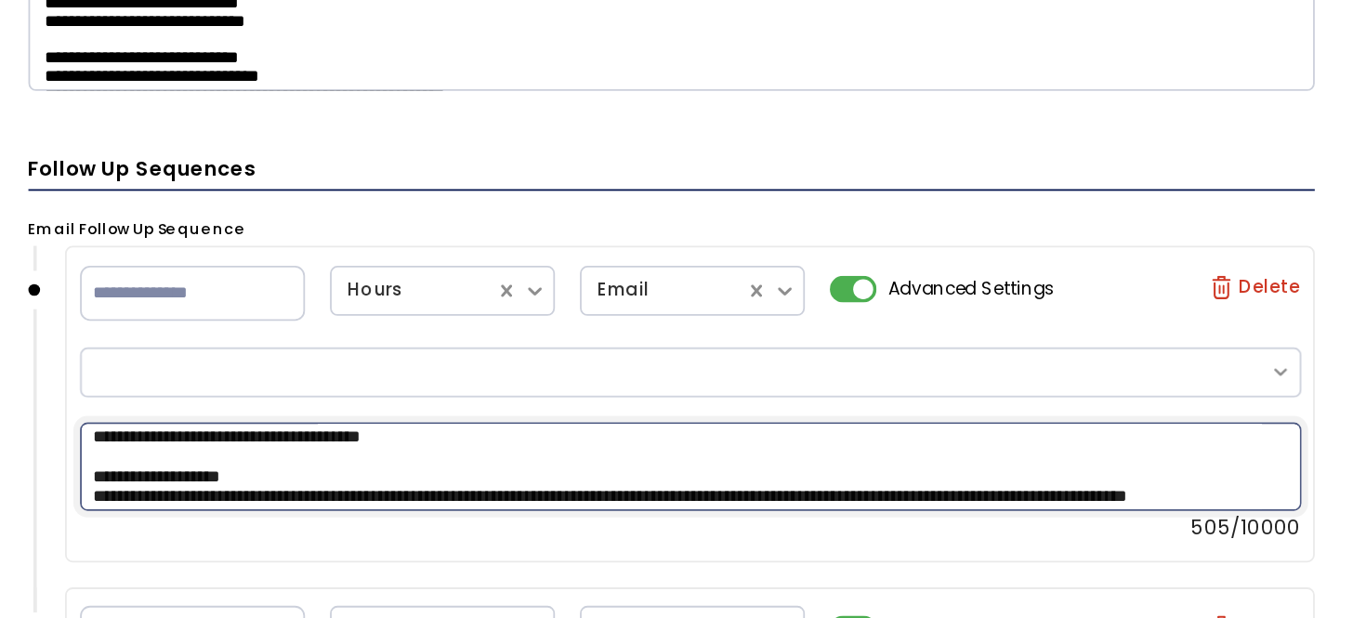
scroll to position [977, 0]
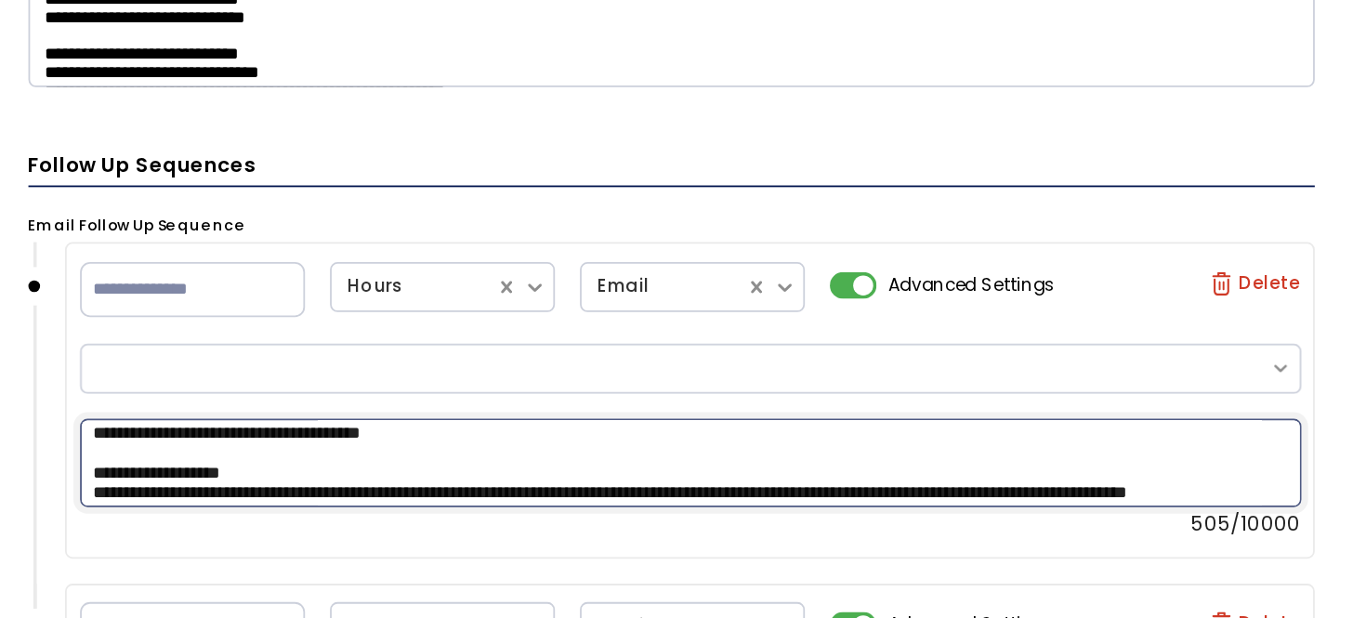
click at [530, 439] on textarea "**********" at bounding box center [714, 439] width 681 height 49
click at [479, 424] on textarea "**********" at bounding box center [714, 439] width 681 height 49
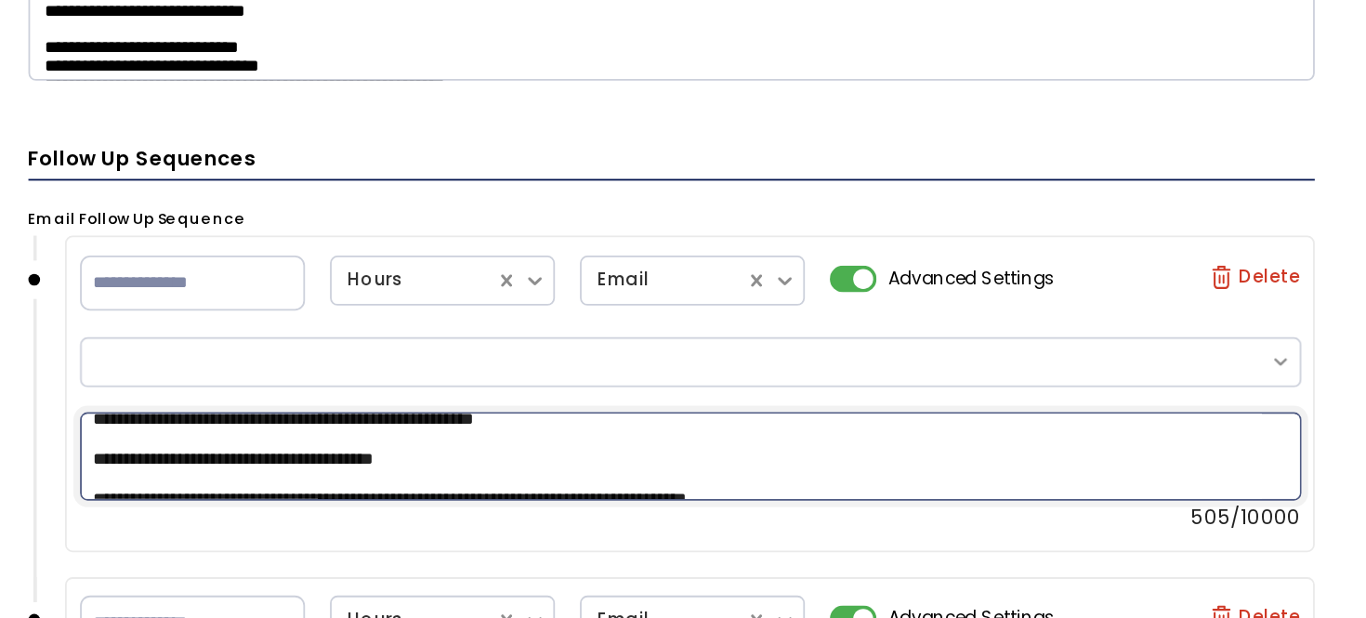
scroll to position [135, 0]
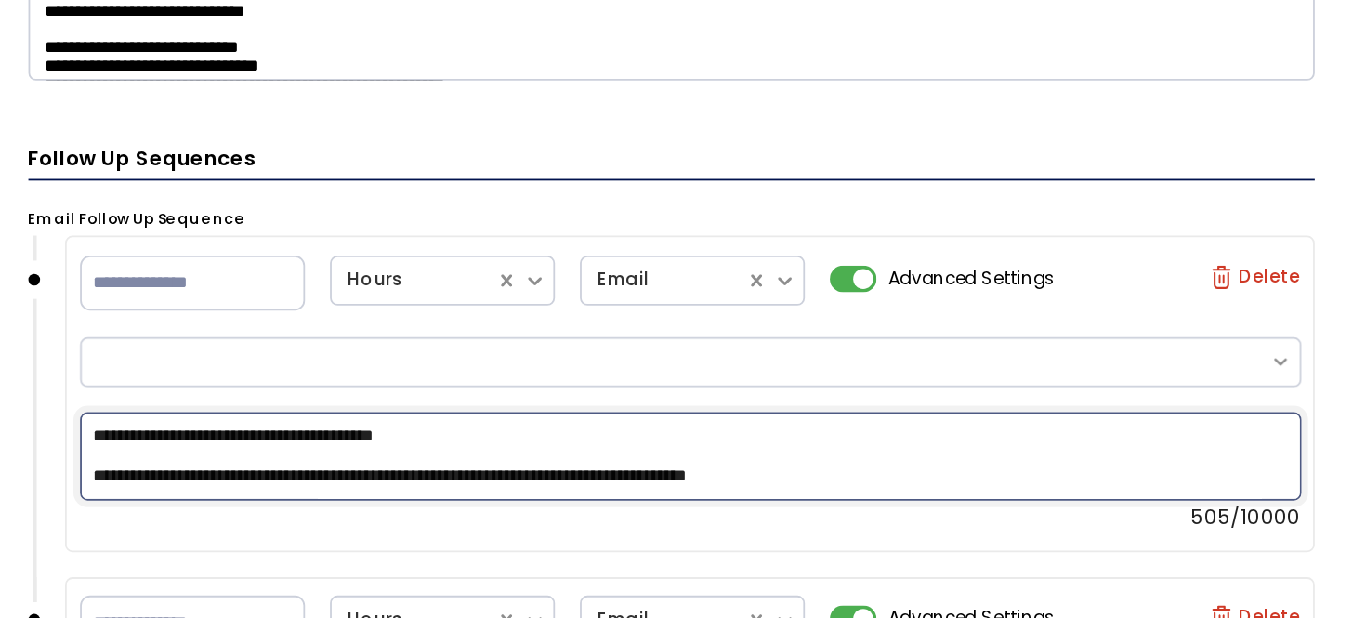
drag, startPoint x: 683, startPoint y: 450, endPoint x: 416, endPoint y: 452, distance: 266.7
click at [414, 451] on textarea "**********" at bounding box center [714, 436] width 681 height 49
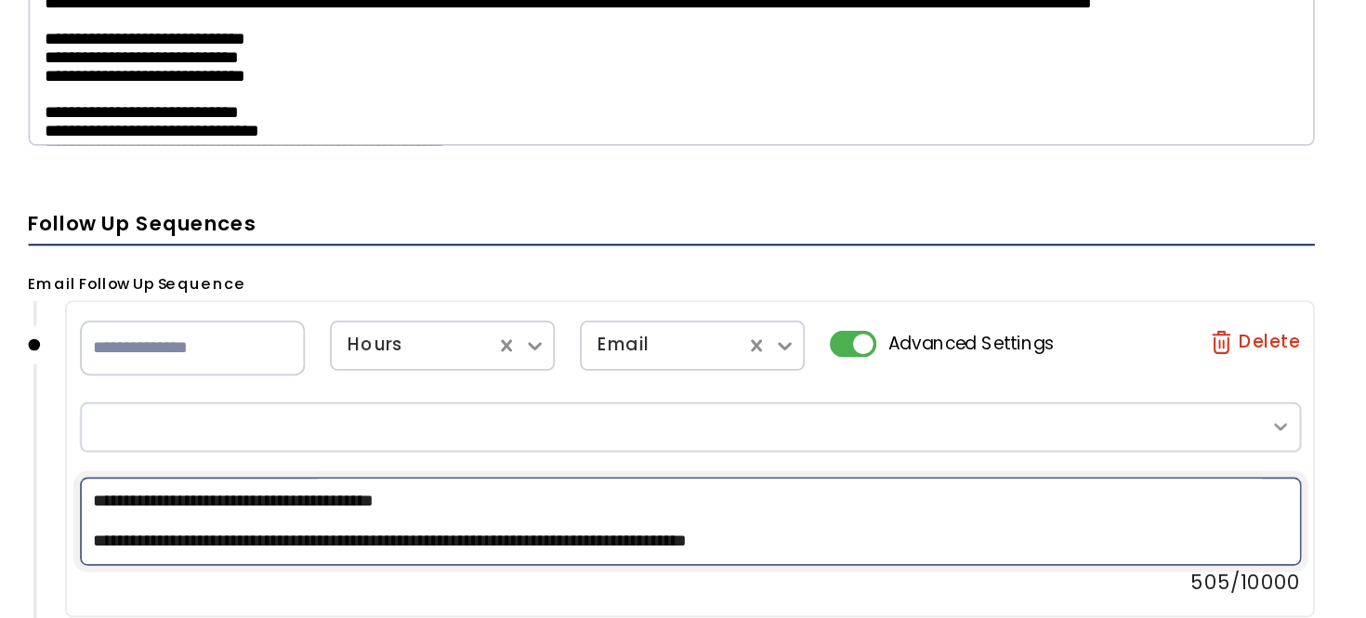
scroll to position [938, 0]
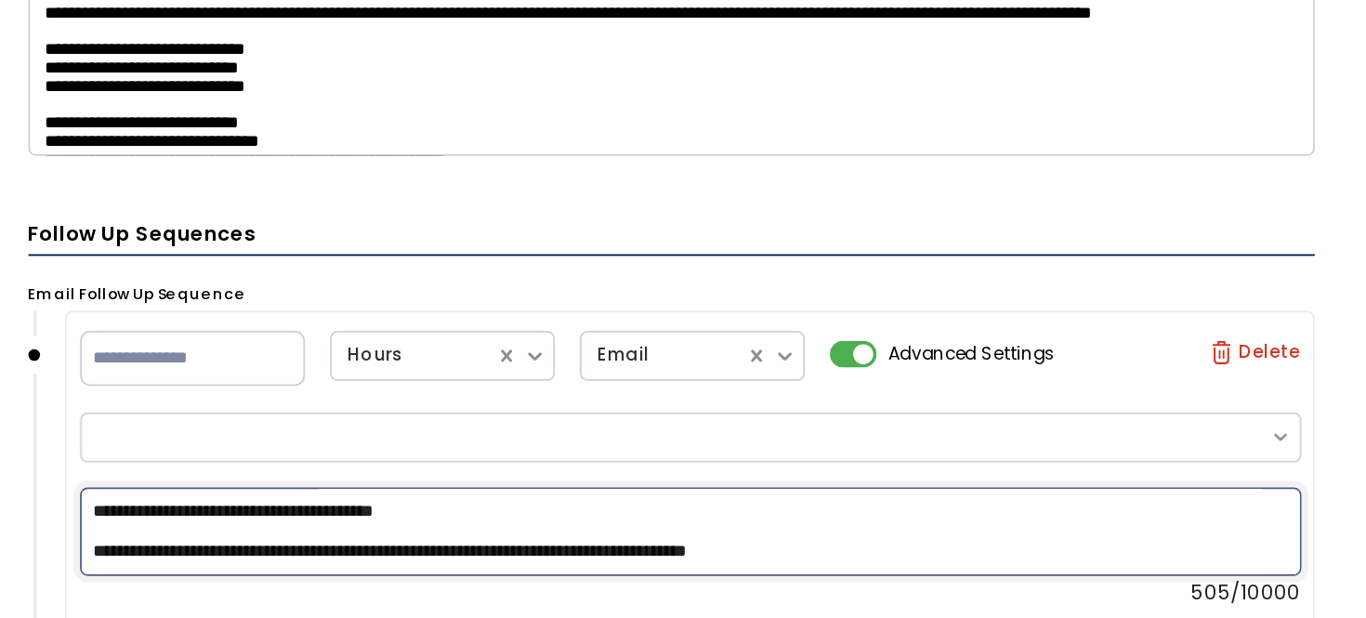
click at [454, 476] on textarea "**********" at bounding box center [714, 477] width 681 height 49
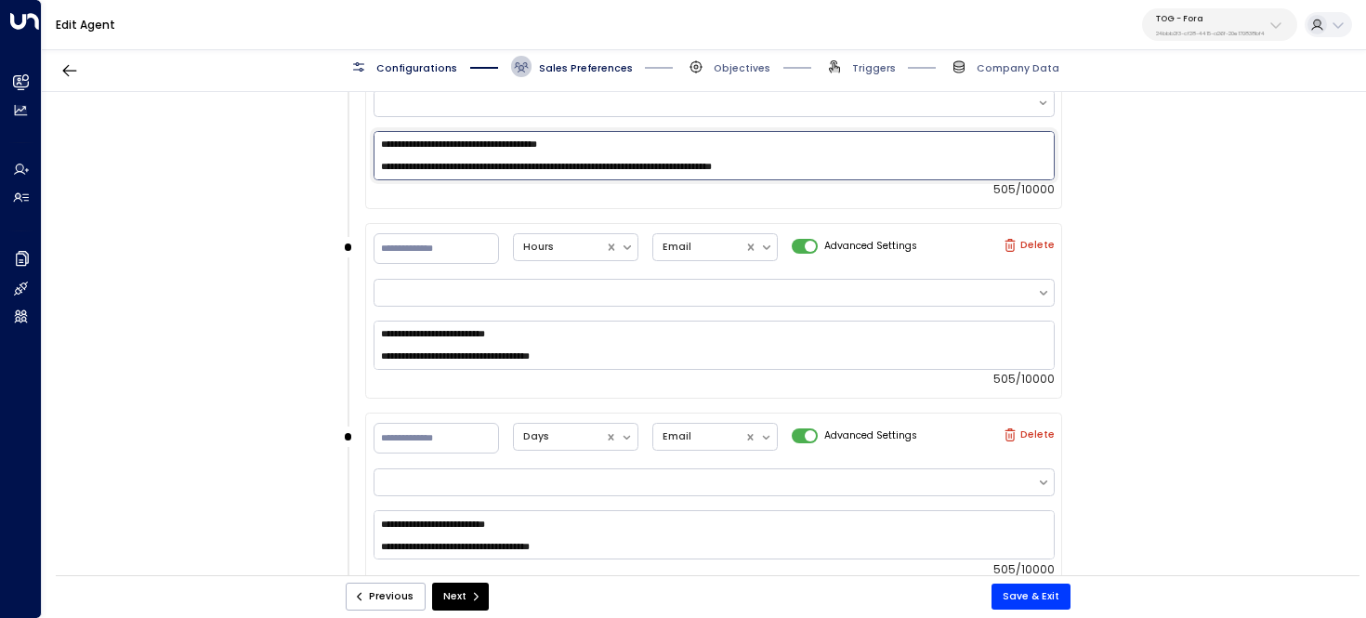
scroll to position [1228, 0]
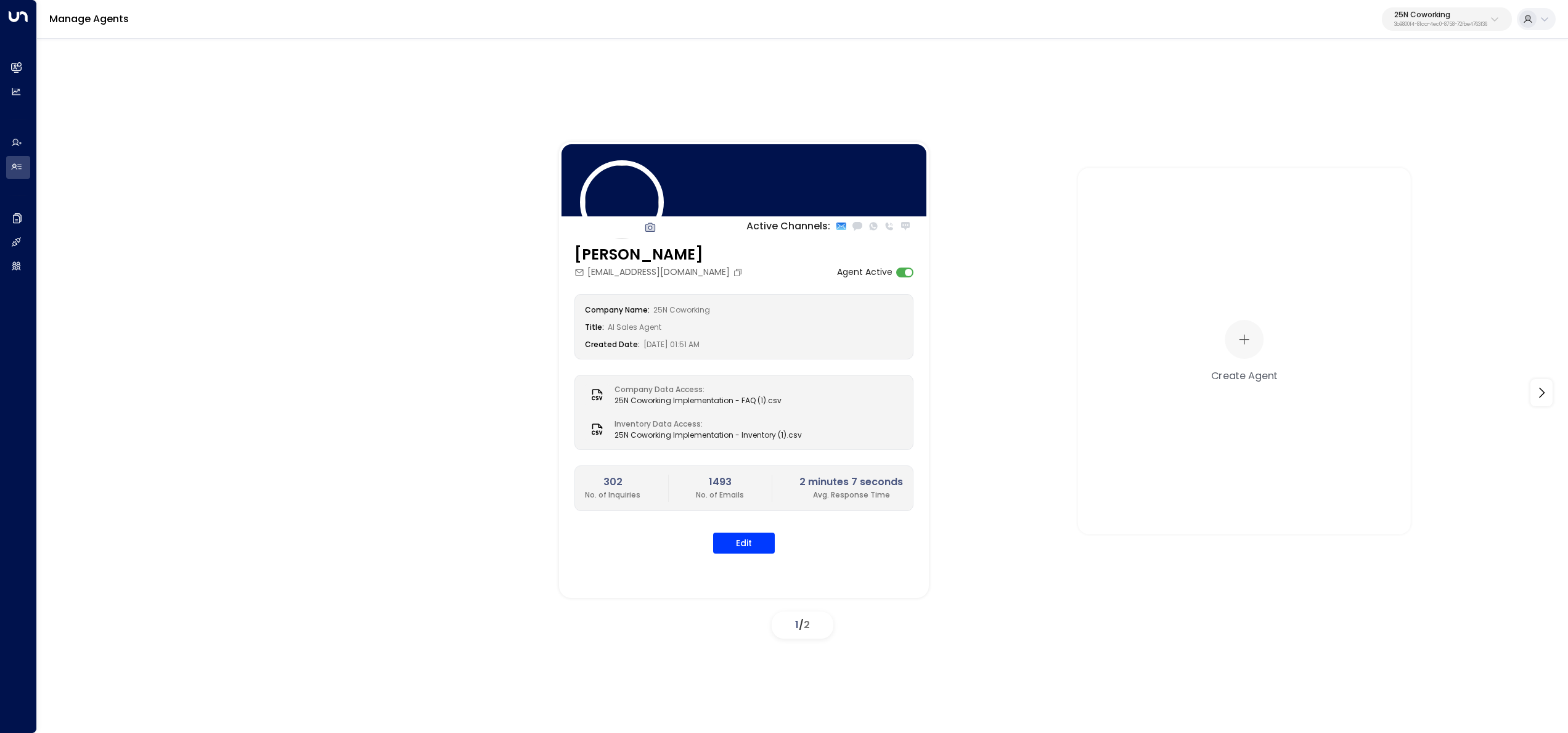
click at [781, 16] on p "25N Coworking" at bounding box center [1441, 15] width 93 height 7
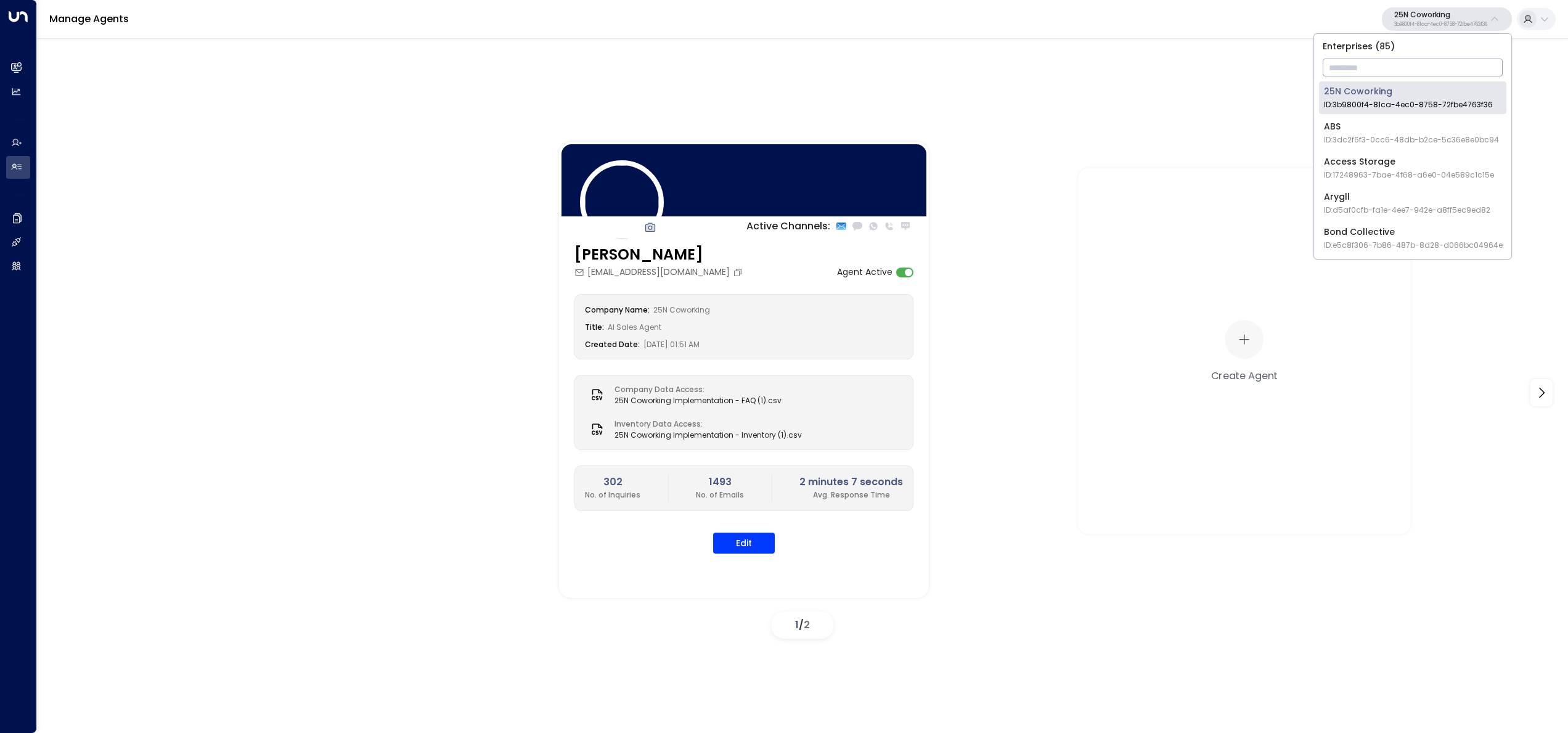
click at [781, 70] on input "text" at bounding box center [1412, 68] width 180 height 23
type input "*******"
click at [781, 82] on li "Premier Workspaces ID: 8d57ceec-d0b8-42ca-90e0-9b233cbecac5" at bounding box center [1412, 98] width 187 height 33
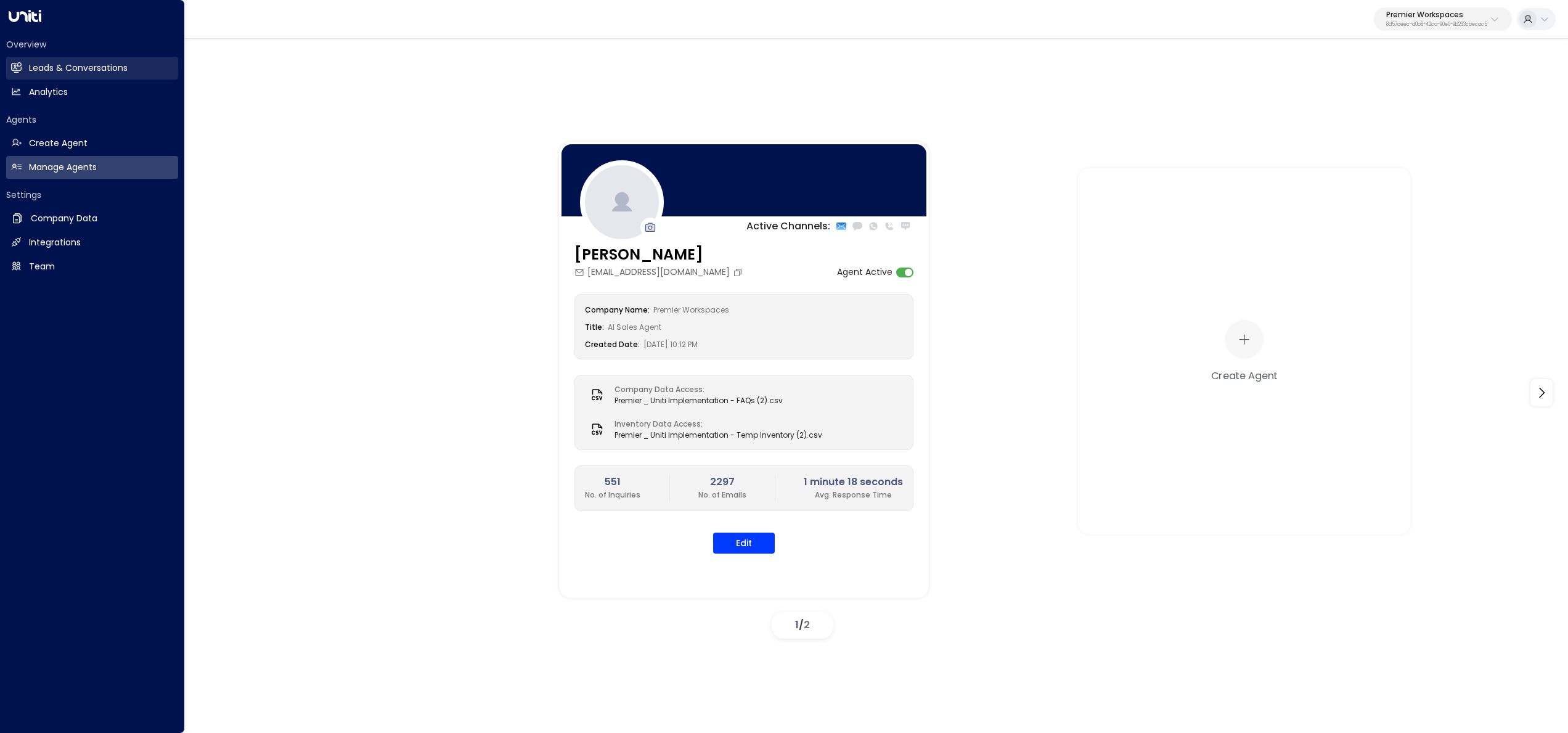
click at [13, 66] on icon at bounding box center [17, 67] width 10 height 7
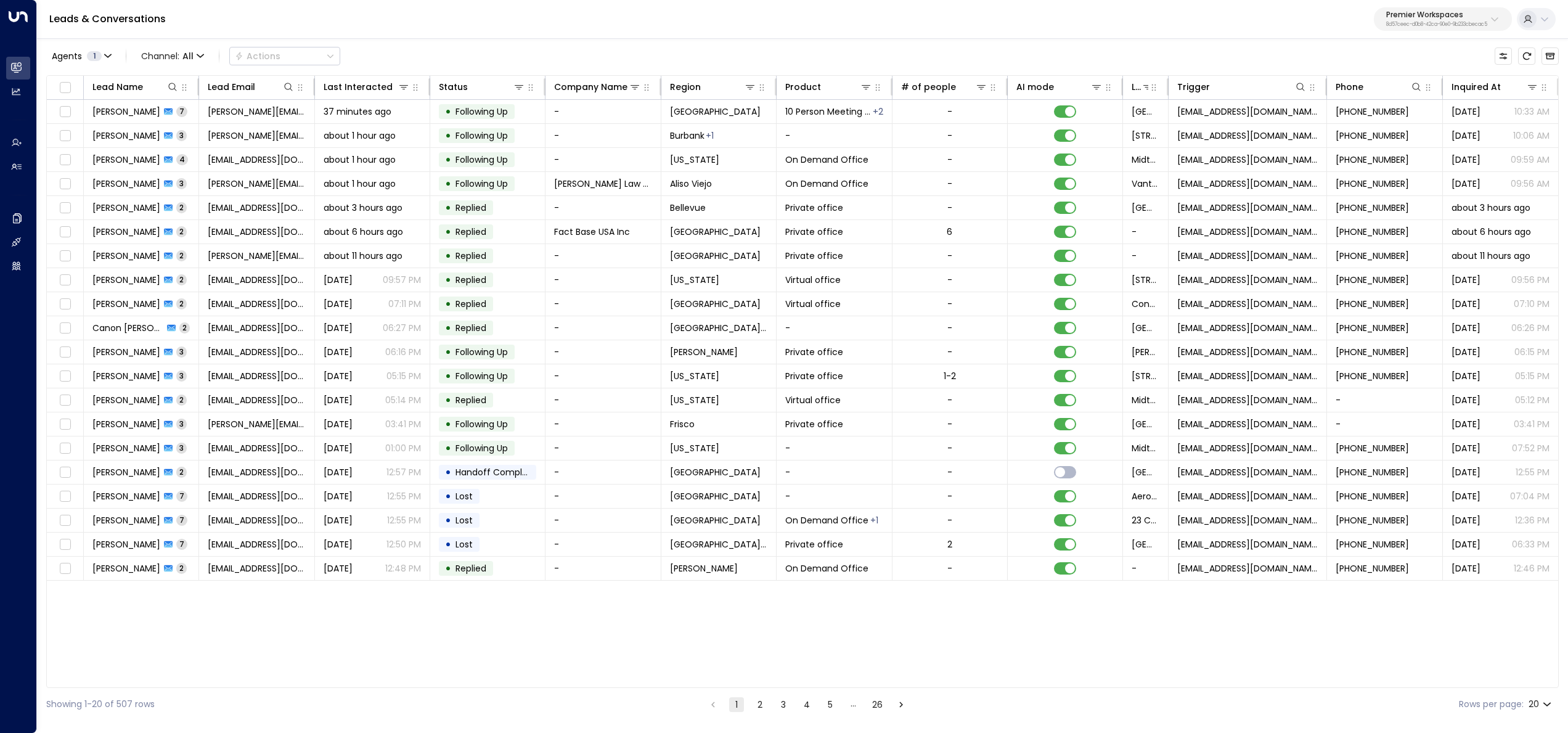
scroll to position [0, 1]
click at [781, 92] on th "Phone" at bounding box center [1384, 88] width 115 height 24
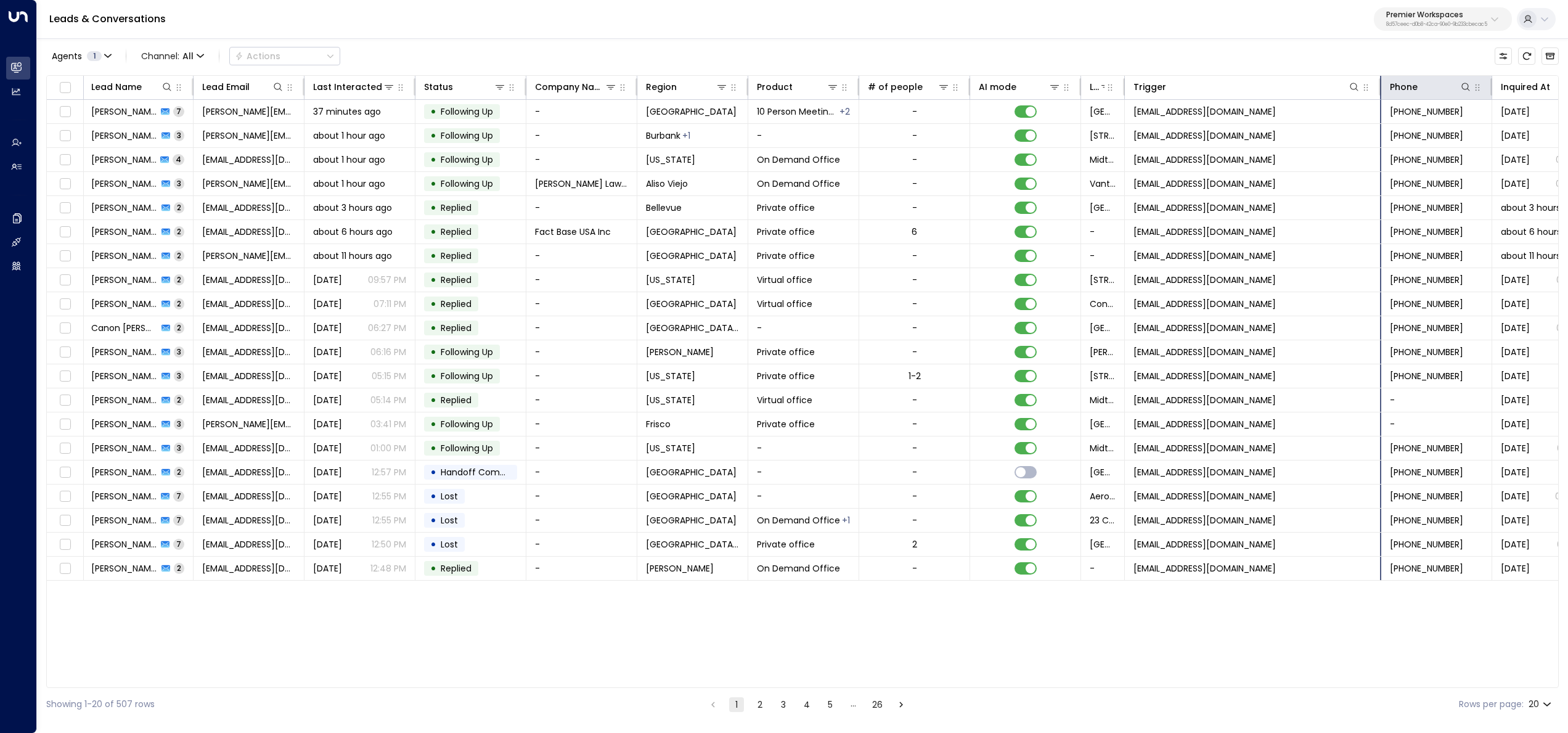
drag, startPoint x: 1447, startPoint y: 94, endPoint x: 1389, endPoint y: 100, distance: 58.3
click at [781, 94] on tr "Lead Name Lead Email Last Interacted Status Company Name Region Product # of pe…" at bounding box center [824, 88] width 1557 height 24
copy span "[EMAIL_ADDRESS][DOMAIN_NAME]"
drag, startPoint x: 1303, startPoint y: 112, endPoint x: 1135, endPoint y: 111, distance: 168.0
click at [781, 111] on td "[EMAIL_ADDRESS][DOMAIN_NAME]" at bounding box center [1253, 111] width 257 height 23
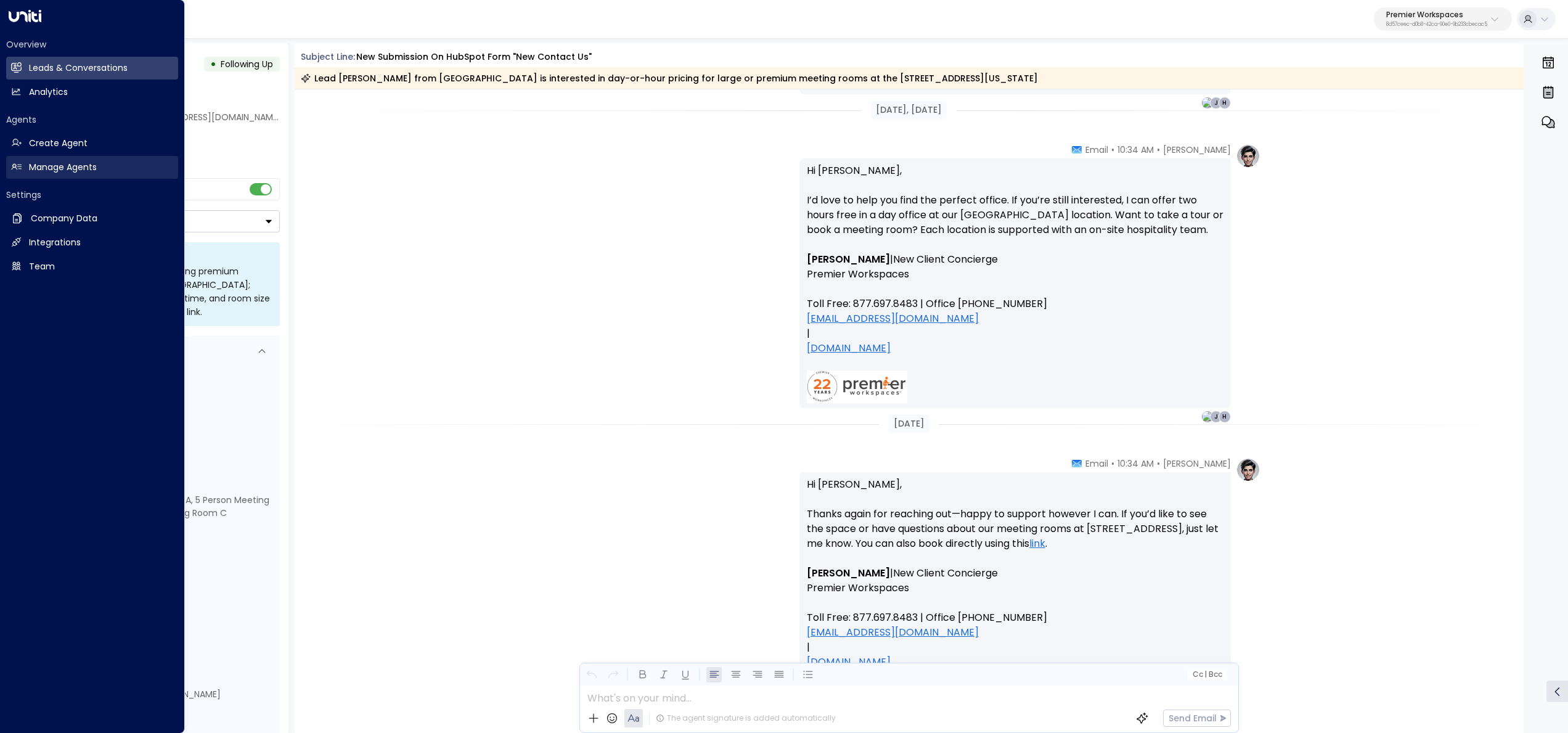
scroll to position [2889, 0]
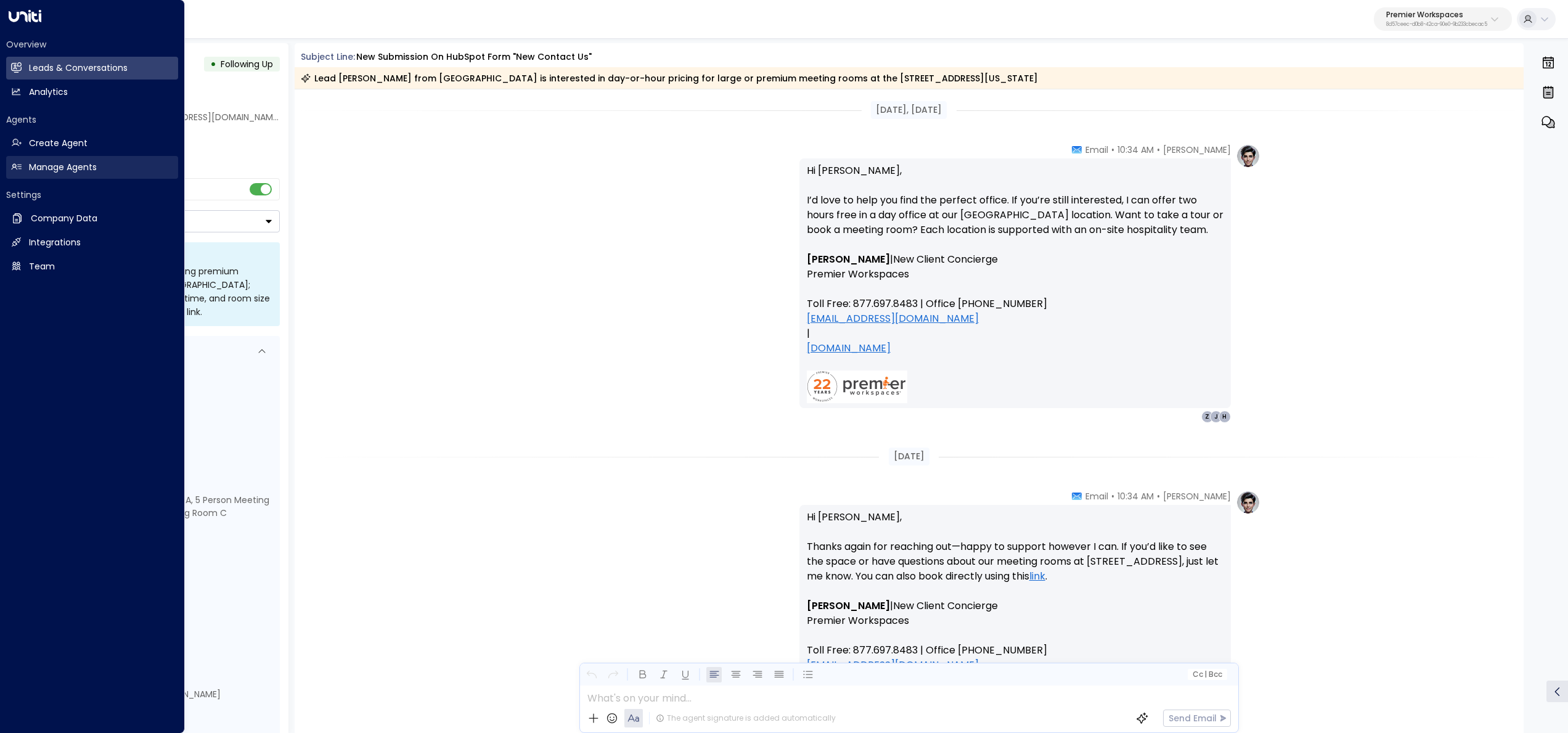
click at [50, 169] on h2 "Manage Agents" at bounding box center [63, 168] width 68 height 13
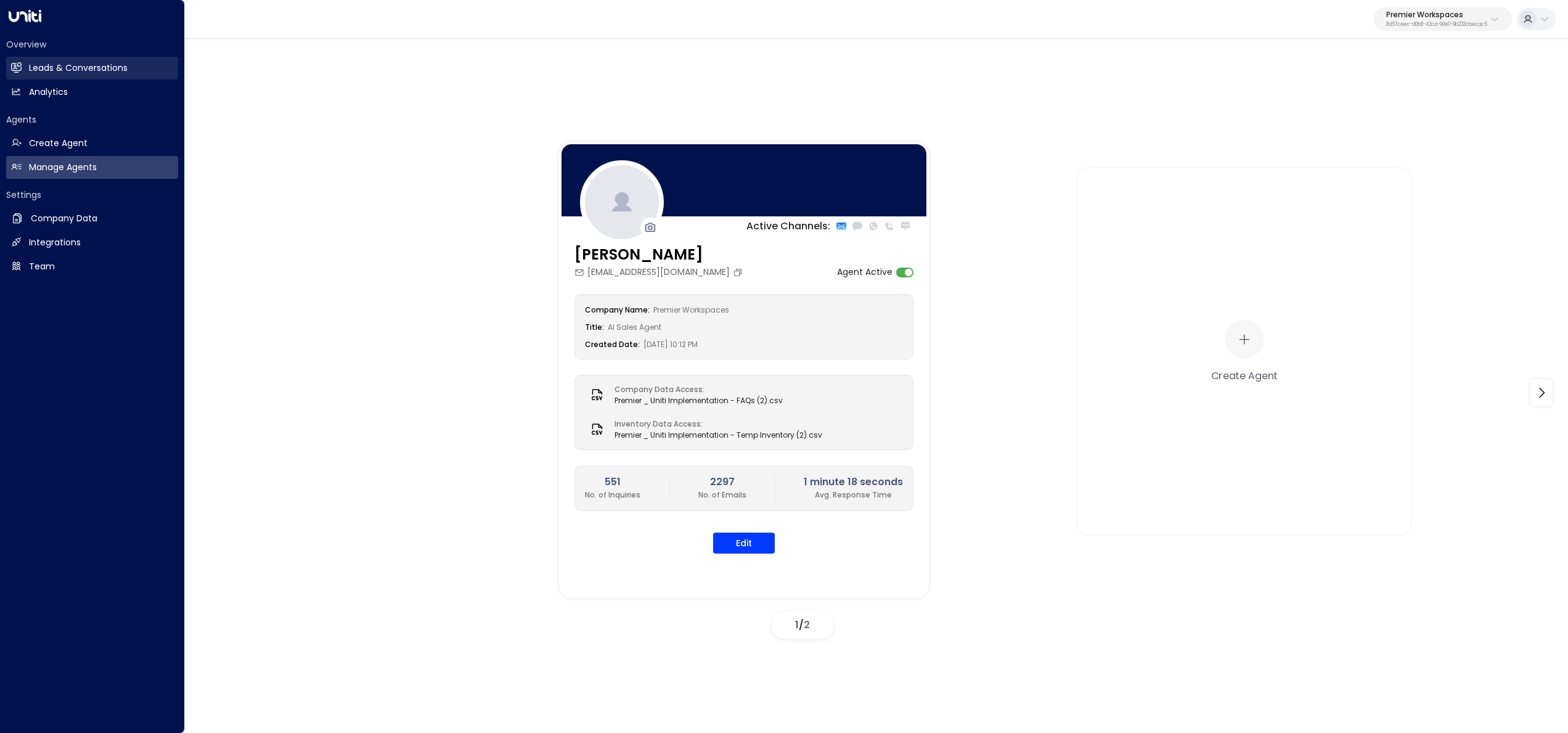
click at [31, 62] on h2 "Leads & Conversations" at bounding box center [78, 68] width 99 height 13
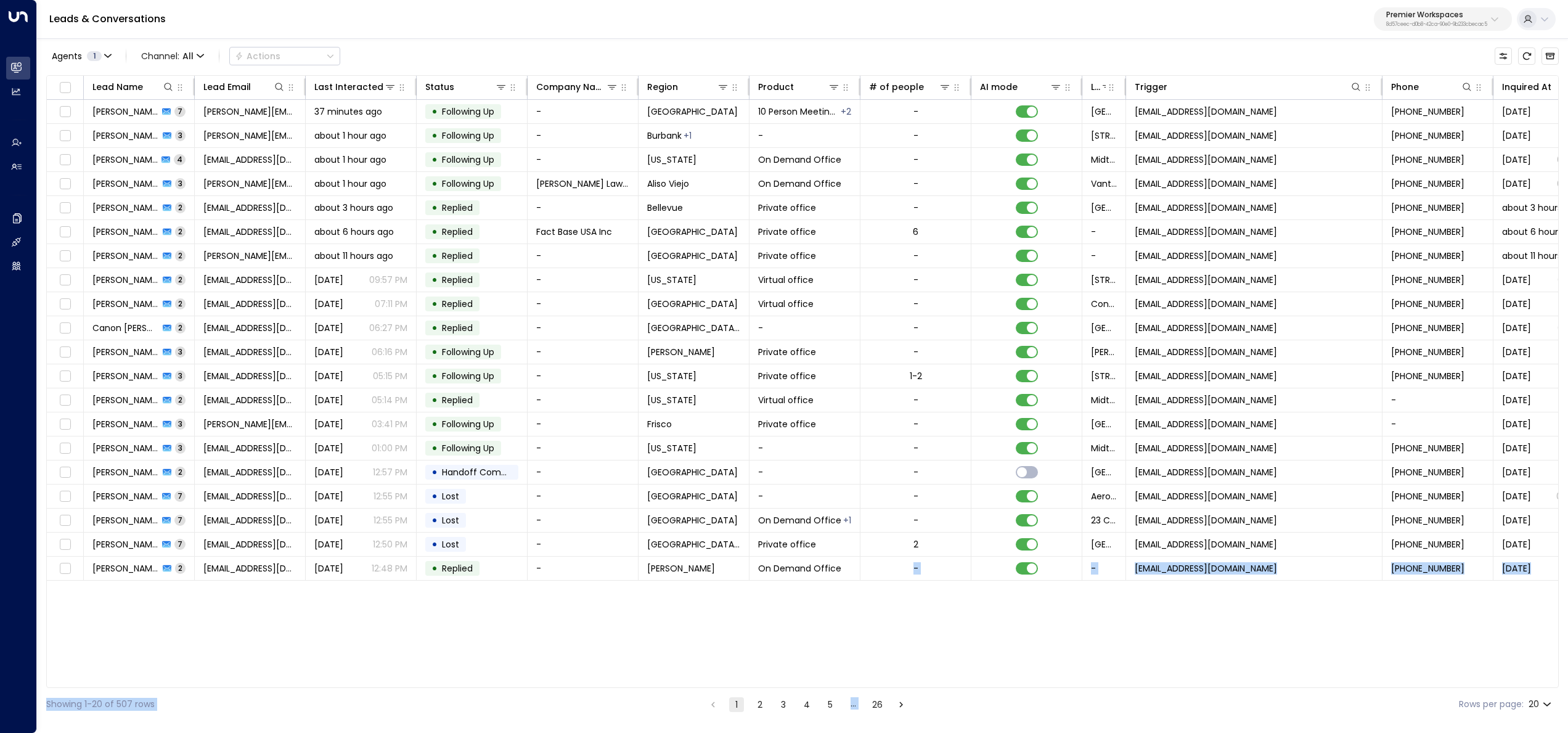
drag, startPoint x: 787, startPoint y: 687, endPoint x: 898, endPoint y: 673, distance: 111.9
click at [781, 687] on div "Lead Name Lead Email Last Interacted Status Company Name Region Product # of pe…" at bounding box center [803, 381] width 1512 height 613
click at [781, 709] on label "Rows per page:" at bounding box center [1491, 704] width 65 height 13
click at [781, 706] on label "Rows per page:" at bounding box center [1491, 704] width 65 height 13
click at [781, 700] on body "Overview Leads & Conversations Leads & Conversations Analytics Analytics Agents…" at bounding box center [784, 360] width 1568 height 720
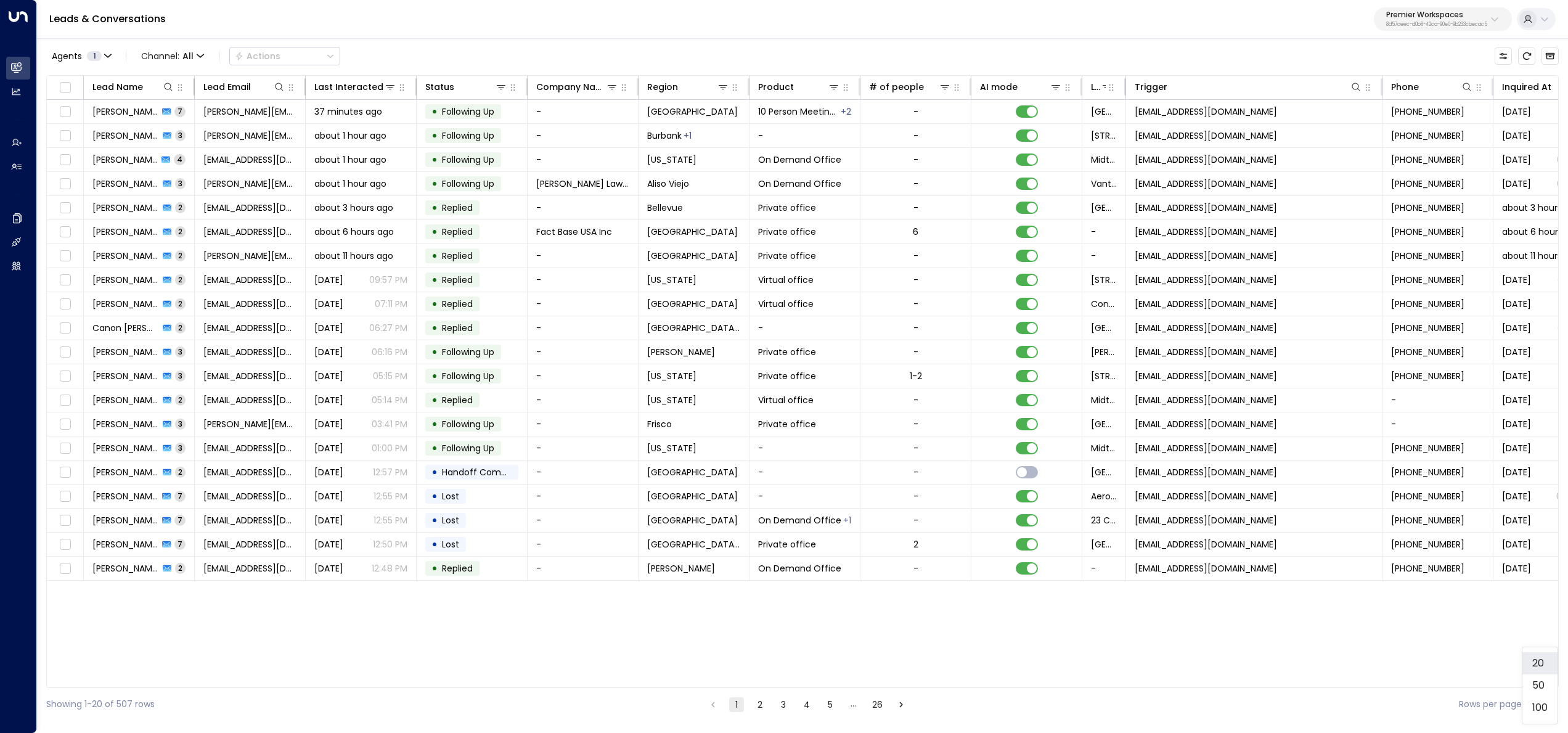
click at [781, 702] on li "100" at bounding box center [1539, 707] width 35 height 22
type input "***"
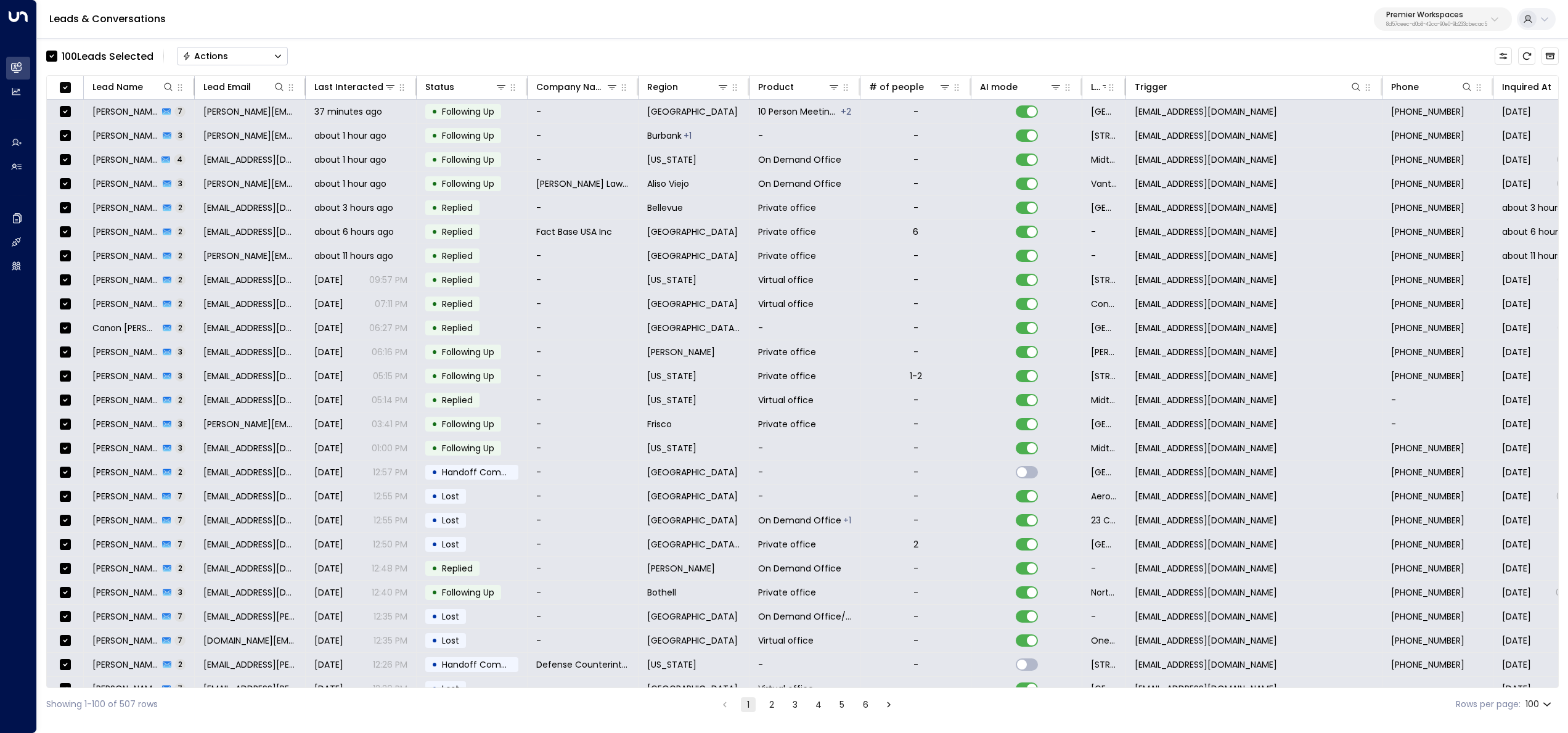
click at [224, 66] on div "100 Lead s Selected Actions" at bounding box center [167, 56] width 241 height 25
click at [226, 58] on div "Actions" at bounding box center [205, 56] width 46 height 11
click at [251, 134] on li "Archive Lead" at bounding box center [232, 137] width 109 height 21
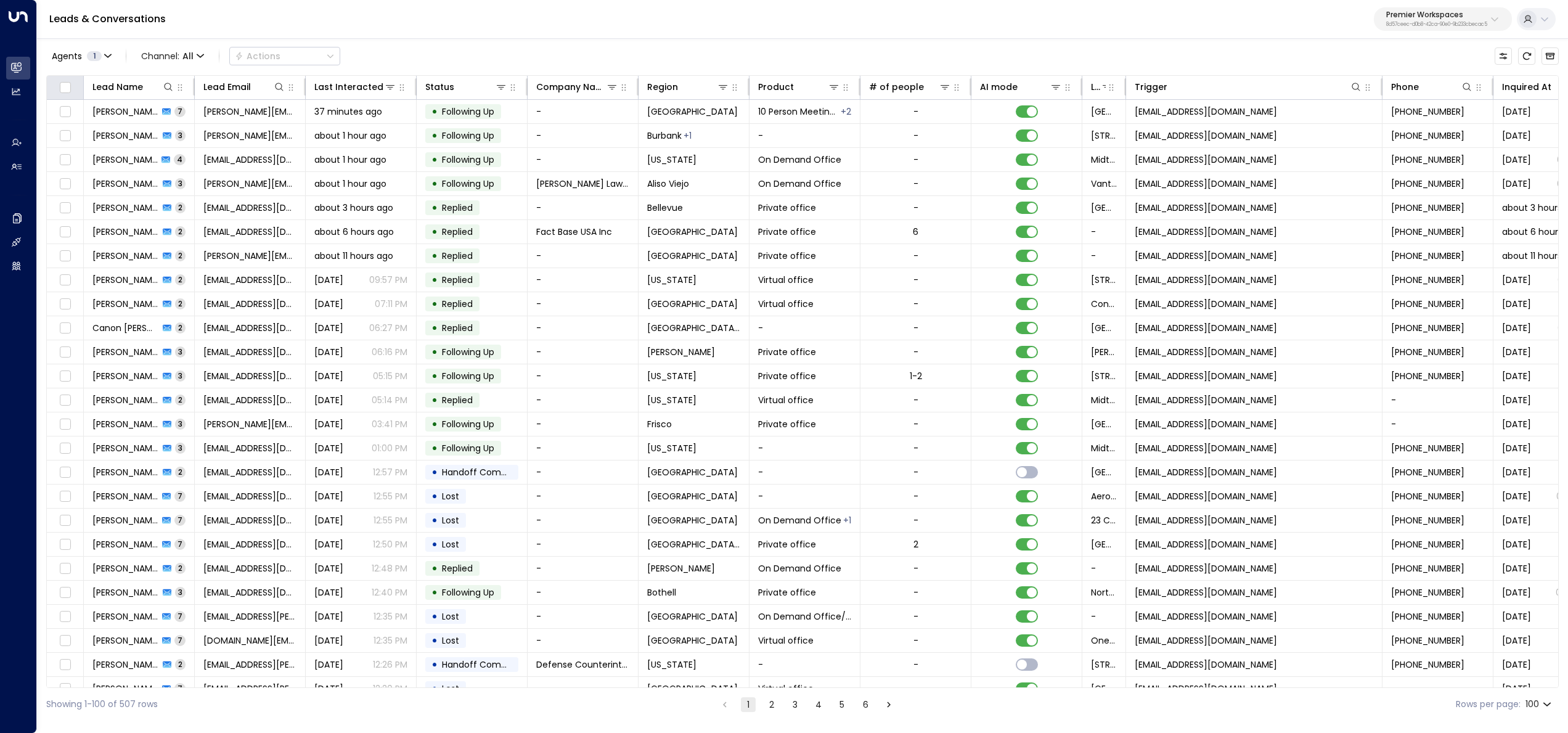
click at [74, 84] on div at bounding box center [65, 87] width 22 height 15
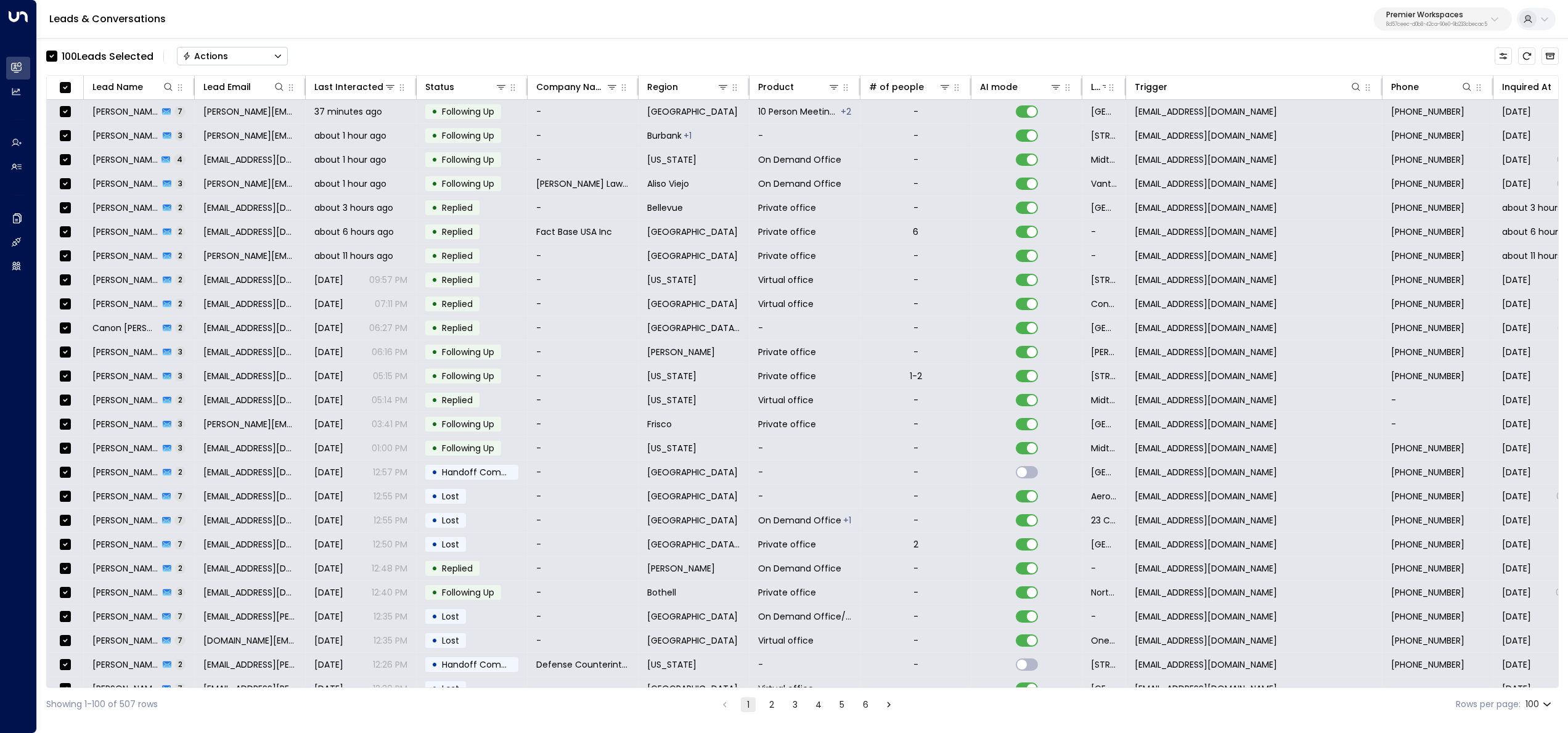
click at [260, 52] on button "Actions" at bounding box center [232, 56] width 111 height 19
click at [224, 133] on span "Archive Lead" at bounding box center [212, 138] width 57 height 13
click at [243, 48] on button "Actions" at bounding box center [232, 56] width 111 height 19
click at [232, 139] on span "Archive Lead" at bounding box center [212, 138] width 57 height 13
click at [253, 60] on button "Actions" at bounding box center [232, 56] width 111 height 19
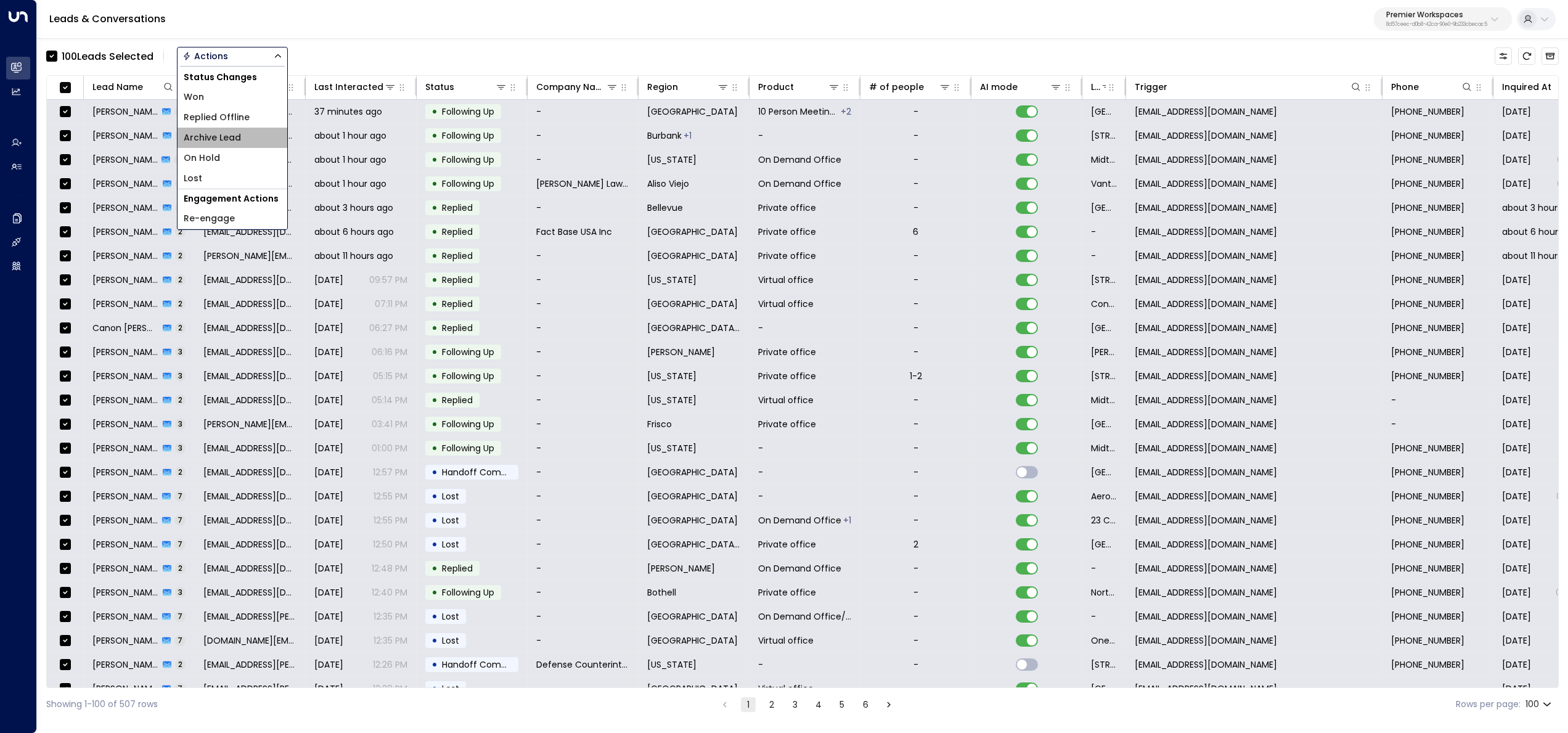
click at [228, 141] on span "Archive Lead" at bounding box center [212, 138] width 57 height 13
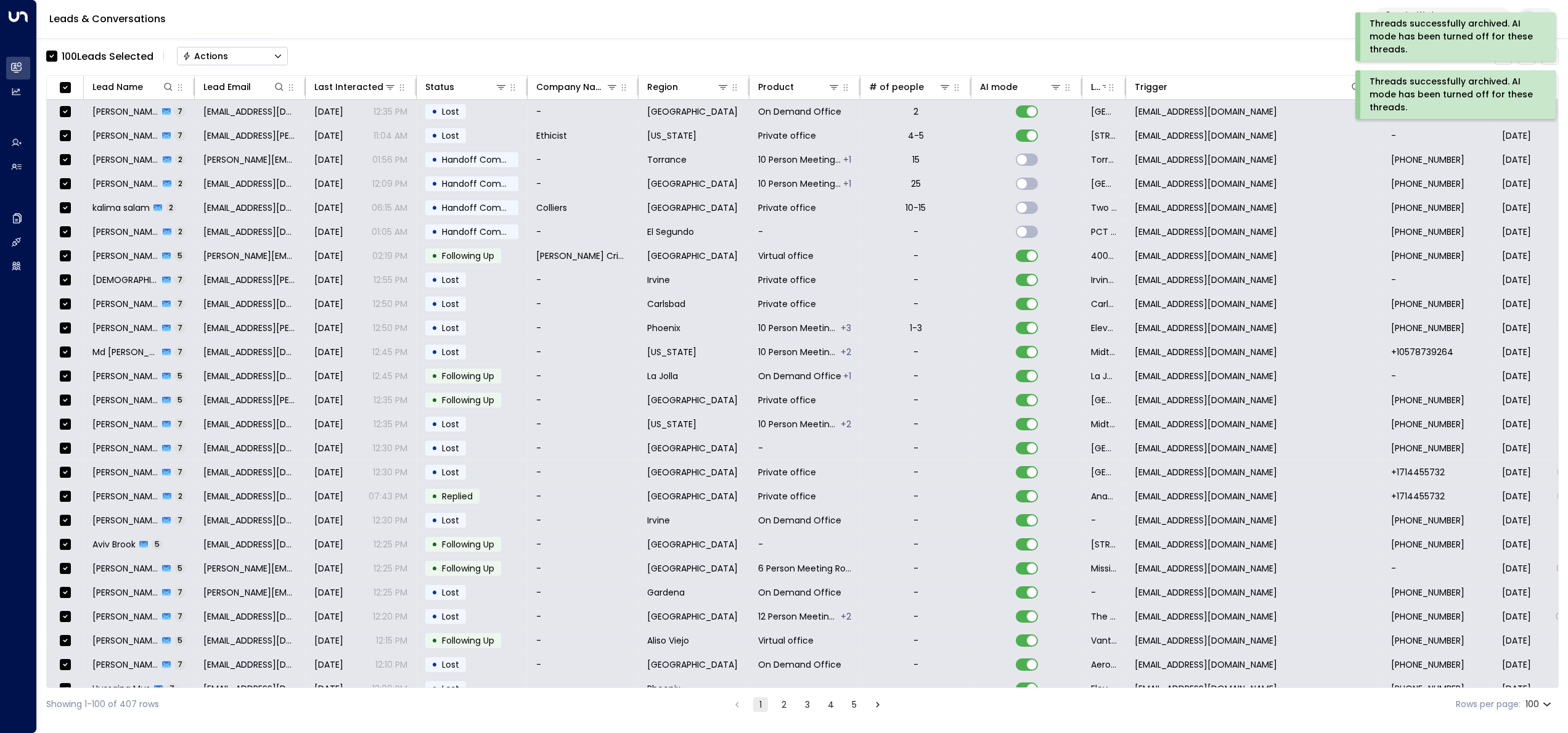
click at [222, 62] on button "Actions" at bounding box center [232, 56] width 111 height 19
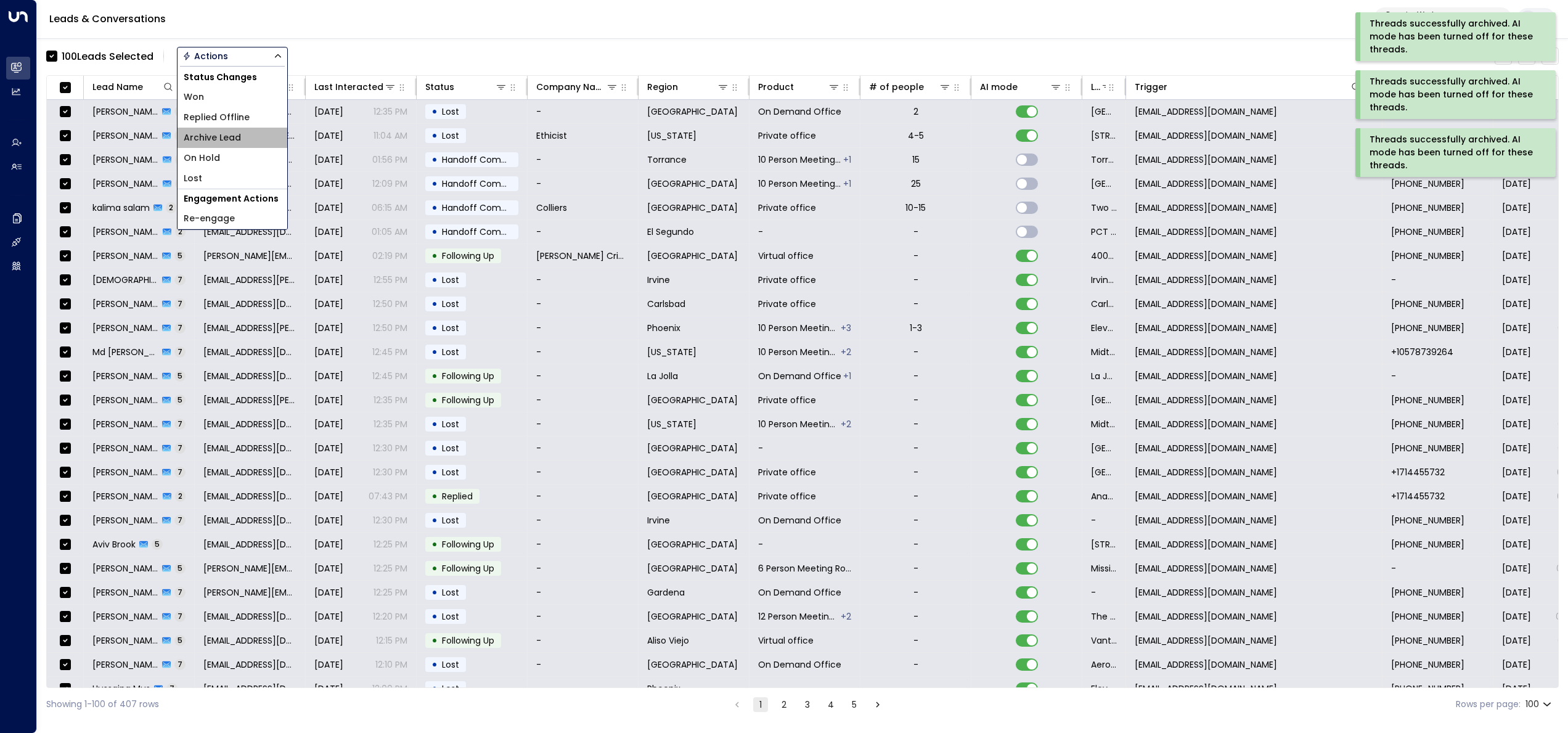
click at [241, 141] on li "Archive Lead" at bounding box center [232, 137] width 109 height 21
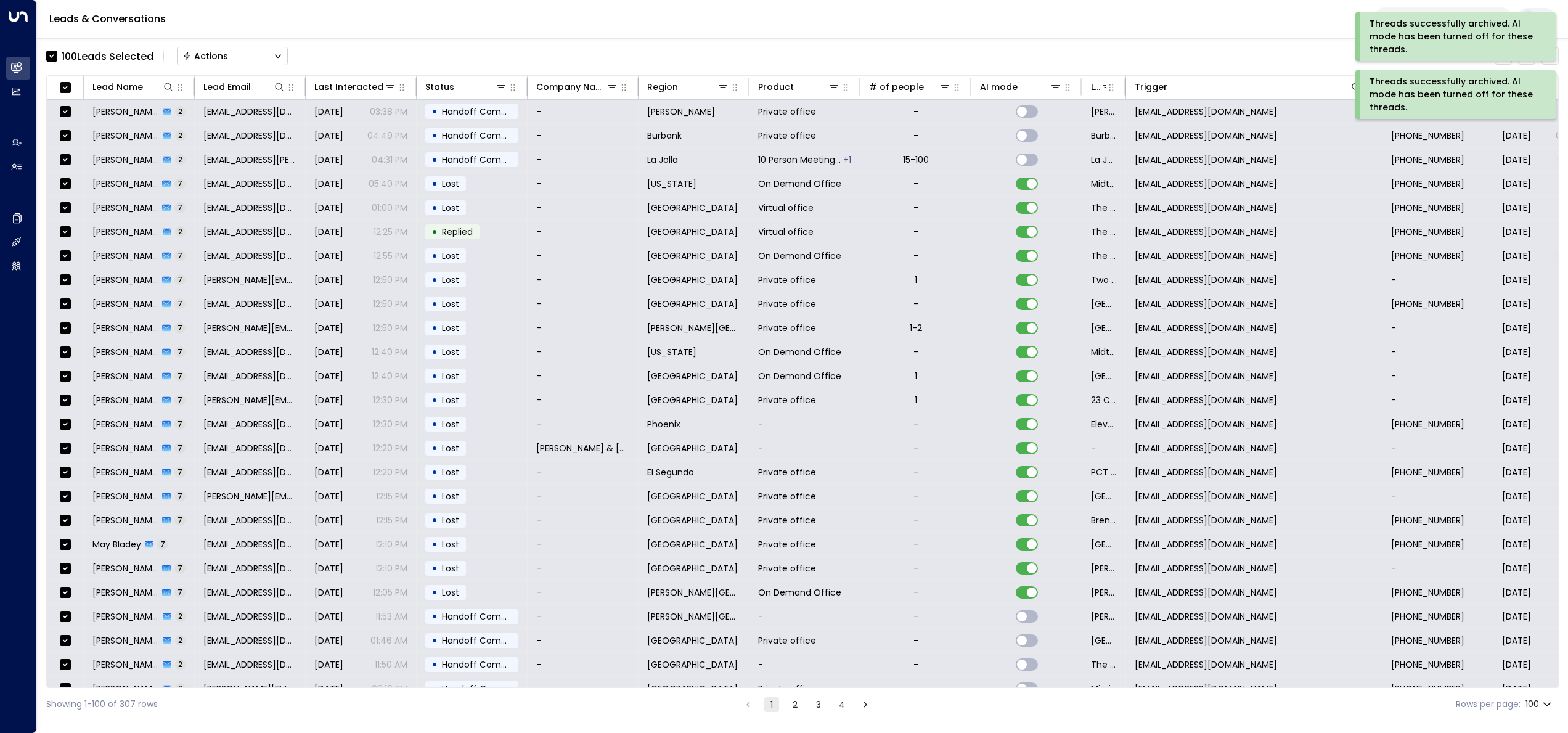
click at [271, 56] on button "Actions" at bounding box center [232, 56] width 111 height 19
click at [243, 140] on li "Archive Lead" at bounding box center [232, 137] width 109 height 21
click at [256, 53] on button "Actions" at bounding box center [232, 56] width 111 height 19
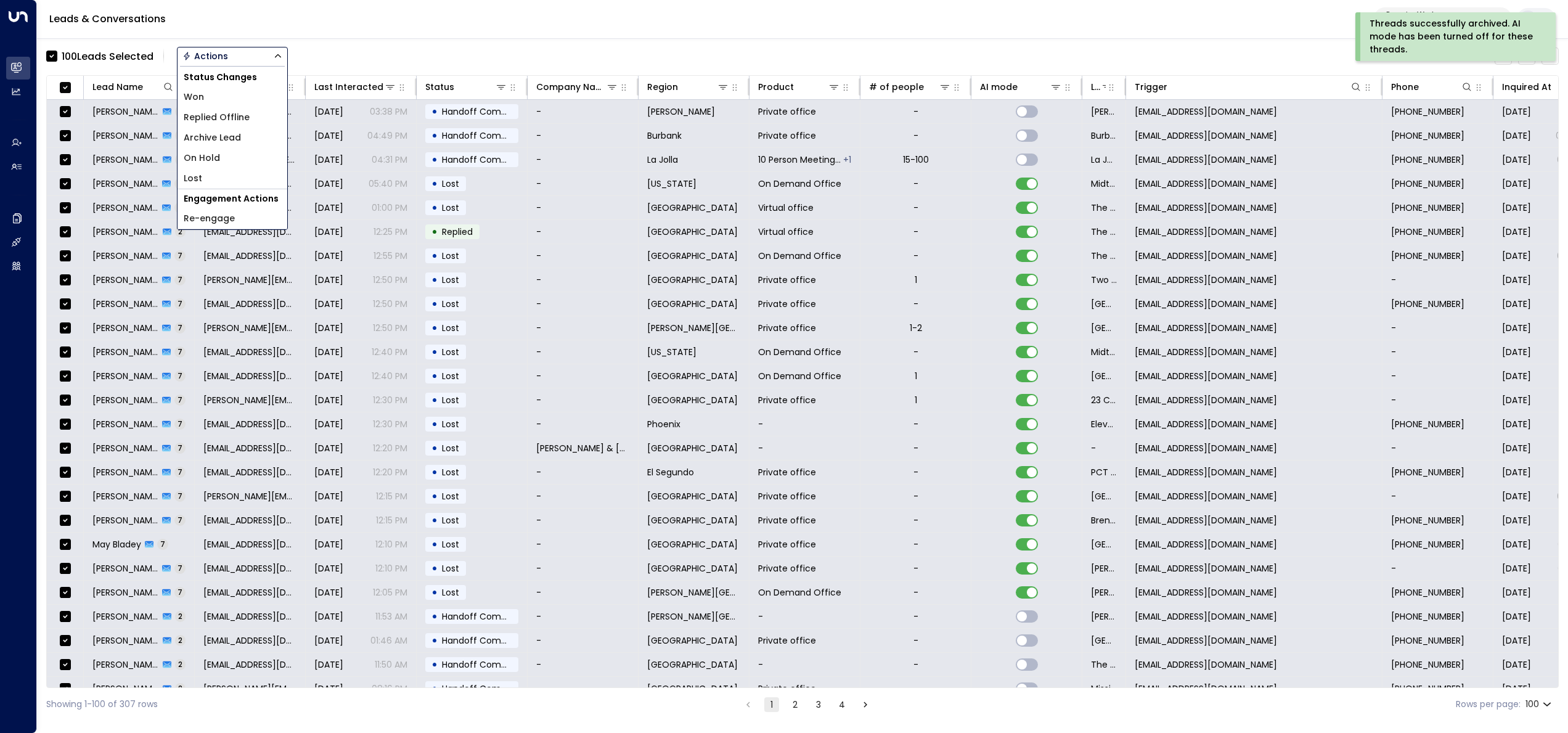
click at [245, 141] on li "Archive Lead" at bounding box center [232, 137] width 109 height 21
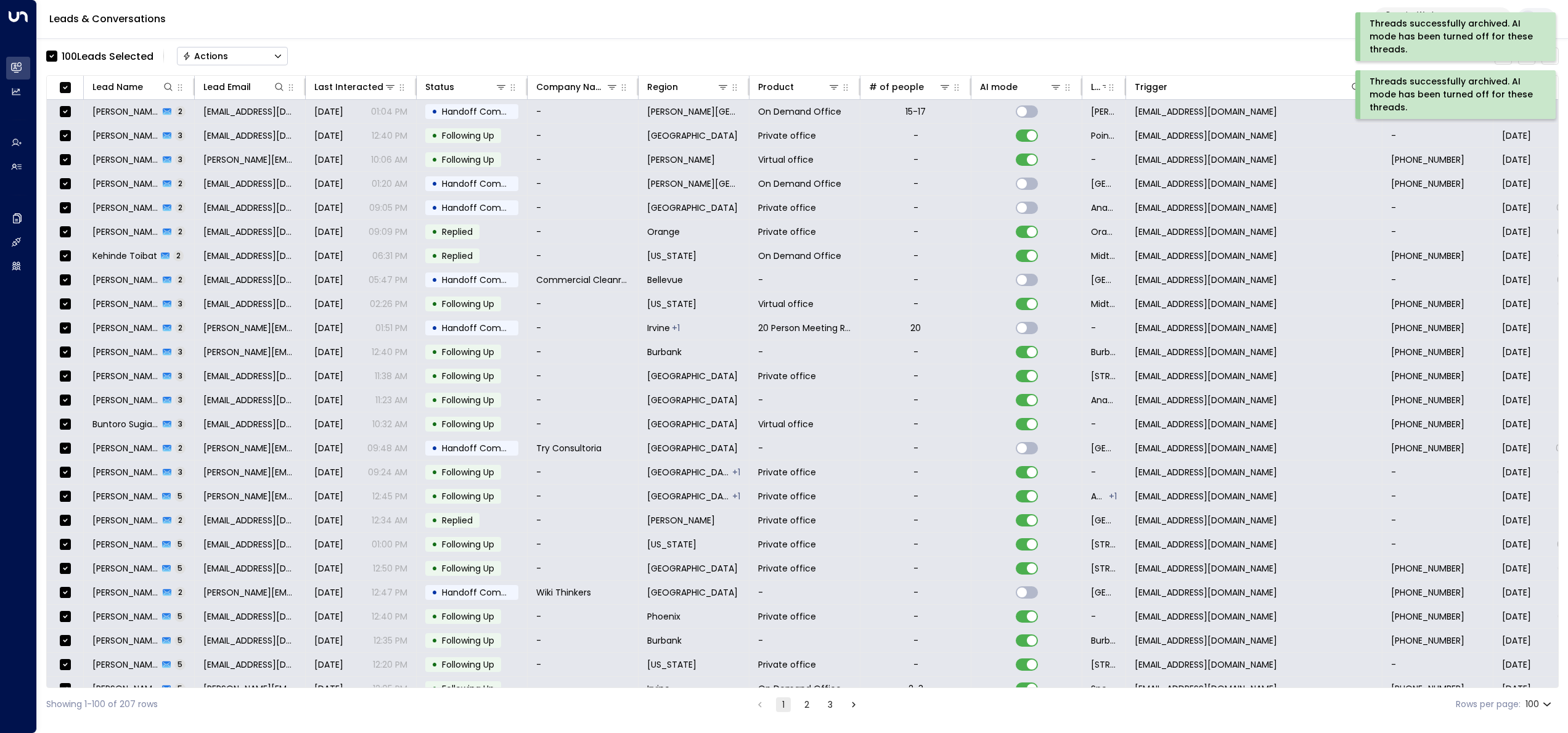
click at [255, 52] on button "Actions" at bounding box center [232, 56] width 111 height 19
click at [245, 142] on li "Archive Lead" at bounding box center [232, 137] width 109 height 21
click at [279, 56] on icon "Button group with a nested menu" at bounding box center [278, 56] width 9 height 9
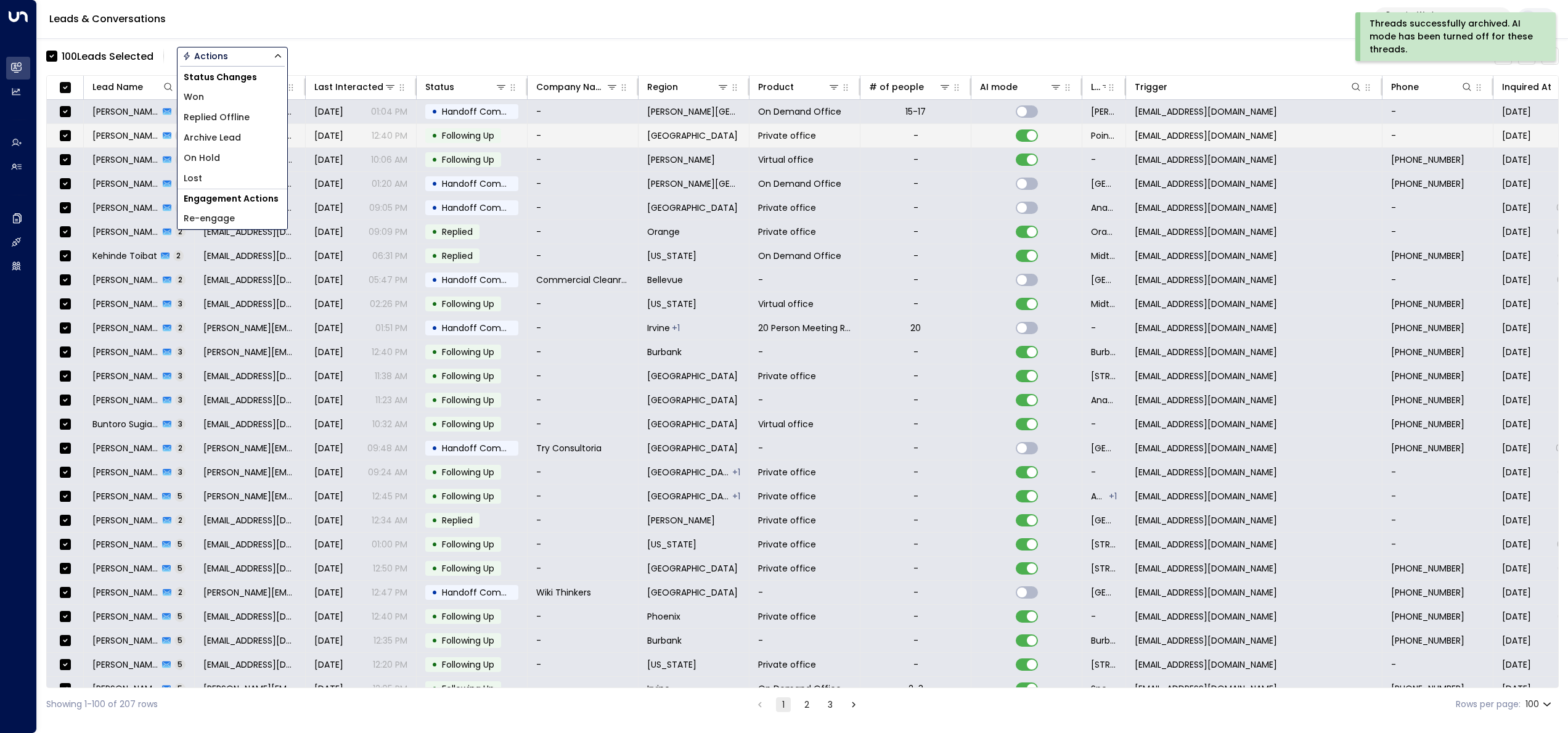
click at [226, 138] on span "Archive Lead" at bounding box center [212, 138] width 57 height 13
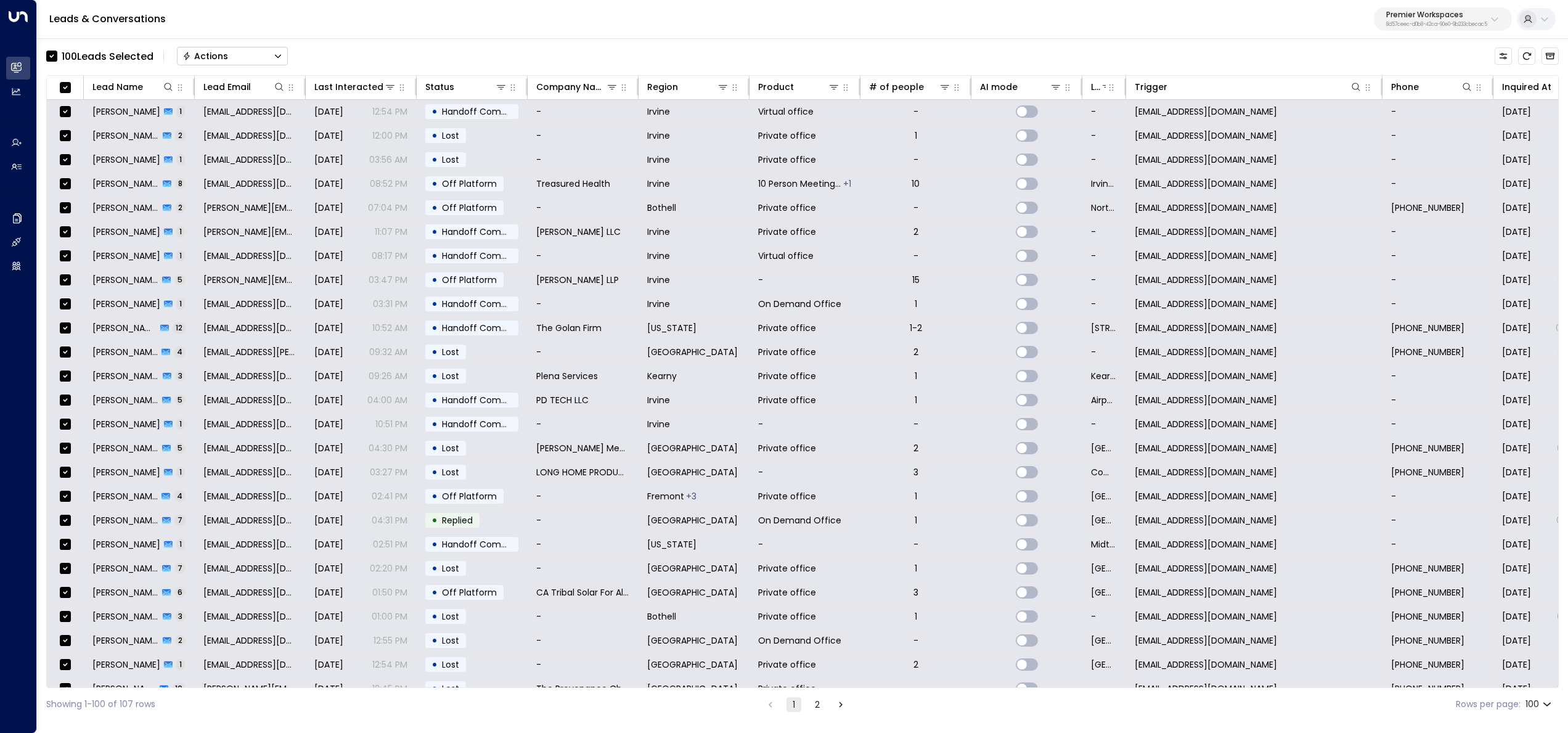
click at [237, 59] on button "Actions" at bounding box center [232, 56] width 111 height 19
click at [237, 137] on span "Archive Lead" at bounding box center [212, 138] width 57 height 13
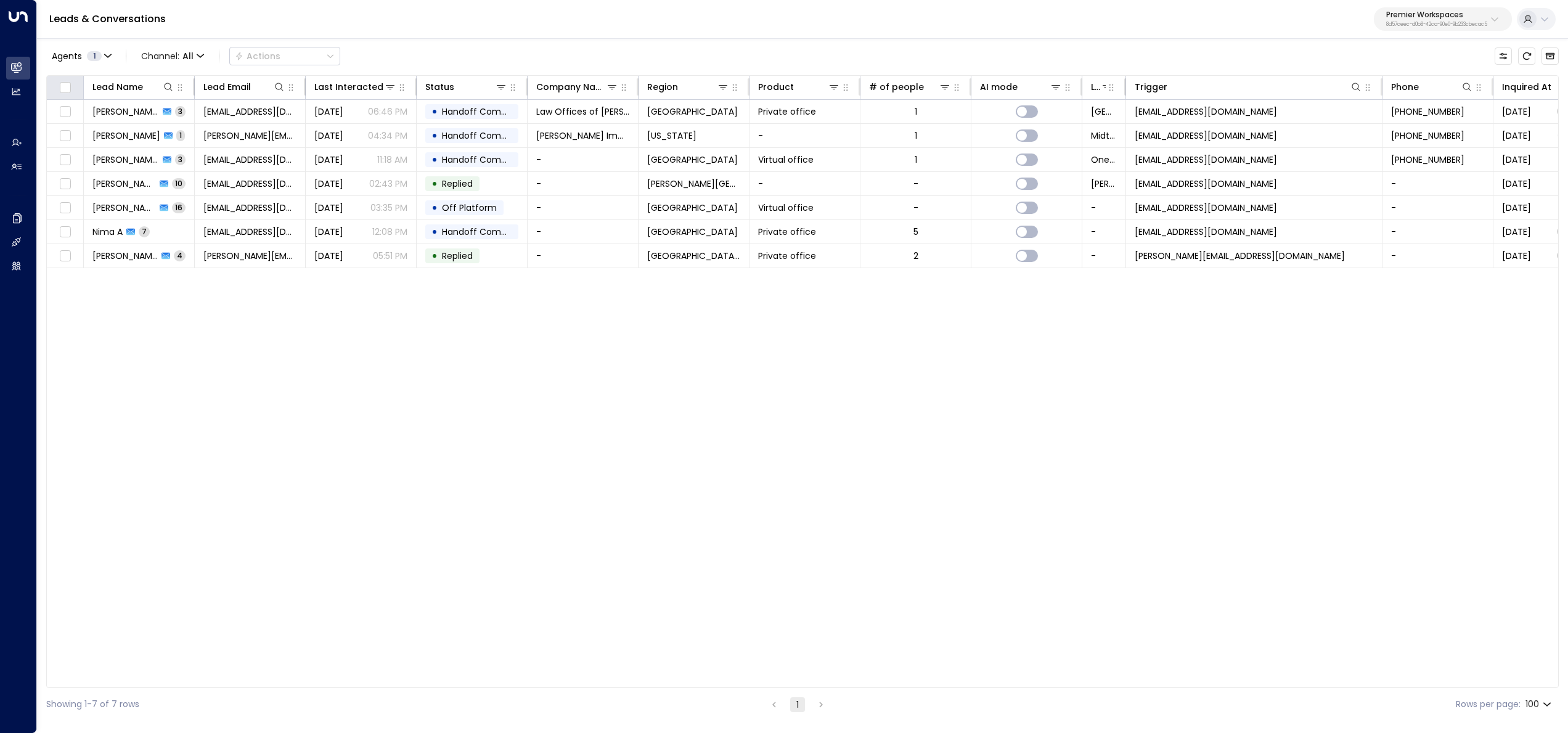
click at [74, 82] on div at bounding box center [65, 87] width 22 height 15
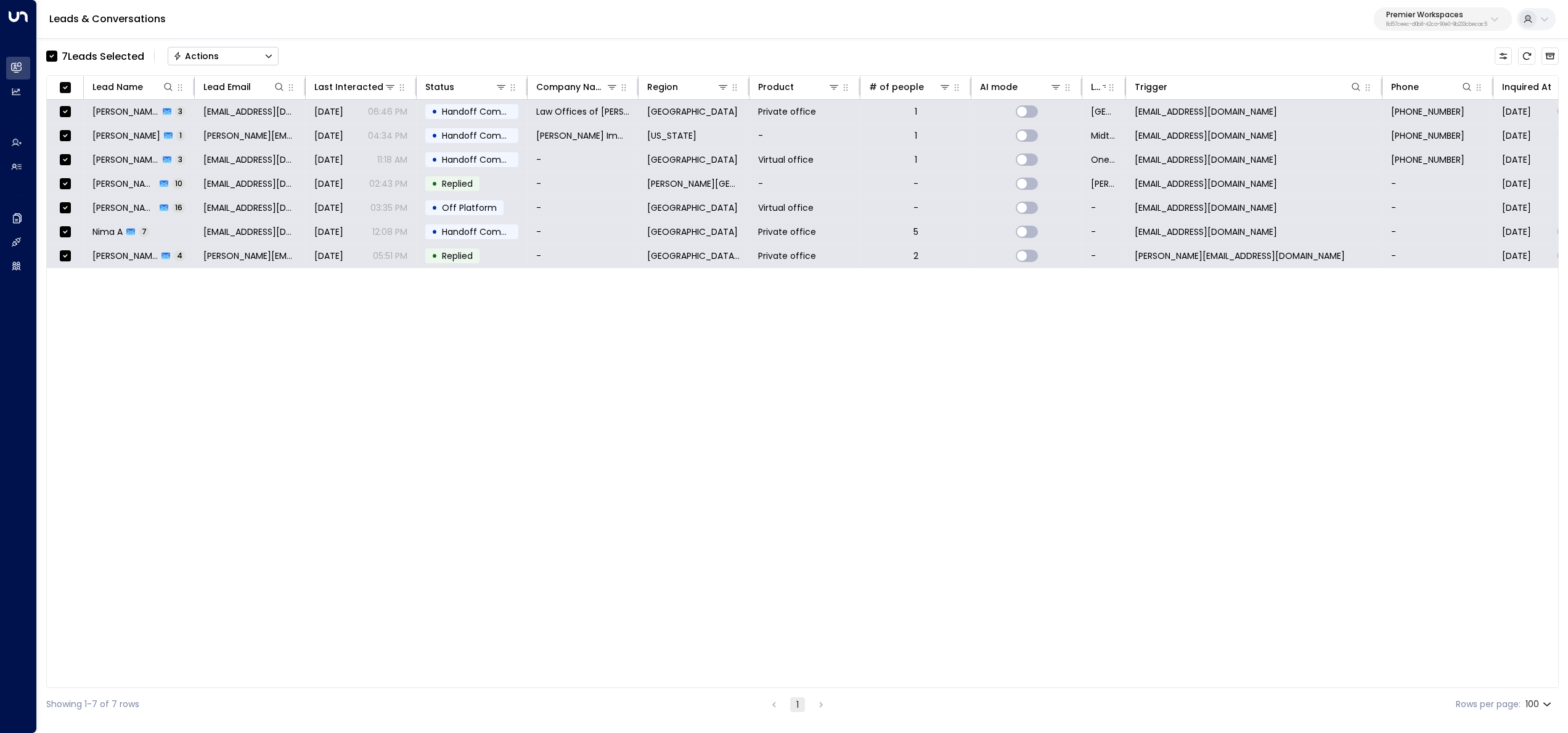
click at [247, 62] on button "Actions" at bounding box center [223, 56] width 111 height 19
click at [204, 138] on span "Archive Lead" at bounding box center [203, 138] width 57 height 13
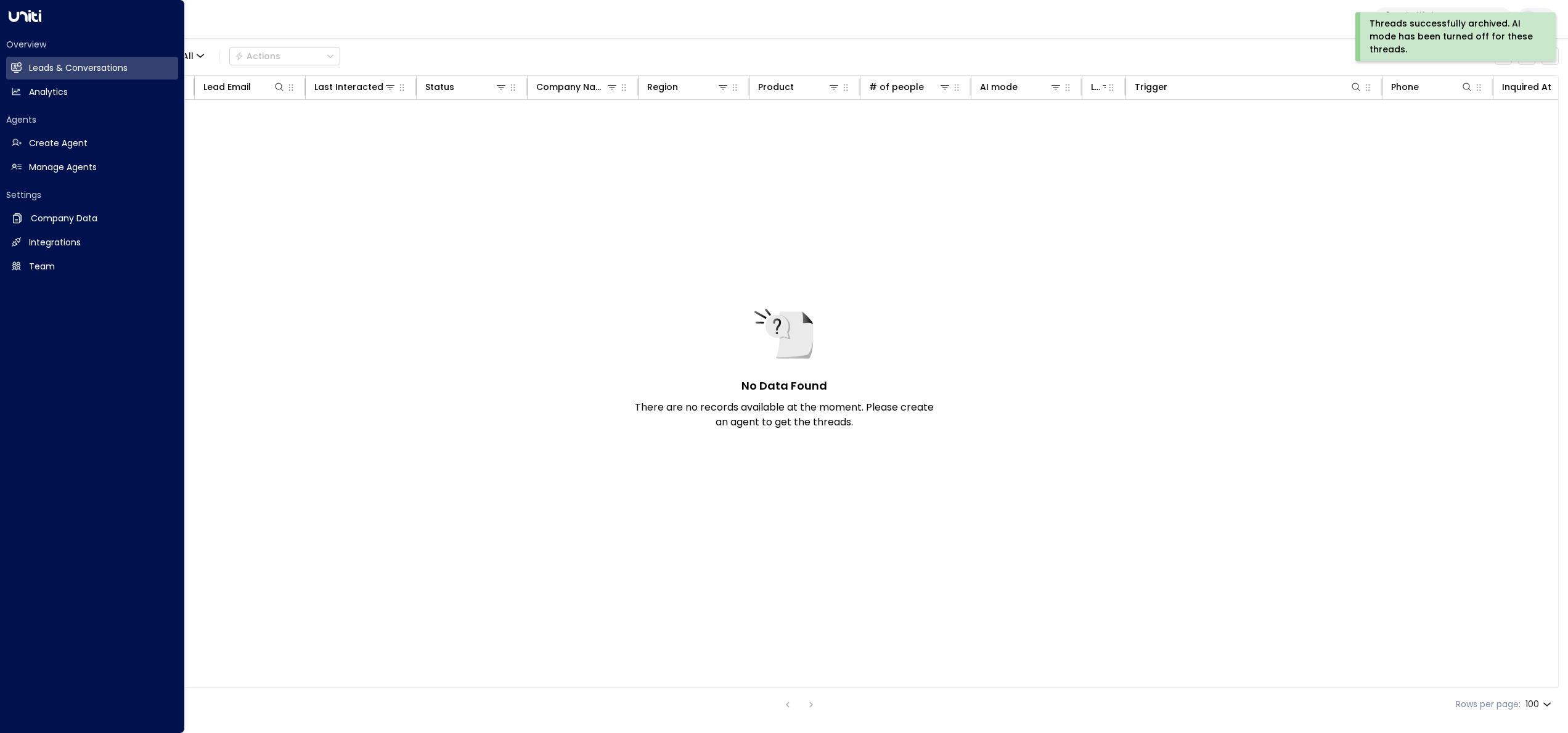
drag, startPoint x: 26, startPoint y: 165, endPoint x: 124, endPoint y: 184, distance: 99.8
click at [26, 166] on link "Manage Agents Manage Agents" at bounding box center [92, 167] width 172 height 23
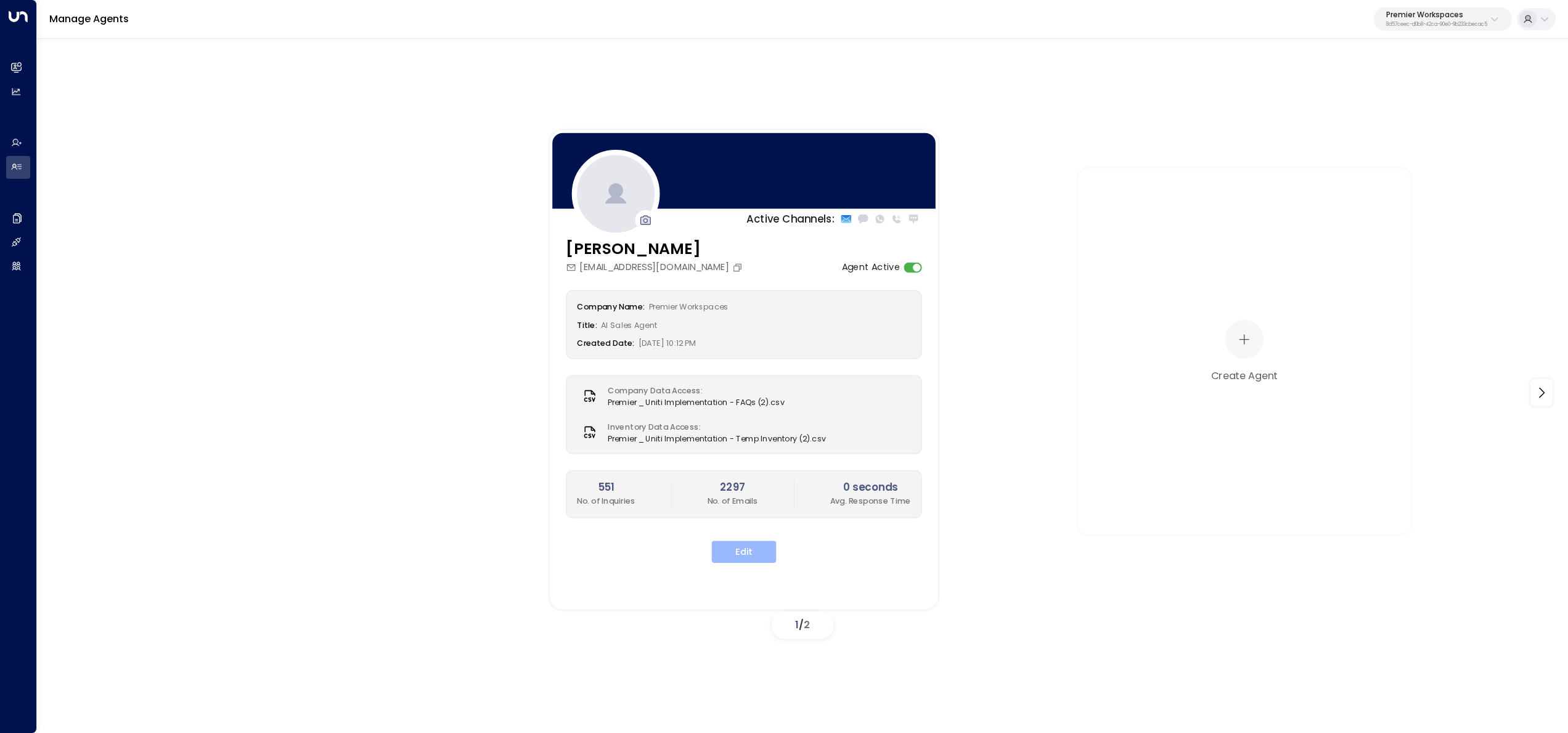
click at [726, 557] on button "Edit" at bounding box center [744, 551] width 65 height 22
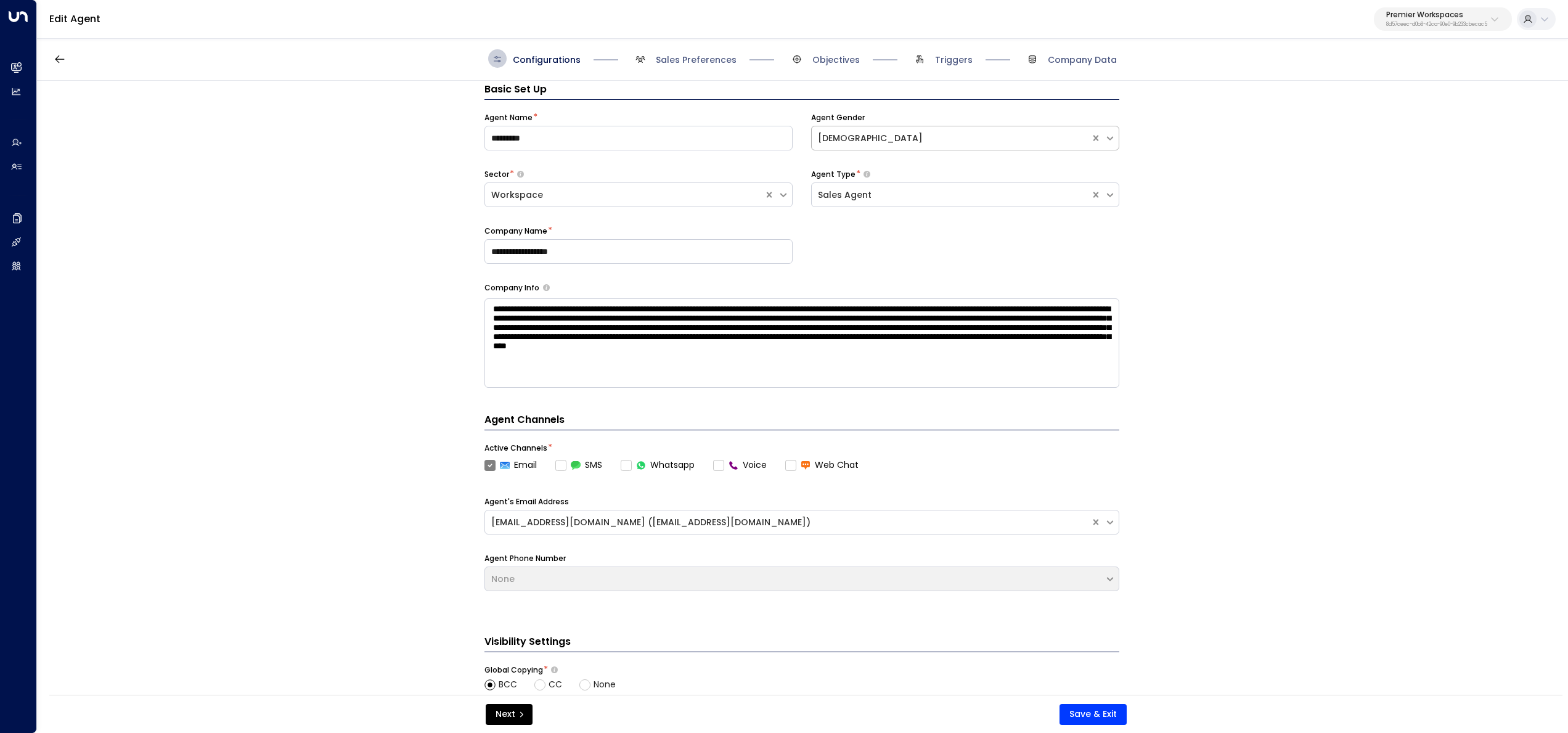
scroll to position [19, 0]
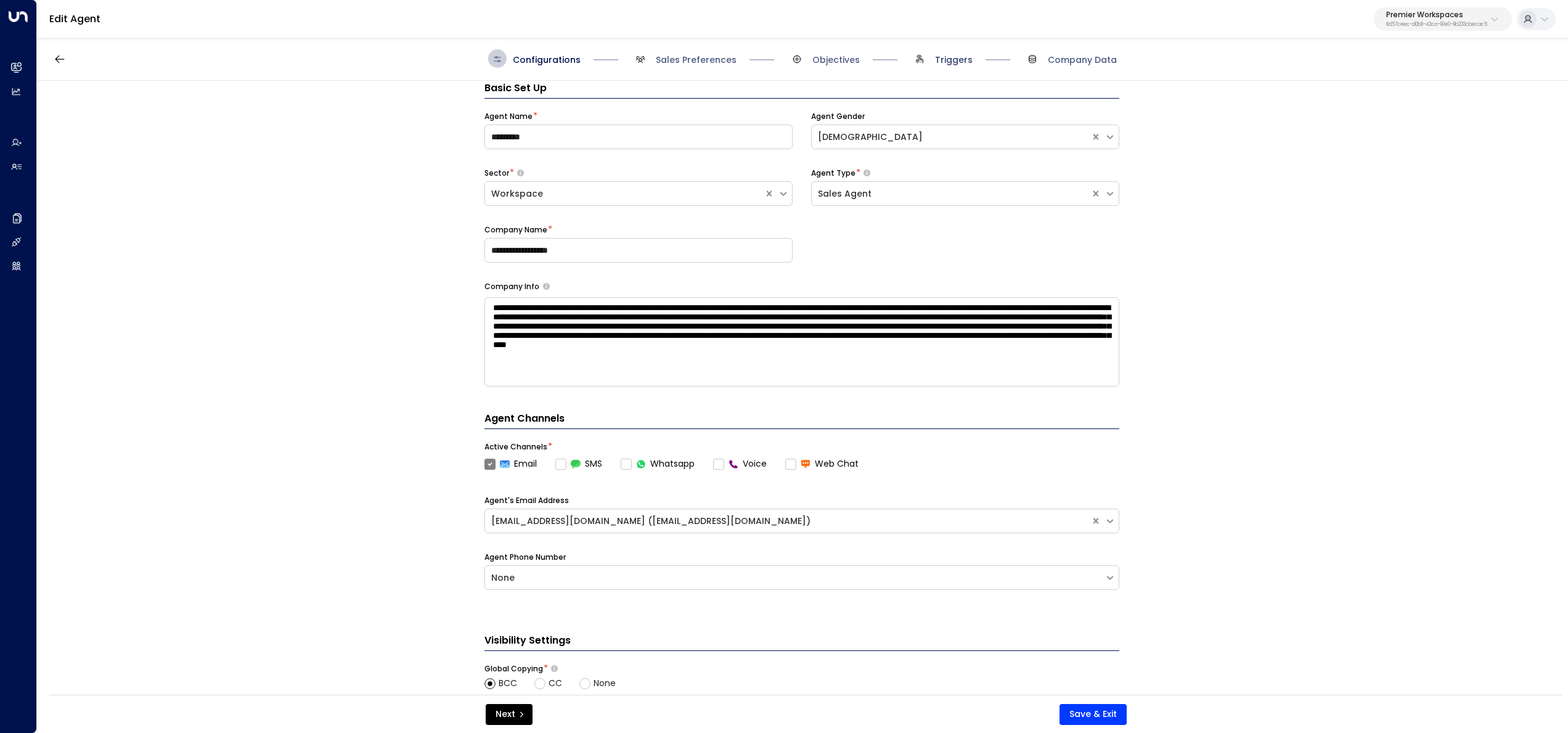
click at [938, 53] on span "Triggers" at bounding box center [941, 58] width 62 height 19
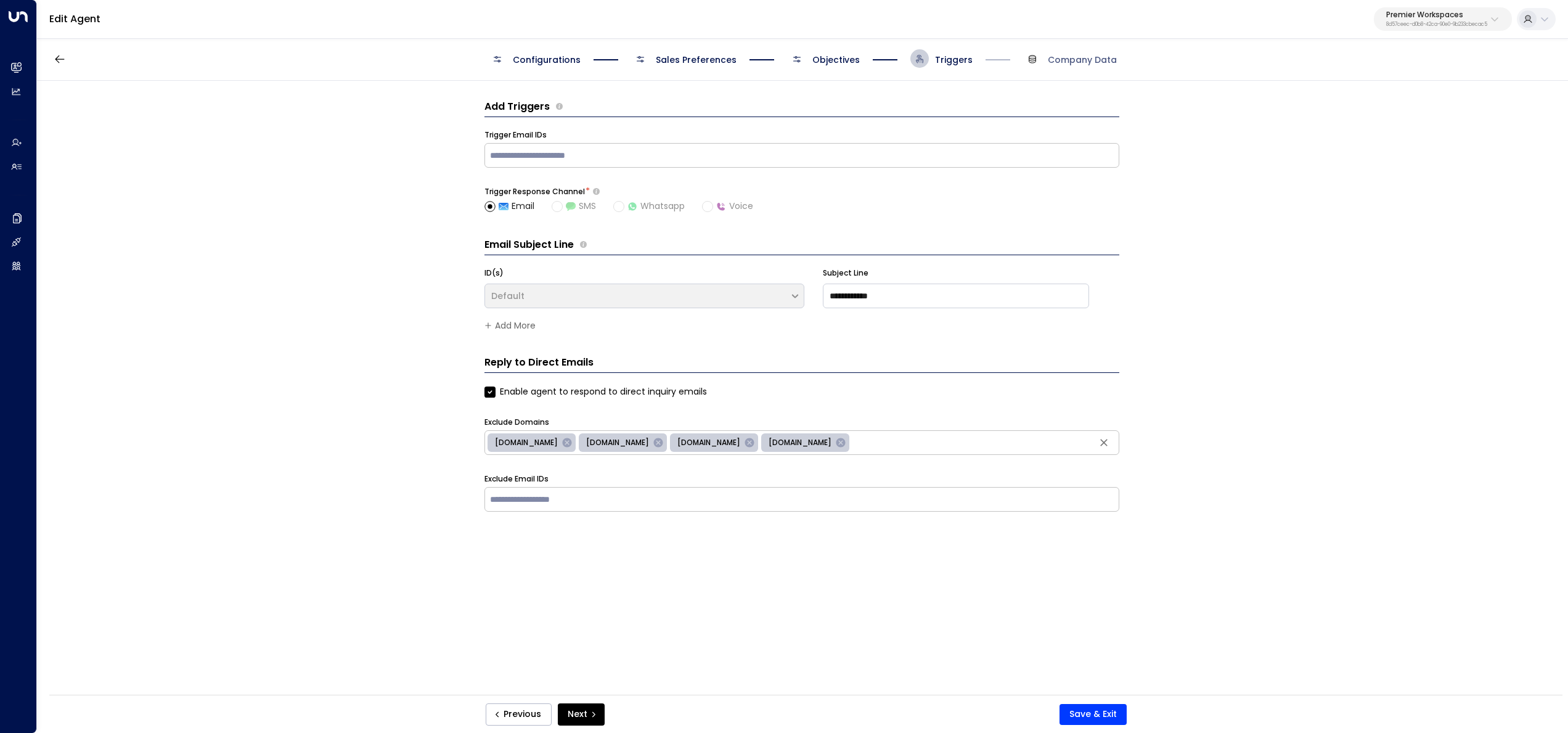
click at [848, 145] on div "​" at bounding box center [801, 155] width 635 height 25
paste input "**********"
type input "**********"
click at [1106, 714] on button "Save & Exit" at bounding box center [1092, 714] width 67 height 21
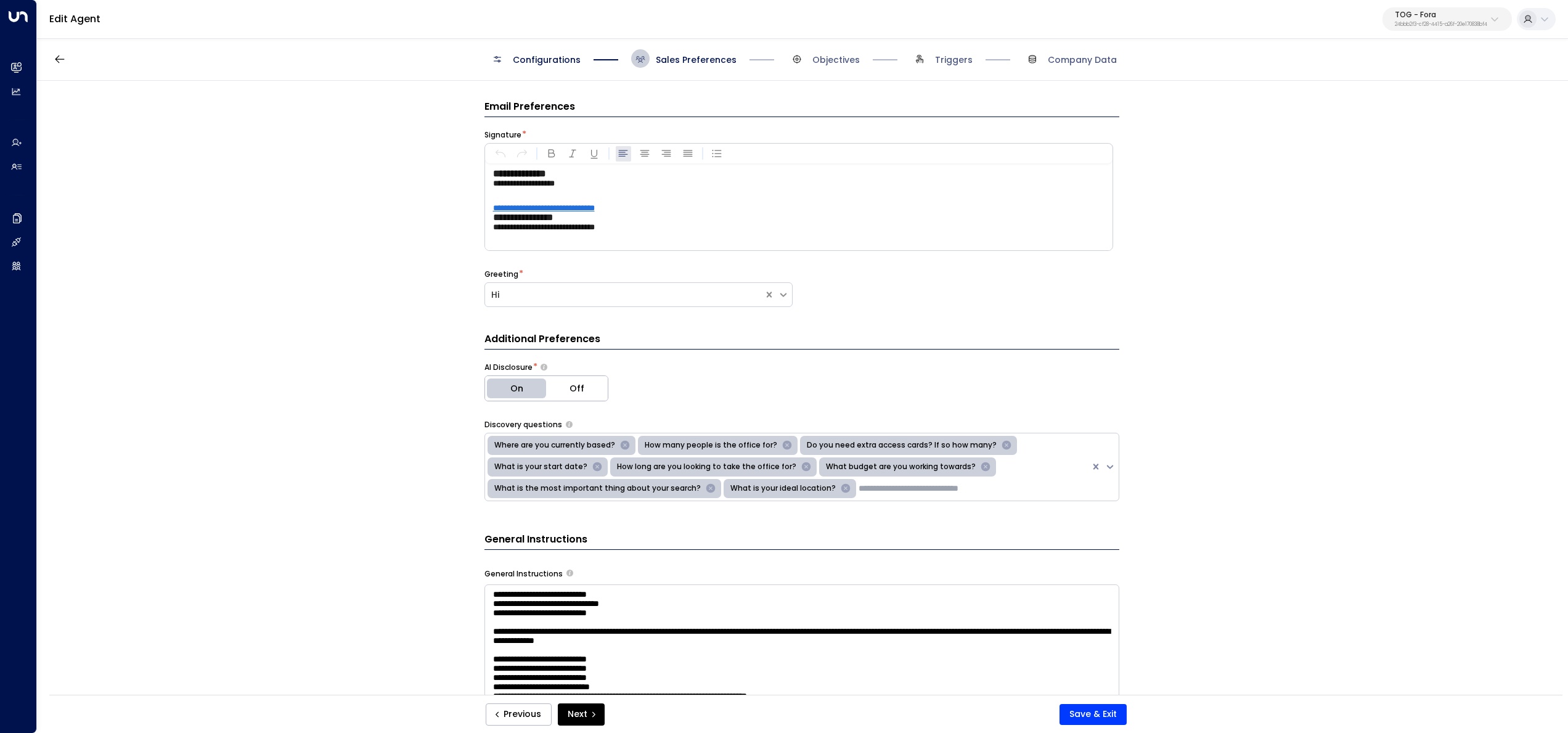
scroll to position [64, 0]
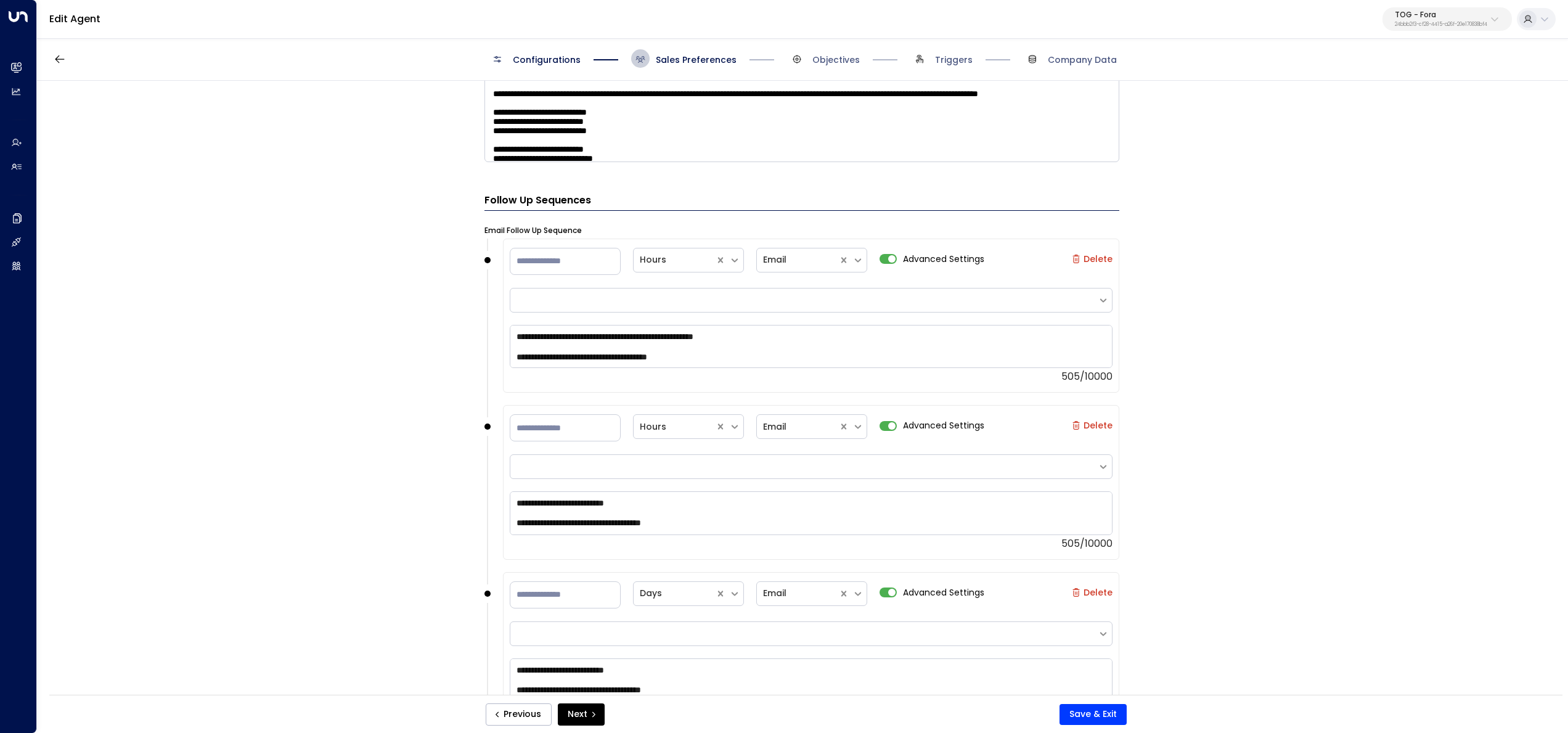
click at [1466, 15] on p "TOG - Fora" at bounding box center [1441, 15] width 92 height 7
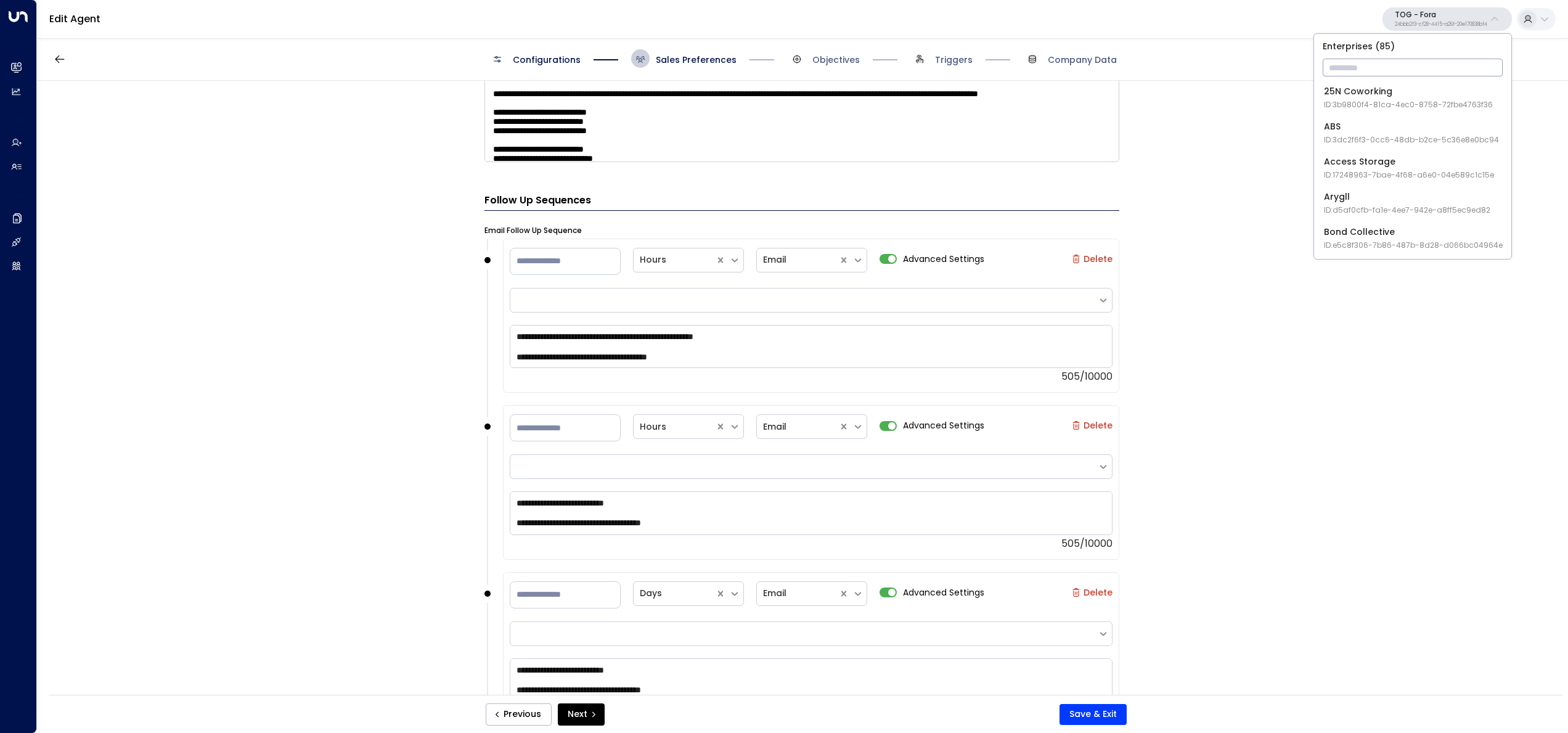
click at [1460, 64] on input "text" at bounding box center [1412, 68] width 180 height 23
type input "*******"
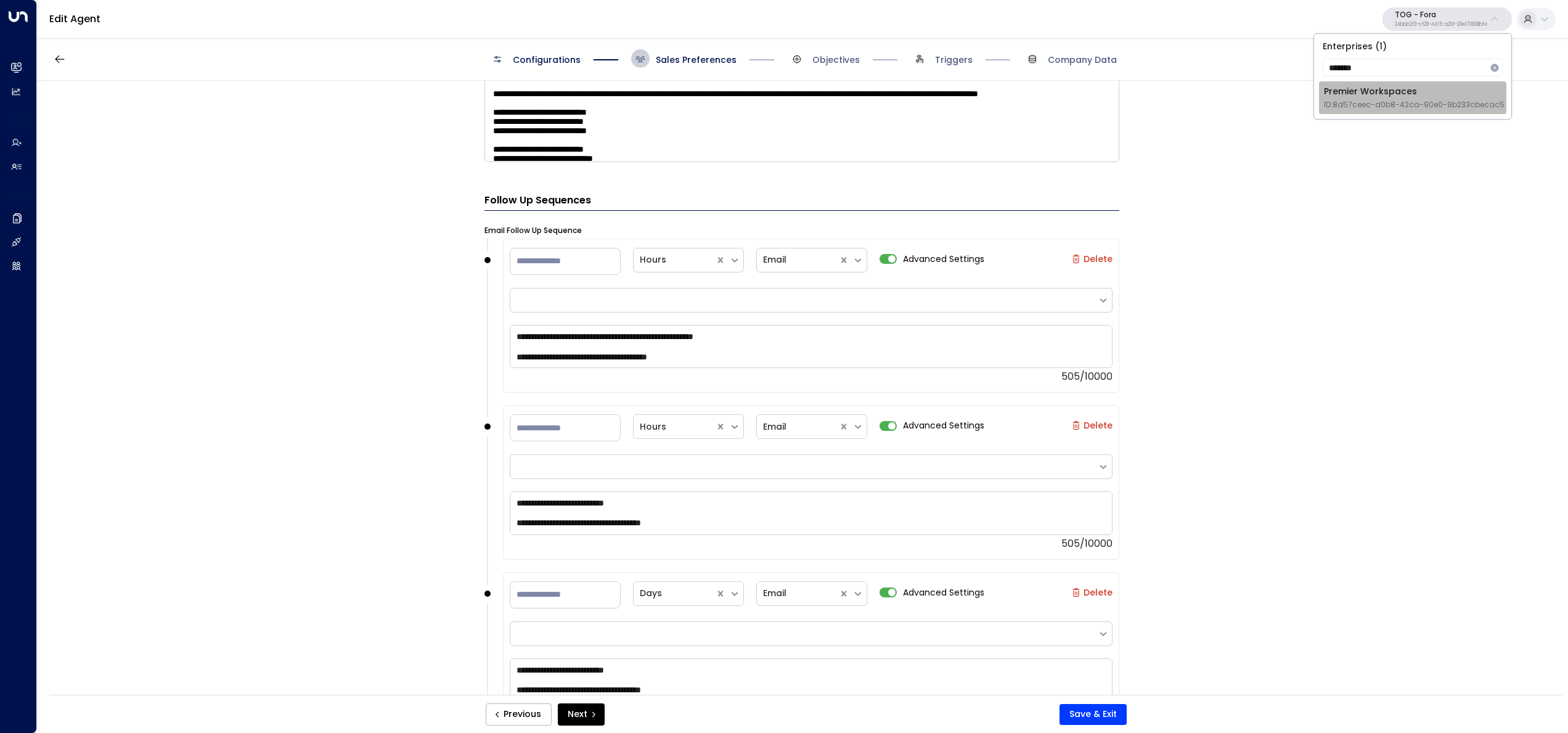
click at [1437, 93] on div "Premier Workspaces ID: 8d57ceec-d0b8-42ca-90e0-9b233cbecac5" at bounding box center [1414, 98] width 180 height 25
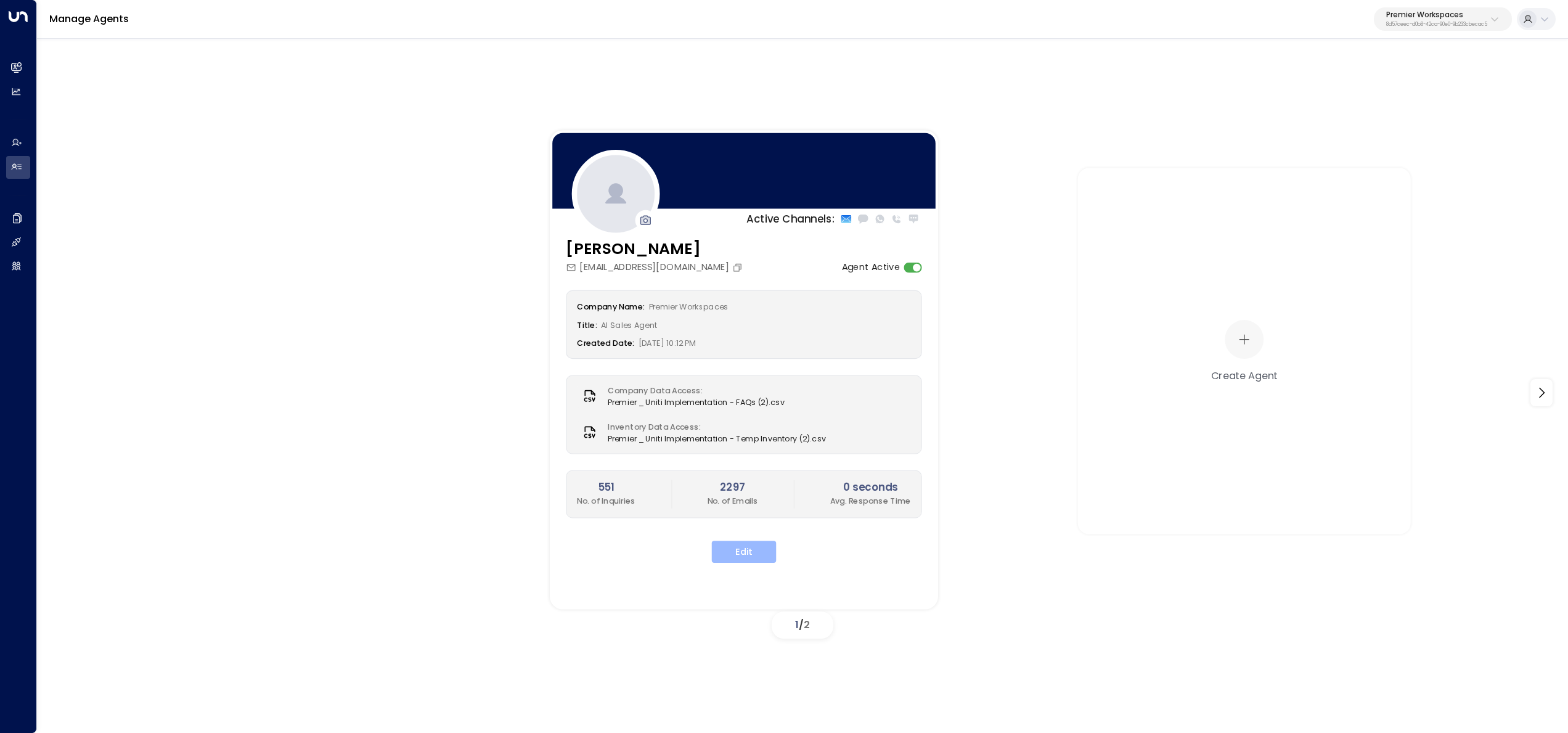
click at [765, 557] on button "Edit" at bounding box center [744, 551] width 65 height 22
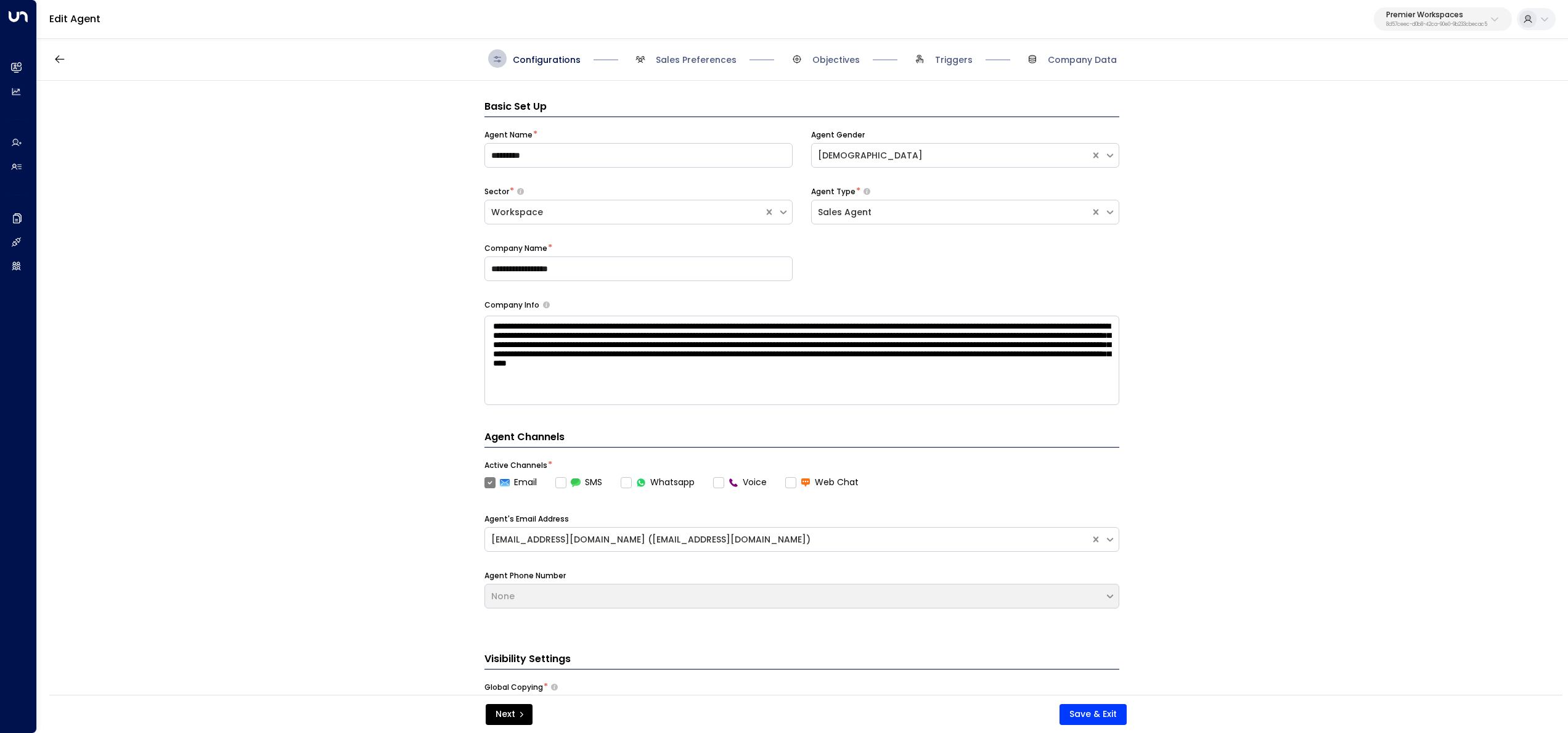
scroll to position [19, 0]
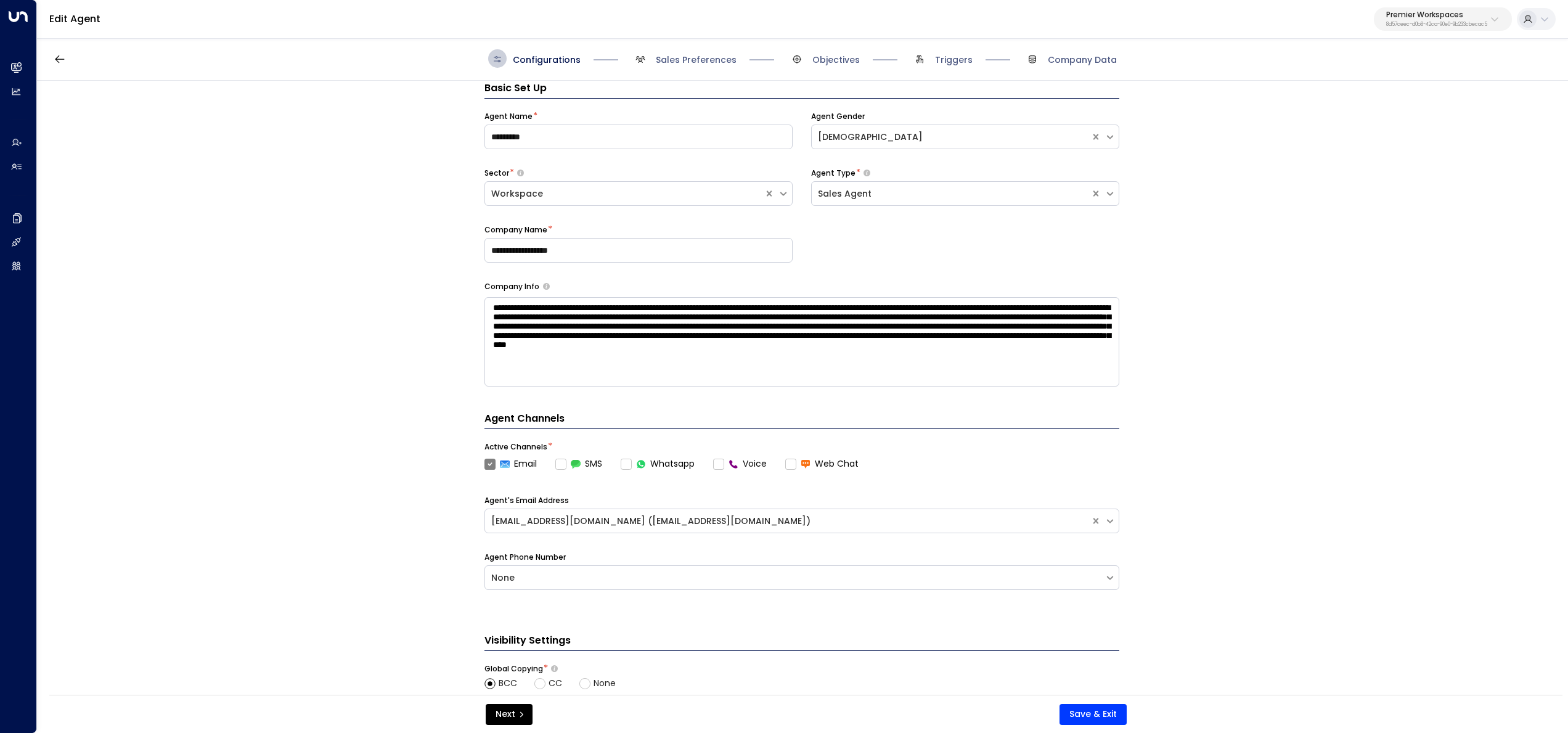
click at [935, 58] on span "Triggers" at bounding box center [941, 58] width 62 height 19
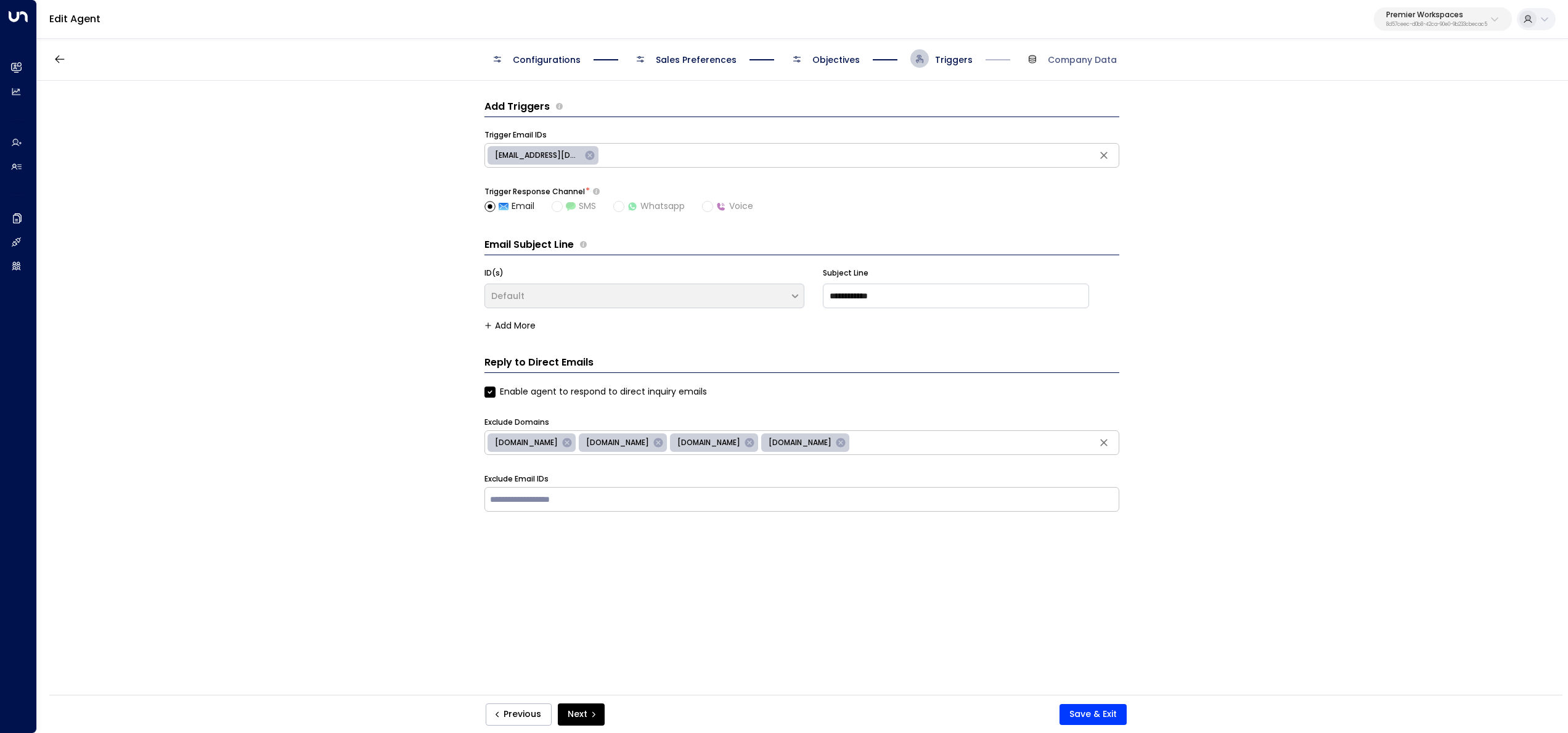
click at [817, 56] on span "Objectives" at bounding box center [836, 60] width 48 height 13
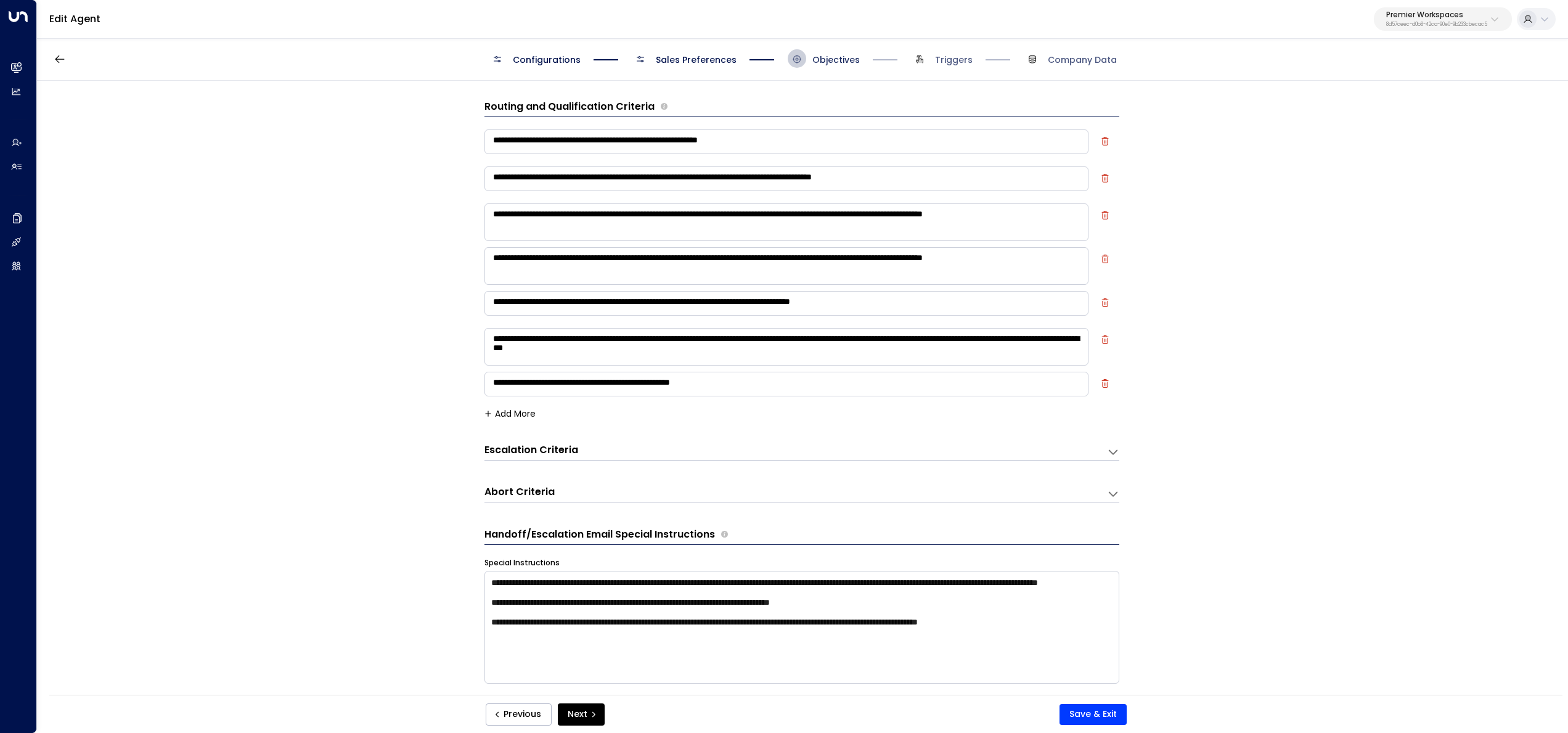
scroll to position [19, 0]
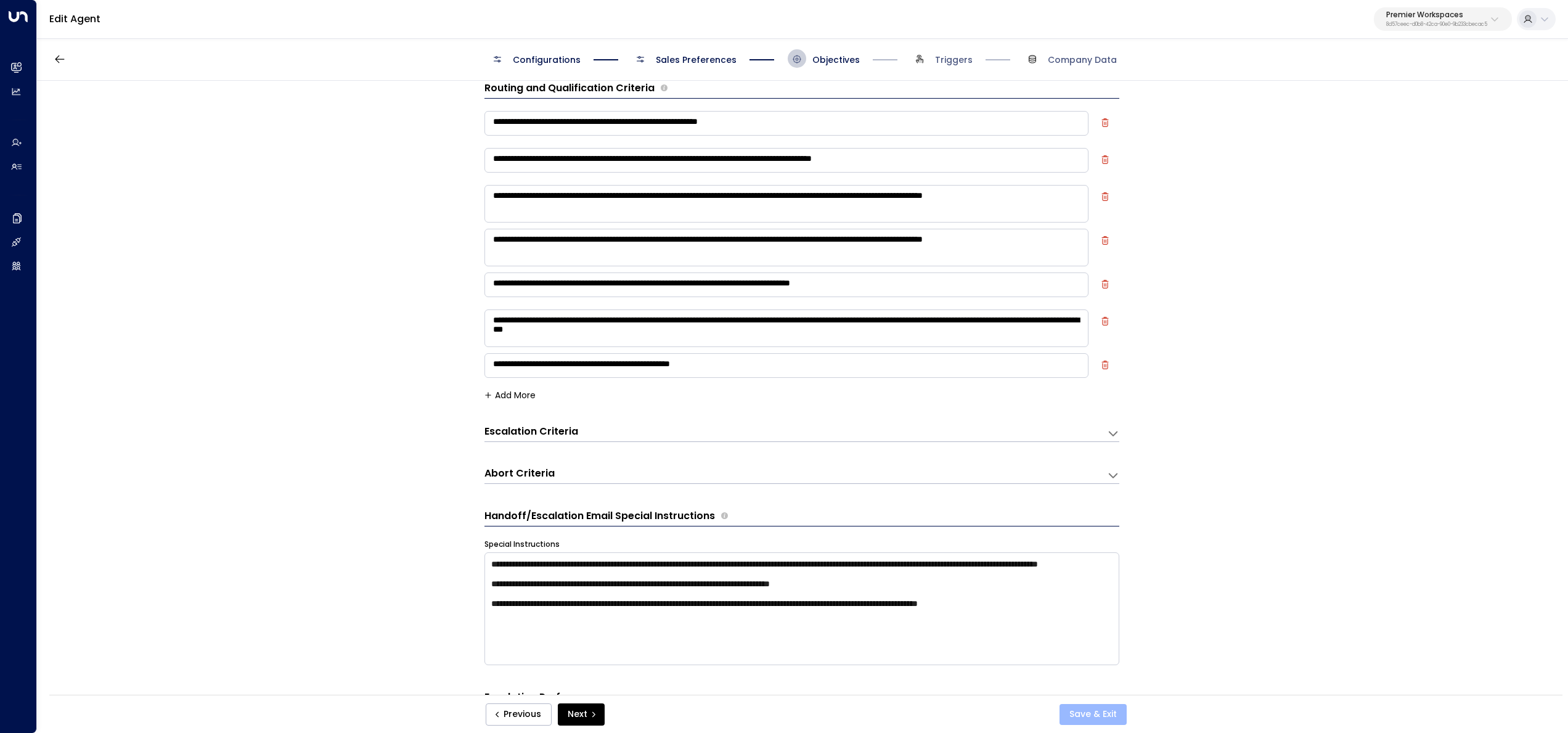
click at [1100, 713] on button "Save & Exit" at bounding box center [1092, 714] width 67 height 21
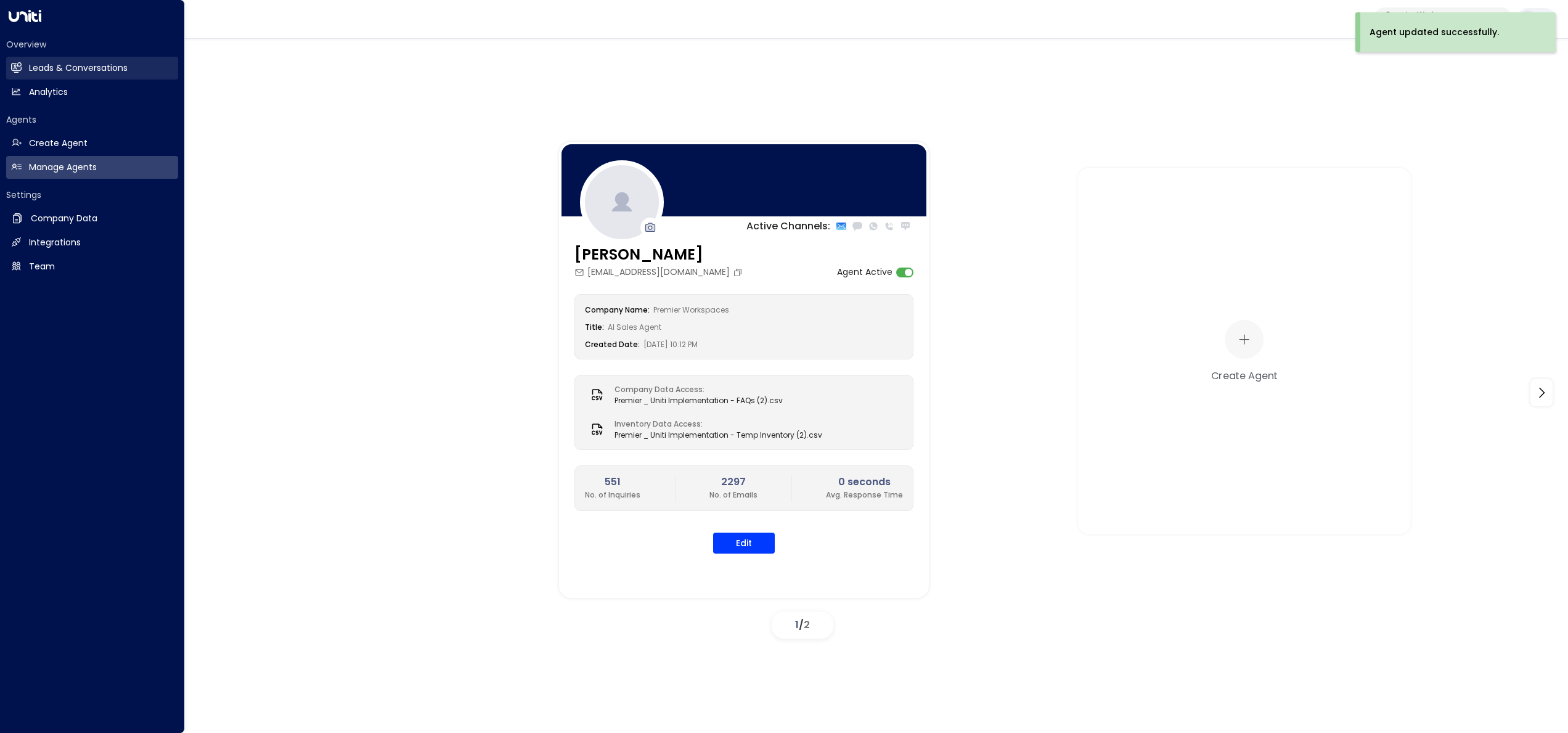
click at [27, 66] on link "Leads & Conversations Leads & Conversations" at bounding box center [92, 68] width 172 height 23
